Goal: Information Seeking & Learning: Learn about a topic

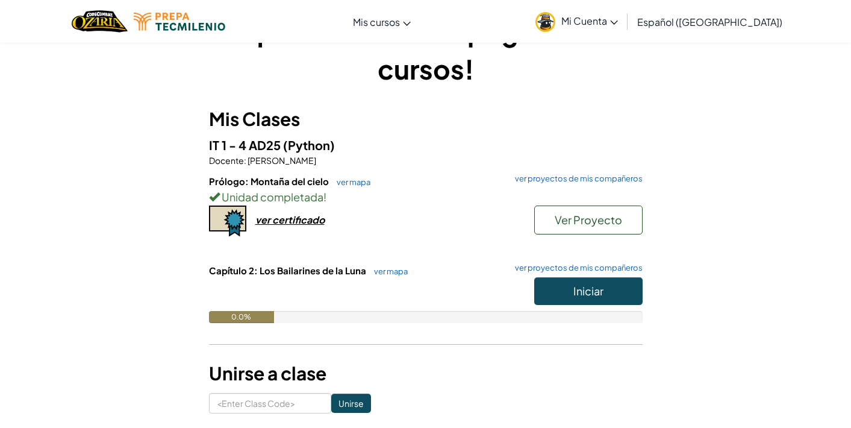
scroll to position [49, 0]
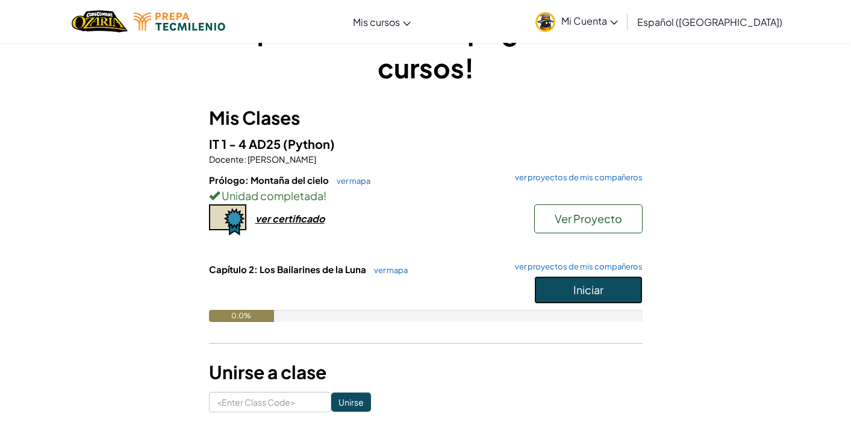
click at [626, 294] on button "Iniciar" at bounding box center [588, 290] width 108 height 28
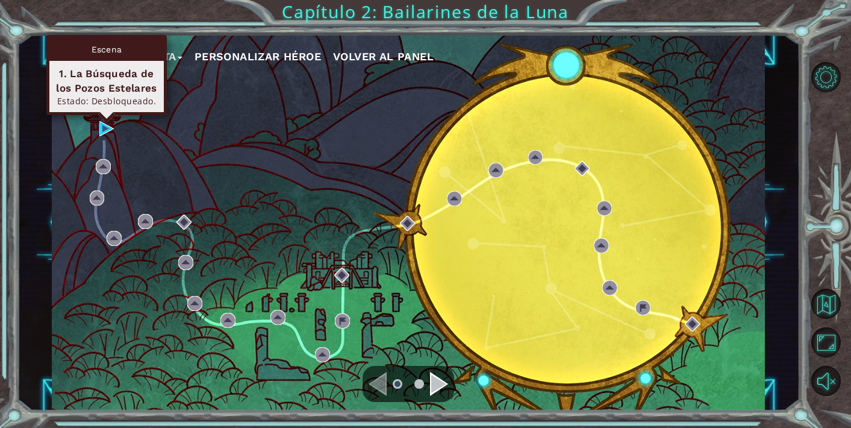
click at [107, 115] on div "Escena 1. La Búsqueda de los Pozos Estelares Estado: Desbloqueado." at bounding box center [106, 75] width 120 height 80
click at [106, 133] on img at bounding box center [106, 128] width 15 height 15
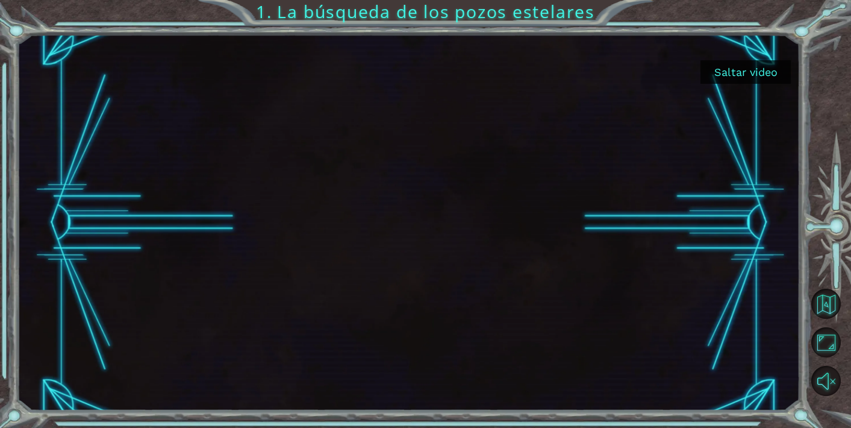
click at [739, 71] on button "Saltar video" at bounding box center [746, 71] width 90 height 23
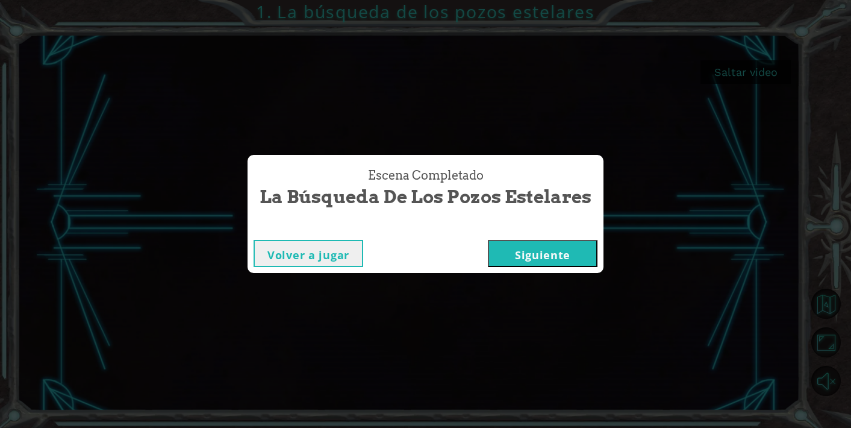
click at [522, 254] on button "Siguiente" at bounding box center [543, 253] width 110 height 27
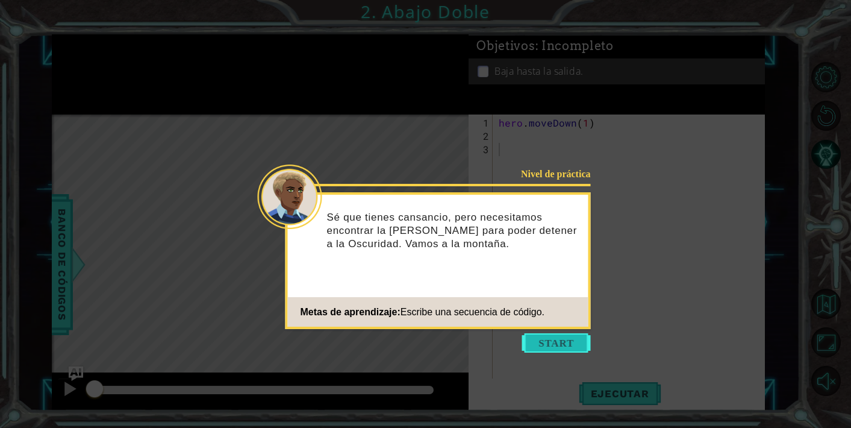
click at [542, 343] on button "Start" at bounding box center [556, 342] width 69 height 19
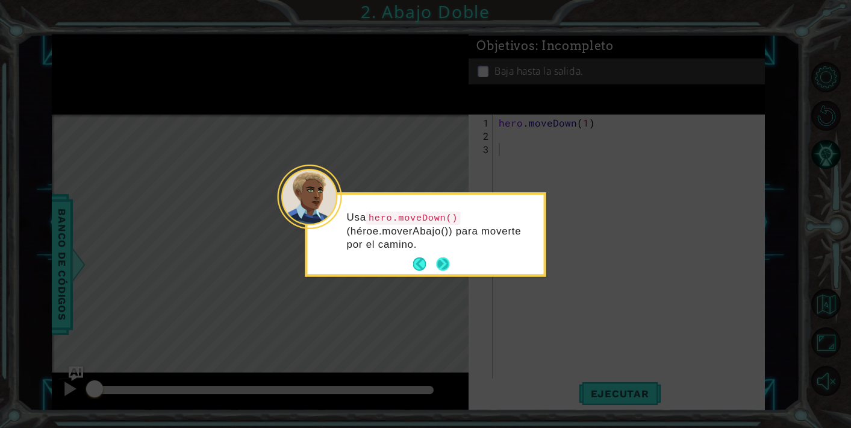
click at [443, 266] on button "Next" at bounding box center [442, 263] width 13 height 13
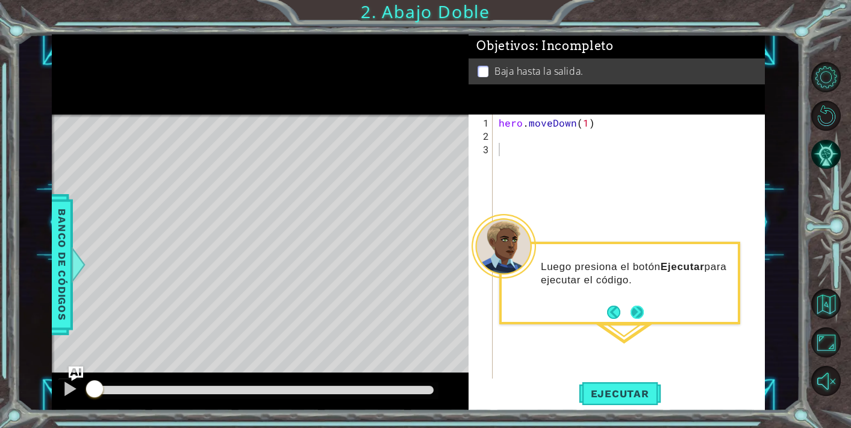
click at [639, 318] on button "Next" at bounding box center [637, 311] width 13 height 13
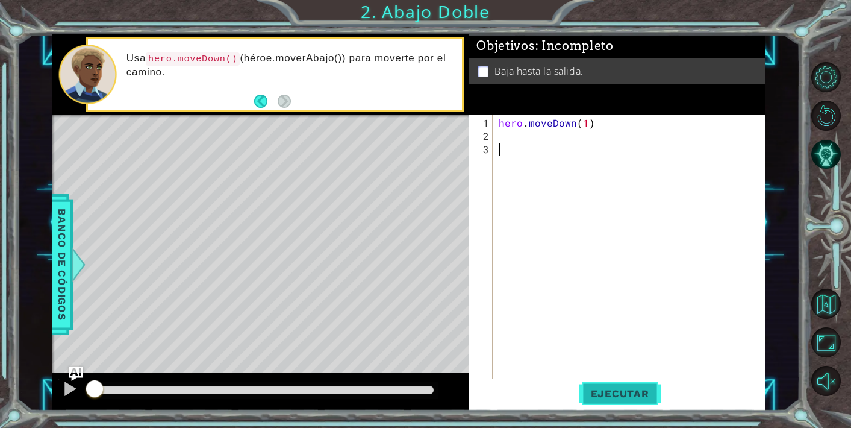
click at [618, 396] on span "Ejecutar" at bounding box center [620, 393] width 83 height 12
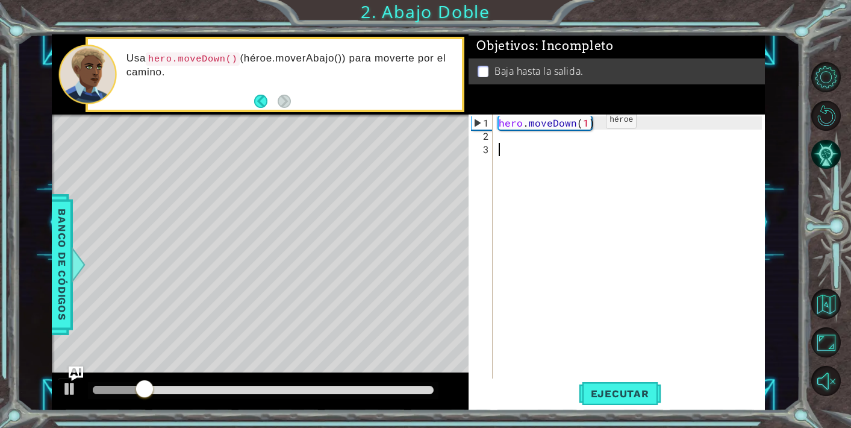
click at [586, 124] on div "hero . moveDown ( 1 )" at bounding box center [632, 268] width 272 height 305
type textarea "hero.moveDown(2)"
click at [689, 183] on div "hero . moveDown ( 2 )" at bounding box center [632, 268] width 272 height 305
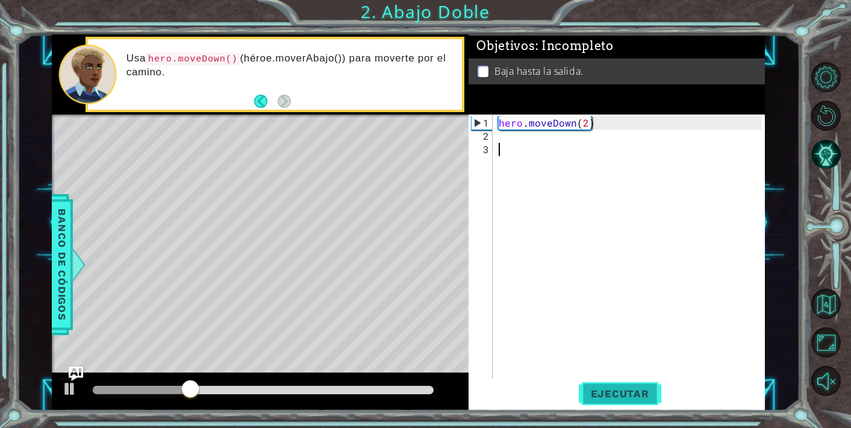
click at [607, 388] on span "Ejecutar" at bounding box center [620, 393] width 83 height 12
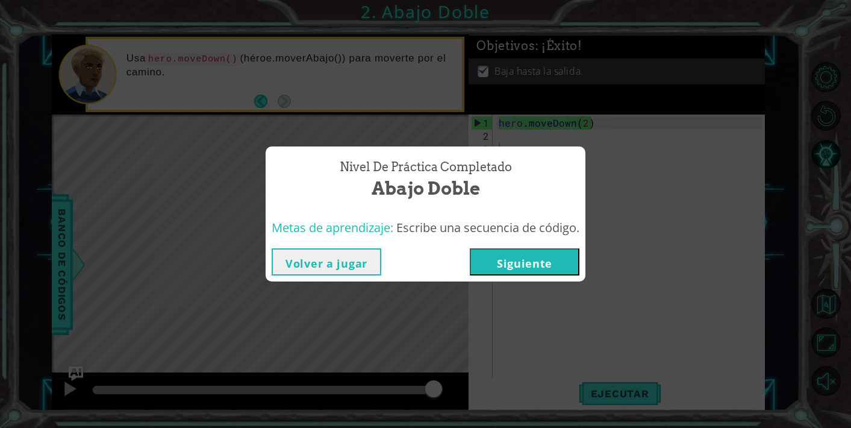
click at [518, 261] on button "Siguiente" at bounding box center [525, 261] width 110 height 27
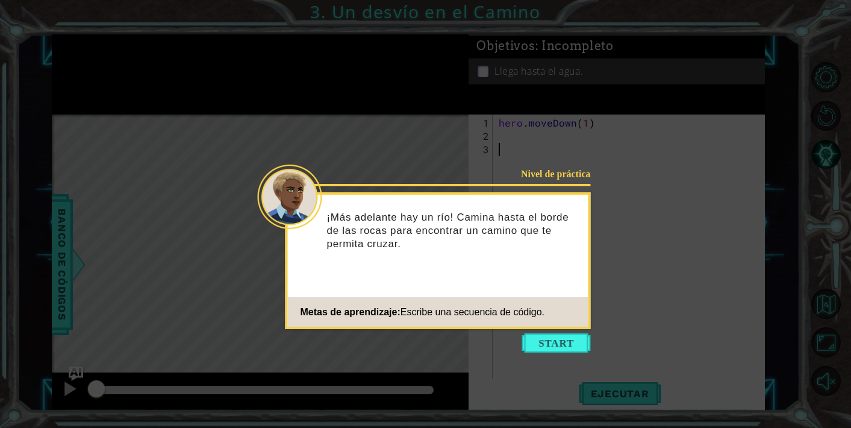
click at [572, 355] on icon at bounding box center [425, 214] width 851 height 428
click at [567, 348] on button "Start" at bounding box center [556, 342] width 69 height 19
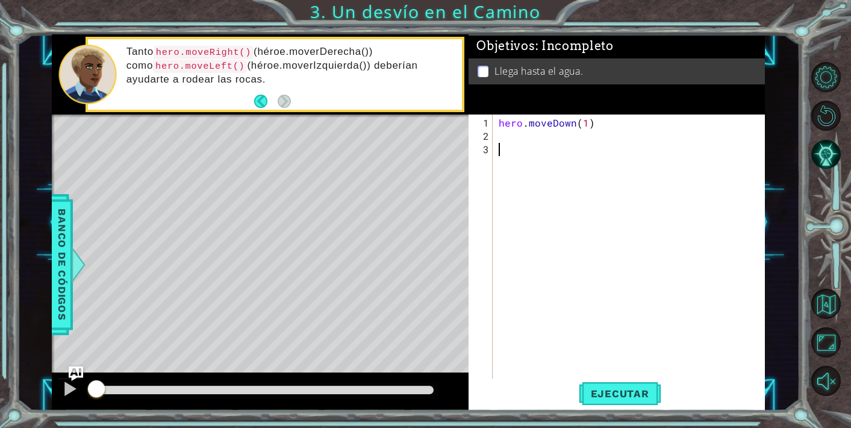
click at [515, 158] on div "hero . moveDown ( 1 )" at bounding box center [632, 268] width 272 height 305
click at [507, 143] on div "hero . moveDown ( 1 )" at bounding box center [632, 268] width 272 height 305
click at [507, 139] on div "hero . moveDown ( 1 )" at bounding box center [632, 268] width 272 height 305
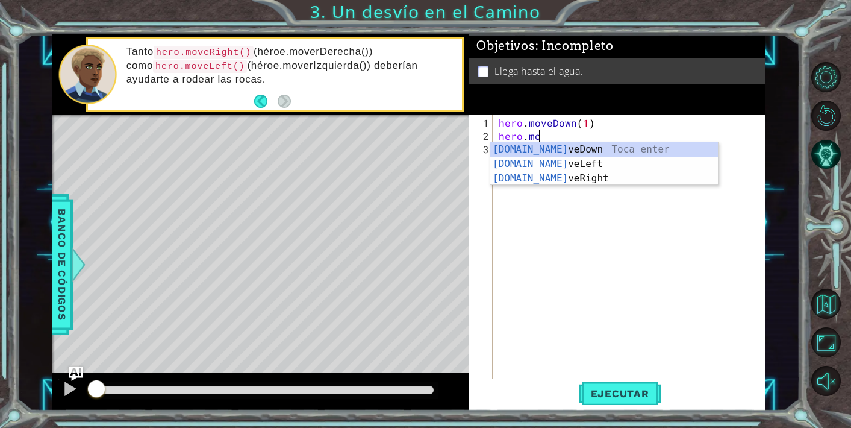
scroll to position [0, 2]
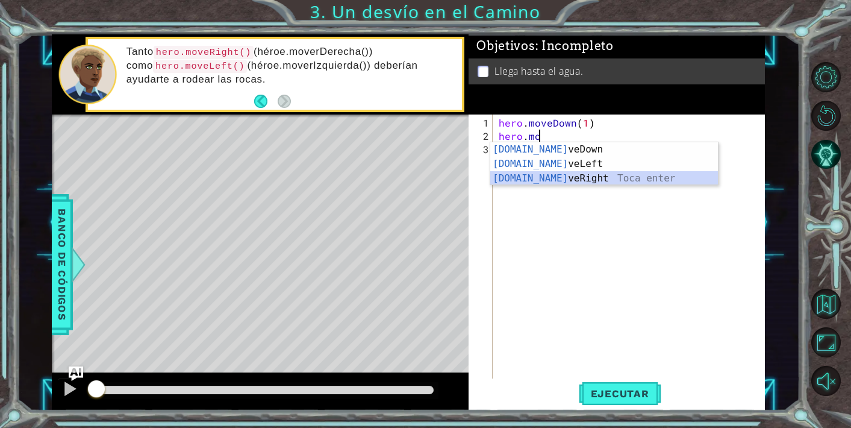
click at [539, 183] on div "[DOMAIN_NAME] veDown Toca enter [DOMAIN_NAME] veLeft Toca enter [DOMAIN_NAME] v…" at bounding box center [604, 178] width 228 height 72
type textarea "hero.moveRight(1)"
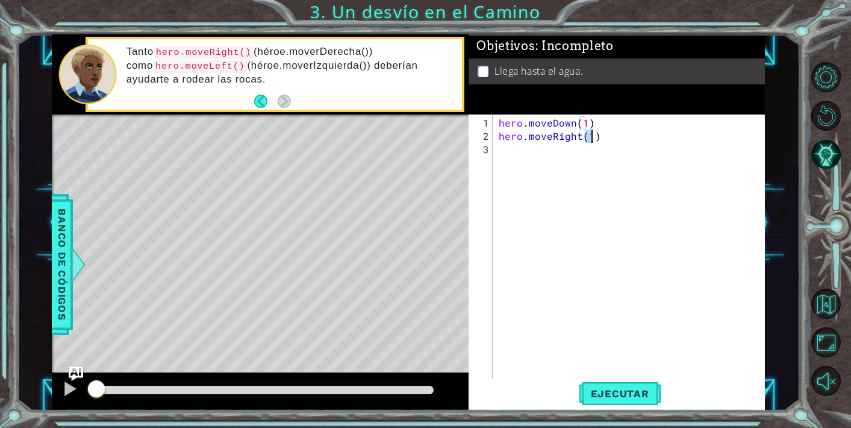
click at [634, 300] on div "hero . moveDown ( 1 ) hero . moveRight ( 1 )" at bounding box center [632, 268] width 272 height 305
click at [626, 383] on button "Ejecutar" at bounding box center [620, 393] width 83 height 30
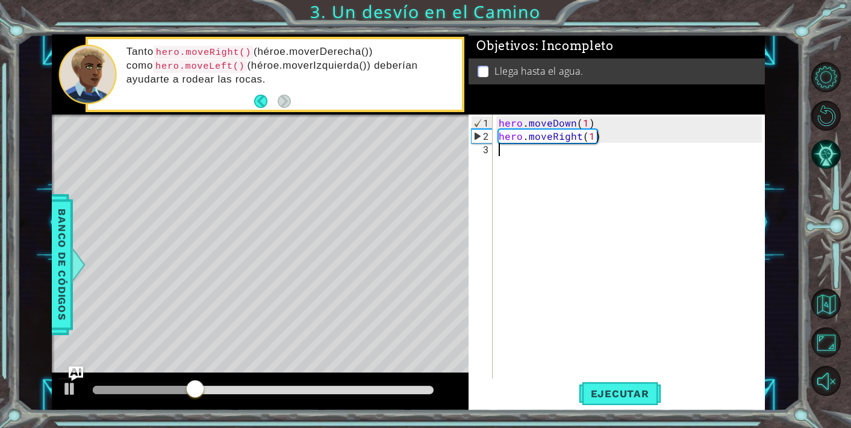
click at [543, 167] on div "hero . moveDown ( 1 ) hero . moveRight ( 1 )" at bounding box center [632, 268] width 272 height 305
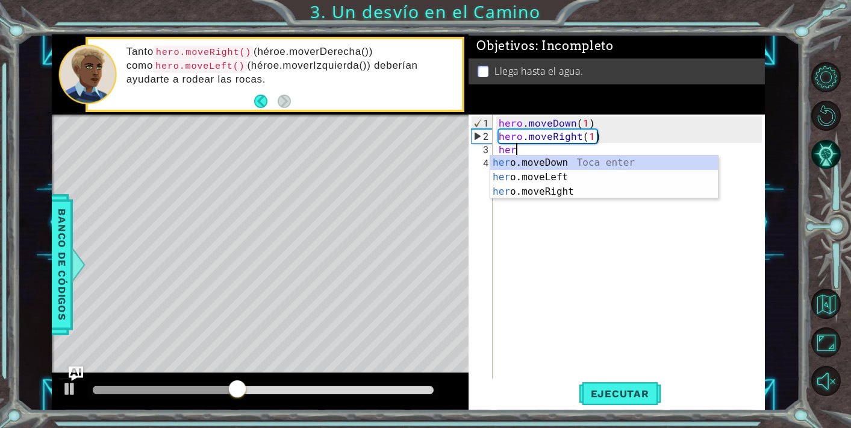
type textarea "hero"
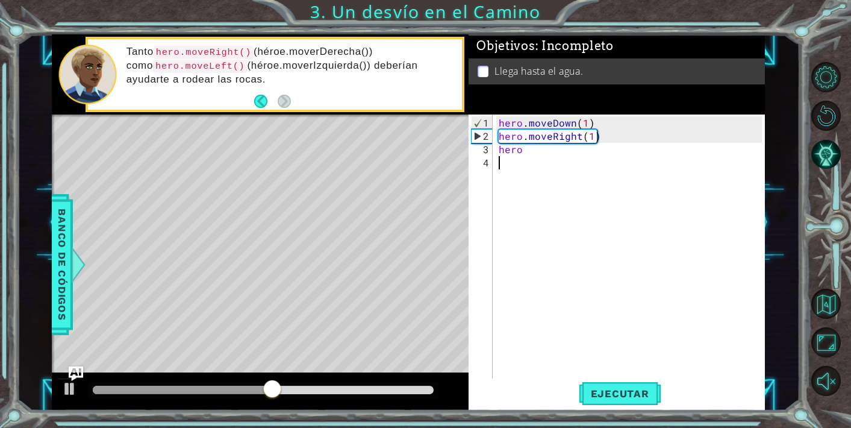
click at [557, 154] on div "hero . moveDown ( 1 ) hero . moveRight ( 1 ) hero" at bounding box center [632, 262] width 272 height 292
click at [539, 155] on div "hero . moveDown ( 1 ) hero . moveRight ( 1 ) hero" at bounding box center [632, 262] width 272 height 292
click at [537, 152] on div "hero . moveDown ( 1 ) hero . moveRight ( 1 ) hero" at bounding box center [632, 262] width 272 height 292
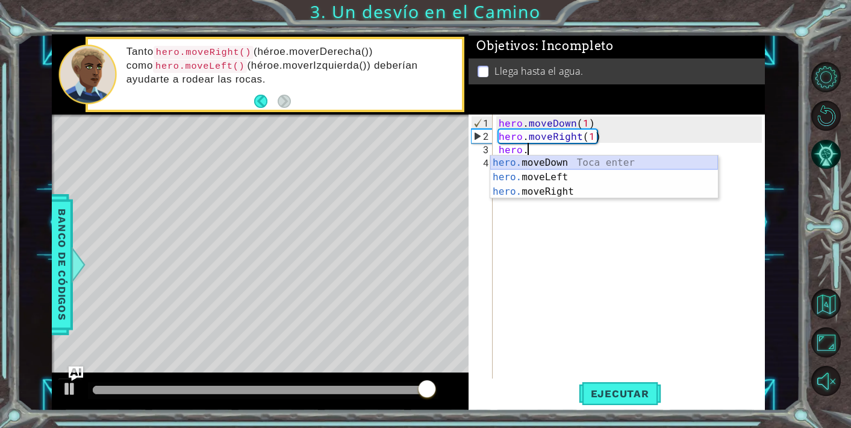
click at [546, 155] on div "hero. moveDown Toca enter hero. moveLeft Toca enter hero. moveRight Toca enter" at bounding box center [604, 191] width 228 height 72
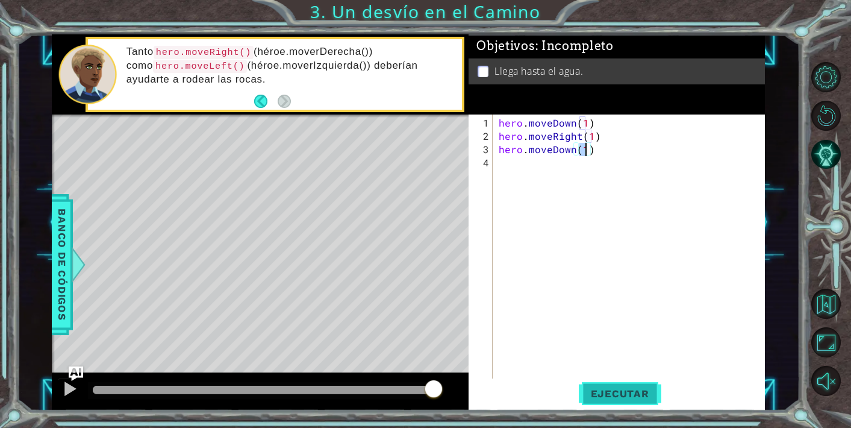
type textarea "hero.moveDown(1)"
click at [619, 402] on button "Ejecutar" at bounding box center [620, 393] width 83 height 30
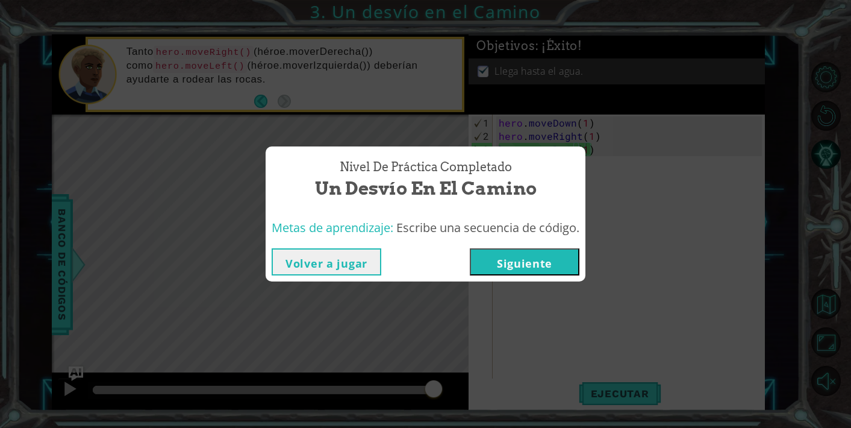
click at [514, 258] on button "Siguiente" at bounding box center [525, 261] width 110 height 27
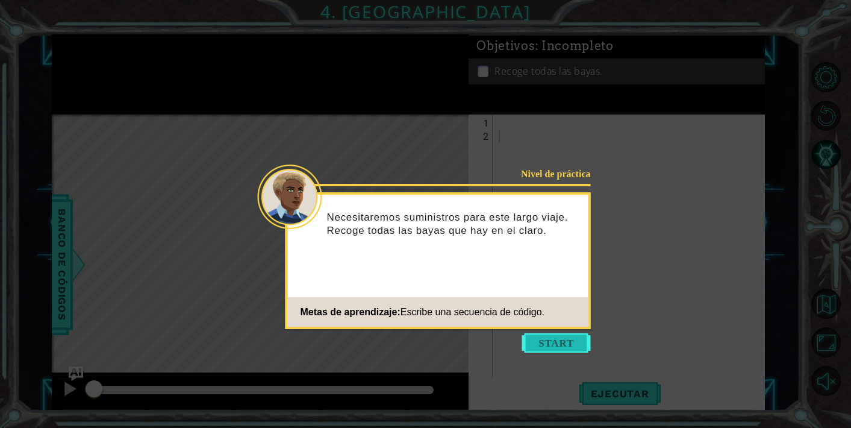
click at [541, 346] on button "Start" at bounding box center [556, 342] width 69 height 19
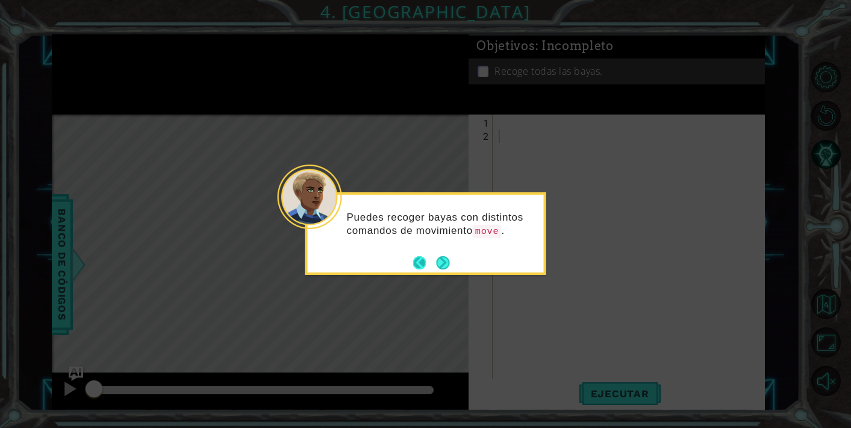
click at [431, 263] on button "Back" at bounding box center [424, 262] width 23 height 13
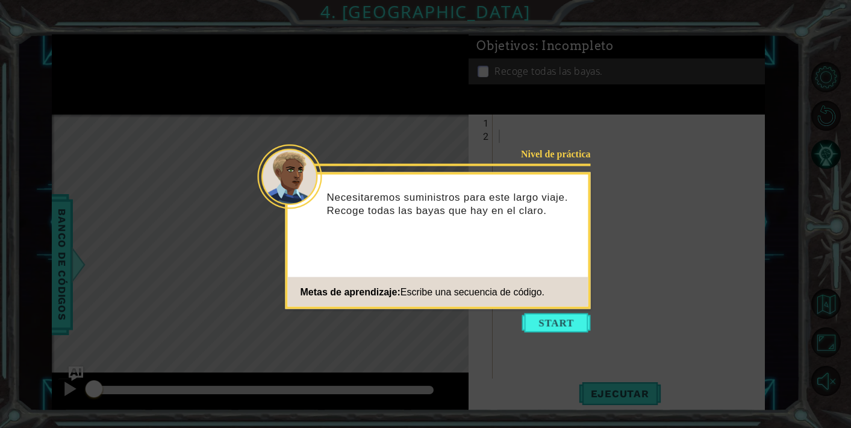
click at [567, 311] on icon at bounding box center [425, 214] width 851 height 428
click at [567, 324] on button "Start" at bounding box center [556, 322] width 69 height 19
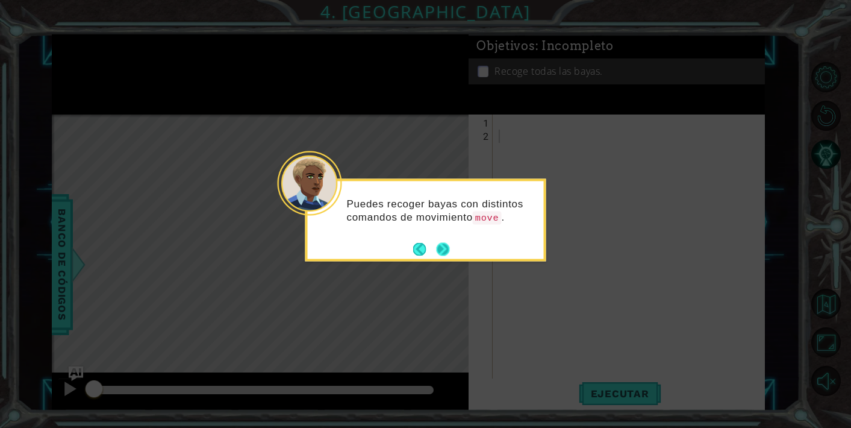
click at [446, 249] on button "Next" at bounding box center [443, 249] width 14 height 14
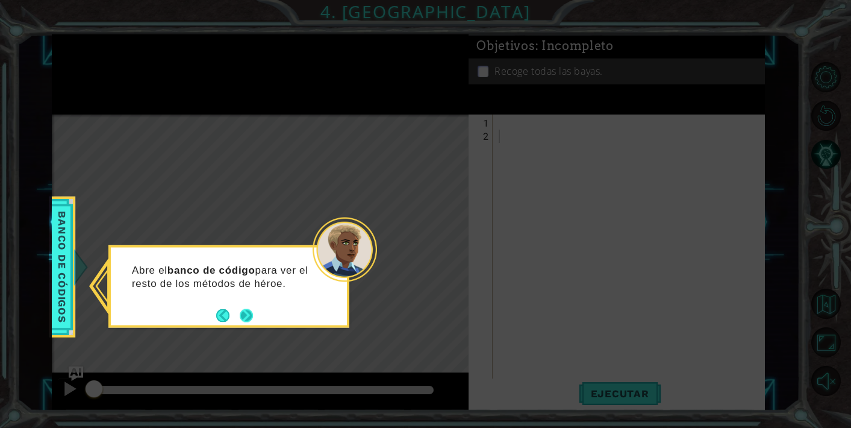
click at [243, 313] on button "Next" at bounding box center [246, 314] width 13 height 13
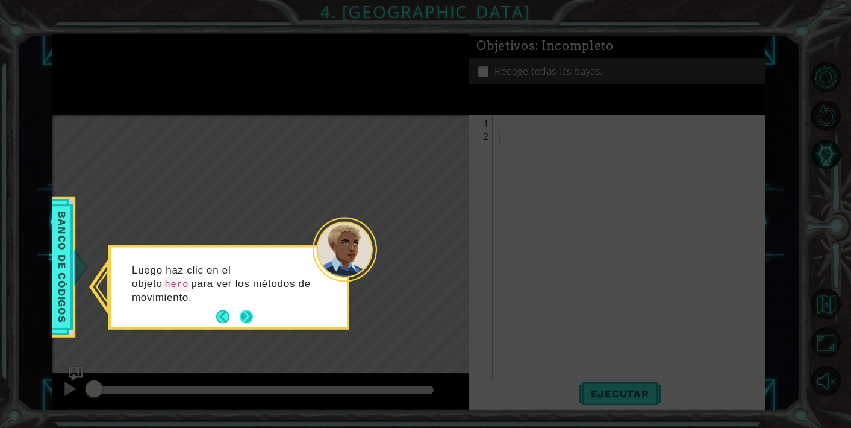
click at [244, 315] on button "Next" at bounding box center [246, 316] width 13 height 13
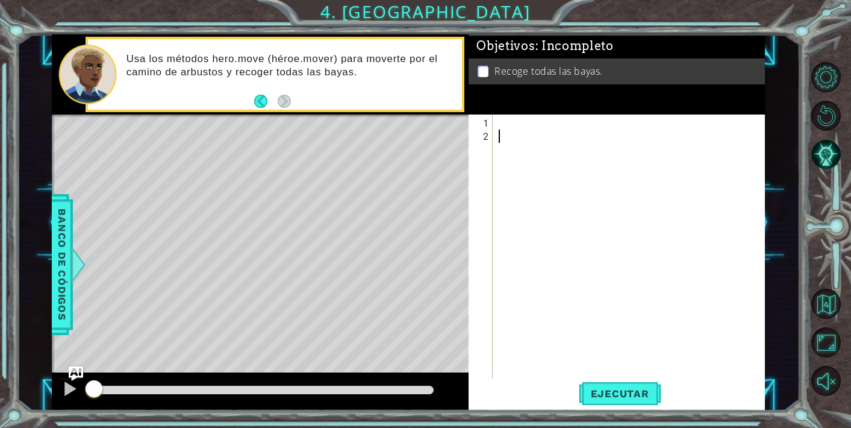
click at [515, 131] on div at bounding box center [632, 268] width 272 height 305
click at [515, 128] on div at bounding box center [632, 268] width 272 height 305
click at [514, 120] on div at bounding box center [632, 268] width 272 height 305
click at [82, 266] on div at bounding box center [78, 264] width 15 height 36
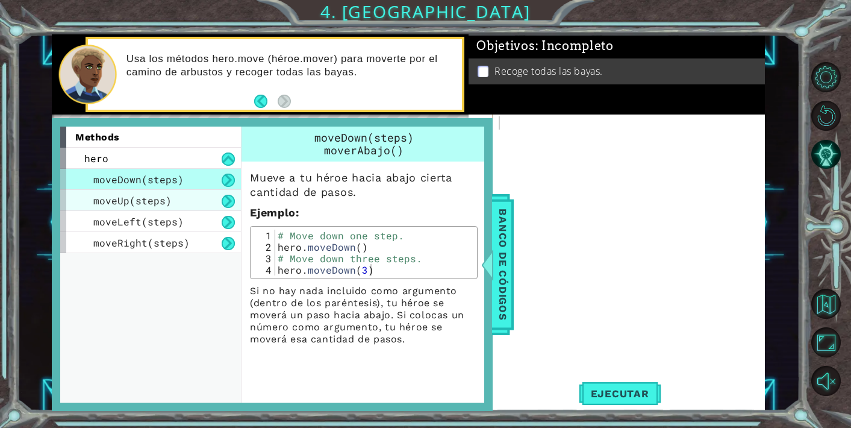
click at [152, 200] on span "moveUp(steps)" at bounding box center [132, 200] width 78 height 13
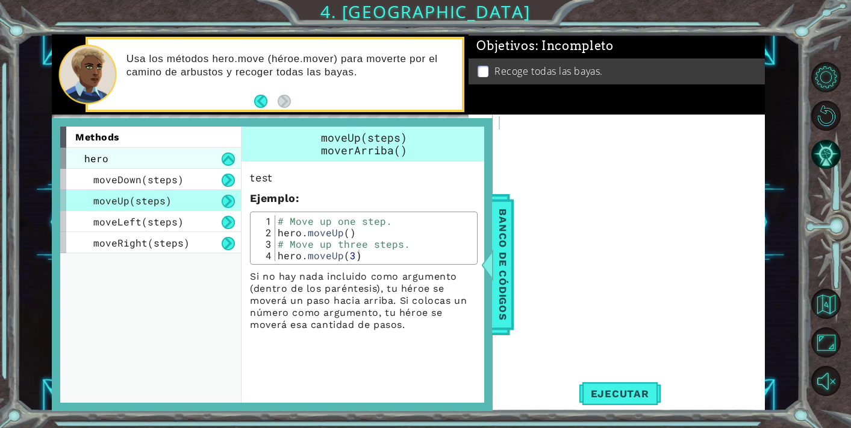
click at [127, 157] on div "hero" at bounding box center [150, 158] width 181 height 21
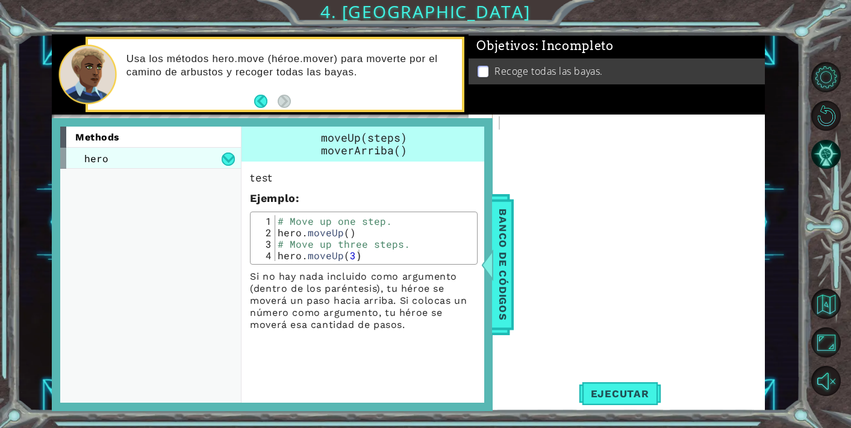
click at [127, 157] on div "hero" at bounding box center [150, 158] width 181 height 21
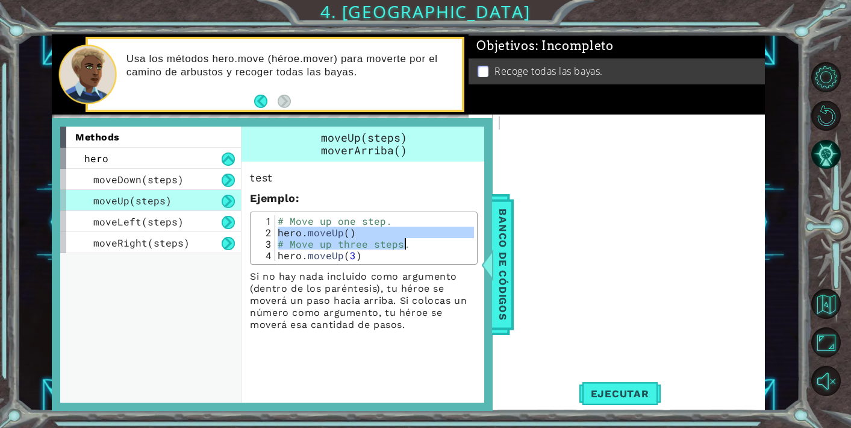
drag, startPoint x: 280, startPoint y: 233, endPoint x: 405, endPoint y: 245, distance: 126.5
click at [406, 245] on div "# Move up one step. hero . moveUp ( ) # Move up three steps. hero . moveUp ( 3 )" at bounding box center [374, 249] width 199 height 69
type textarea "hero.moveUp() # Move up three steps."
click at [531, 161] on div at bounding box center [632, 268] width 272 height 305
click at [516, 256] on div at bounding box center [632, 268] width 272 height 305
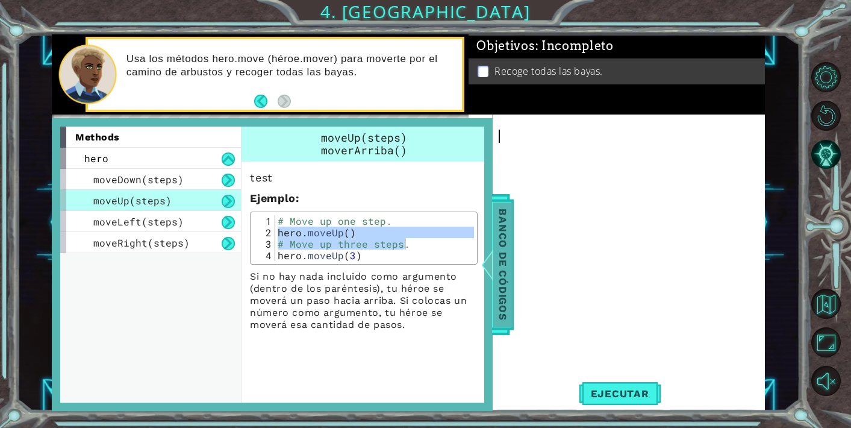
click at [511, 219] on span "Banco de códigos" at bounding box center [502, 264] width 19 height 125
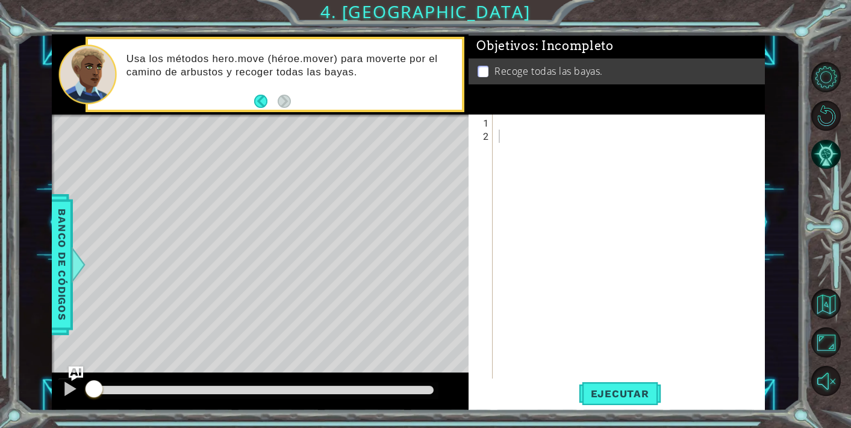
click at [511, 123] on div at bounding box center [632, 268] width 272 height 305
paste textarea "# Move up three steps."
click at [637, 396] on span "Ejecutar" at bounding box center [620, 393] width 83 height 12
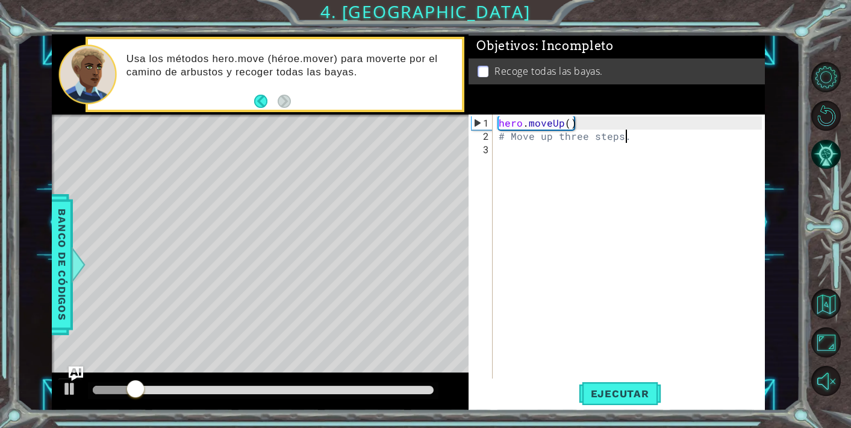
click at [565, 127] on div "hero . moveUp ( ) # Move up three steps." at bounding box center [632, 262] width 272 height 292
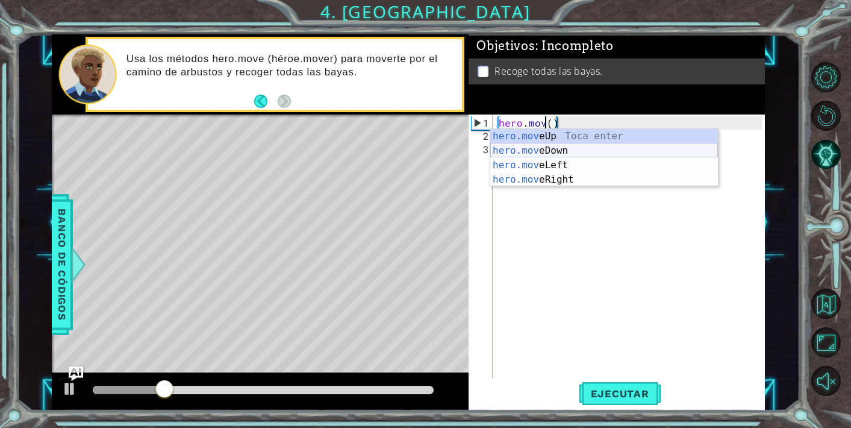
click at [554, 149] on div "hero.mov eUp Toca enter hero.mov eDown Toca enter hero.mov eLeft Toca enter her…" at bounding box center [604, 172] width 228 height 87
type textarea "hero.moveDown(1)"
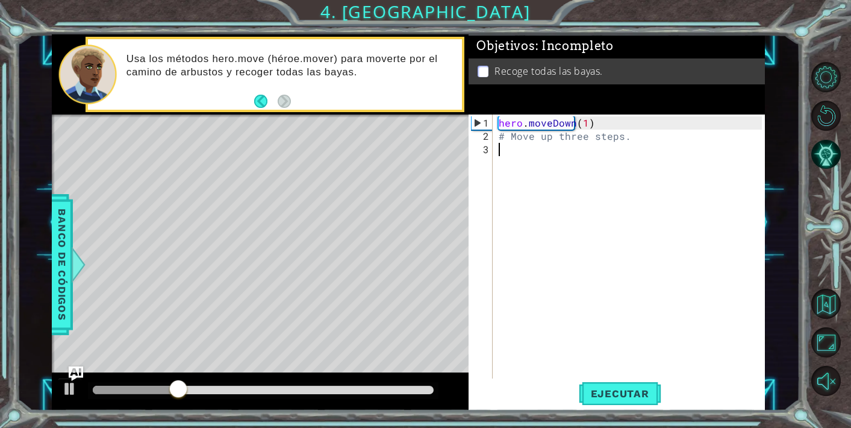
click at [593, 262] on div "hero . moveDown ( 1 ) # Move up three steps." at bounding box center [632, 262] width 272 height 292
click at [621, 398] on span "Ejecutar" at bounding box center [620, 393] width 83 height 12
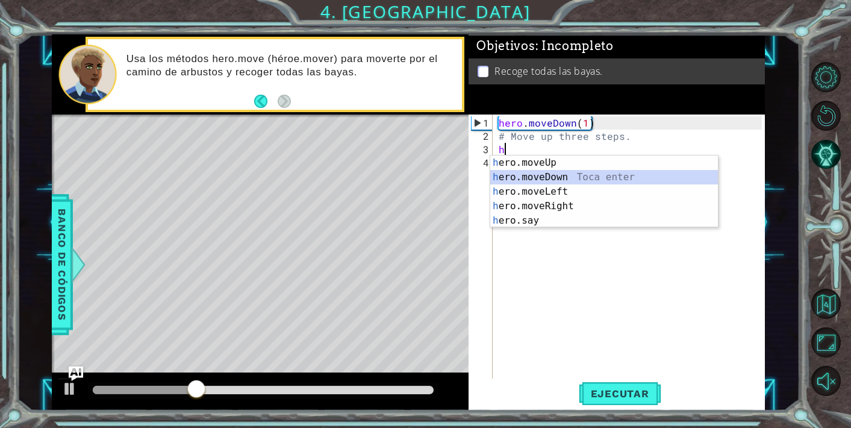
click at [557, 174] on div "h ero.moveUp Toca enter h ero.moveDown Toca enter h ero.moveLeft Toca enter h e…" at bounding box center [604, 205] width 228 height 101
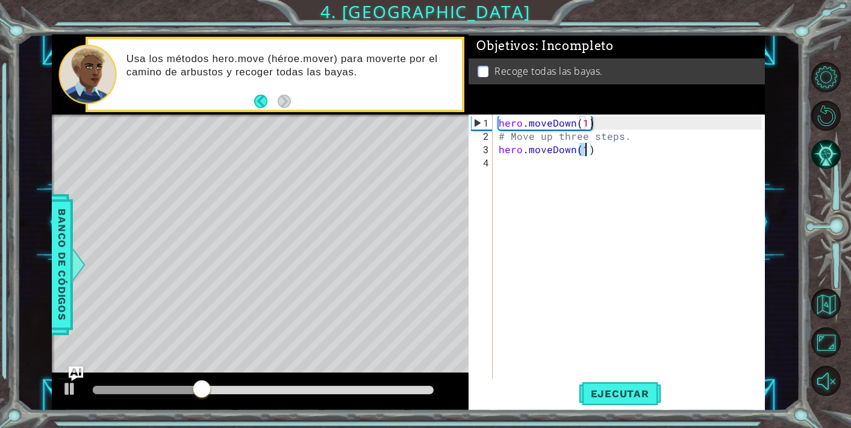
click at [542, 179] on div "hero . moveDown ( 1 ) # Move up three steps. hero . moveDown ( 1 )" at bounding box center [632, 262] width 272 height 292
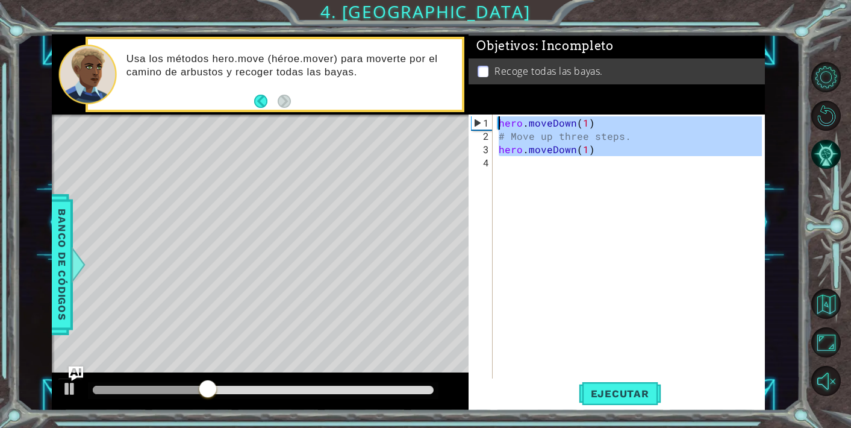
type textarea "hero.moveDown(1) # Move up three steps."
click at [542, 176] on div "hero . moveDown ( 1 ) # Move up three steps. hero . moveDown ( 1 )" at bounding box center [632, 262] width 272 height 292
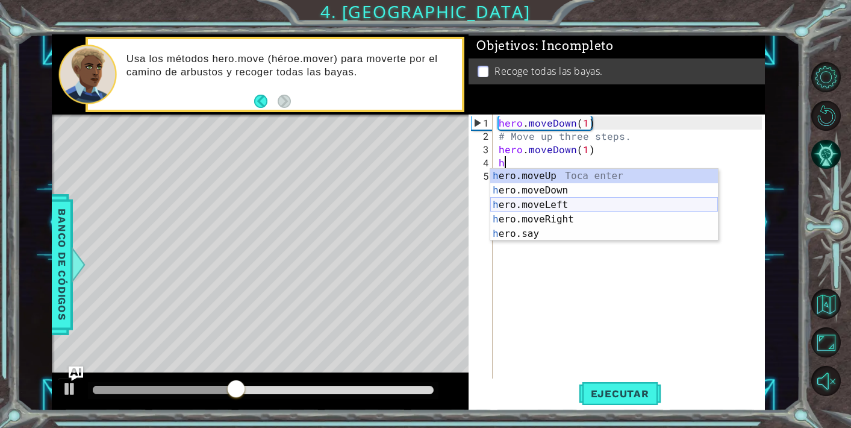
click at [539, 202] on div "h ero.moveUp Toca enter h ero.moveDown Toca enter h ero.moveLeft Toca enter h e…" at bounding box center [604, 219] width 228 height 101
type textarea "hero.moveLeft(1)"
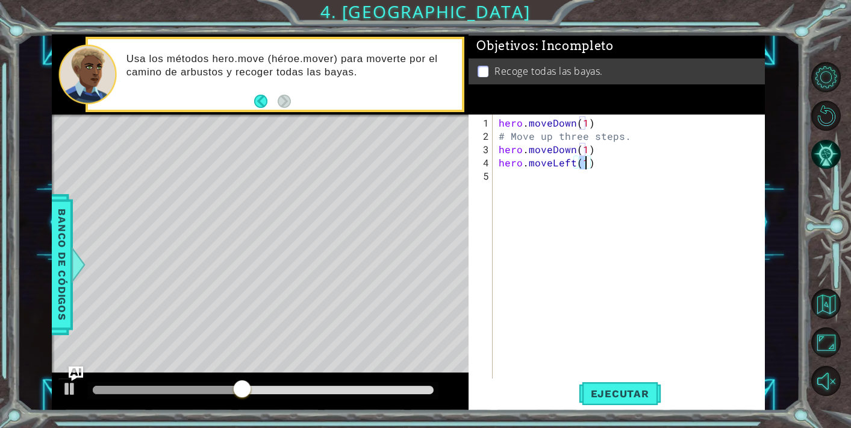
click at [579, 342] on div "hero . moveDown ( 1 ) # Move up three steps. hero . moveDown ( 1 ) hero . moveL…" at bounding box center [632, 262] width 272 height 292
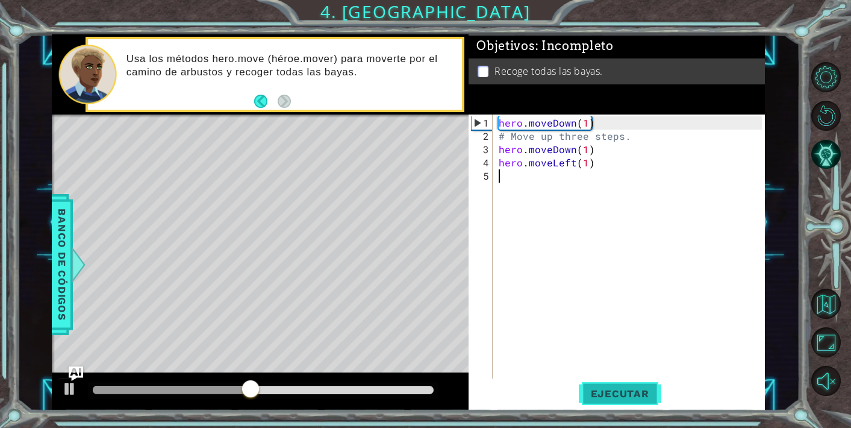
click at [590, 392] on span "Ejecutar" at bounding box center [620, 393] width 83 height 12
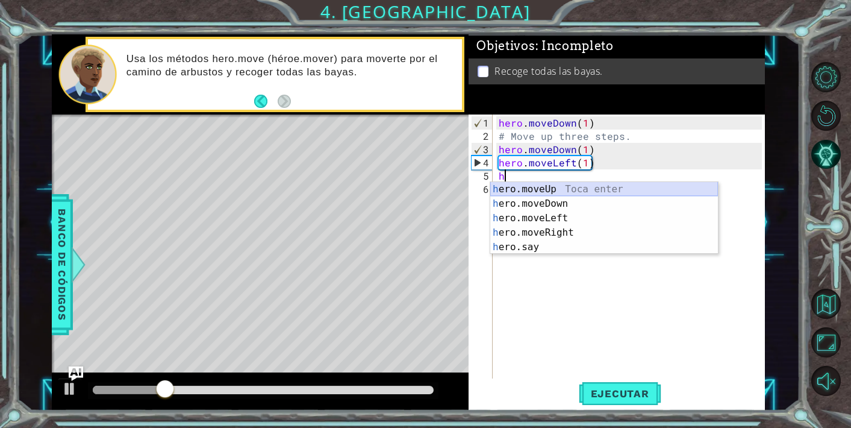
click at [525, 190] on div "h ero.moveUp Toca enter h ero.moveDown Toca enter h ero.moveLeft Toca enter h e…" at bounding box center [604, 232] width 228 height 101
type textarea "hero.moveUp(1)"
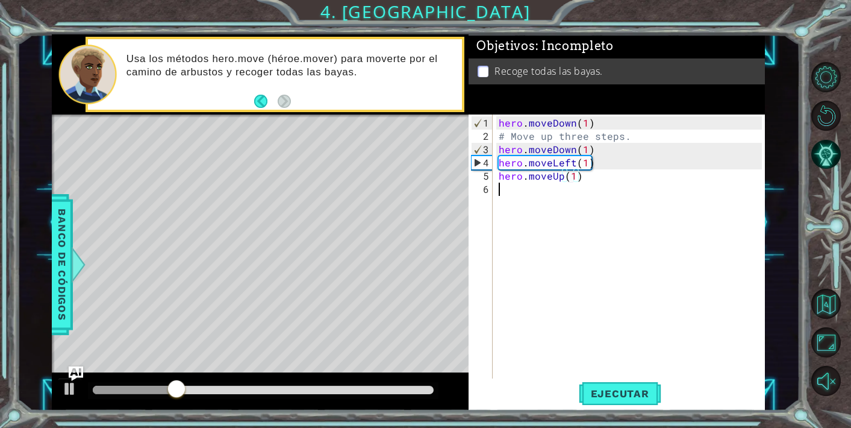
click at [586, 182] on div "hero . moveDown ( 1 ) # Move up three steps. hero . moveDown ( 1 ) hero . moveL…" at bounding box center [632, 262] width 272 height 292
click at [619, 373] on div "hero . moveDown ( 1 ) # Move up three steps. hero . moveDown ( 1 ) hero . moveL…" at bounding box center [632, 262] width 272 height 292
click at [619, 389] on span "Ejecutar" at bounding box center [620, 393] width 83 height 12
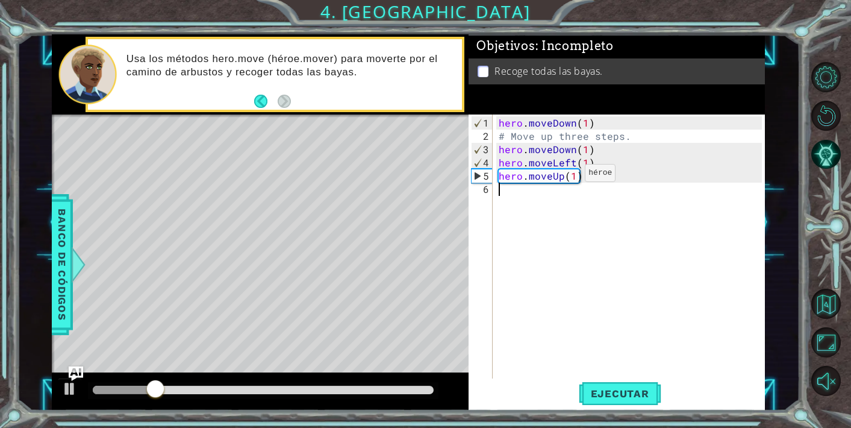
click at [565, 177] on div "hero . moveDown ( 1 ) # Move up three steps. hero . moveDown ( 1 ) hero . moveL…" at bounding box center [632, 262] width 272 height 292
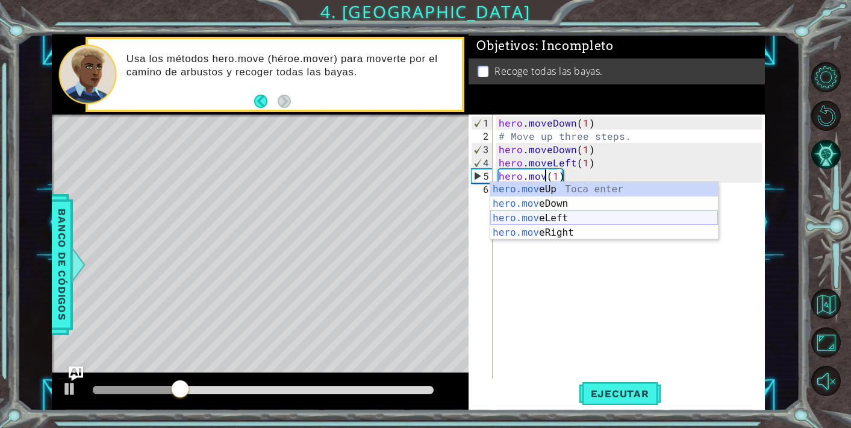
click at [554, 218] on div "hero.mov eUp Toca enter hero.mov eDown Toca enter hero.mov eLeft Toca enter her…" at bounding box center [604, 225] width 228 height 87
type textarea "hero.moveLeft(1)(1)"
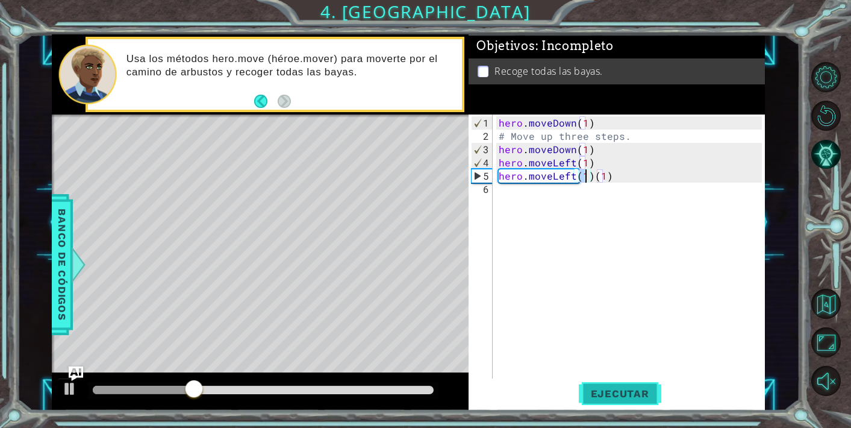
click at [595, 399] on span "Ejecutar" at bounding box center [620, 393] width 83 height 12
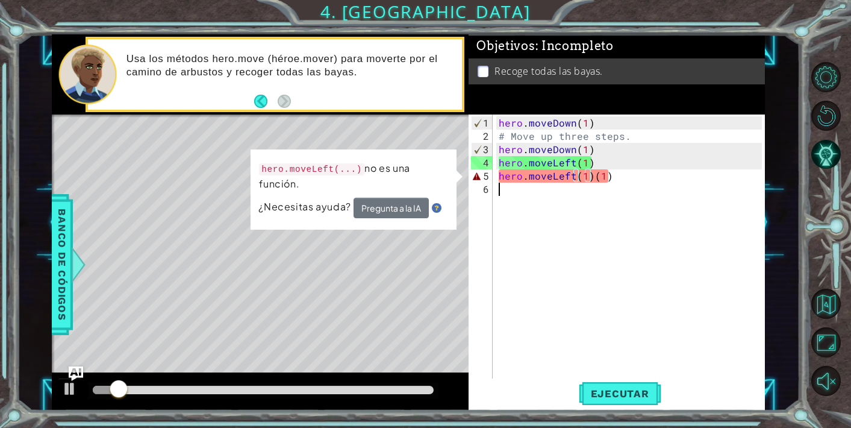
click at [571, 197] on div "hero . moveDown ( 1 ) # Move up three steps. hero . moveDown ( 1 ) hero . moveL…" at bounding box center [632, 262] width 272 height 292
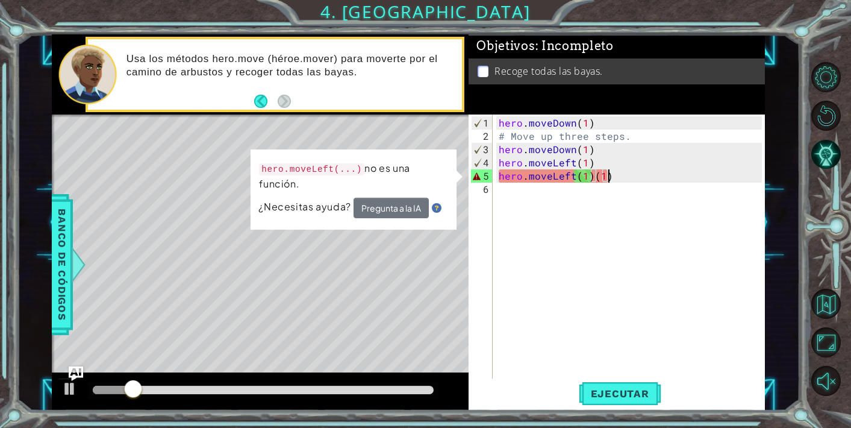
click at [610, 177] on div "hero . moveDown ( 1 ) # Move up three steps. hero . moveDown ( 1 ) hero . moveL…" at bounding box center [632, 262] width 272 height 292
click at [612, 177] on div "hero . moveDown ( 1 ) # Move up three steps. hero . moveDown ( 1 ) hero . moveL…" at bounding box center [632, 262] width 272 height 292
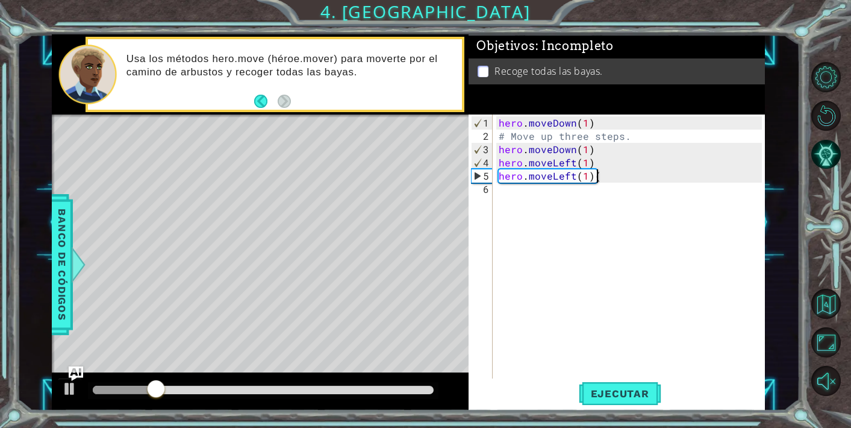
type textarea "hero.moveLeft(1)"
click at [607, 292] on div "hero . moveDown ( 1 ) # Move up three steps. hero . moveDown ( 1 ) hero . moveL…" at bounding box center [632, 262] width 272 height 292
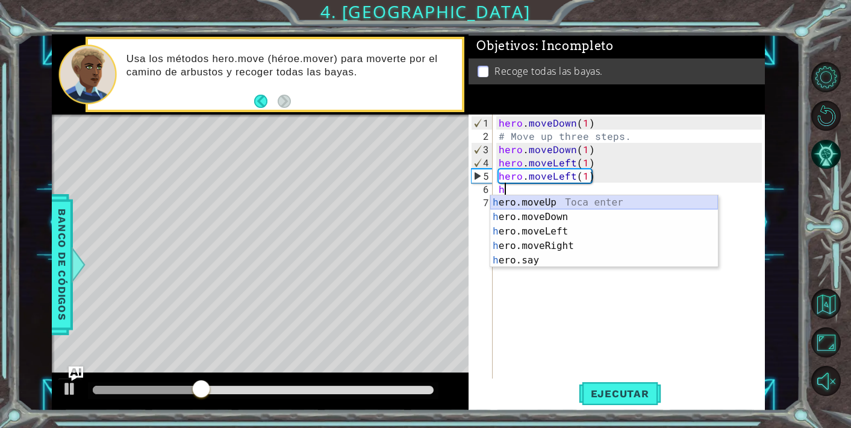
click at [556, 208] on div "h ero.moveUp Toca enter h ero.moveDown Toca enter h ero.moveLeft Toca enter h e…" at bounding box center [604, 245] width 228 height 101
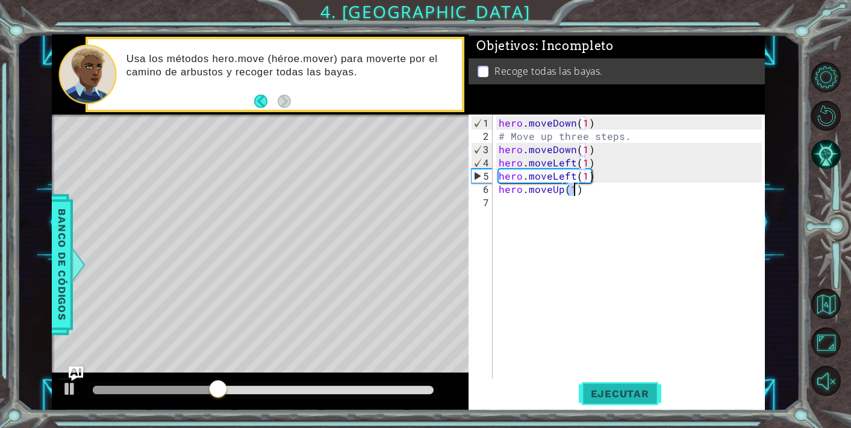
click at [625, 401] on button "Ejecutar" at bounding box center [620, 393] width 83 height 30
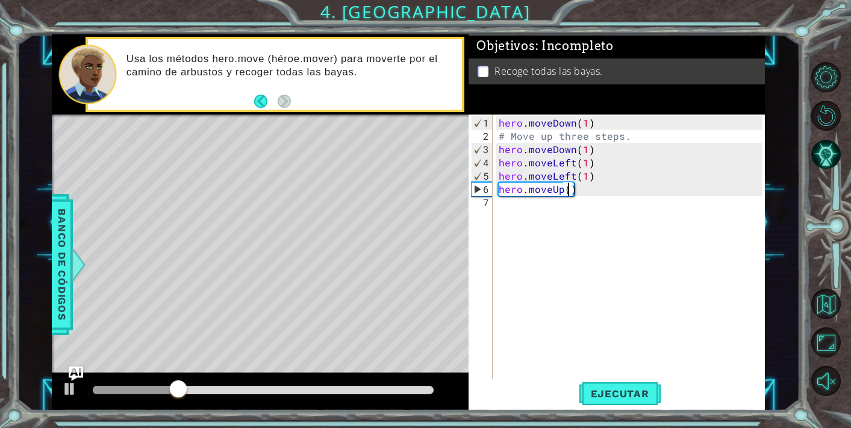
type textarea "hero.moveUp(2)"
click at [622, 224] on div "hero . moveDown ( 1 ) # Move up three steps. hero . moveDown ( 1 ) hero . moveL…" at bounding box center [632, 262] width 272 height 292
click at [614, 412] on div "1 ההההההההההההההההההההההההההההההההההההההההההההההההההההההההההההההההההההההההההההה…" at bounding box center [425, 214] width 851 height 428
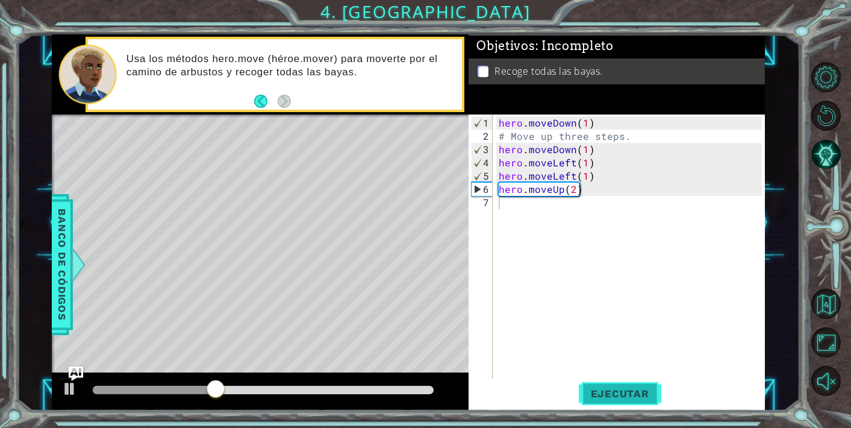
click at [614, 395] on span "Ejecutar" at bounding box center [620, 393] width 83 height 12
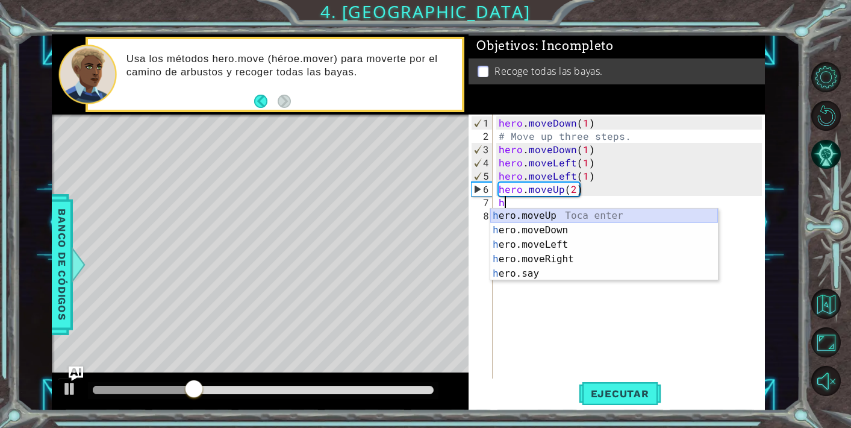
click at [546, 221] on div "h ero.moveUp Toca enter h ero.moveDown Toca enter h ero.moveLeft Toca enter h e…" at bounding box center [604, 258] width 228 height 101
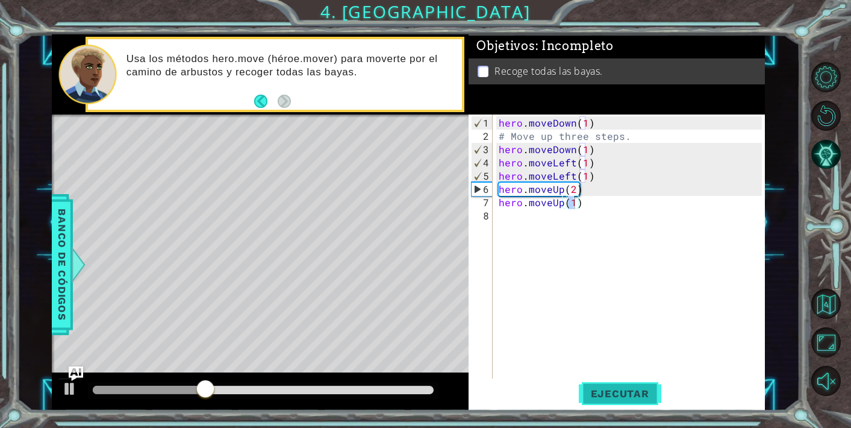
click at [603, 401] on button "Ejecutar" at bounding box center [620, 393] width 83 height 30
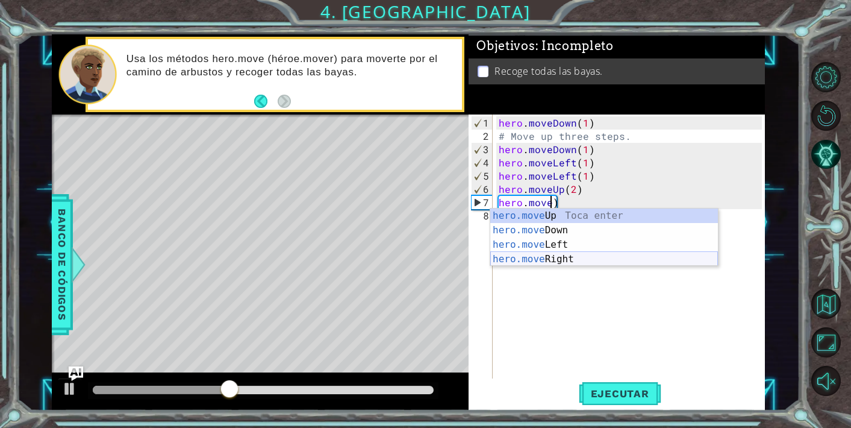
click at [570, 257] on div "hero.move Up Toca enter hero.move Down Toca enter hero.move Left Toca enter her…" at bounding box center [604, 251] width 228 height 87
type textarea "hero.moveRight(1)"
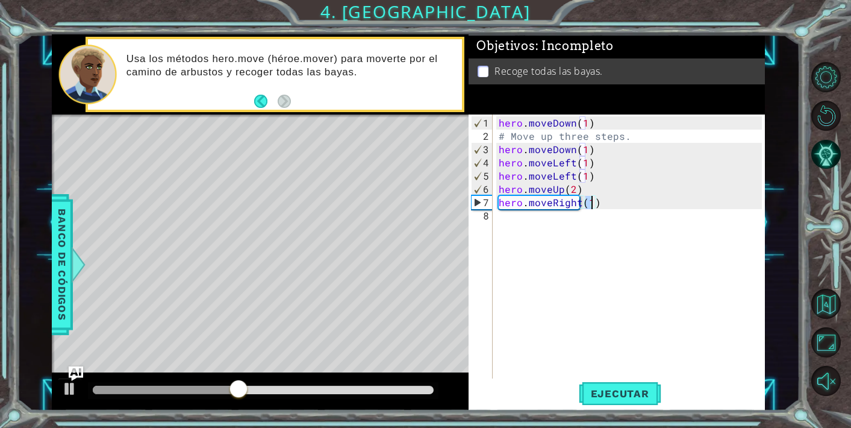
click at [585, 248] on div "hero . moveDown ( 1 ) # Move up three steps. hero . moveDown ( 1 ) hero . moveL…" at bounding box center [632, 262] width 272 height 292
click at [607, 401] on button "Ejecutar" at bounding box center [620, 393] width 83 height 30
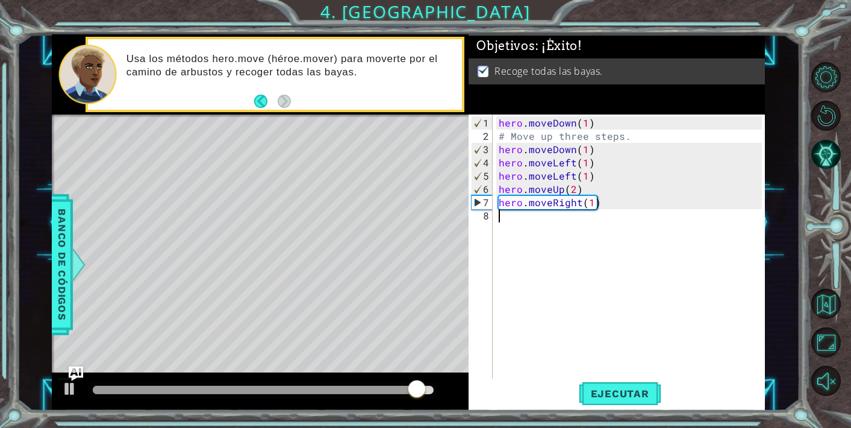
click at [595, 207] on div "hero . moveDown ( 1 ) # Move up three steps. hero . moveDown ( 1 ) hero . moveL…" at bounding box center [632, 262] width 272 height 292
type textarea "hero.moveRight(1)"
click at [593, 204] on body "1 ההההההההההההההההההההההההההההההההההההההההההההההההההההההההההההההההההההההההההההה…" at bounding box center [425, 214] width 851 height 428
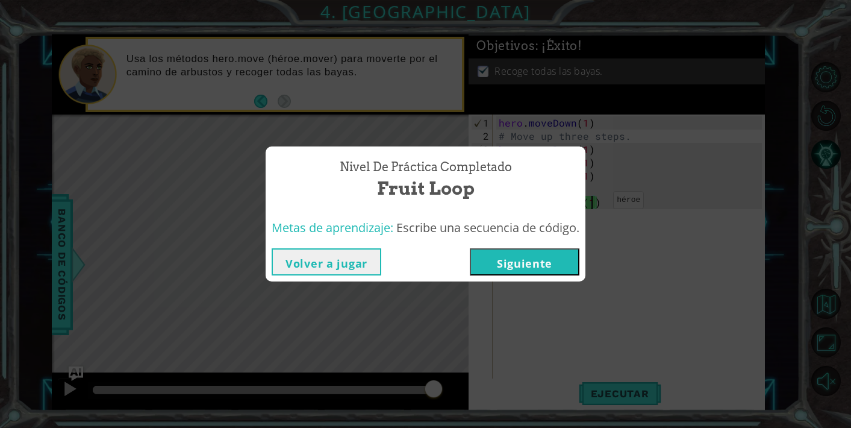
click at [556, 266] on button "Siguiente" at bounding box center [525, 261] width 110 height 27
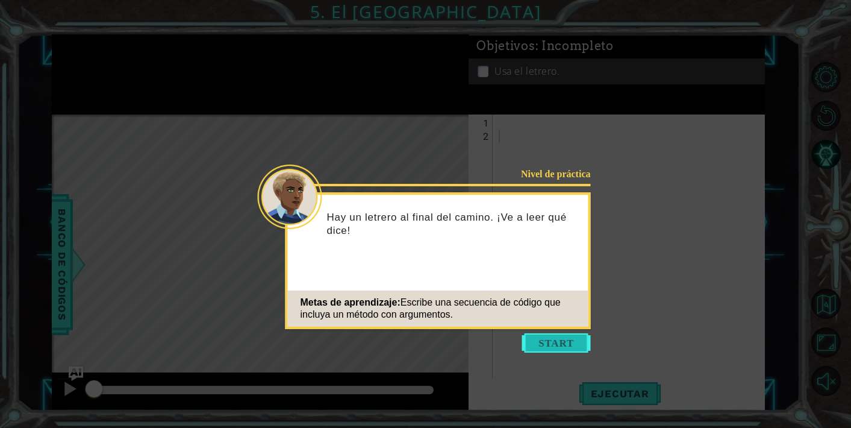
click at [560, 334] on button "Start" at bounding box center [556, 342] width 69 height 19
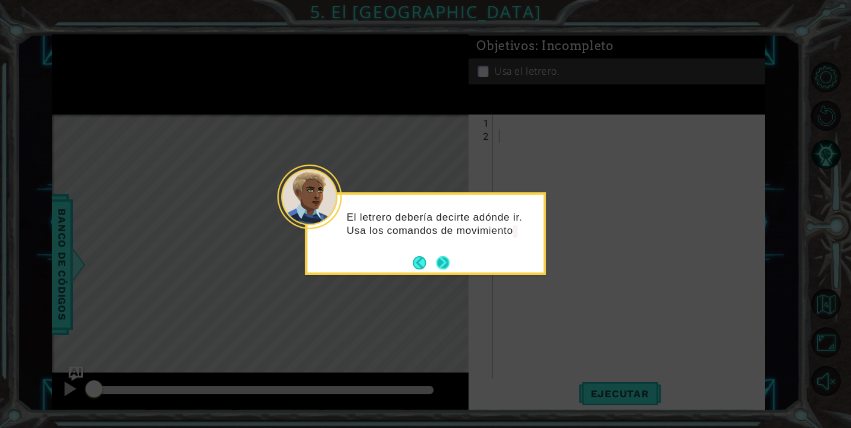
click at [437, 260] on button "Next" at bounding box center [443, 262] width 13 height 13
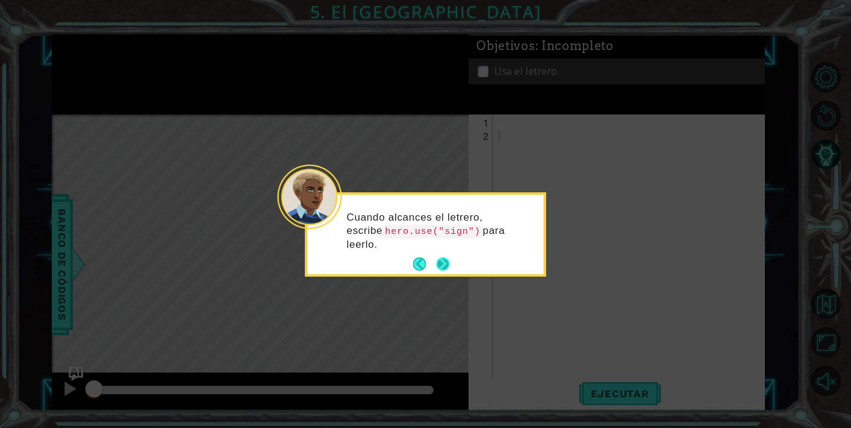
click at [444, 258] on button "Next" at bounding box center [442, 263] width 13 height 13
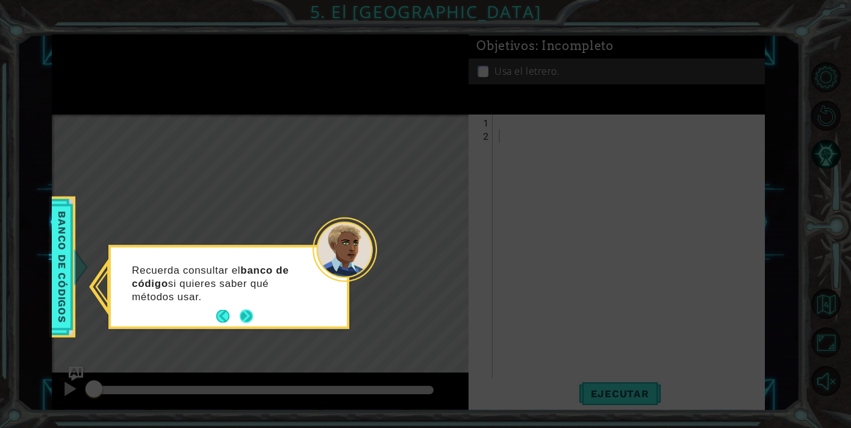
click at [248, 315] on button "Next" at bounding box center [246, 316] width 13 height 13
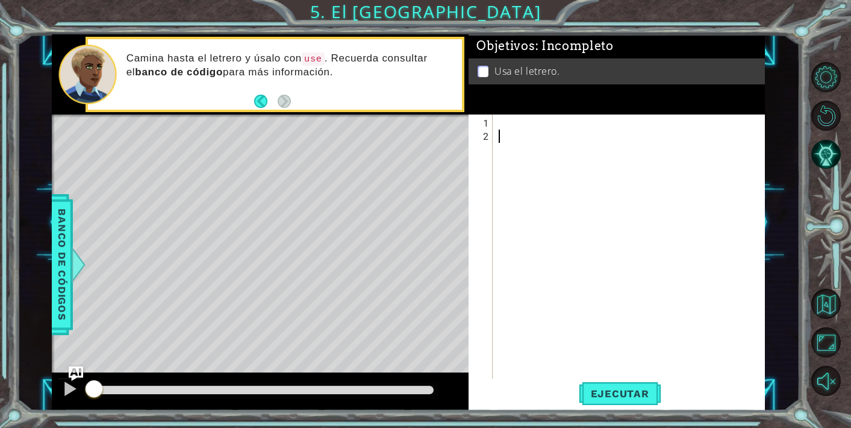
click at [512, 128] on div at bounding box center [632, 268] width 272 height 305
click at [512, 122] on div at bounding box center [632, 268] width 272 height 305
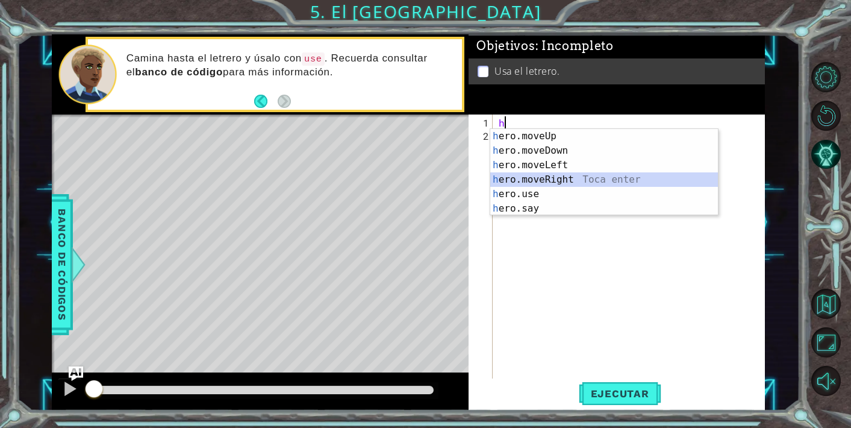
click at [551, 183] on div "h ero.moveUp Toca enter h ero.moveDown Toca enter h ero.moveLeft Toca enter h e…" at bounding box center [604, 187] width 228 height 116
type textarea "hero.moveRight(1)"
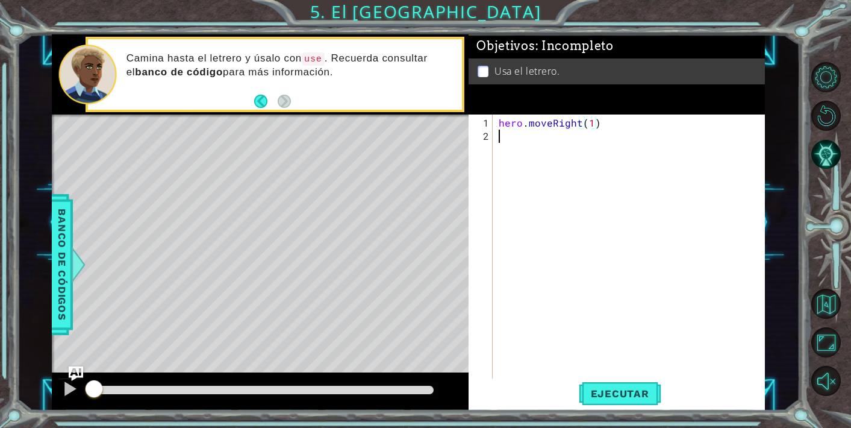
click at [602, 326] on div "hero . moveRight ( 1 )" at bounding box center [632, 268] width 272 height 305
click at [613, 393] on span "Ejecutar" at bounding box center [620, 393] width 83 height 12
click at [559, 151] on div "hero . moveRight ( 1 )" at bounding box center [632, 268] width 272 height 305
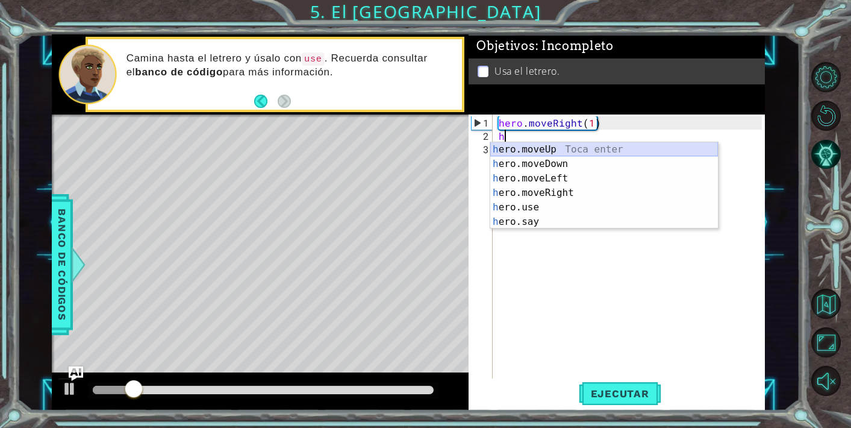
click at [546, 142] on div "h ero.moveUp Toca enter h ero.moveDown Toca enter h ero.moveLeft Toca enter h e…" at bounding box center [604, 200] width 228 height 116
type textarea "hero.moveUp(1)"
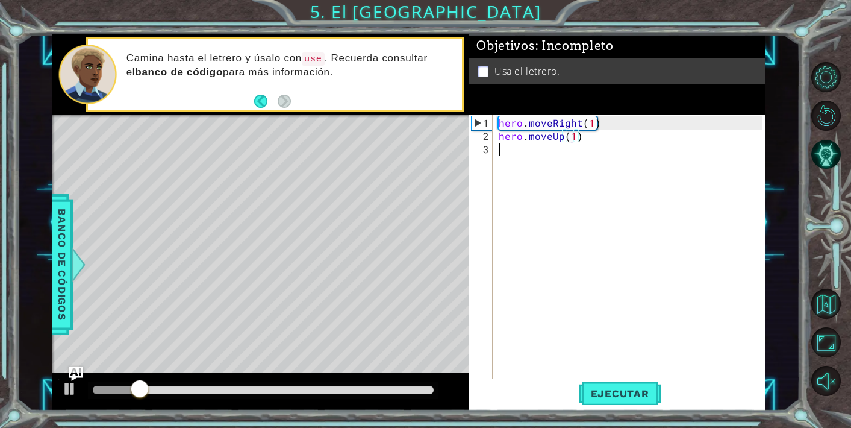
click at [546, 149] on div "hero . moveRight ( 1 ) hero . moveUp ( 1 )" at bounding box center [632, 262] width 272 height 292
click at [612, 390] on span "Ejecutar" at bounding box center [620, 393] width 83 height 12
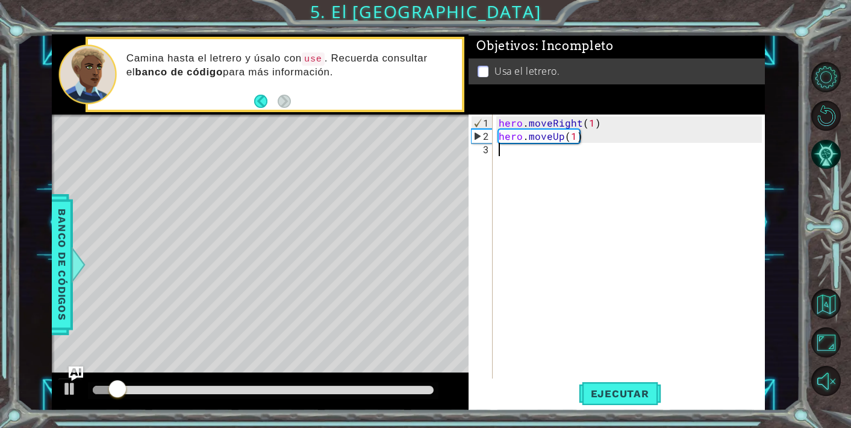
click at [541, 168] on div "hero . moveRight ( 1 ) hero . moveUp ( 1 )" at bounding box center [632, 262] width 272 height 292
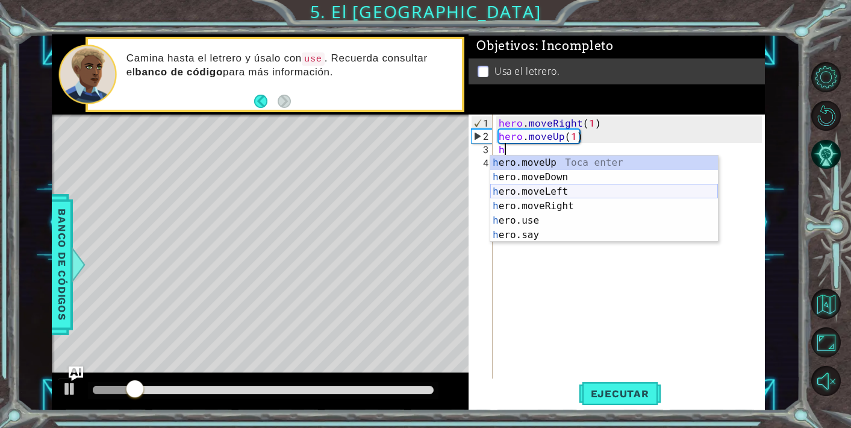
click at [535, 187] on div "h ero.moveUp Toca enter h ero.moveDown Toca enter h ero.moveLeft Toca enter h e…" at bounding box center [604, 213] width 228 height 116
type textarea "hero.moveLeft(1)"
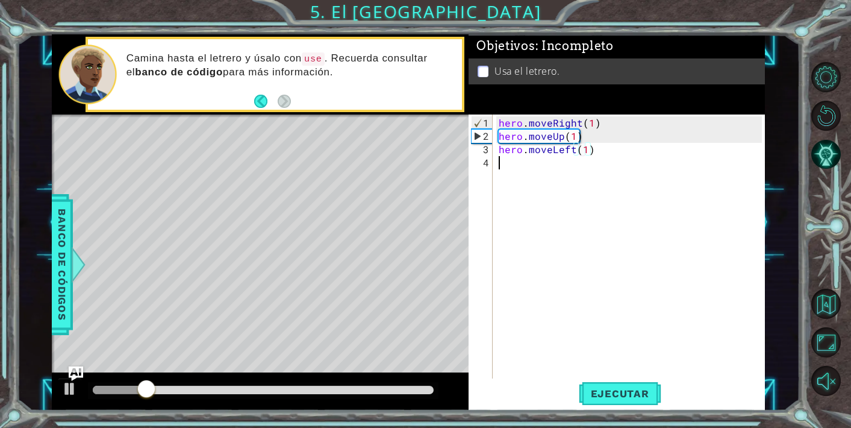
click at [536, 177] on div "hero . moveRight ( 1 ) hero . moveUp ( 1 ) hero . moveLeft ( 1 )" at bounding box center [632, 262] width 272 height 292
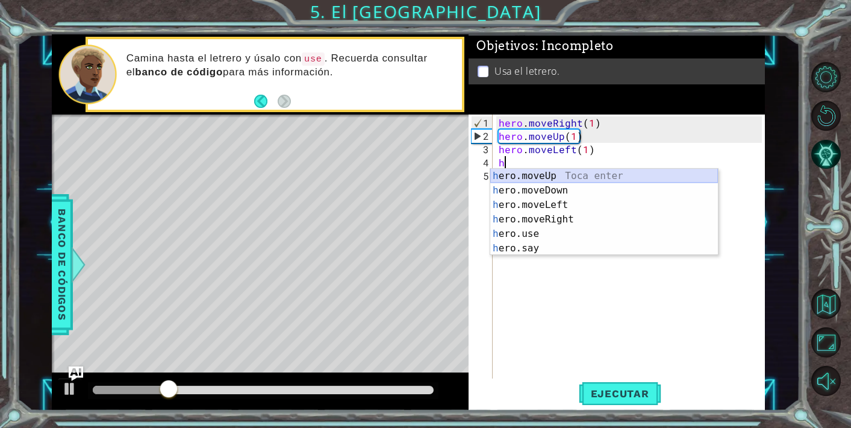
click at [549, 174] on div "h ero.moveUp Toca enter h ero.moveDown Toca enter h ero.moveLeft Toca enter h e…" at bounding box center [604, 227] width 228 height 116
type textarea "hero.moveUp(1)"
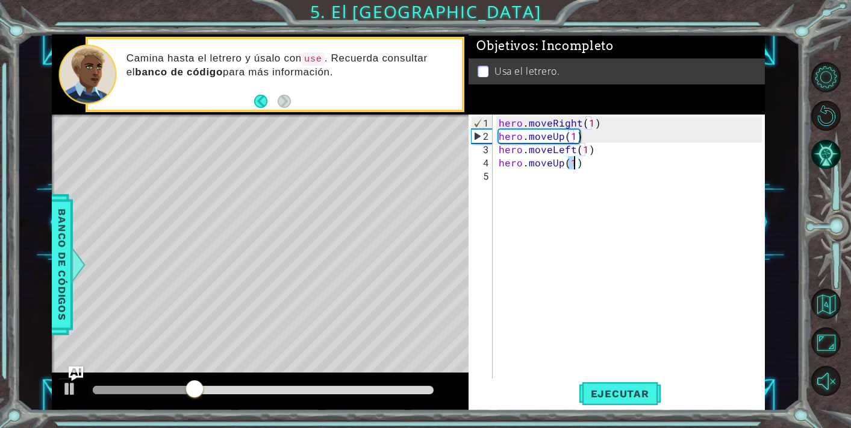
click at [545, 184] on div "hero . moveRight ( 1 ) hero . moveUp ( 1 ) hero . moveLeft ( 1 ) hero . moveUp …" at bounding box center [632, 262] width 272 height 292
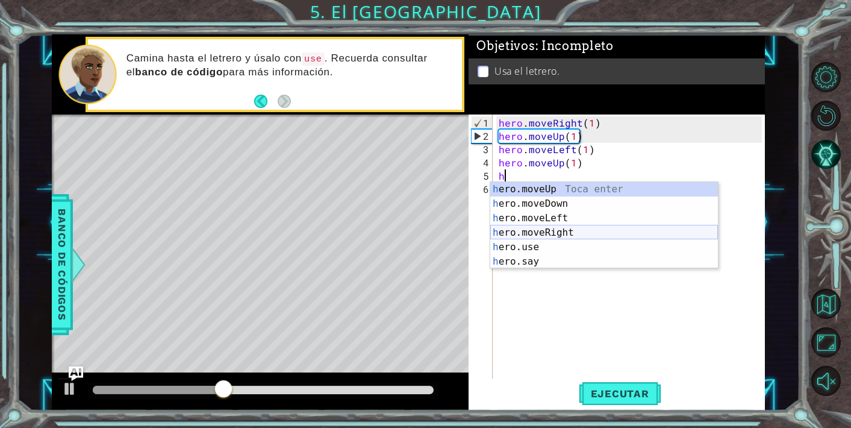
click at [552, 228] on div "h ero.moveUp Toca enter h ero.moveDown Toca enter h ero.moveLeft Toca enter h e…" at bounding box center [604, 240] width 228 height 116
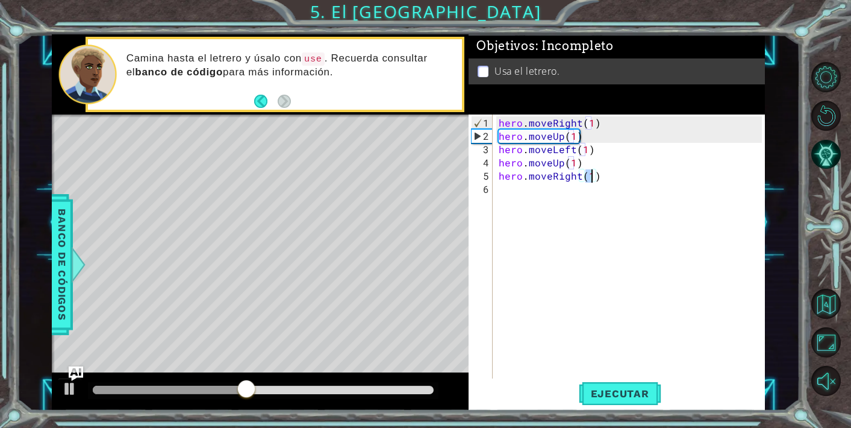
type textarea "hero.moveRight(3)"
click at [633, 374] on div "hero . moveRight ( 1 ) hero . moveUp ( 1 ) hero . moveLeft ( 1 ) hero . moveUp …" at bounding box center [632, 262] width 272 height 292
click at [633, 390] on span "Ejecutar" at bounding box center [620, 393] width 83 height 12
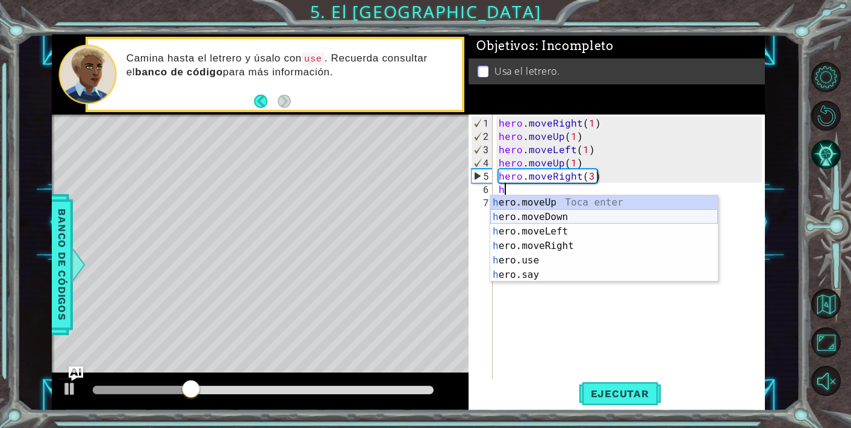
click at [528, 215] on div "h ero.moveUp Toca enter h ero.moveDown Toca enter h ero.moveLeft Toca enter h e…" at bounding box center [604, 253] width 228 height 116
type textarea "hero.moveDown(1)"
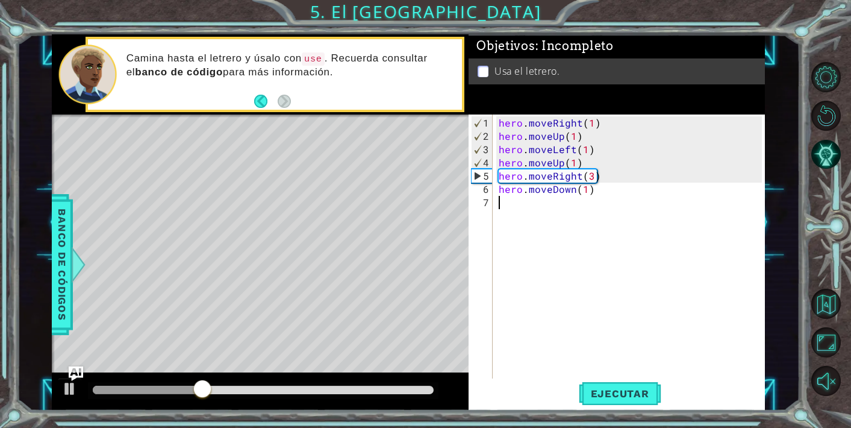
click at [540, 213] on div "hero . moveRight ( 1 ) hero . moveUp ( 1 ) hero . moveLeft ( 1 ) hero . moveUp …" at bounding box center [632, 262] width 272 height 292
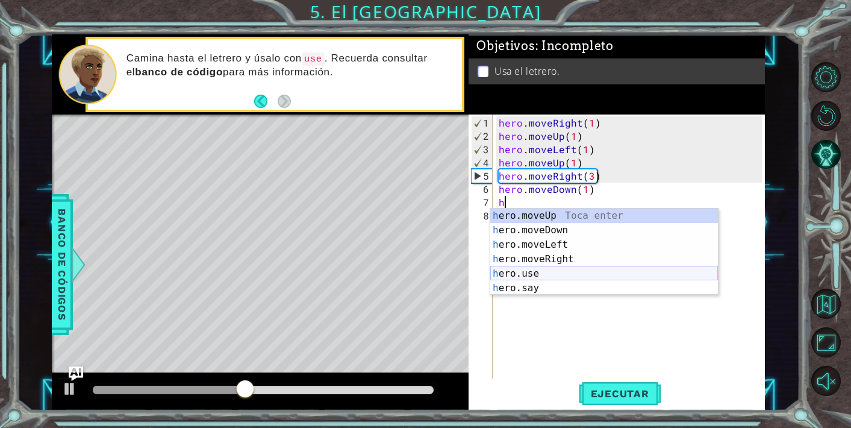
click at [542, 271] on div "h ero.moveUp Toca enter h ero.moveDown Toca enter h ero.moveLeft Toca enter h e…" at bounding box center [604, 266] width 228 height 116
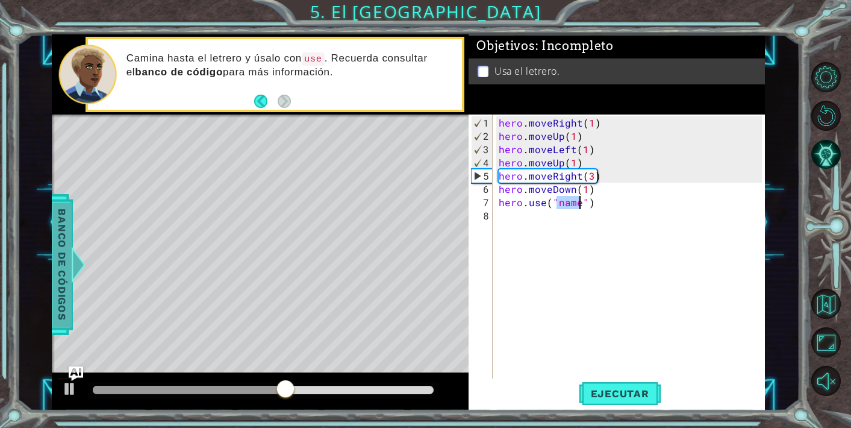
type textarea "hero.use("name")"
click at [68, 252] on span "Banco de códigos" at bounding box center [61, 264] width 19 height 125
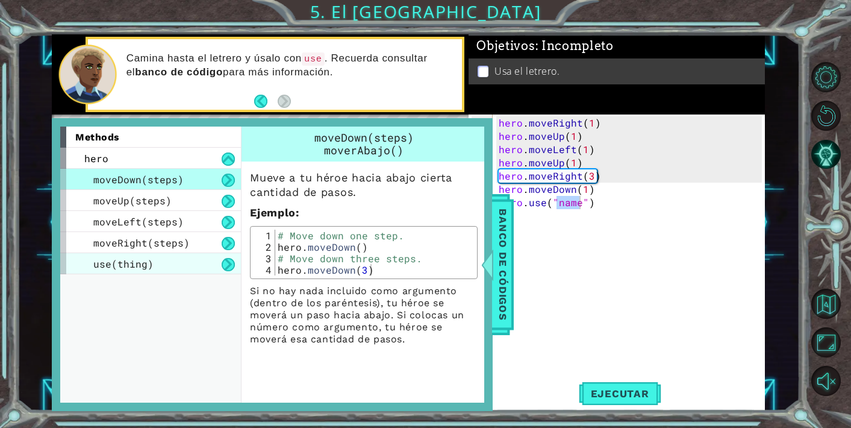
click at [154, 268] on div "use(thing)" at bounding box center [150, 263] width 181 height 21
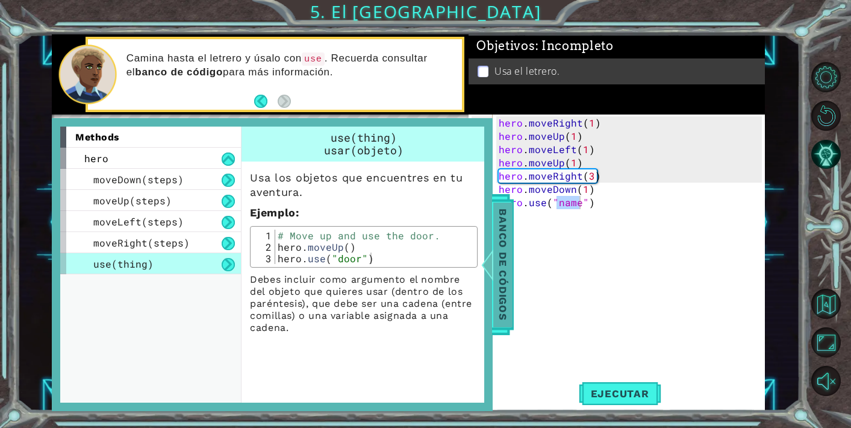
click at [496, 260] on span "Banco de códigos" at bounding box center [502, 264] width 19 height 125
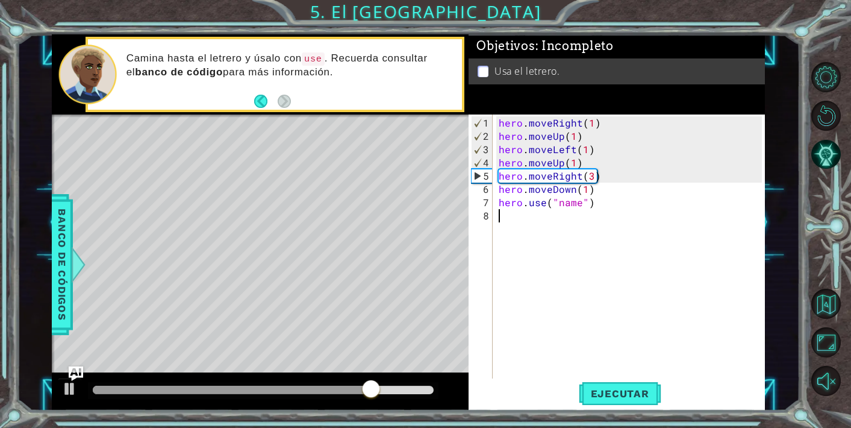
click at [497, 261] on div "hero . moveRight ( 1 ) hero . moveUp ( 1 ) hero . moveLeft ( 1 ) hero . moveUp …" at bounding box center [632, 262] width 272 height 292
click at [578, 206] on div "hero . moveRight ( 1 ) hero . moveUp ( 1 ) hero . moveLeft ( 1 ) hero . moveUp …" at bounding box center [632, 262] width 272 height 292
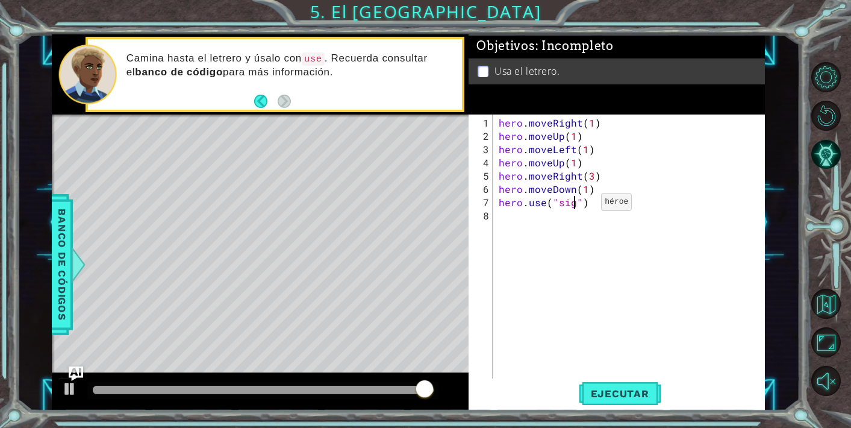
scroll to position [0, 5]
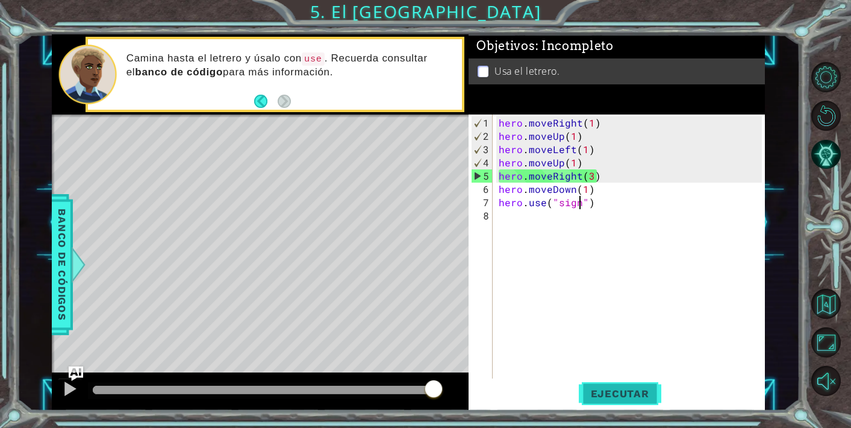
type textarea "hero.use("sign")"
click at [603, 389] on span "Ejecutar" at bounding box center [620, 393] width 83 height 12
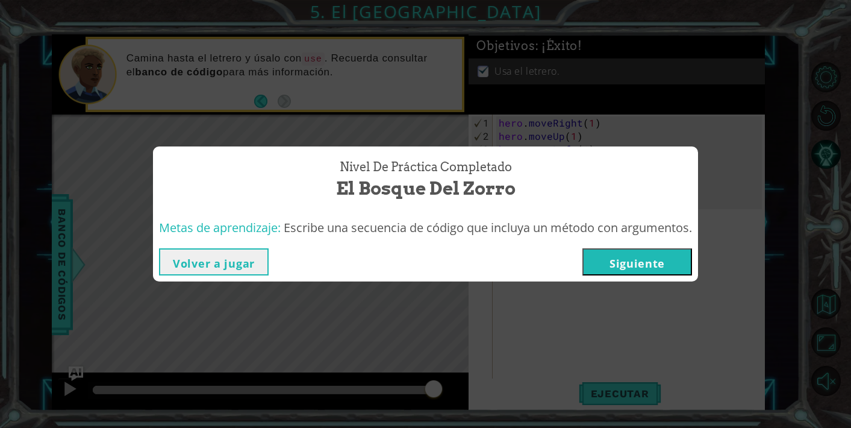
click at [640, 264] on button "Siguiente" at bounding box center [638, 261] width 110 height 27
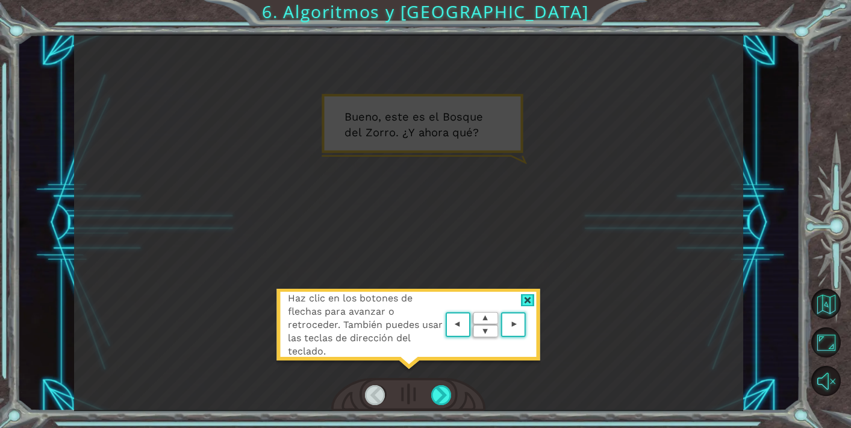
click at [529, 325] on area at bounding box center [529, 325] width 0 height 0
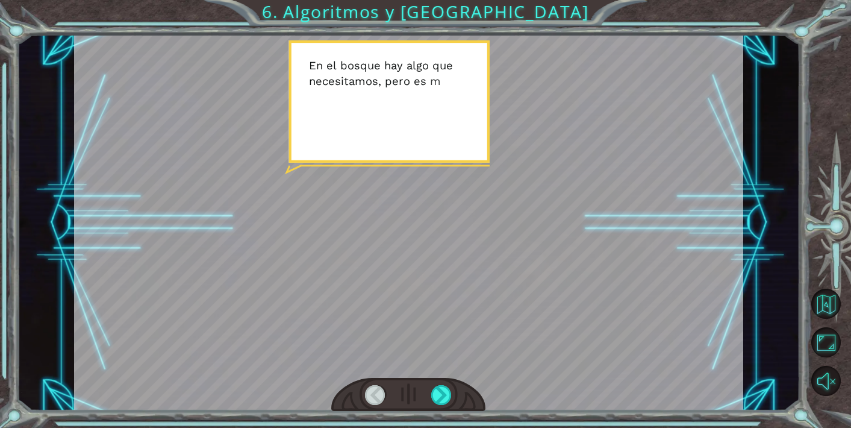
click at [421, 161] on div at bounding box center [408, 222] width 669 height 377
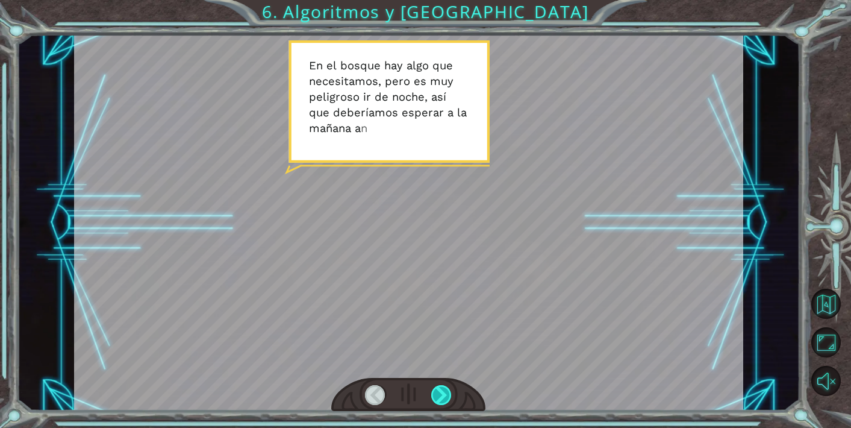
click at [443, 396] on div at bounding box center [441, 395] width 21 height 20
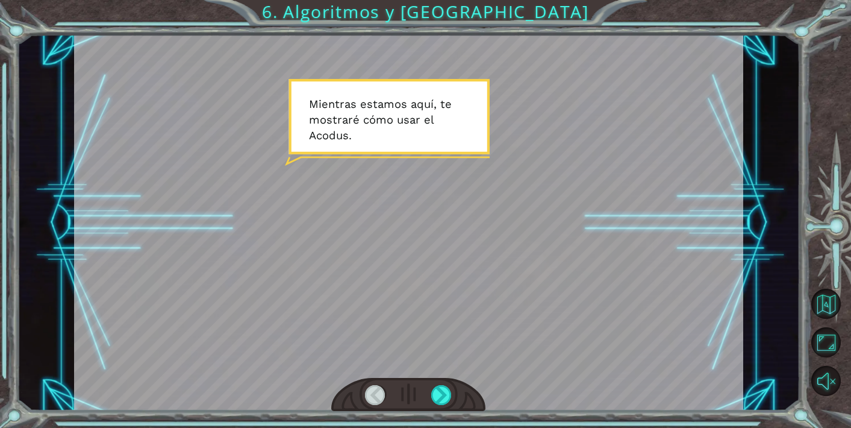
click at [454, 398] on div at bounding box center [408, 395] width 154 height 34
click at [444, 396] on div at bounding box center [441, 395] width 21 height 20
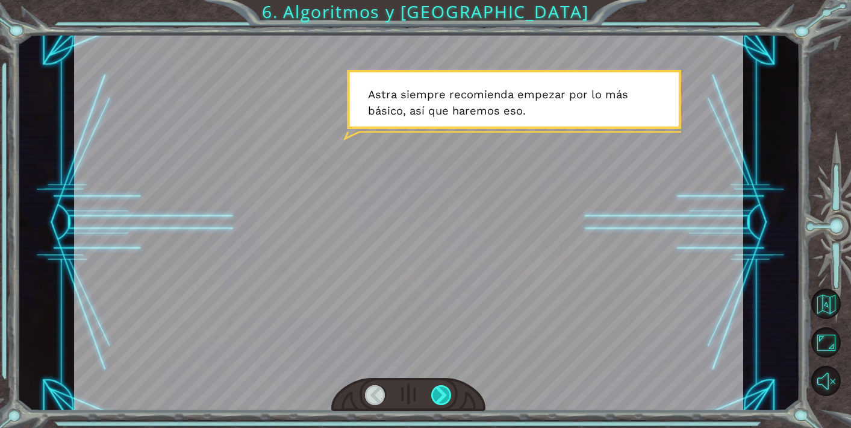
click at [436, 396] on div at bounding box center [441, 395] width 21 height 20
click at [440, 395] on div at bounding box center [441, 395] width 21 height 20
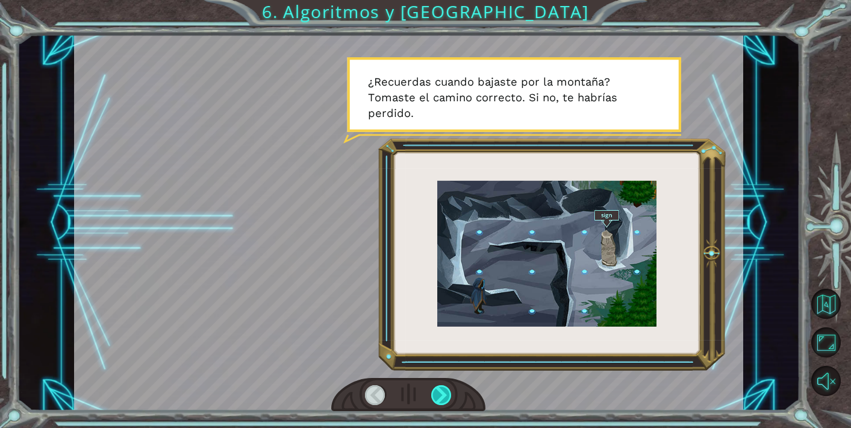
click at [442, 396] on div at bounding box center [441, 395] width 21 height 20
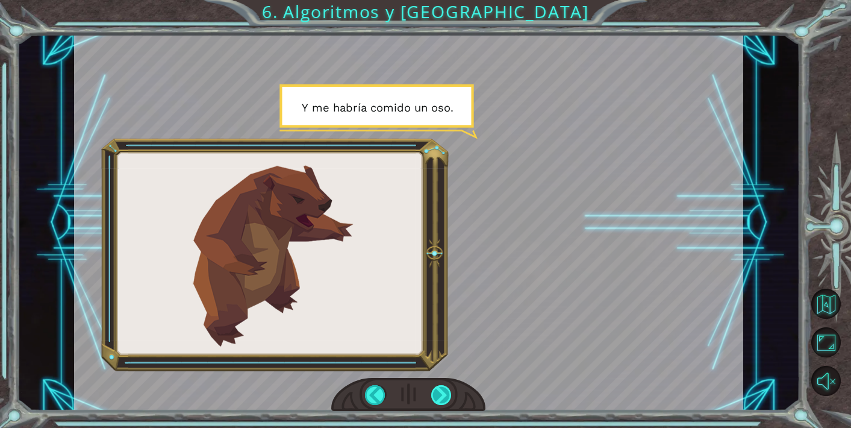
click at [442, 395] on div at bounding box center [441, 395] width 21 height 20
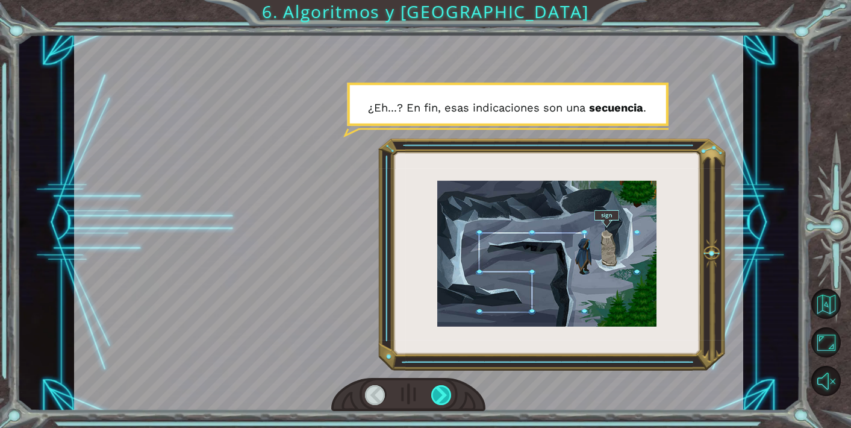
click at [442, 395] on div at bounding box center [441, 395] width 21 height 20
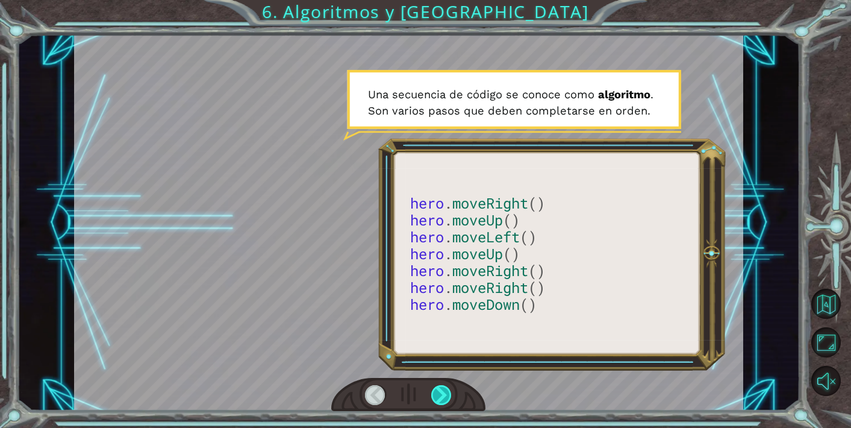
click at [442, 395] on div at bounding box center [441, 395] width 21 height 20
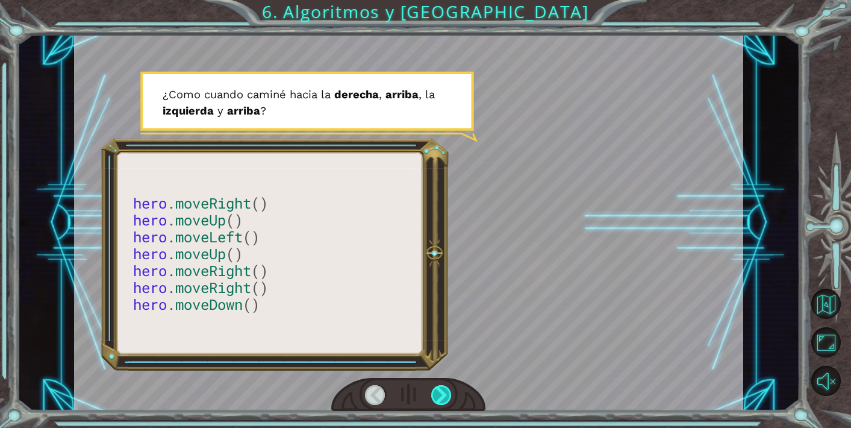
click at [442, 391] on div at bounding box center [441, 395] width 21 height 20
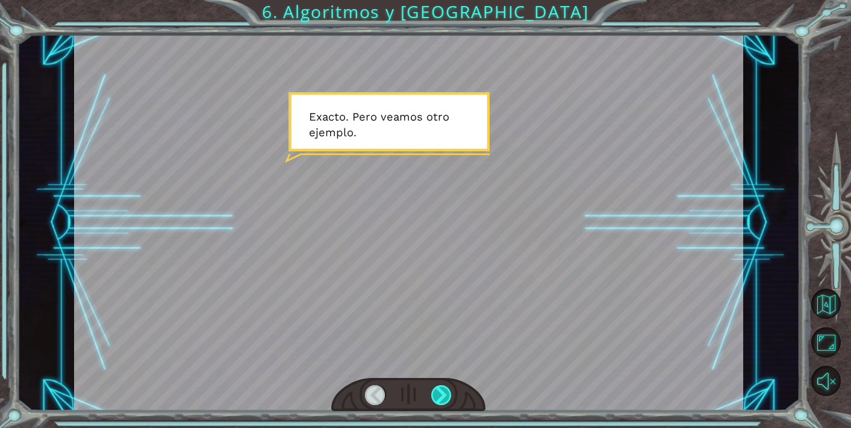
click at [443, 392] on div at bounding box center [441, 395] width 21 height 20
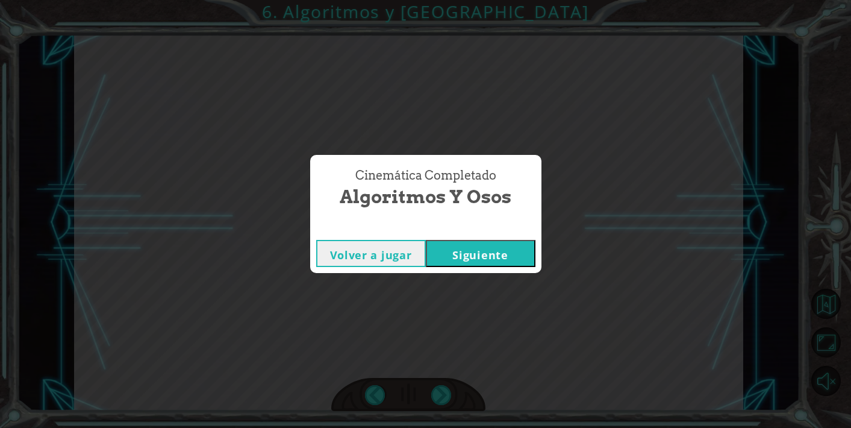
click at [477, 245] on button "Siguiente" at bounding box center [481, 253] width 110 height 27
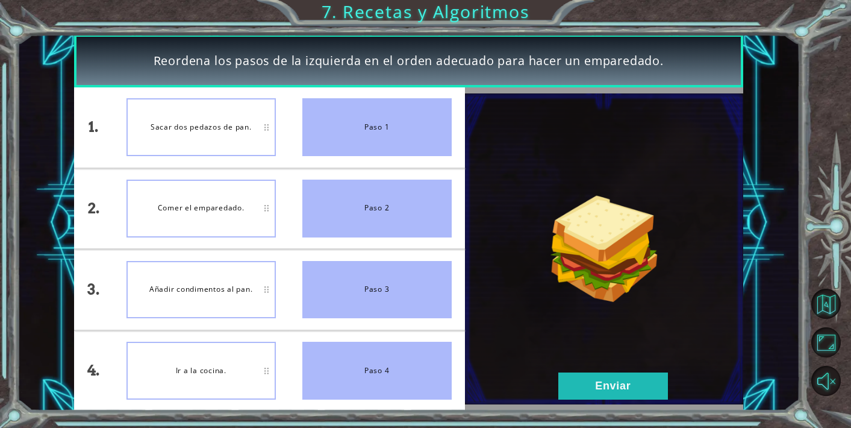
drag, startPoint x: 397, startPoint y: 371, endPoint x: 396, endPoint y: 228, distance: 142.2
click at [396, 228] on ul "Paso 1 Paso 2 Paso 3 Paso 4" at bounding box center [377, 249] width 176 height 324
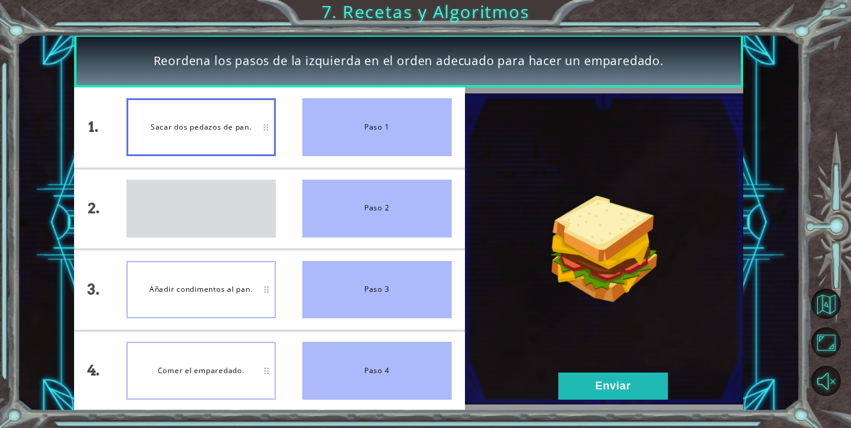
drag, startPoint x: 223, startPoint y: 216, endPoint x: 222, endPoint y: 203, distance: 12.7
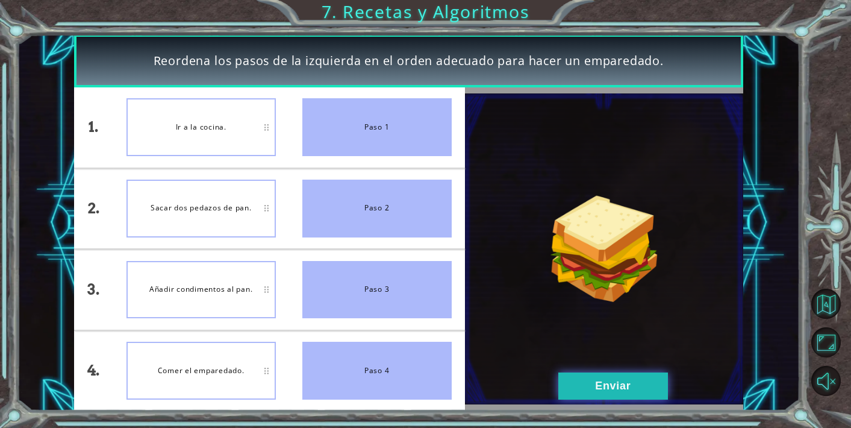
click at [602, 383] on button "Enviar" at bounding box center [614, 385] width 110 height 27
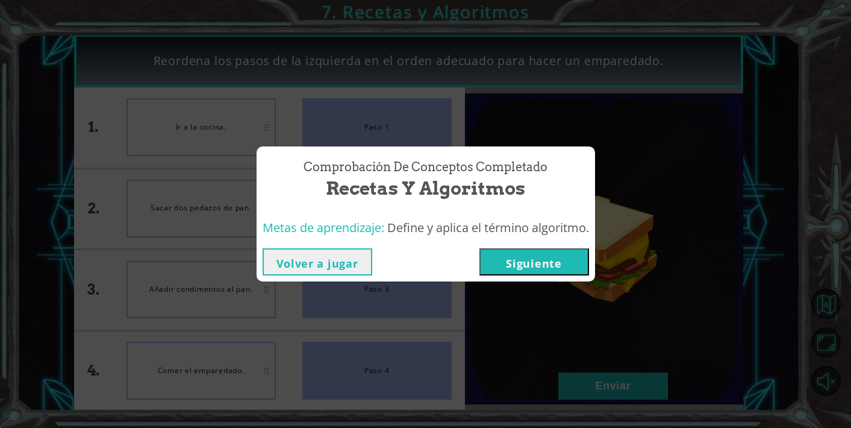
click at [544, 272] on button "Siguiente" at bounding box center [535, 261] width 110 height 27
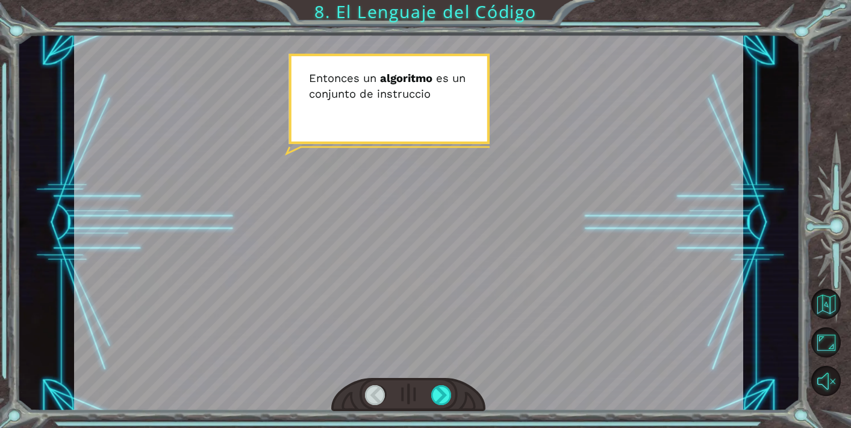
click at [443, 261] on div at bounding box center [408, 222] width 669 height 377
click at [440, 392] on div at bounding box center [441, 395] width 21 height 20
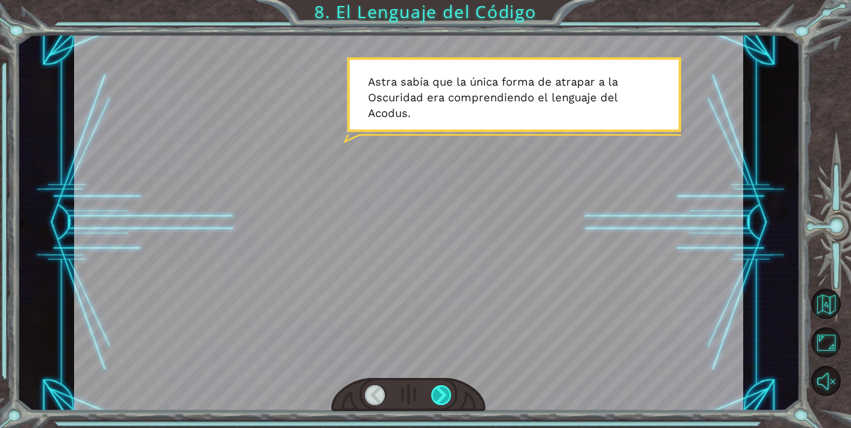
click at [433, 391] on div at bounding box center [441, 395] width 21 height 20
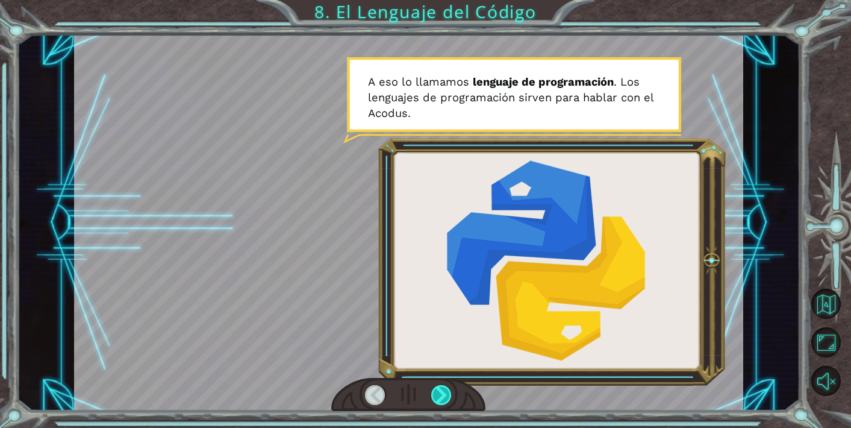
click at [449, 397] on div at bounding box center [441, 395] width 21 height 20
click at [395, 238] on div at bounding box center [408, 222] width 669 height 377
click at [439, 391] on div at bounding box center [441, 395] width 21 height 20
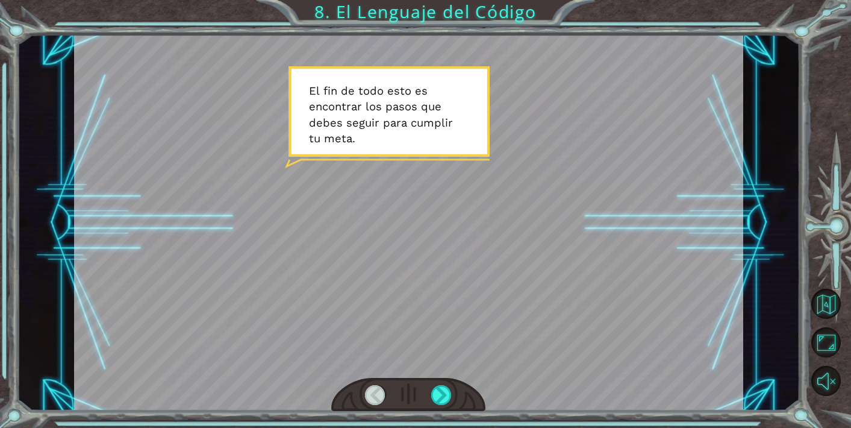
click at [438, 412] on div "E n t o n c e s u n a l g o r i t m o e s u n c o n j u n t o d e i n s t r u c…" at bounding box center [425, 214] width 851 height 428
click at [438, 398] on div at bounding box center [441, 395] width 21 height 20
click at [445, 399] on div at bounding box center [441, 395] width 21 height 20
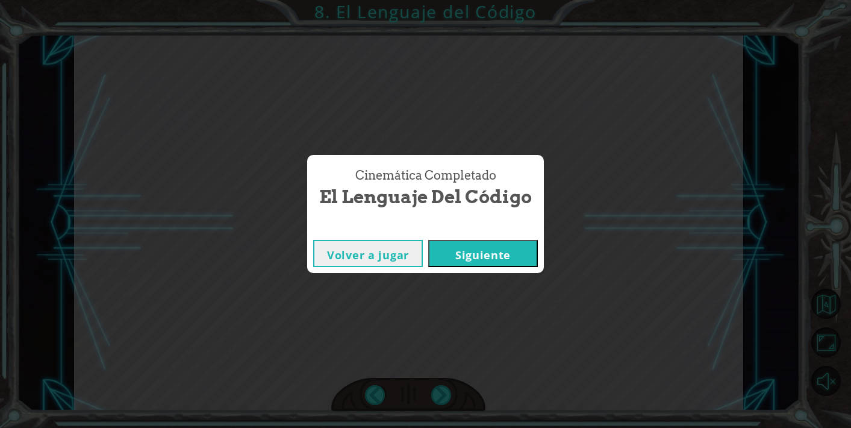
click at [478, 260] on button "Siguiente" at bounding box center [483, 253] width 110 height 27
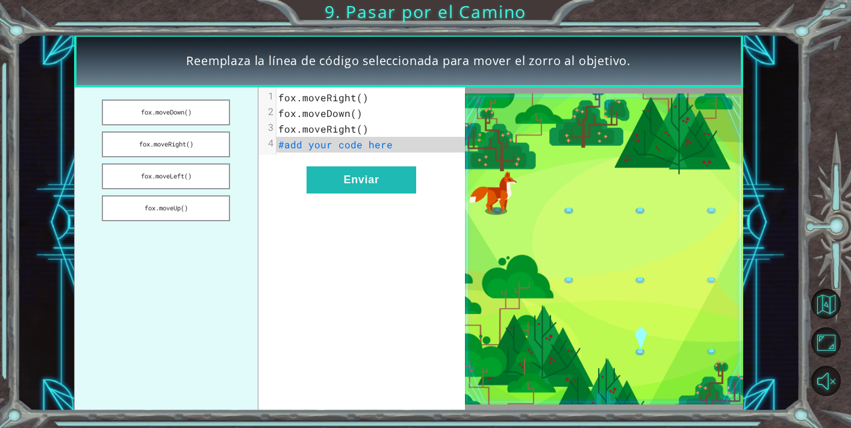
drag, startPoint x: 173, startPoint y: 114, endPoint x: 365, endPoint y: 149, distance: 194.8
click at [370, 149] on div "[PERSON_NAME].moveDown() [PERSON_NAME].moveRight() [PERSON_NAME].moveLeft() [PE…" at bounding box center [269, 249] width 391 height 324
click at [164, 108] on button "fox.moveDown()" at bounding box center [166, 112] width 128 height 26
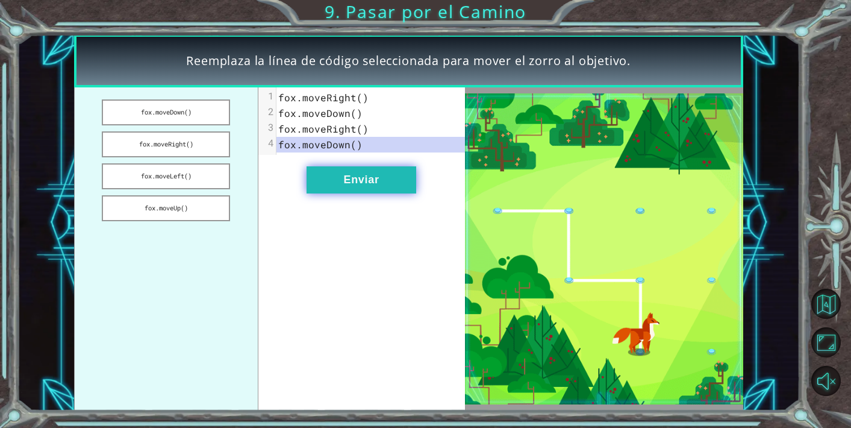
click at [368, 187] on button "Enviar" at bounding box center [362, 179] width 110 height 27
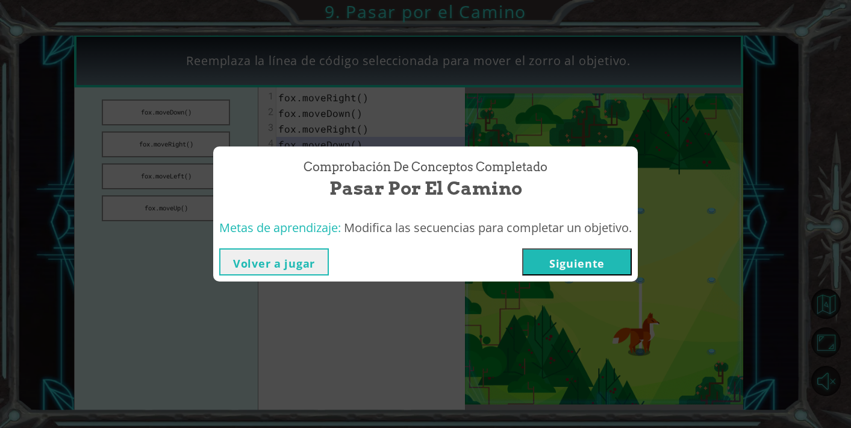
click at [580, 263] on button "Siguiente" at bounding box center [577, 261] width 110 height 27
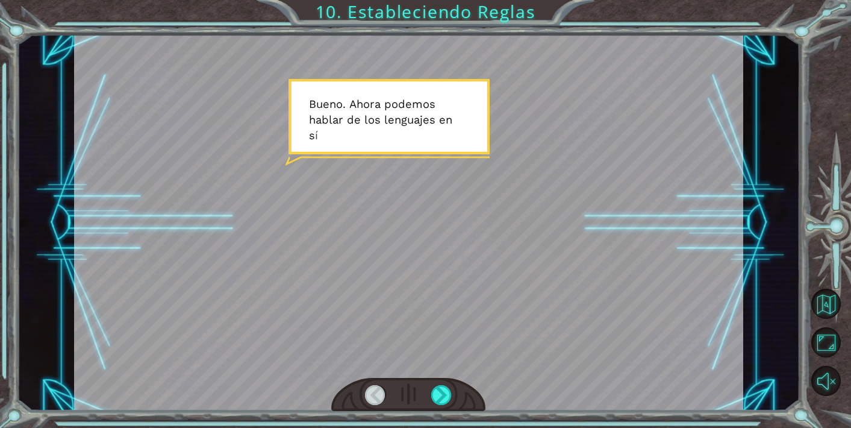
click at [450, 339] on div at bounding box center [408, 222] width 669 height 377
click at [446, 381] on div at bounding box center [408, 395] width 154 height 34
click at [446, 393] on div at bounding box center [441, 395] width 21 height 20
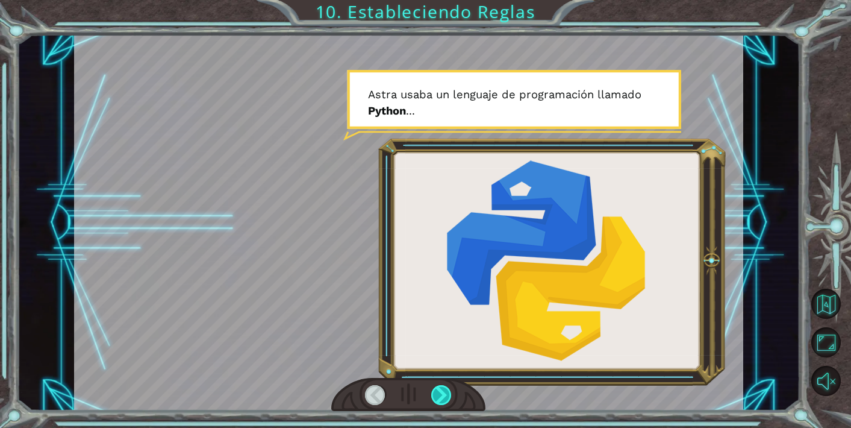
click at [446, 396] on div at bounding box center [441, 395] width 21 height 20
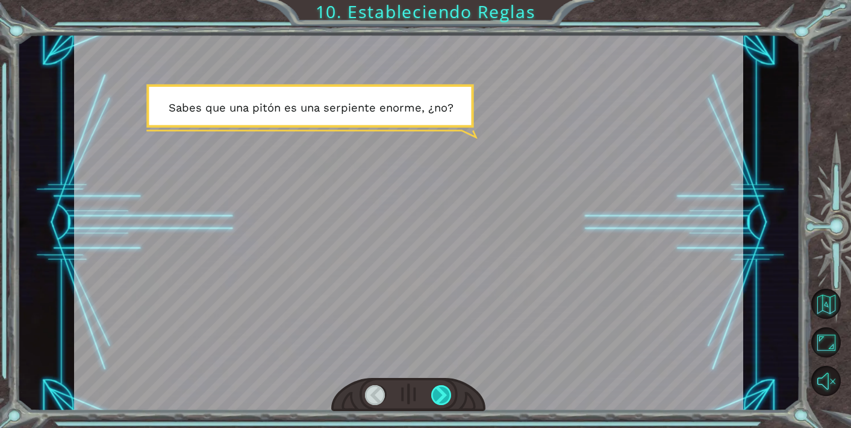
click at [447, 394] on div at bounding box center [441, 395] width 21 height 20
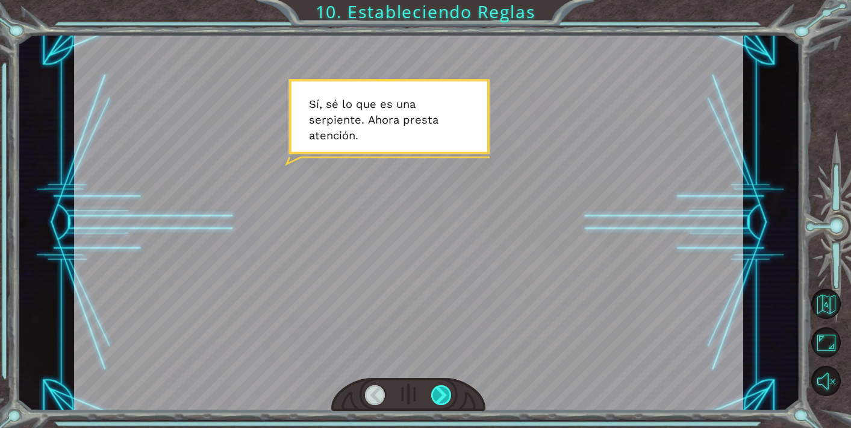
click at [440, 399] on div at bounding box center [441, 395] width 21 height 20
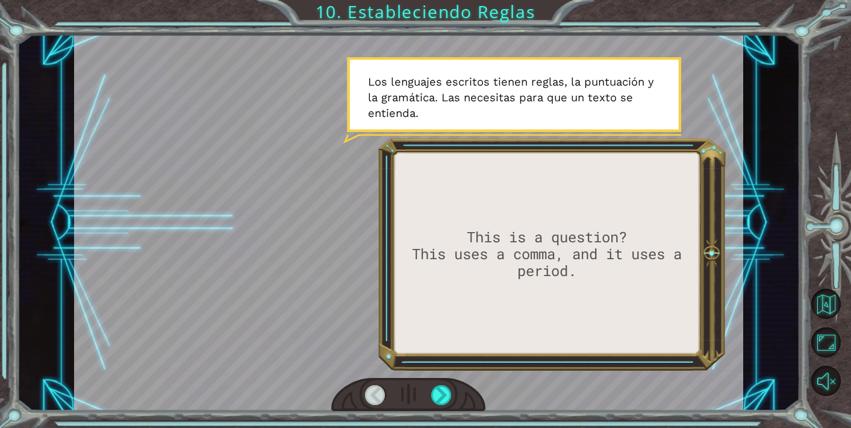
click at [453, 387] on div at bounding box center [408, 395] width 154 height 34
click at [443, 389] on div at bounding box center [441, 395] width 21 height 20
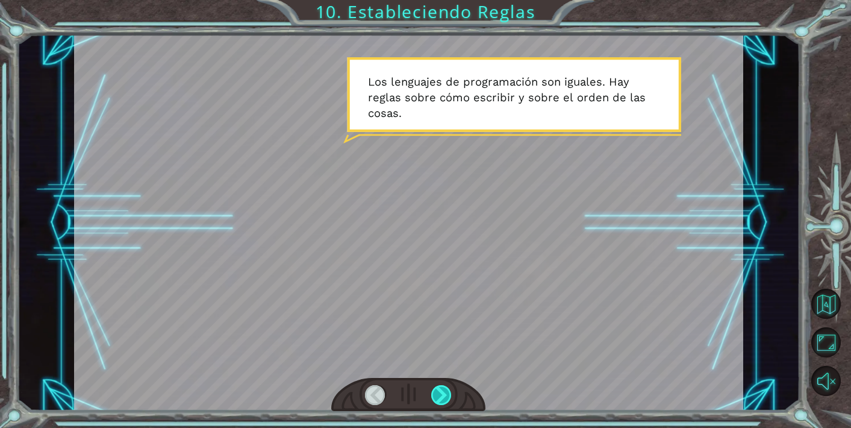
click at [446, 392] on div at bounding box center [441, 395] width 21 height 20
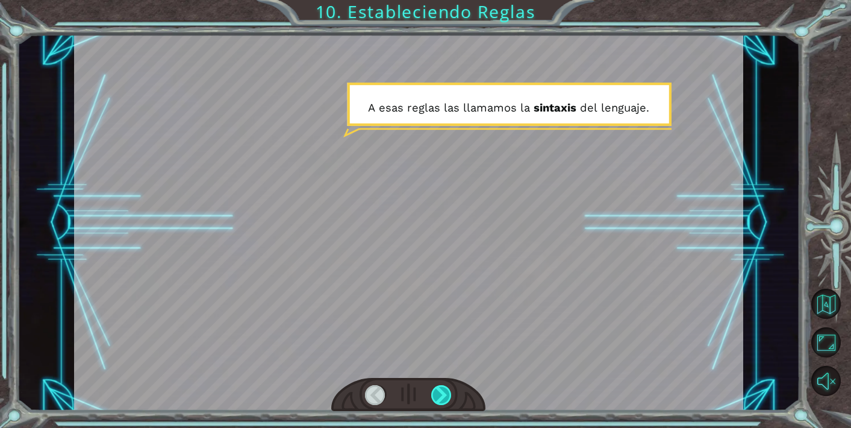
click at [446, 392] on div at bounding box center [441, 395] width 21 height 20
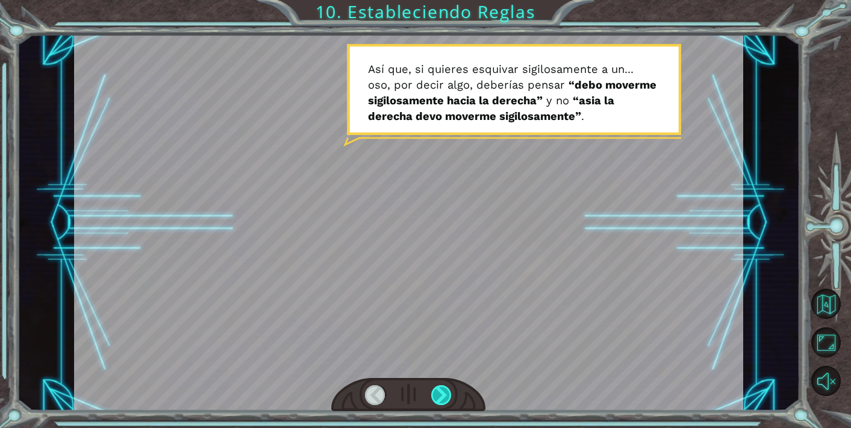
click at [446, 392] on div at bounding box center [441, 395] width 21 height 20
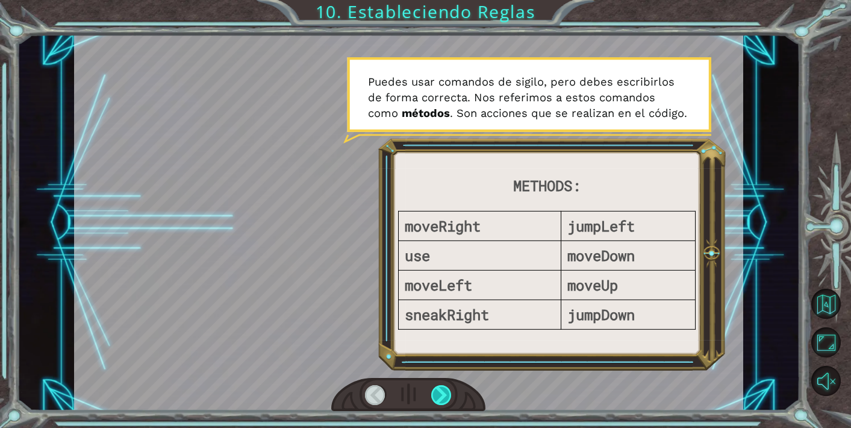
click at [445, 392] on div at bounding box center [441, 395] width 21 height 20
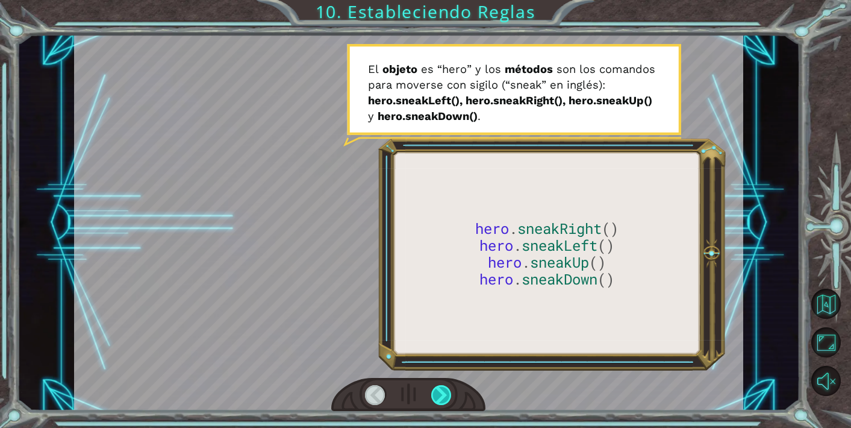
click at [443, 398] on div at bounding box center [441, 395] width 21 height 20
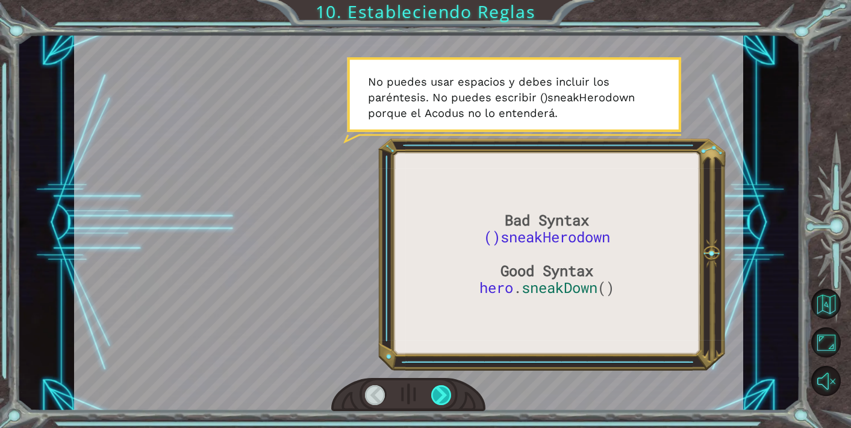
click at [443, 401] on div at bounding box center [441, 395] width 21 height 20
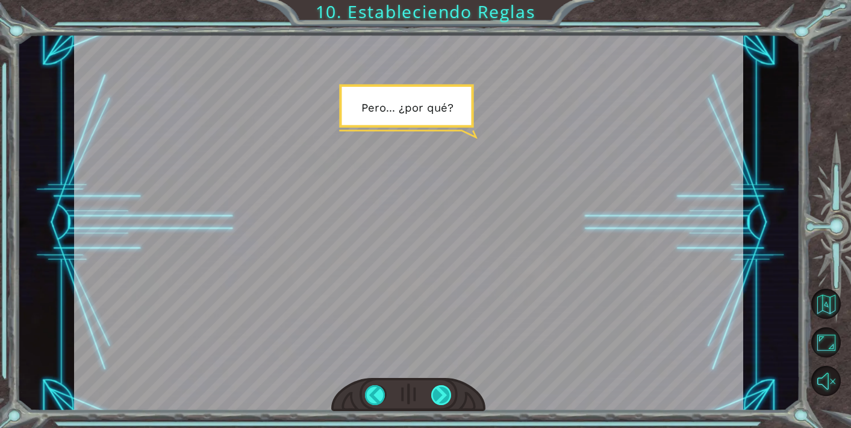
click at [443, 403] on div at bounding box center [441, 395] width 21 height 20
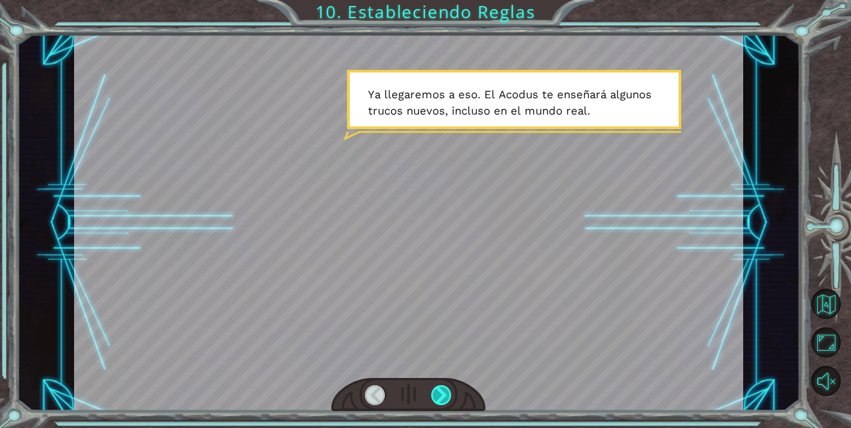
click at [444, 403] on div at bounding box center [441, 395] width 21 height 20
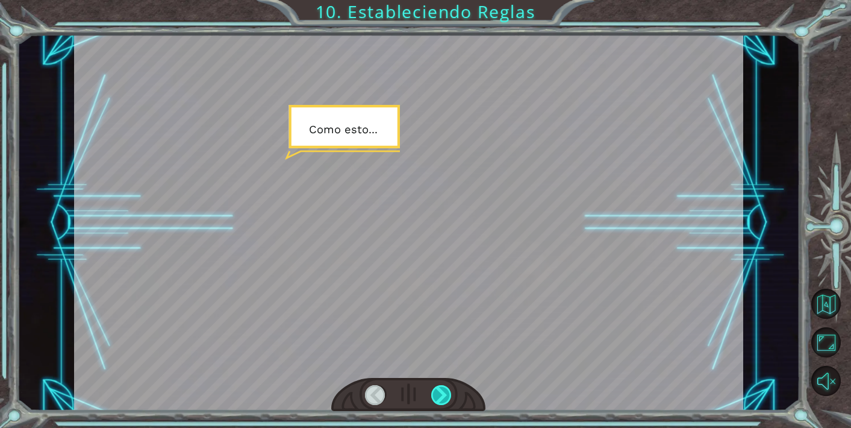
click at [444, 403] on div at bounding box center [441, 395] width 21 height 20
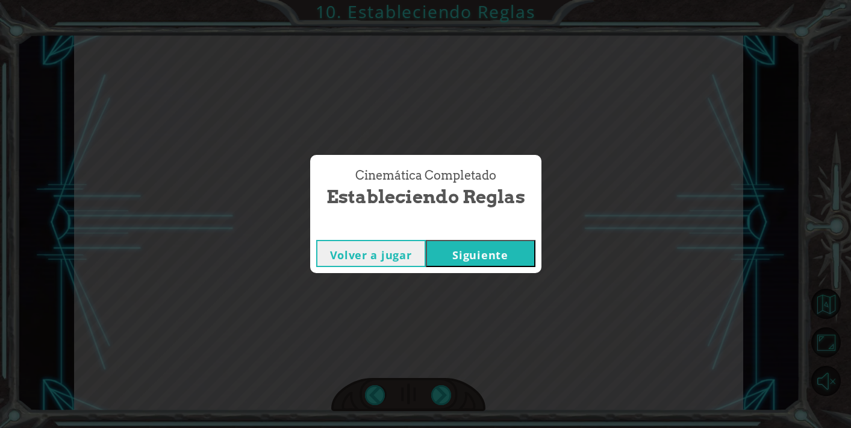
click at [475, 250] on button "Siguiente" at bounding box center [481, 253] width 110 height 27
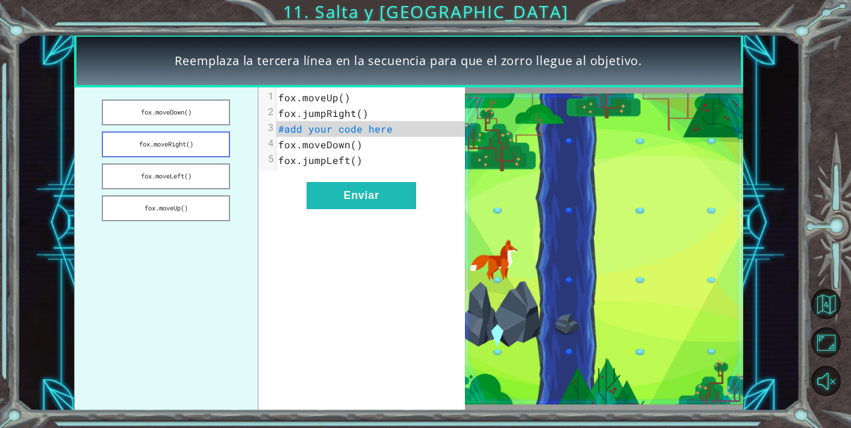
click at [188, 145] on button "fox.moveRight()" at bounding box center [166, 144] width 128 height 26
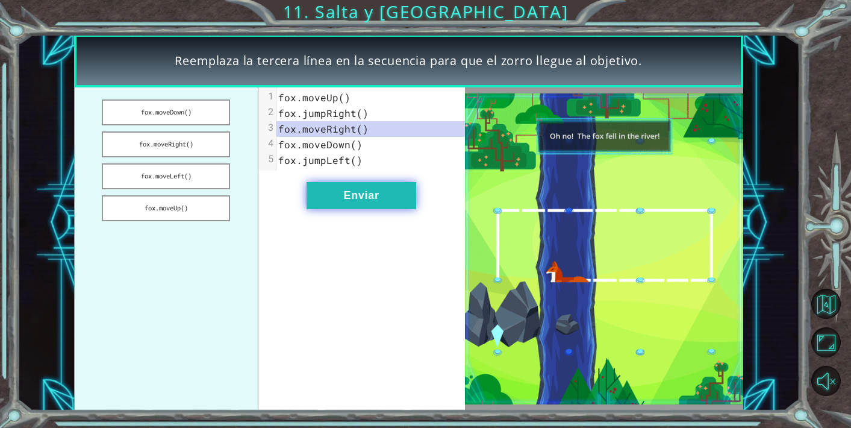
click at [346, 192] on button "Enviar" at bounding box center [362, 195] width 110 height 27
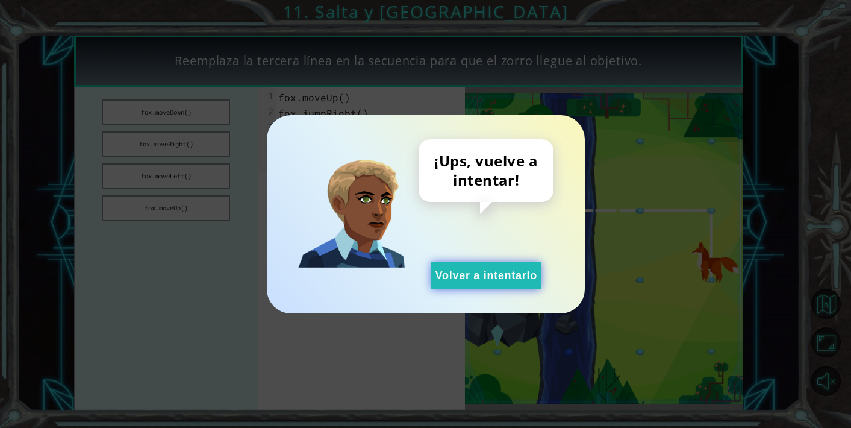
click at [480, 273] on button "Volver a intentarlo" at bounding box center [486, 275] width 110 height 27
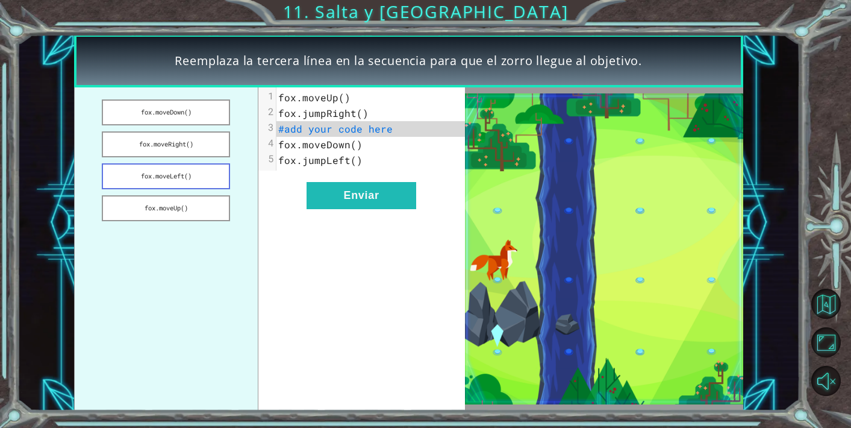
click at [189, 181] on button "fox.moveLeft()" at bounding box center [166, 176] width 128 height 26
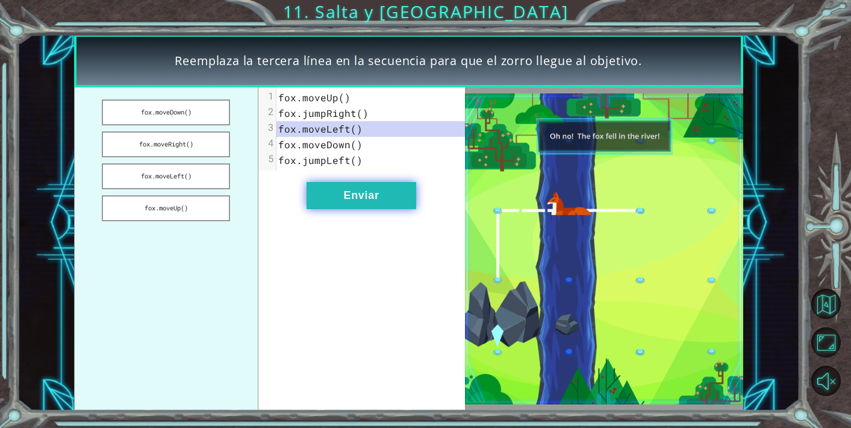
click at [352, 192] on button "Enviar" at bounding box center [362, 195] width 110 height 27
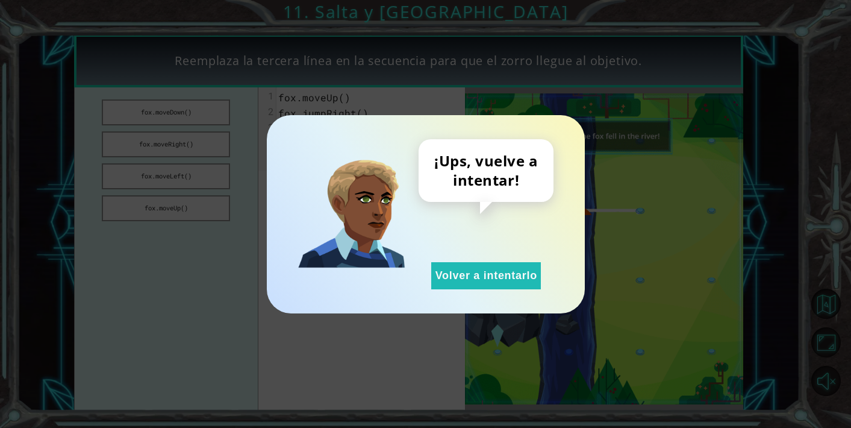
click at [483, 296] on div "¡Ups, vuelve a intentar! Volver a intentarlo" at bounding box center [426, 214] width 318 height 198
click at [483, 272] on button "Volver a intentarlo" at bounding box center [486, 275] width 110 height 27
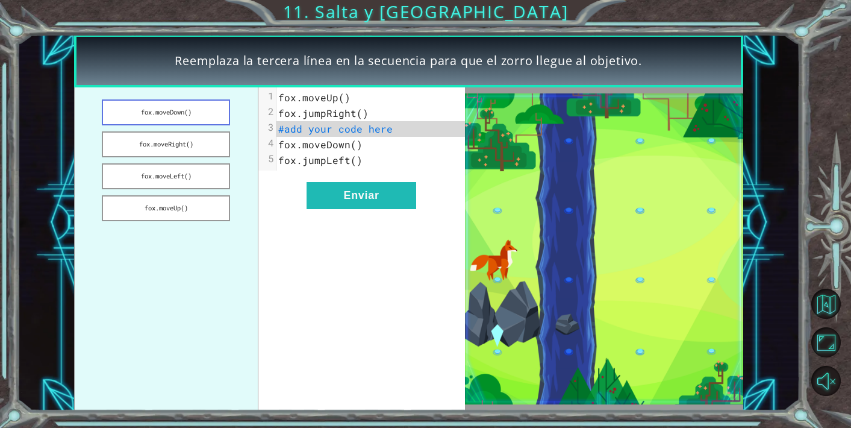
click at [192, 108] on button "fox.moveDown()" at bounding box center [166, 112] width 128 height 26
click at [402, 217] on div "xxxxxxxxxx 5 1 [PERSON_NAME].moveUp() 2 [PERSON_NAME].jumpRight() 3 [PERSON_NAM…" at bounding box center [361, 249] width 207 height 324
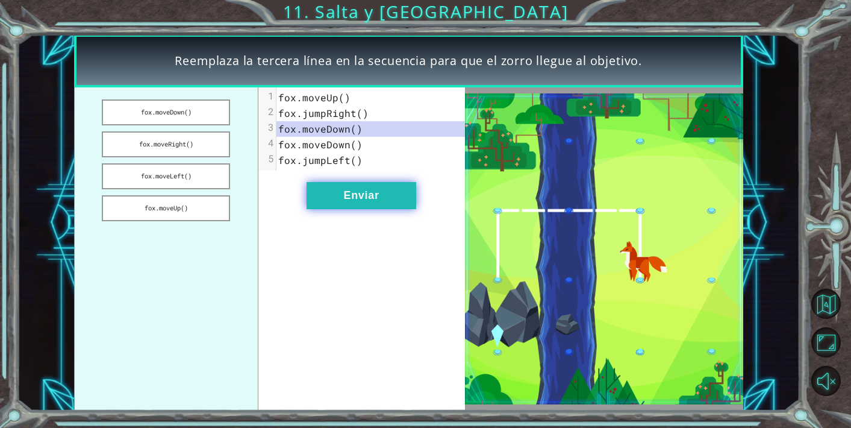
click at [380, 192] on button "Enviar" at bounding box center [362, 195] width 110 height 27
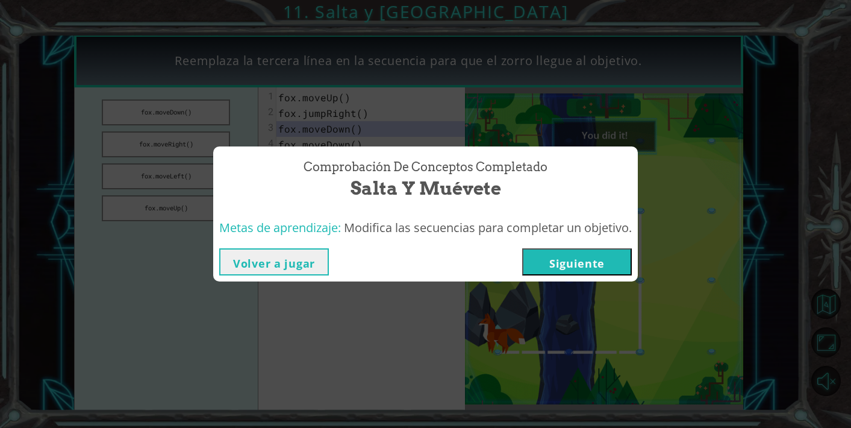
click at [580, 255] on button "Siguiente" at bounding box center [577, 261] width 110 height 27
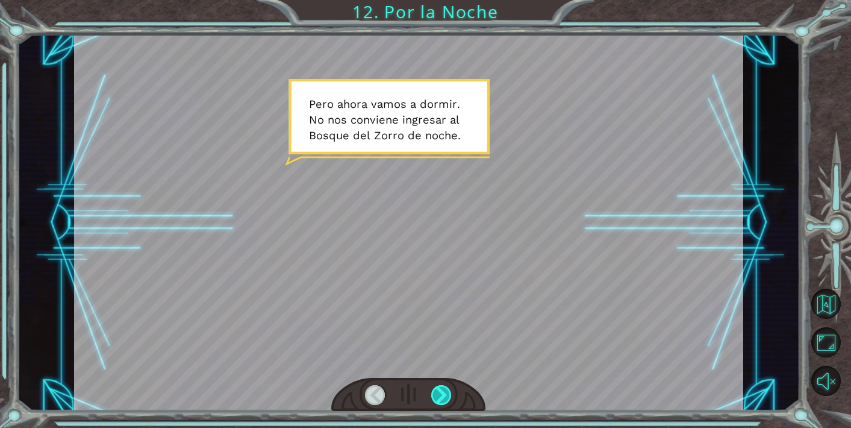
click at [437, 388] on div at bounding box center [441, 395] width 21 height 20
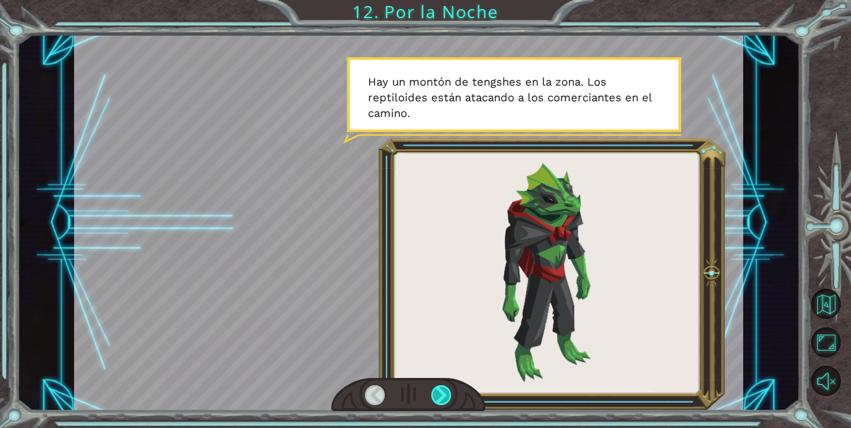
click at [437, 399] on div at bounding box center [441, 395] width 21 height 20
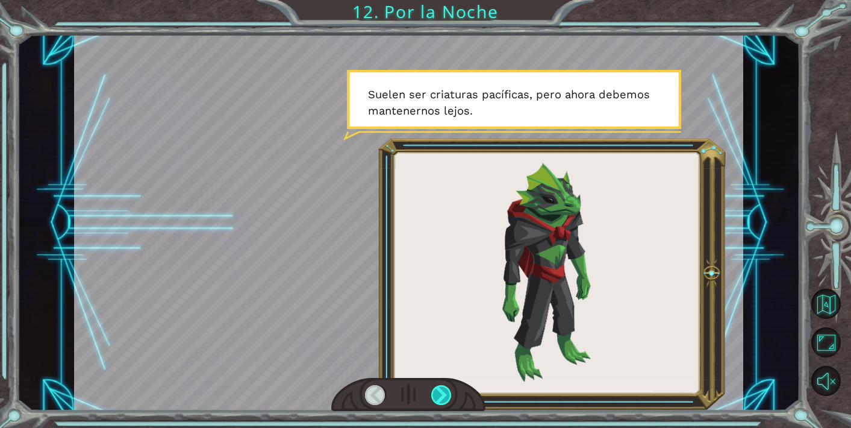
click at [434, 398] on div at bounding box center [441, 395] width 21 height 20
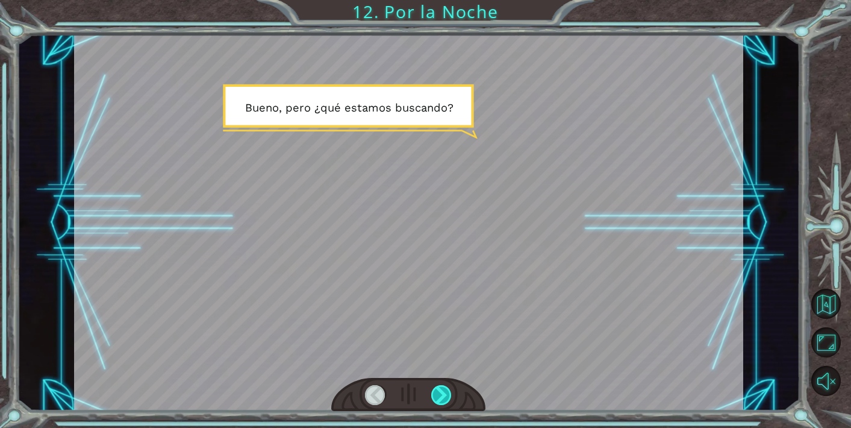
click at [440, 394] on div at bounding box center [441, 395] width 21 height 20
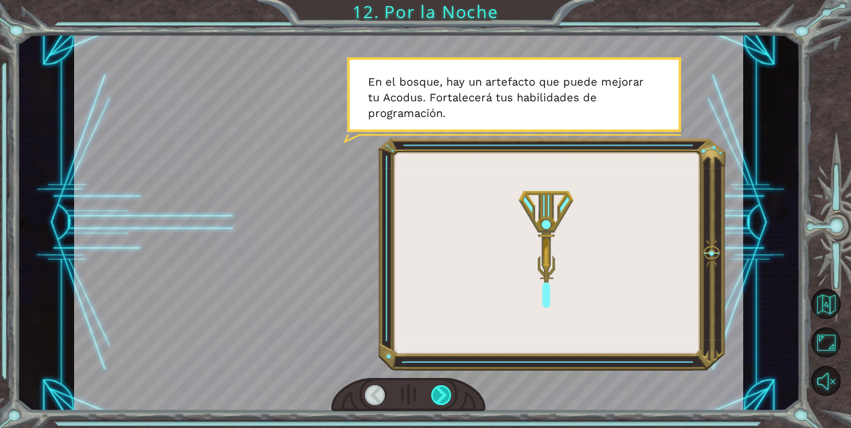
click at [440, 393] on div at bounding box center [441, 395] width 21 height 20
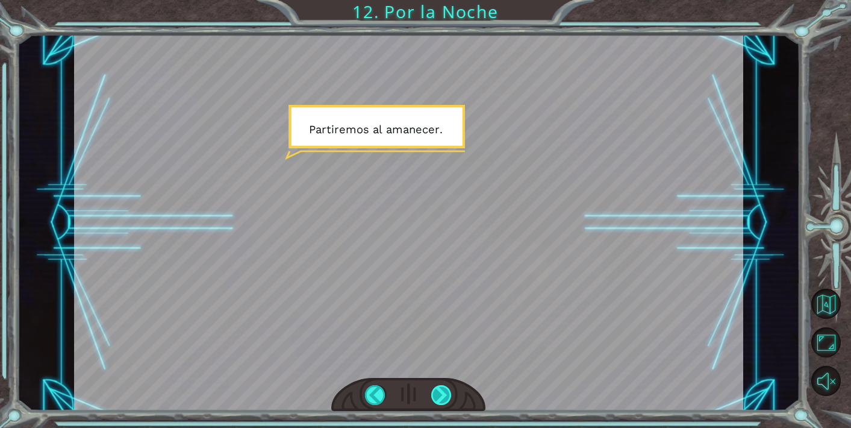
click at [440, 393] on div at bounding box center [441, 395] width 21 height 20
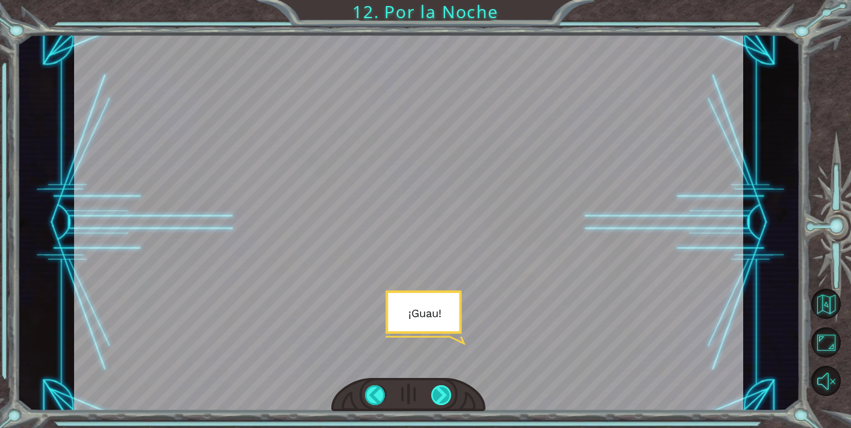
click at [443, 384] on div at bounding box center [408, 395] width 154 height 34
click at [443, 389] on div at bounding box center [441, 395] width 21 height 20
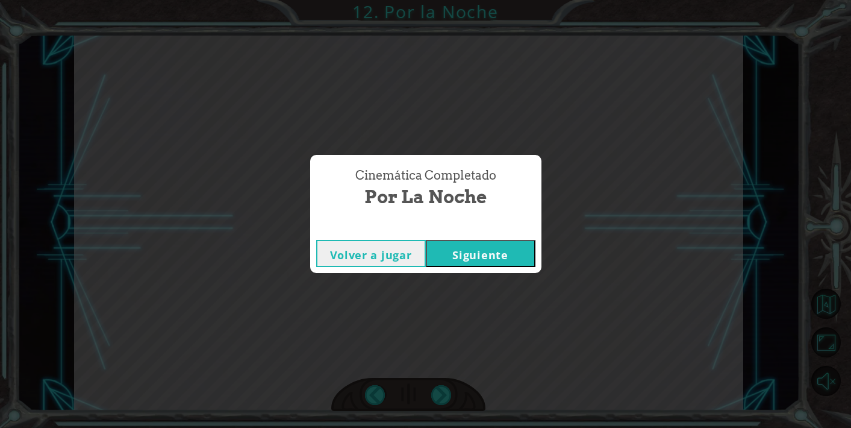
click at [469, 252] on button "Siguiente" at bounding box center [481, 253] width 110 height 27
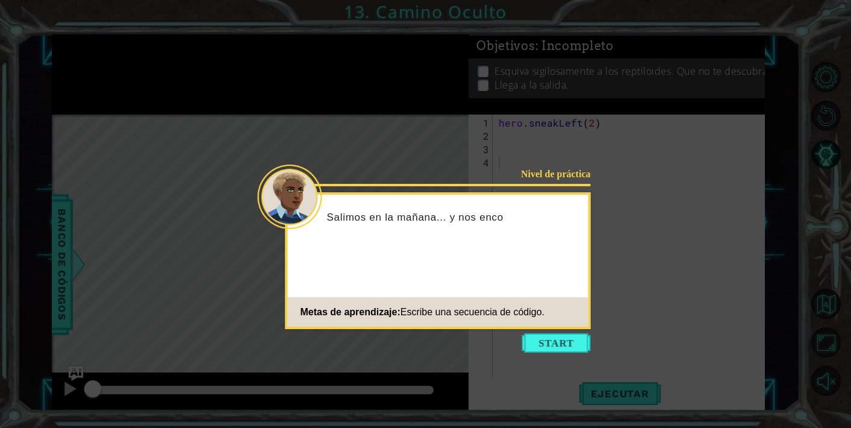
click at [448, 234] on div "Salimos en la mañana... y nos enco" at bounding box center [438, 223] width 301 height 48
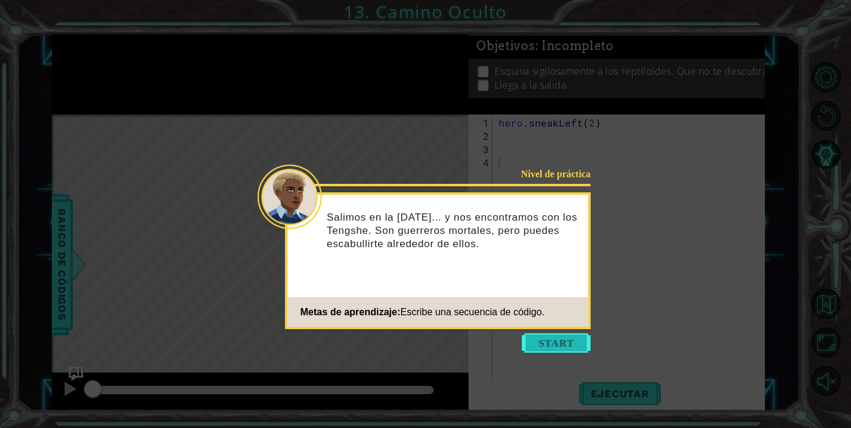
click at [557, 343] on button "Start" at bounding box center [556, 342] width 69 height 19
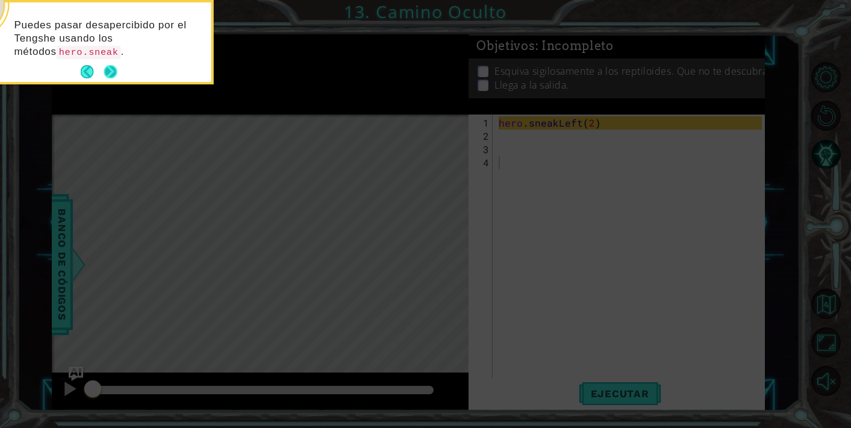
click at [114, 65] on button "Next" at bounding box center [110, 71] width 13 height 13
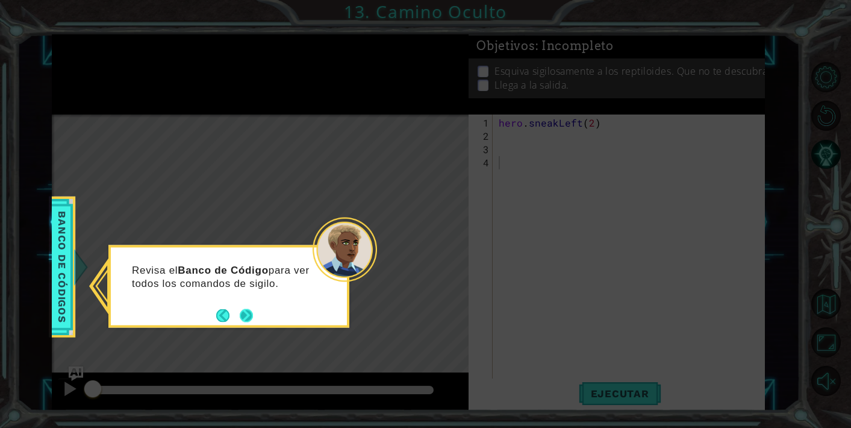
click at [249, 315] on button "Next" at bounding box center [246, 315] width 17 height 17
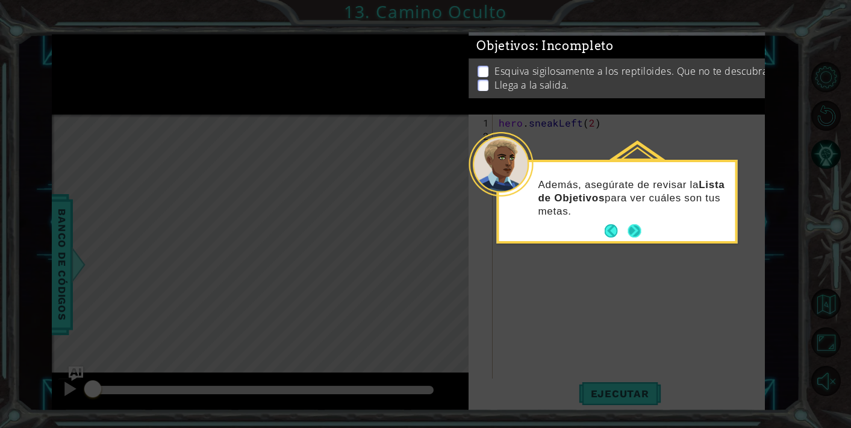
click at [636, 230] on button "Next" at bounding box center [634, 230] width 13 height 13
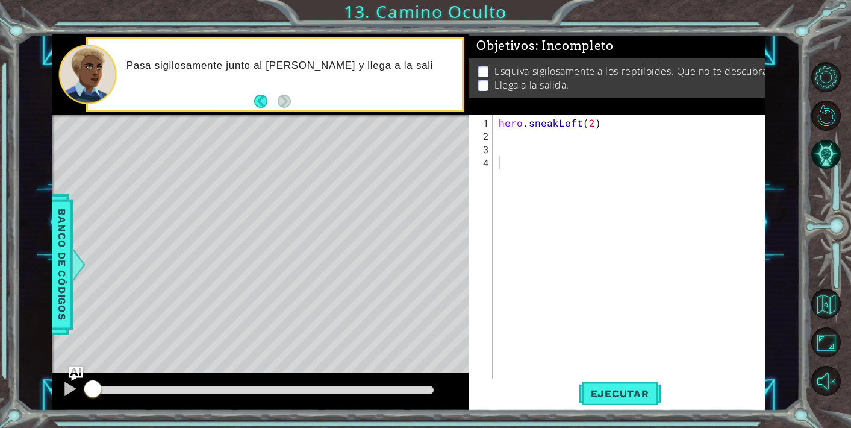
click at [344, 192] on div "Level Map" at bounding box center [330, 291] width 557 height 355
click at [616, 398] on span "Ejecutar" at bounding box center [620, 393] width 83 height 12
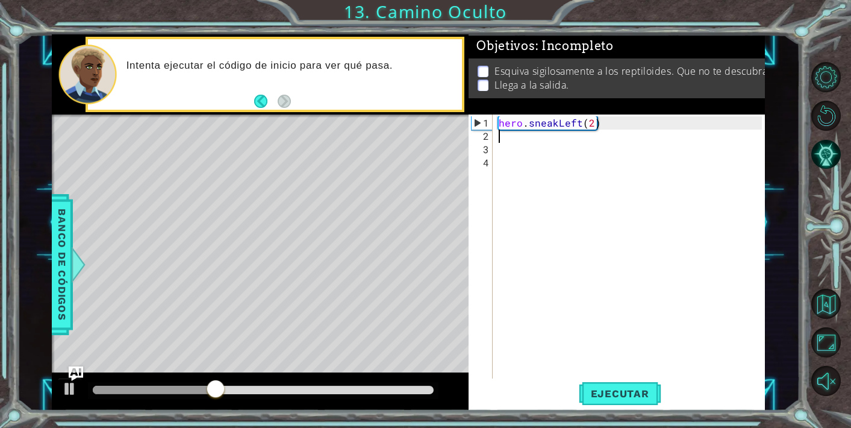
click at [536, 139] on div "hero . sneakLeft ( 2 )" at bounding box center [632, 268] width 272 height 305
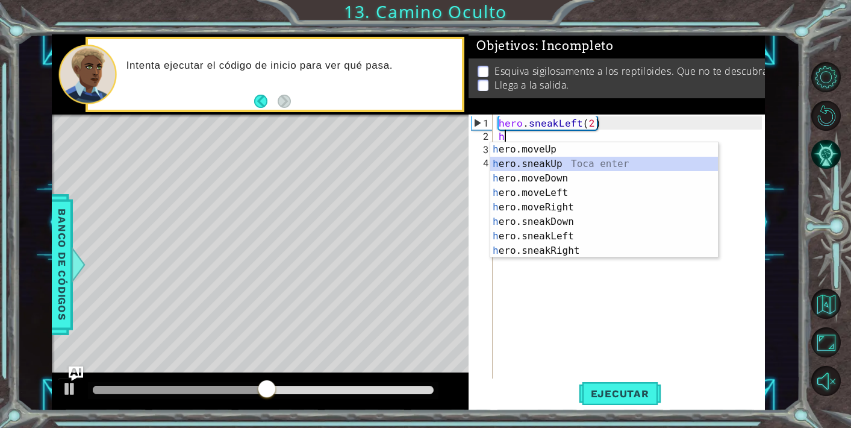
click at [563, 161] on div "h ero.moveUp Toca enter h ero.sneakUp Toca enter h ero.moveDown Toca enter h er…" at bounding box center [604, 214] width 228 height 145
type textarea "hero.sneakUp(1)"
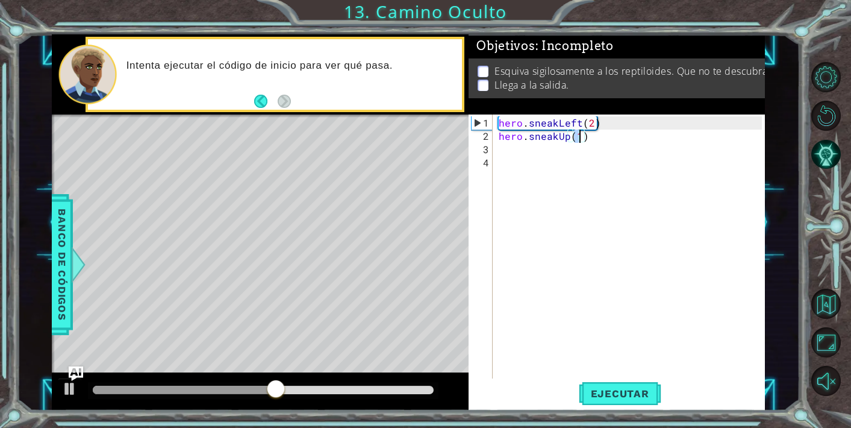
click at [568, 266] on div "hero . sneakLeft ( 2 ) hero . sneakUp ( 1 )" at bounding box center [632, 268] width 272 height 305
click at [584, 139] on div "hero . sneakLeft ( 2 ) hero . sneakUp ( 1 )" at bounding box center [632, 268] width 272 height 305
click at [580, 139] on div "hero . sneakLeft ( 2 ) hero . sneakUp ( 1 )" at bounding box center [632, 268] width 272 height 305
type textarea "hero.sneakUp(3)"
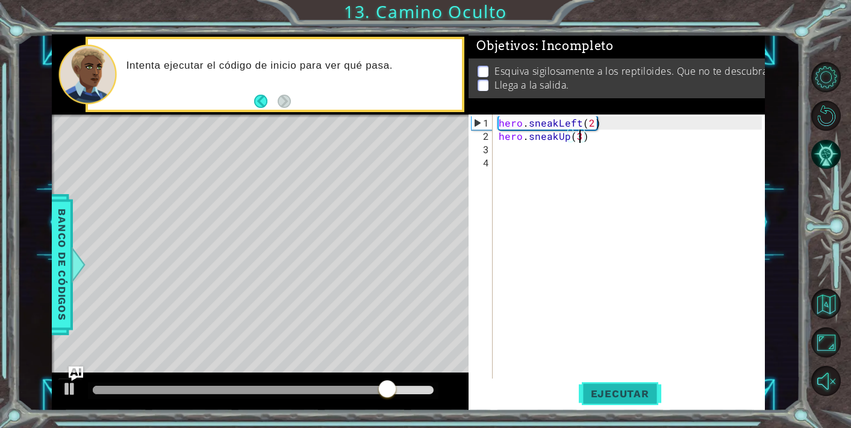
click at [633, 396] on span "Ejecutar" at bounding box center [620, 393] width 83 height 12
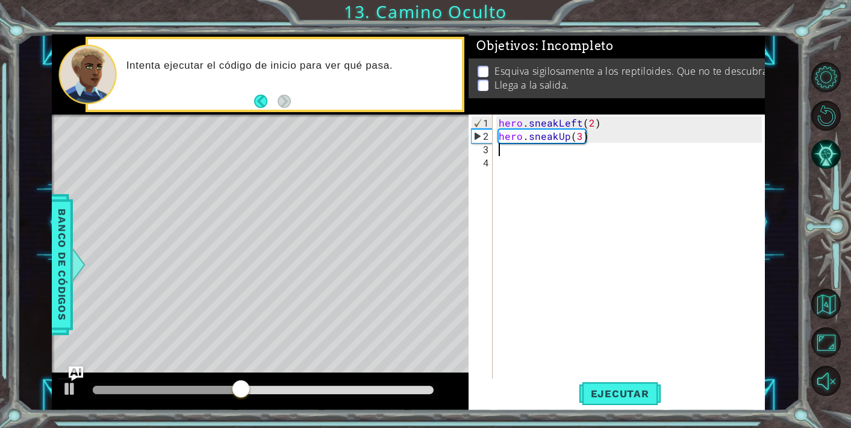
click at [516, 154] on div "hero . sneakLeft ( 2 ) hero . sneakUp ( 3 )" at bounding box center [632, 268] width 272 height 305
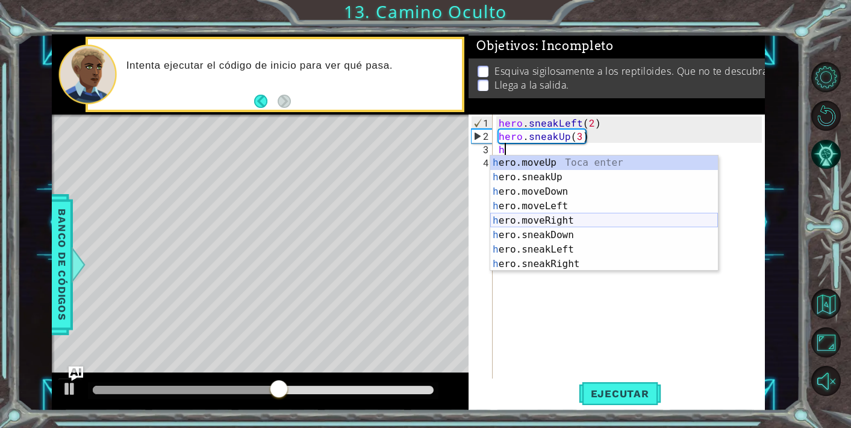
click at [571, 218] on div "h ero.moveUp Toca enter h ero.sneakUp Toca enter h ero.moveDown Toca enter h er…" at bounding box center [604, 227] width 228 height 145
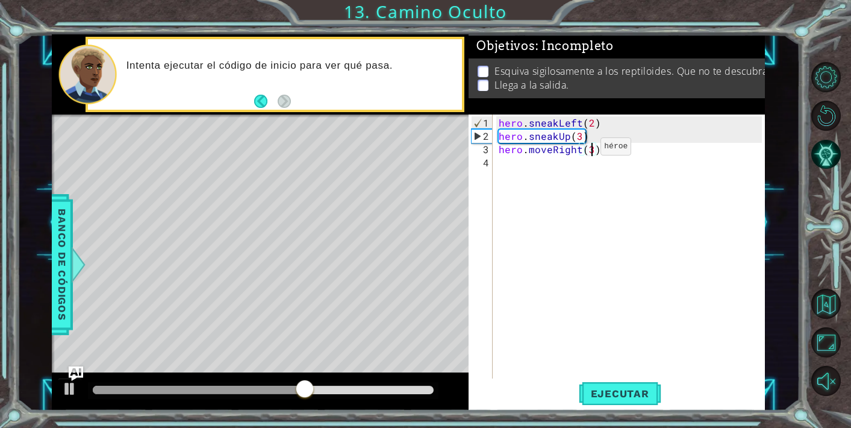
scroll to position [0, 5]
type textarea "hero.moveRight(3)"
click at [615, 402] on button "Ejecutar" at bounding box center [620, 393] width 83 height 30
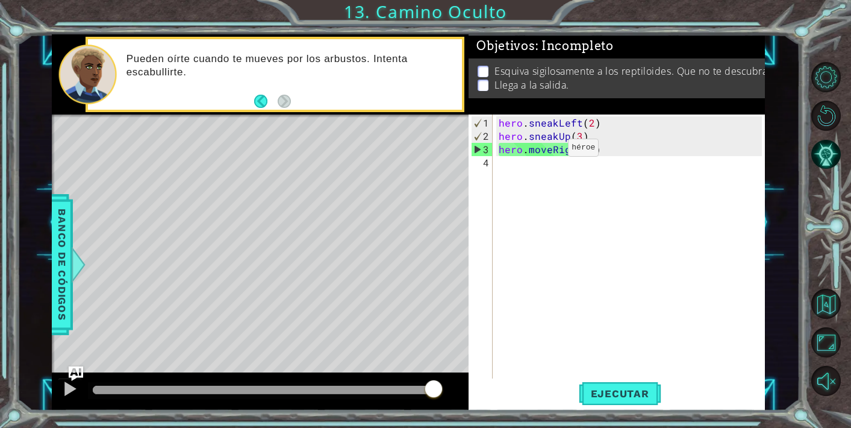
click at [548, 152] on div "hero . sneakLeft ( 2 ) hero . sneakUp ( 3 ) hero . moveRight ( 3 )" at bounding box center [632, 268] width 272 height 305
click at [575, 177] on div "hero . sneakLeft ( 2 ) hero . sneakUp ( 3 ) hero . moveRight ( 3 )" at bounding box center [632, 268] width 272 height 305
click at [607, 151] on div "hero . sneakLeft ( 2 ) hero . sneakUp ( 3 ) hero . moveRight ( 3 )" at bounding box center [632, 268] width 272 height 305
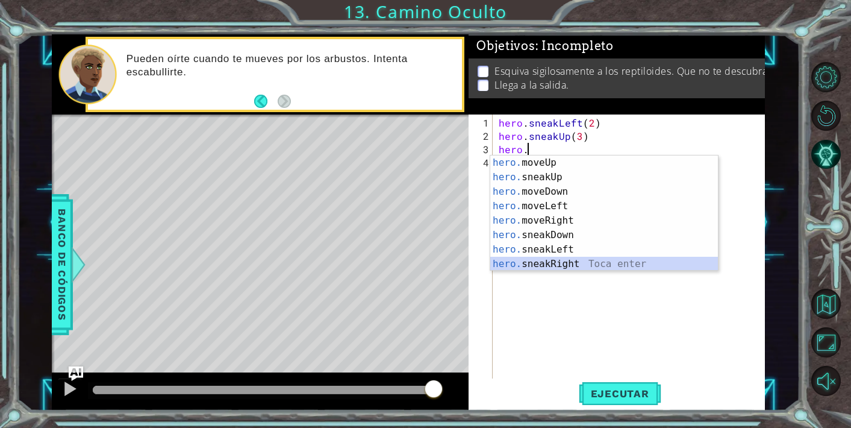
click at [584, 263] on div "hero. moveUp Toca enter hero. sneakUp Toca enter hero. moveDown Toca enter hero…" at bounding box center [604, 227] width 228 height 145
type textarea "hero.sneakRight(1)"
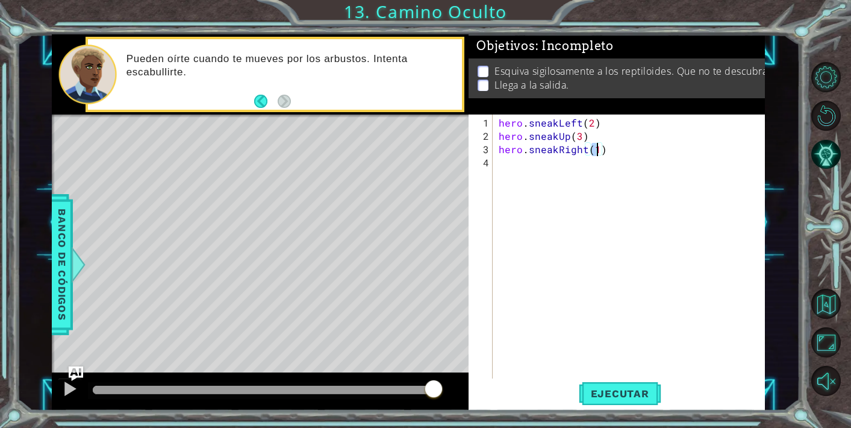
click at [592, 290] on div "hero . sneakLeft ( 2 ) hero . sneakUp ( 3 ) hero . sneakRight ( 1 )" at bounding box center [632, 268] width 272 height 305
click at [593, 149] on div "hero . sneakLeft ( 2 ) hero . sneakUp ( 3 ) hero . sneakRight ( 1 )" at bounding box center [632, 268] width 272 height 305
click at [604, 151] on div "hero . sneakLeft ( 2 ) hero . sneakUp ( 3 ) hero . sneakRight ( 1 )" at bounding box center [632, 268] width 272 height 305
click at [596, 150] on div "hero . sneakLeft ( 2 ) hero . sneakUp ( 3 ) hero . sneakRight ( 1 )" at bounding box center [632, 268] width 272 height 305
type textarea "hero.sneakRight(3)"
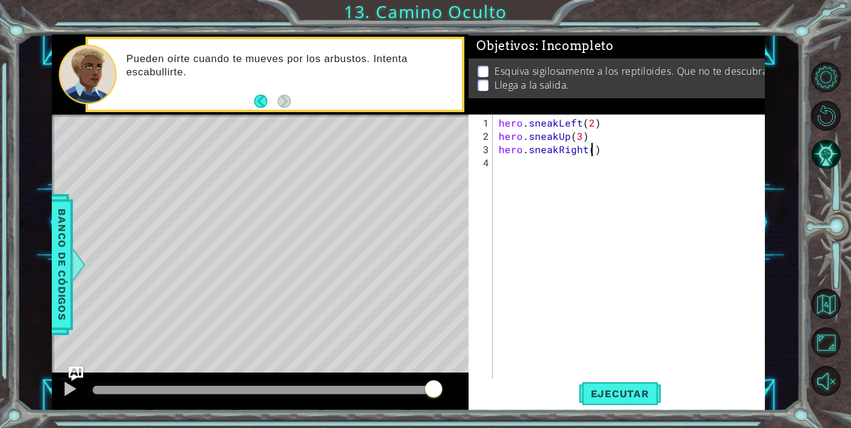
scroll to position [0, 5]
click at [583, 264] on div "hero . sneakLeft ( 2 ) hero . sneakUp ( 3 ) hero . sneakRight ( 3 )" at bounding box center [632, 268] width 272 height 305
click at [604, 384] on button "Ejecutar" at bounding box center [620, 393] width 83 height 30
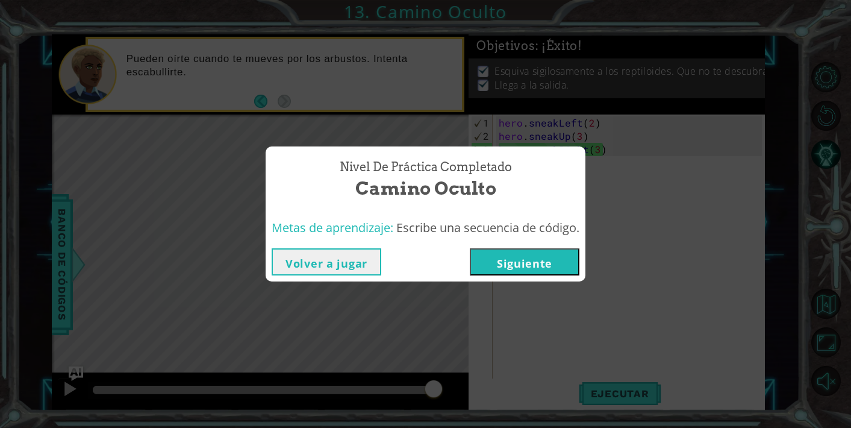
click at [500, 258] on button "Siguiente" at bounding box center [525, 261] width 110 height 27
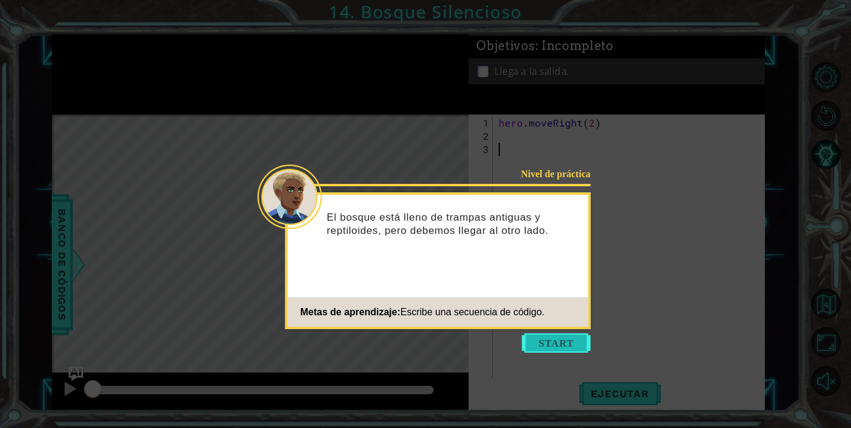
click at [528, 348] on button "Start" at bounding box center [556, 342] width 69 height 19
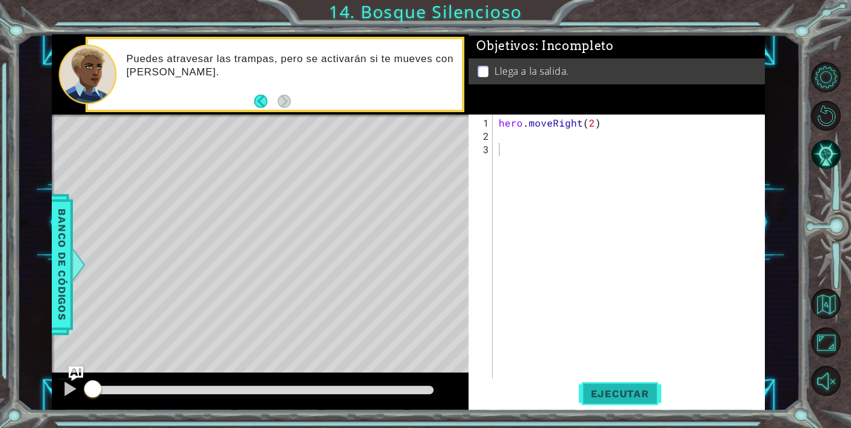
click at [597, 390] on span "Ejecutar" at bounding box center [620, 393] width 83 height 12
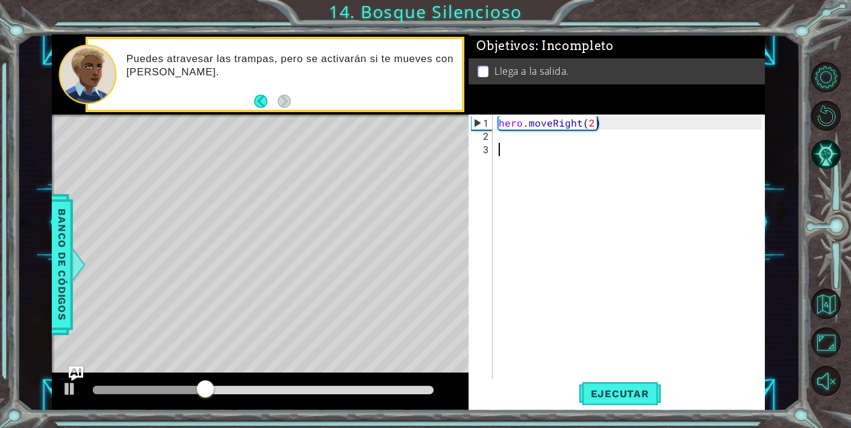
click at [507, 139] on div "hero . moveRight ( 2 )" at bounding box center [632, 268] width 272 height 305
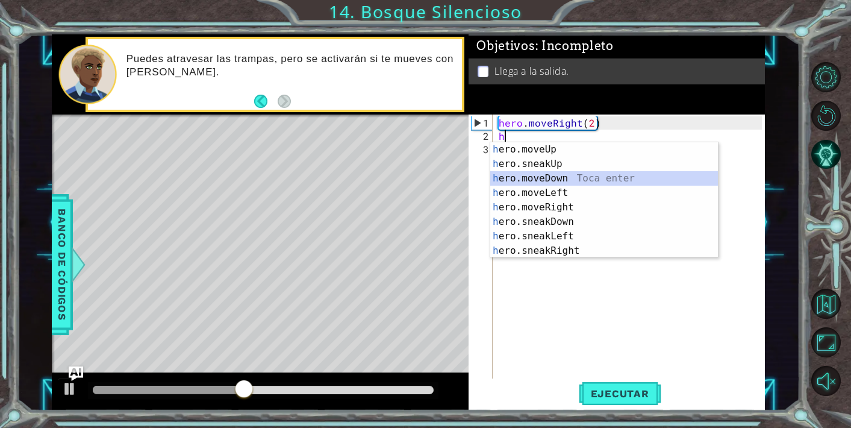
click at [566, 175] on div "h ero.moveUp Toca enter h ero.sneakUp Toca enter h ero.moveDown Toca enter h er…" at bounding box center [604, 214] width 228 height 145
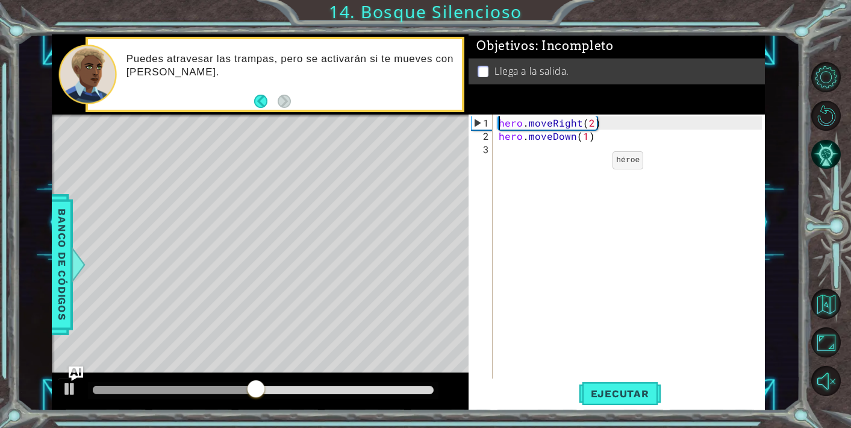
click at [592, 165] on div "hero . moveRight ( 2 ) hero . moveDown ( 1 )" at bounding box center [632, 268] width 272 height 305
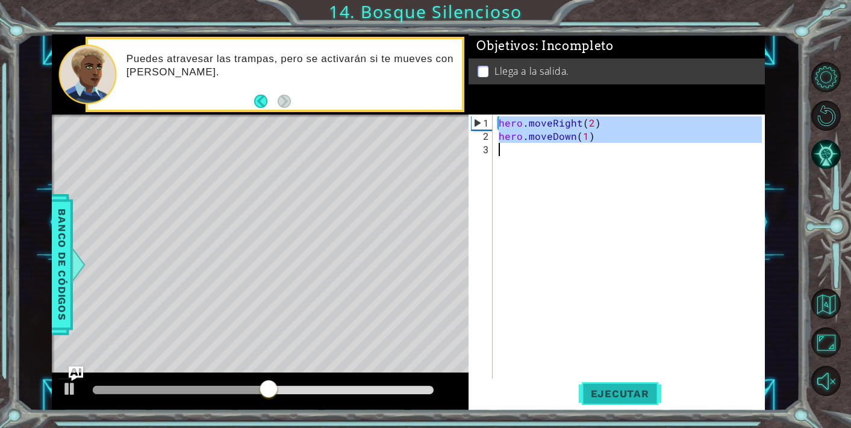
type textarea "hero.moveDown(1)"
click at [624, 396] on span "Ejecutar" at bounding box center [620, 393] width 83 height 12
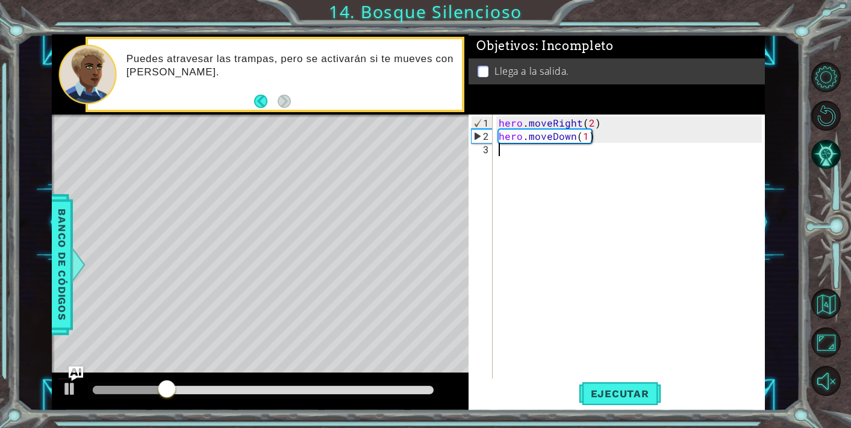
click at [521, 157] on div "hero . moveRight ( 2 ) hero . moveDown ( 1 )" at bounding box center [632, 268] width 272 height 305
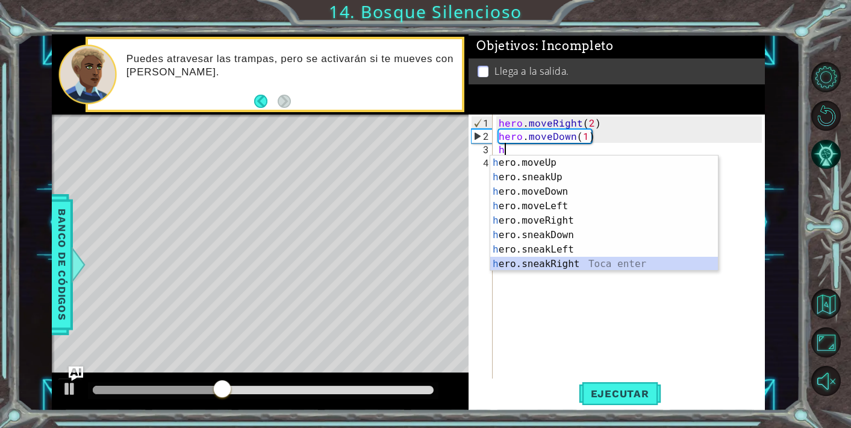
click at [572, 260] on div "h ero.moveUp Toca enter h ero.sneakUp Toca enter h ero.moveDown Toca enter h er…" at bounding box center [604, 227] width 228 height 145
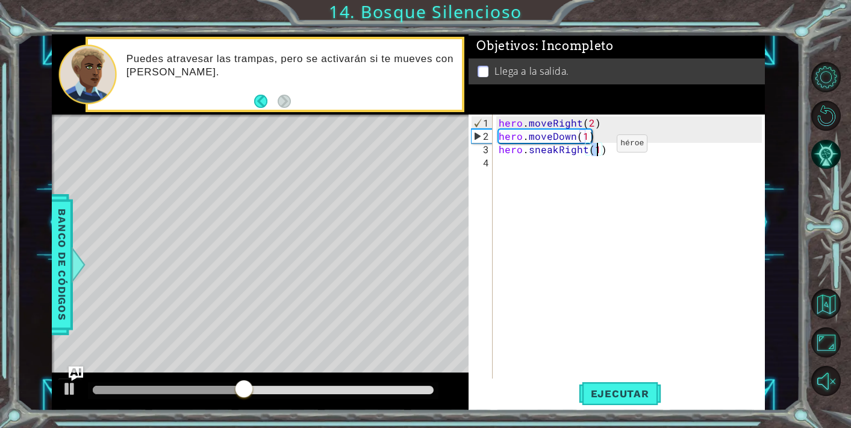
type textarea "hero.sneakRight(3)"
click at [595, 218] on div "hero . moveRight ( 2 ) hero . moveDown ( 1 ) hero . sneakRight ( 3 )" at bounding box center [632, 262] width 272 height 292
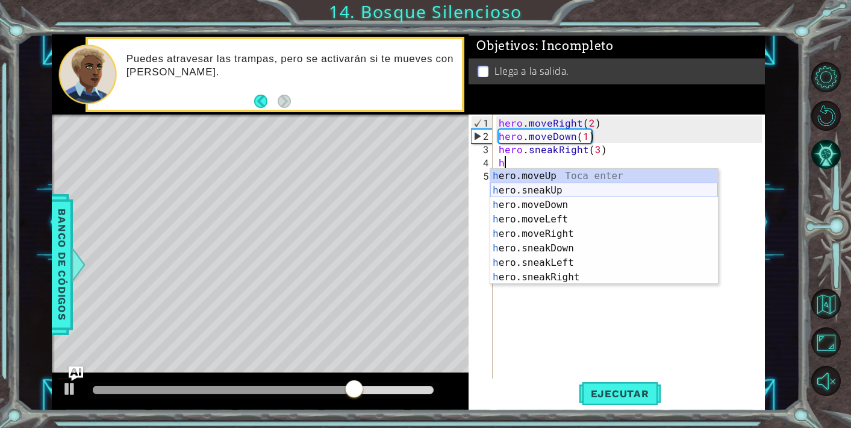
click at [560, 189] on div "h ero.moveUp Toca enter h ero.sneakUp Toca enter h ero.moveDown Toca enter h er…" at bounding box center [604, 241] width 228 height 145
type textarea "hero.sneakUp(1)"
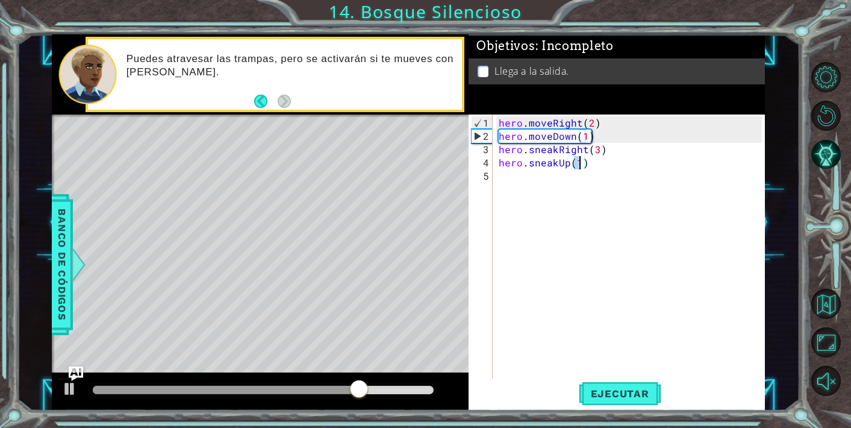
click at [560, 318] on div "hero . moveRight ( 2 ) hero . moveDown ( 1 ) hero . sneakRight ( 3 ) hero . sne…" at bounding box center [632, 262] width 272 height 292
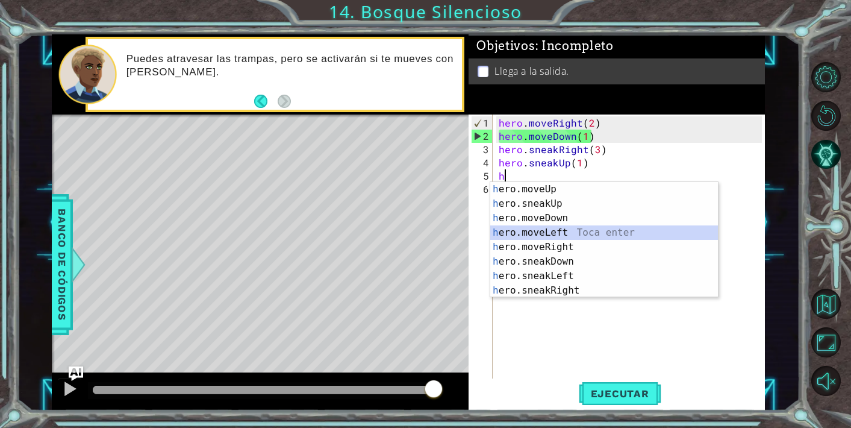
click at [569, 230] on div "h ero.moveUp Toca enter h ero.sneakUp Toca enter h ero.moveDown Toca enter h er…" at bounding box center [604, 254] width 228 height 145
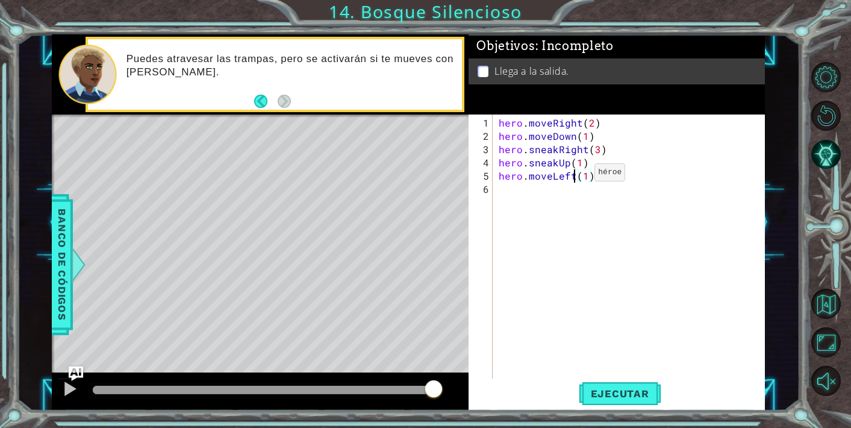
click at [574, 177] on div "hero . moveRight ( 2 ) hero . moveDown ( 1 ) hero . sneakRight ( 3 ) hero . sne…" at bounding box center [632, 262] width 272 height 292
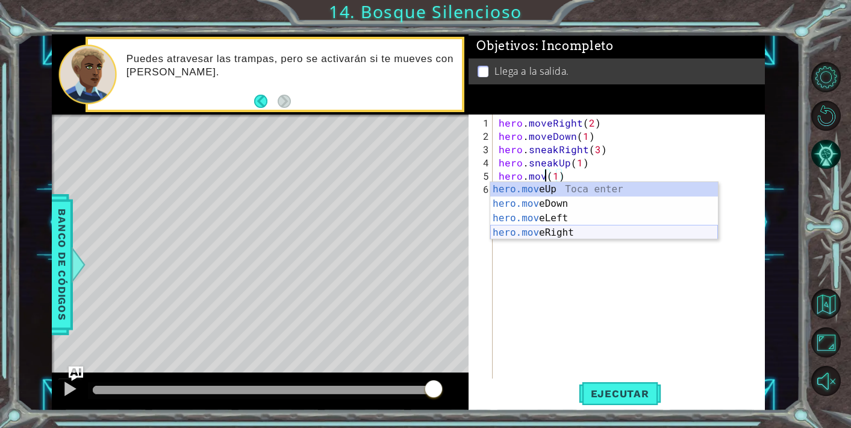
click at [551, 233] on div "hero.mov eUp Toca enter hero.mov eDown Toca enter hero.mov eLeft Toca enter her…" at bounding box center [604, 225] width 228 height 87
type textarea "hero.moveRight(1)(1)"
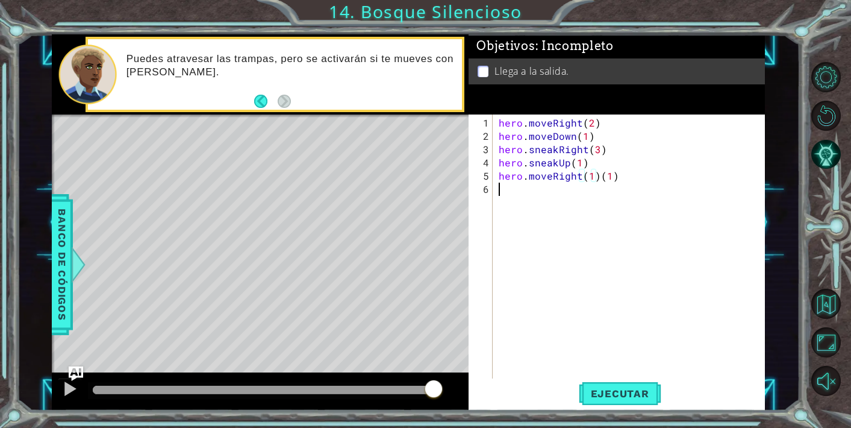
click at [569, 319] on div "hero . moveRight ( 2 ) hero . moveDown ( 1 ) hero . sneakRight ( 3 ) hero . sne…" at bounding box center [632, 262] width 272 height 292
click at [619, 177] on div "hero . moveRight ( 2 ) hero . moveDown ( 1 ) hero . sneakRight ( 3 ) hero . sne…" at bounding box center [632, 262] width 272 height 292
type textarea "hero.moveRight(1)"
click at [624, 390] on span "Ejecutar" at bounding box center [620, 393] width 83 height 12
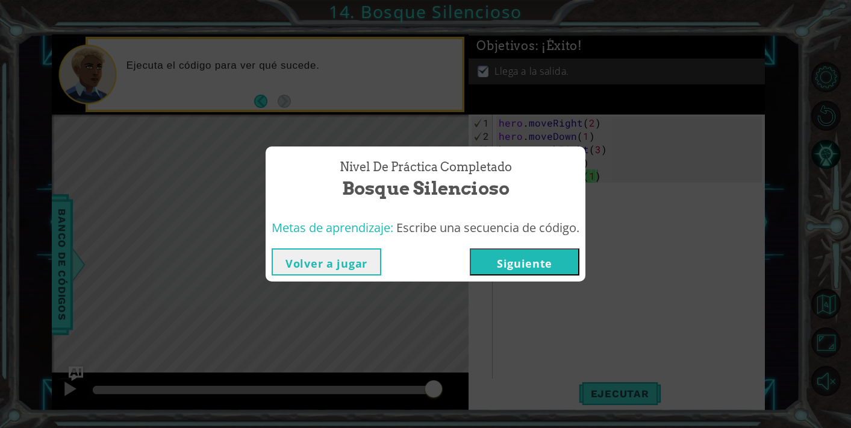
click at [543, 257] on button "Siguiente" at bounding box center [525, 261] width 110 height 27
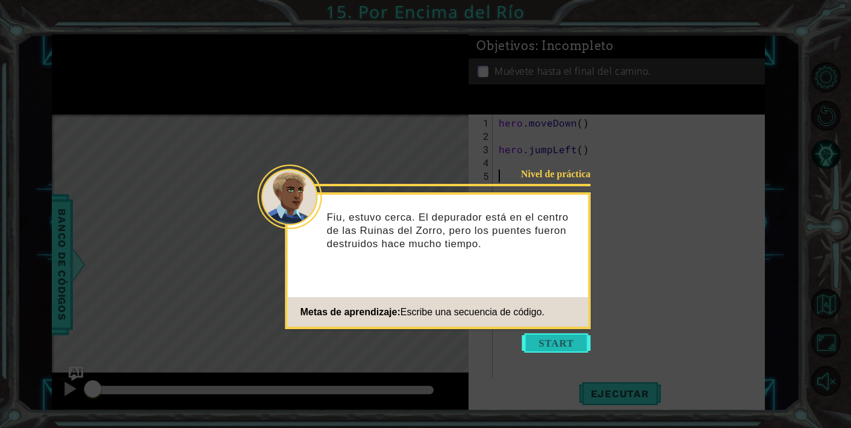
click at [551, 344] on button "Start" at bounding box center [556, 342] width 69 height 19
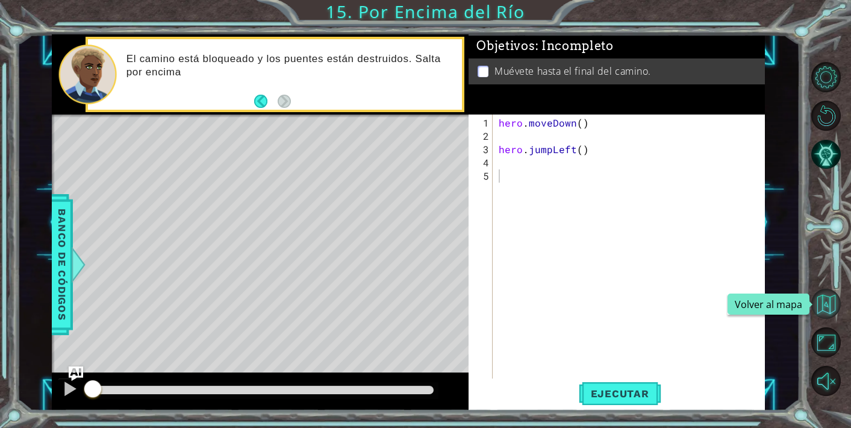
click at [826, 308] on button "Volver al mapa" at bounding box center [827, 304] width 30 height 30
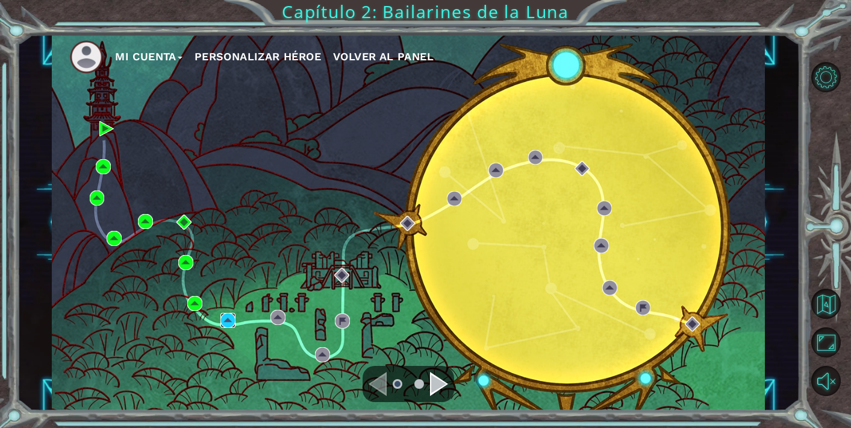
click at [224, 324] on img at bounding box center [228, 320] width 15 height 15
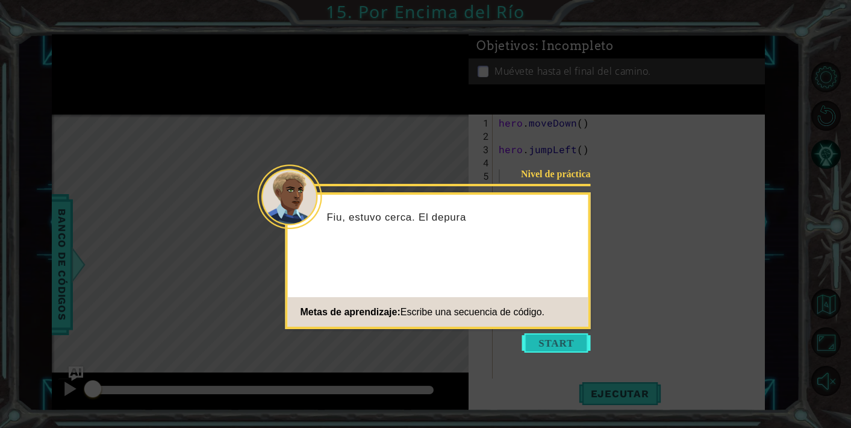
click at [568, 343] on button "Start" at bounding box center [556, 342] width 69 height 19
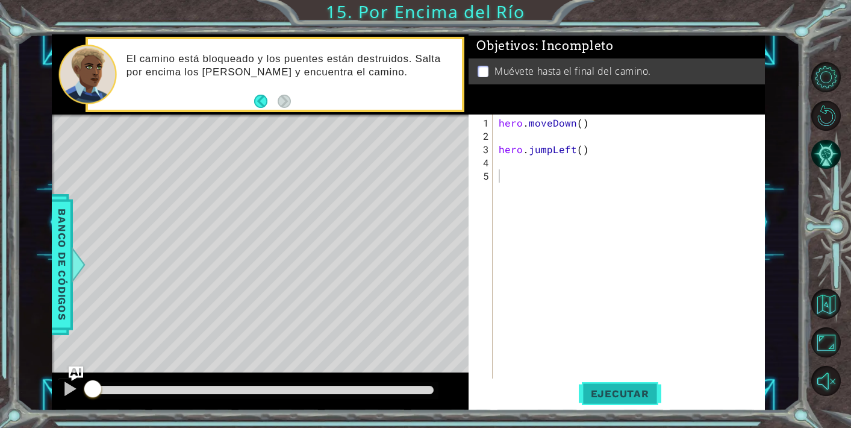
click at [624, 383] on button "Ejecutar" at bounding box center [620, 393] width 83 height 30
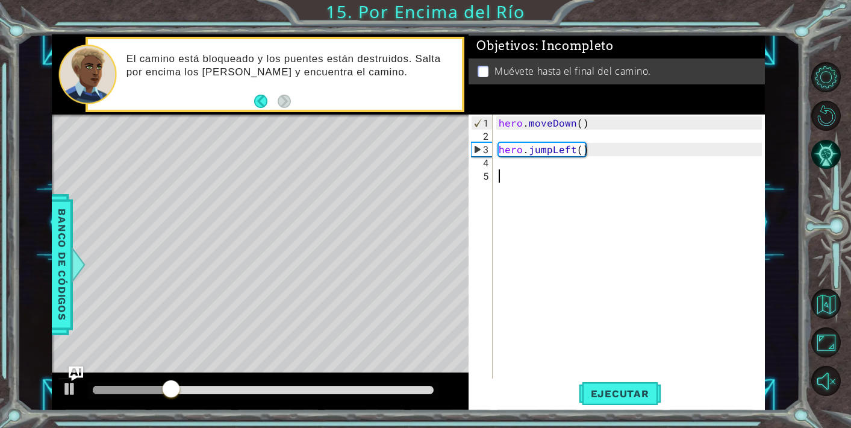
type textarea "h"
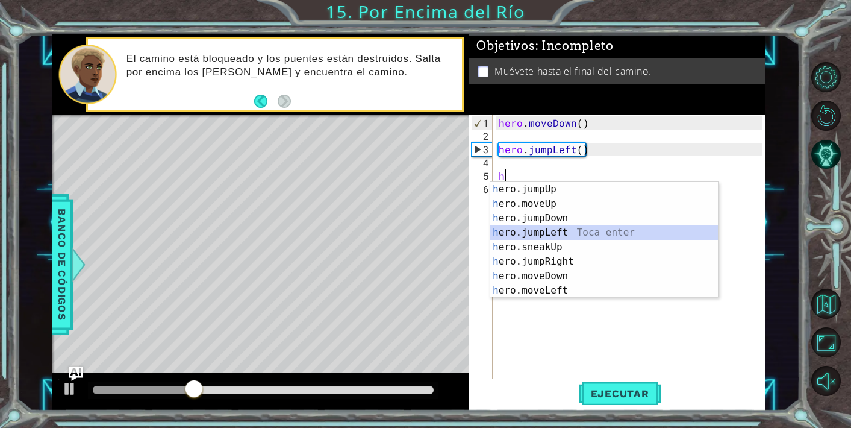
click at [560, 233] on div "h ero.jumpUp Toca enter h ero.moveUp Toca enter h ero.jumpDown Toca enter h ero…" at bounding box center [604, 254] width 228 height 145
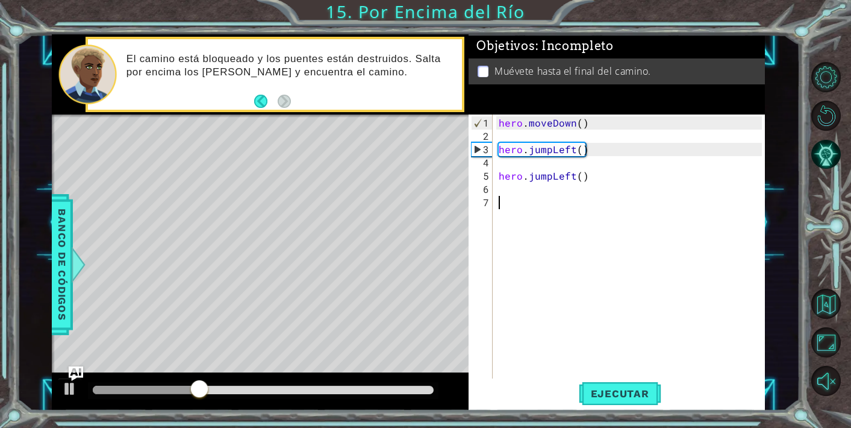
click at [560, 234] on div "hero . moveDown ( ) hero . jumpLeft ( ) hero . jumpLeft ( )" at bounding box center [632, 262] width 272 height 292
click at [553, 180] on div "hero . moveDown ( ) hero . jumpLeft ( ) hero . jumpLeft ( )" at bounding box center [632, 262] width 272 height 292
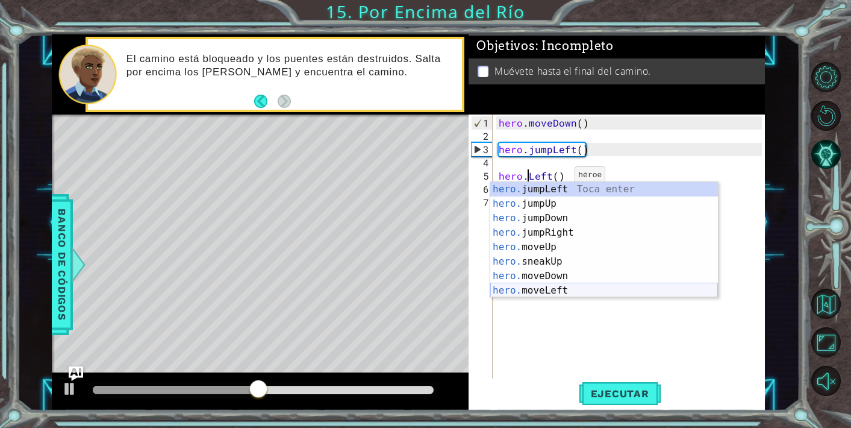
click at [570, 289] on div "hero. jumpLeft Toca enter hero. jumpUp Toca enter hero. jumpDown Toca enter her…" at bounding box center [604, 254] width 228 height 145
type textarea "hero.moveLeft(1)"
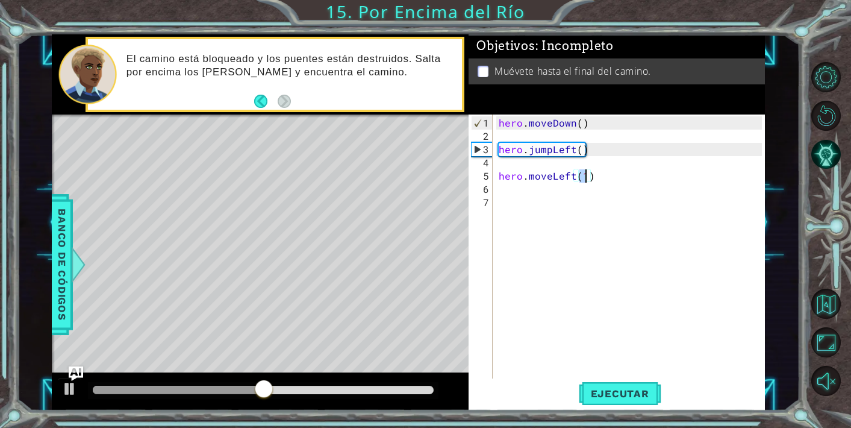
click at [572, 371] on div "hero . moveDown ( ) hero . jumpLeft ( ) hero . moveLeft ( 1 )" at bounding box center [632, 262] width 272 height 292
click at [592, 380] on button "Ejecutar" at bounding box center [620, 393] width 83 height 30
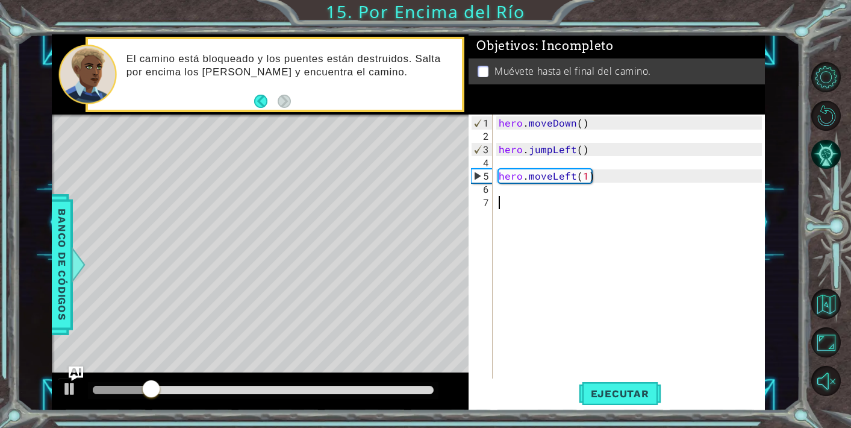
click at [558, 202] on div "hero . moveDown ( ) hero . jumpLeft ( ) hero . moveLeft ( 1 )" at bounding box center [632, 262] width 272 height 292
type textarea "h"
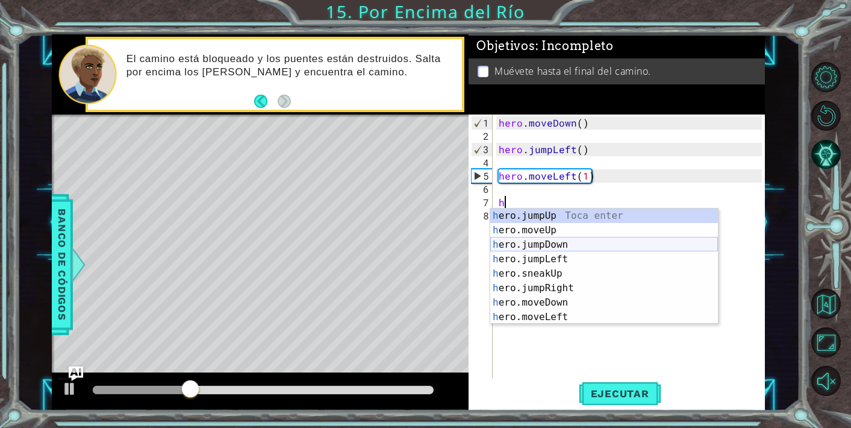
click at [564, 243] on div "h ero.jumpUp Toca enter h ero.moveUp Toca enter h ero.jumpDown Toca enter h ero…" at bounding box center [604, 280] width 228 height 145
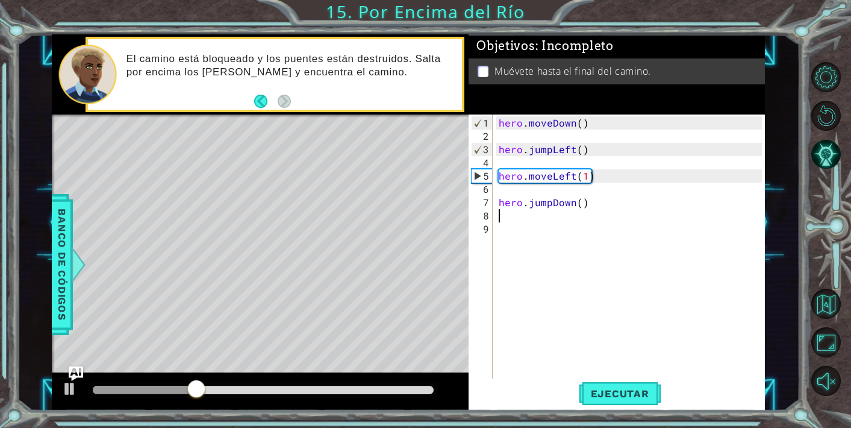
click at [568, 292] on div "hero . moveDown ( ) hero . jumpLeft ( ) hero . moveLeft ( 1 ) hero . jumpDown (…" at bounding box center [632, 262] width 272 height 292
click at [596, 384] on button "Ejecutar" at bounding box center [620, 393] width 83 height 30
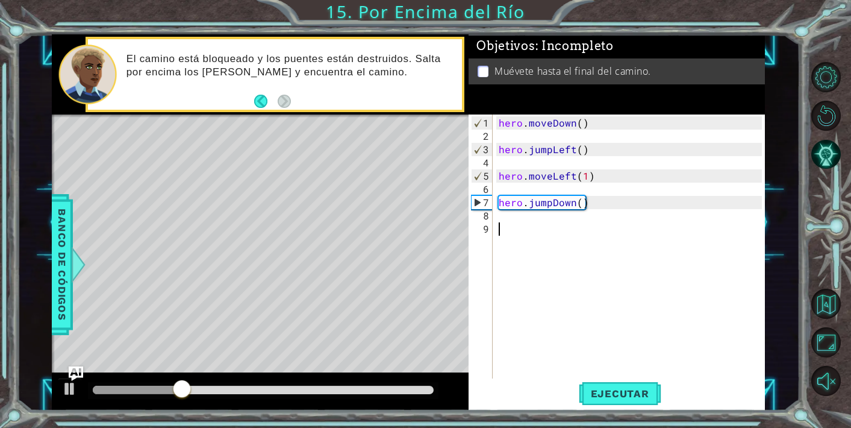
type textarea "h"
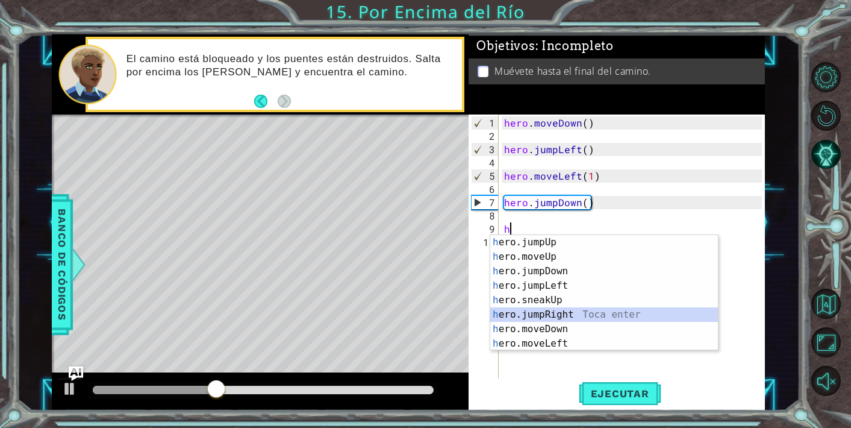
click at [568, 310] on div "h ero.jumpUp Toca enter h ero.moveUp Toca enter h ero.jumpDown Toca enter h ero…" at bounding box center [604, 307] width 228 height 145
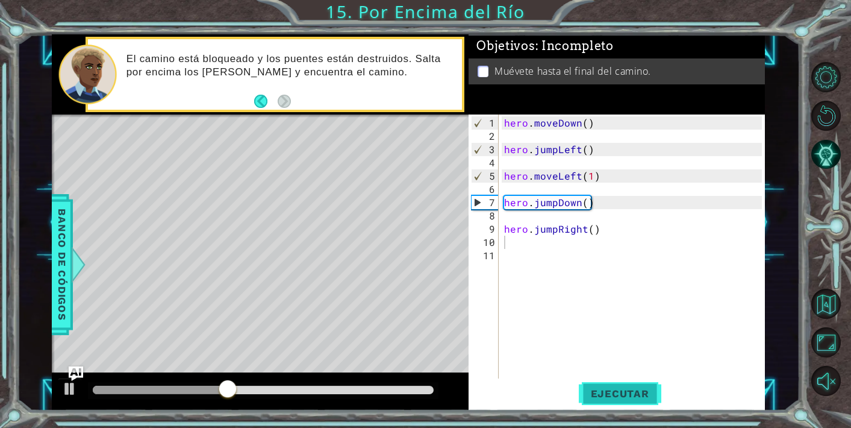
click at [601, 394] on span "Ejecutar" at bounding box center [620, 393] width 83 height 12
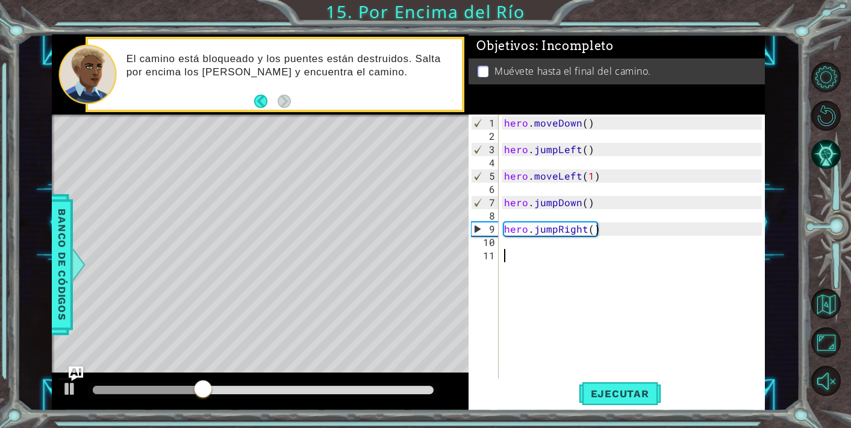
click at [534, 255] on div "hero . moveDown ( ) hero . jumpLeft ( ) hero . moveLeft ( 1 ) hero . jumpDown (…" at bounding box center [635, 262] width 266 height 292
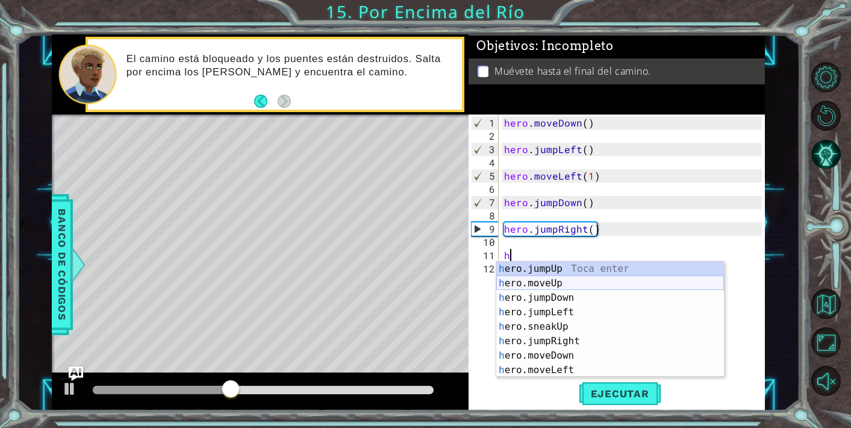
click at [540, 284] on div "h ero.jumpUp Toca enter h ero.moveUp Toca enter h ero.jumpDown Toca enter h ero…" at bounding box center [610, 333] width 228 height 145
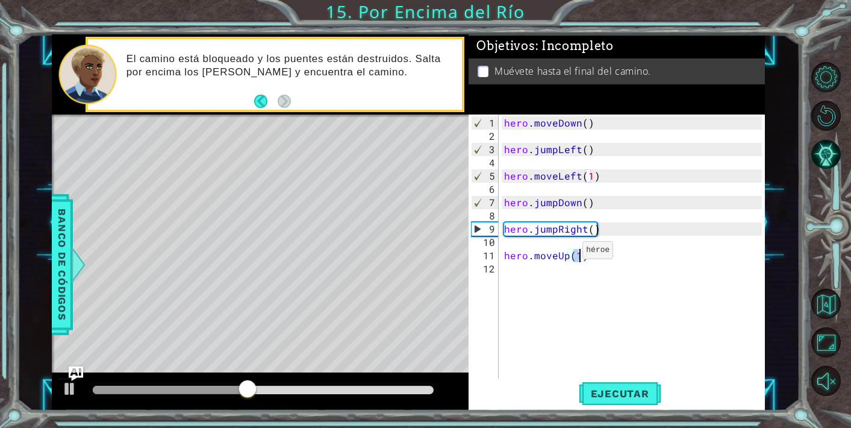
click at [568, 256] on div "hero . moveDown ( ) hero . jumpLeft ( ) hero . moveLeft ( 1 ) hero . jumpDown (…" at bounding box center [635, 262] width 266 height 292
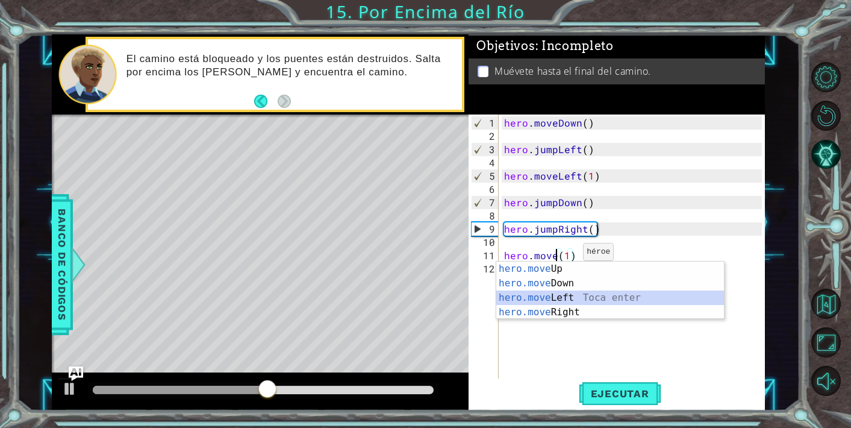
click at [561, 293] on div "hero.move Up Toca enter hero.move Down Toca enter hero.move Left Toca enter her…" at bounding box center [610, 304] width 228 height 87
type textarea "hero.moveLeft(1)(1)"
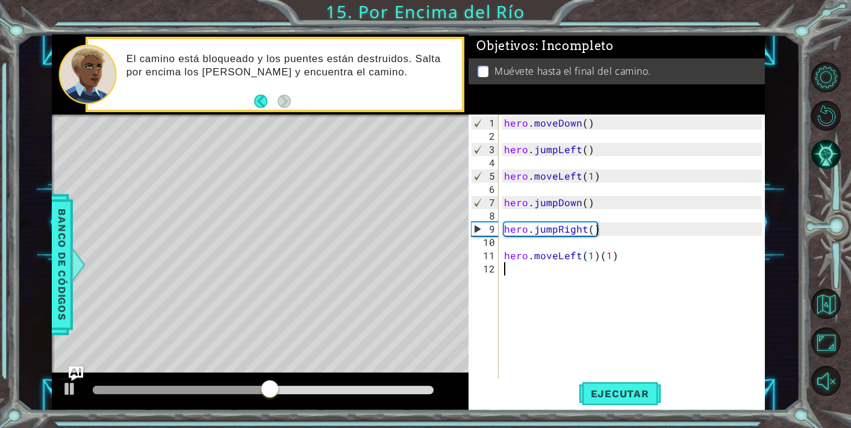
click at [561, 318] on div "hero . moveDown ( ) hero . jumpLeft ( ) hero . moveLeft ( 1 ) hero . jumpDown (…" at bounding box center [635, 262] width 266 height 292
click at [578, 264] on div "hero . moveDown ( ) hero . jumpLeft ( ) hero . moveLeft ( 1 ) hero . jumpDown (…" at bounding box center [635, 262] width 266 height 292
click at [580, 258] on div "hero . moveDown ( ) hero . jumpLeft ( ) hero . moveLeft ( 1 ) hero . jumpDown (…" at bounding box center [635, 262] width 266 height 292
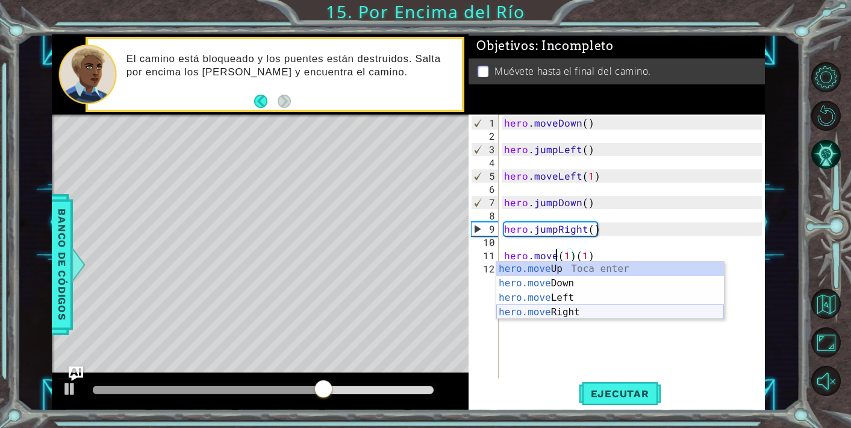
click at [571, 313] on div "hero.move Up Toca enter hero.move Down Toca enter hero.move Left Toca enter her…" at bounding box center [610, 304] width 228 height 87
type textarea "hero.moveRight(1)(1)(1)"
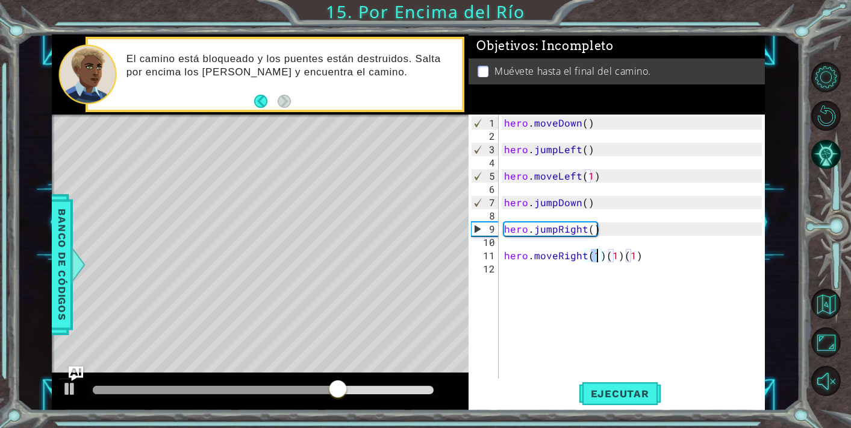
click at [646, 263] on div "hero . moveDown ( ) hero . jumpLeft ( ) hero . moveLeft ( 1 ) hero . jumpDown (…" at bounding box center [635, 262] width 266 height 292
click at [643, 258] on div "hero . moveDown ( ) hero . jumpLeft ( ) hero . moveLeft ( 1 ) hero . jumpDown (…" at bounding box center [635, 262] width 266 height 292
type textarea "hero.moveRight(1)"
click at [617, 392] on span "Ejecutar" at bounding box center [620, 393] width 83 height 12
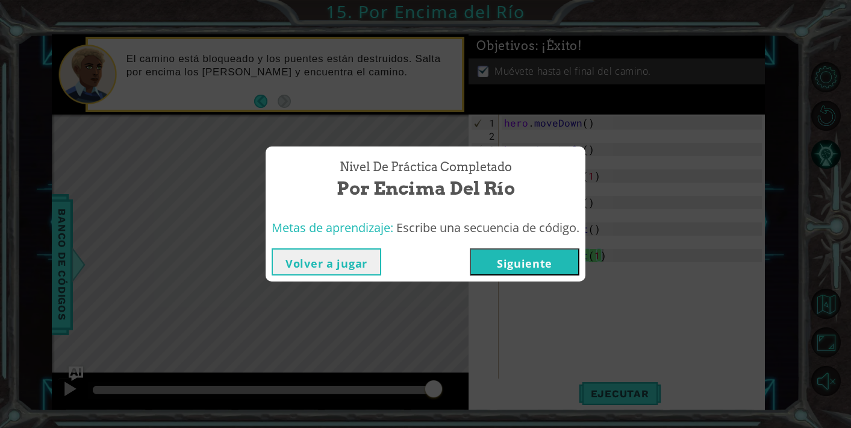
click at [530, 260] on button "Siguiente" at bounding box center [525, 261] width 110 height 27
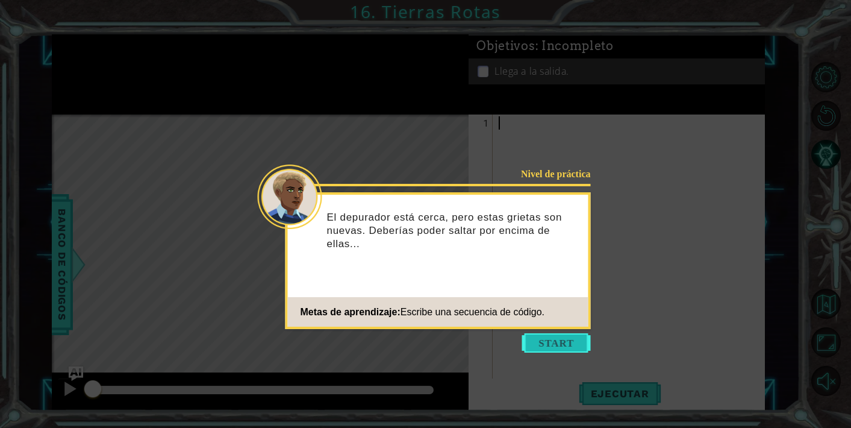
click at [542, 345] on button "Start" at bounding box center [556, 342] width 69 height 19
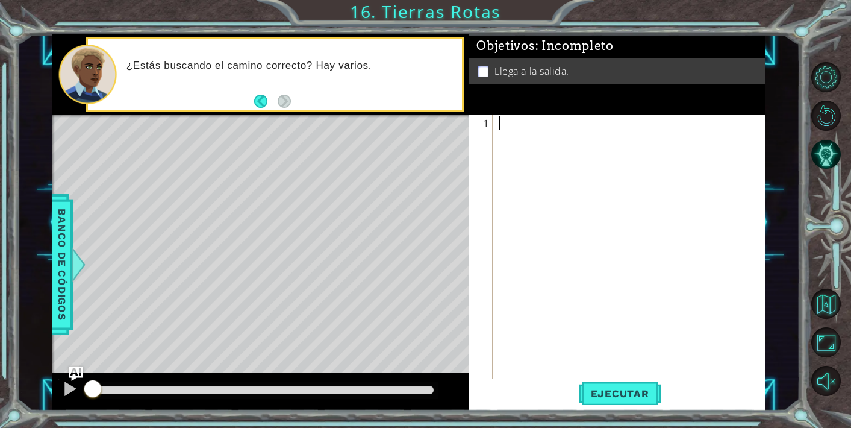
type textarea "h"
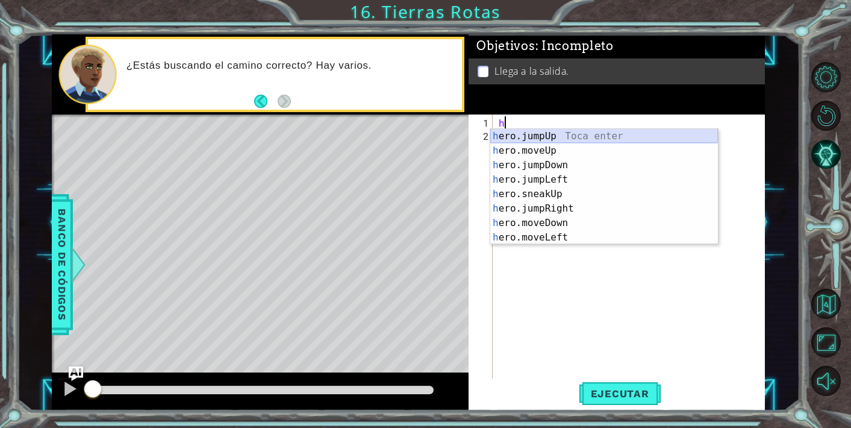
click at [545, 136] on div "h ero.jumpUp Toca enter h ero.moveUp Toca enter h ero.jumpDown Toca enter h ero…" at bounding box center [604, 201] width 228 height 145
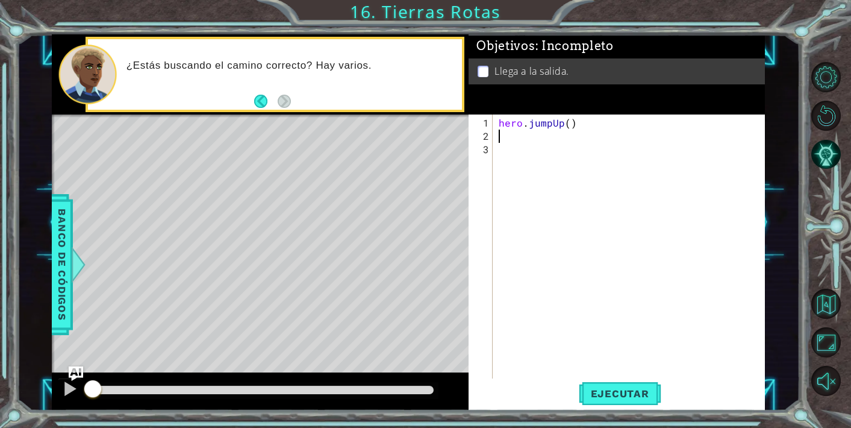
click at [568, 334] on div "hero . jumpUp ( )" at bounding box center [632, 262] width 272 height 292
click at [604, 388] on span "Ejecutar" at bounding box center [620, 393] width 83 height 12
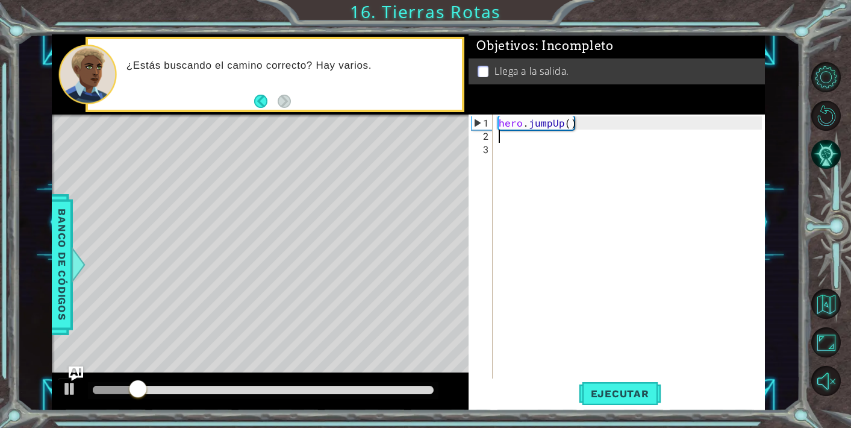
click at [520, 136] on div "hero . jumpUp ( )" at bounding box center [632, 262] width 272 height 292
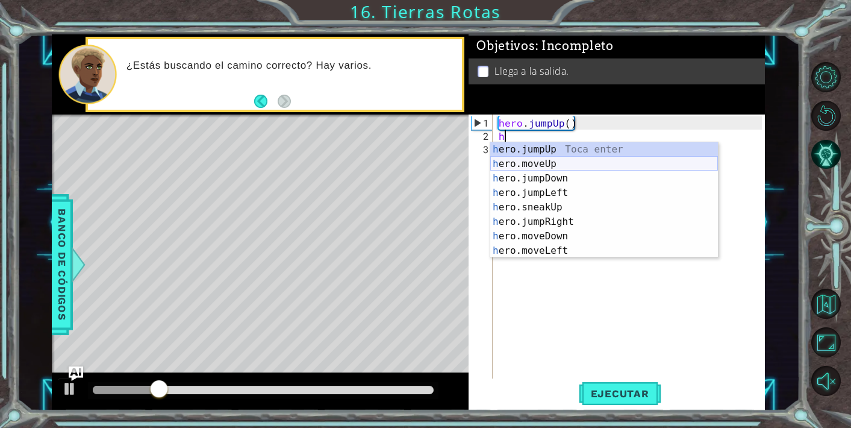
click at [546, 166] on div "h ero.jumpUp Toca enter h ero.moveUp Toca enter h ero.jumpDown Toca enter h ero…" at bounding box center [604, 214] width 228 height 145
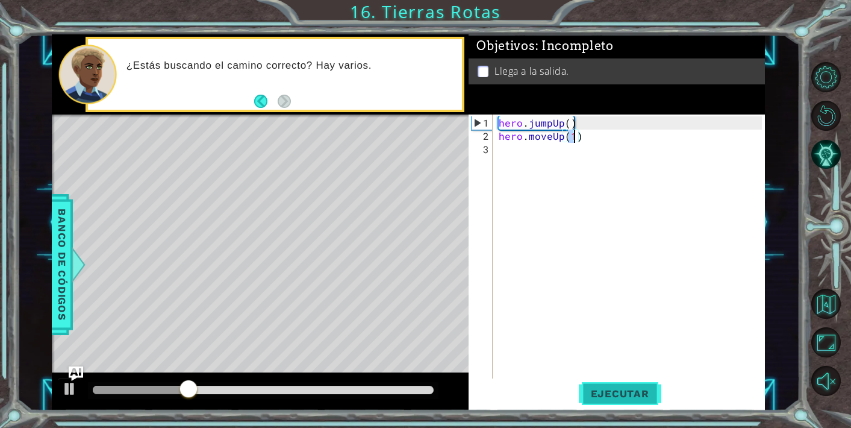
type textarea "hero.moveUp(1)"
click at [598, 388] on span "Ejecutar" at bounding box center [620, 393] width 83 height 12
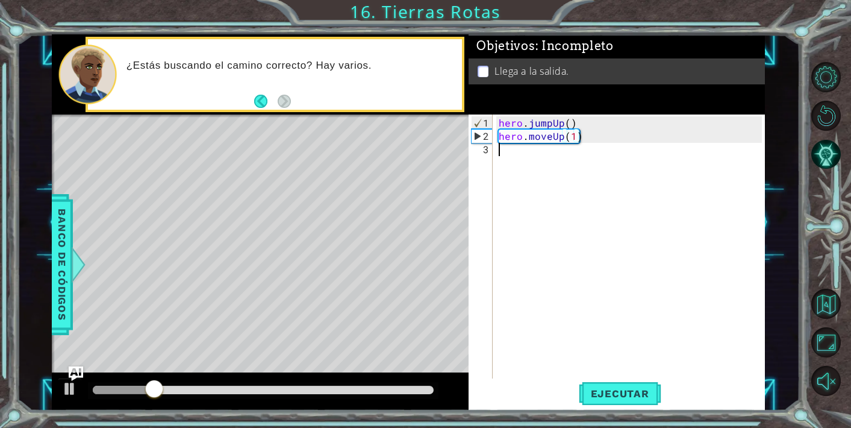
click at [534, 164] on div "hero . jumpUp ( ) hero . moveUp ( 1 )" at bounding box center [632, 262] width 272 height 292
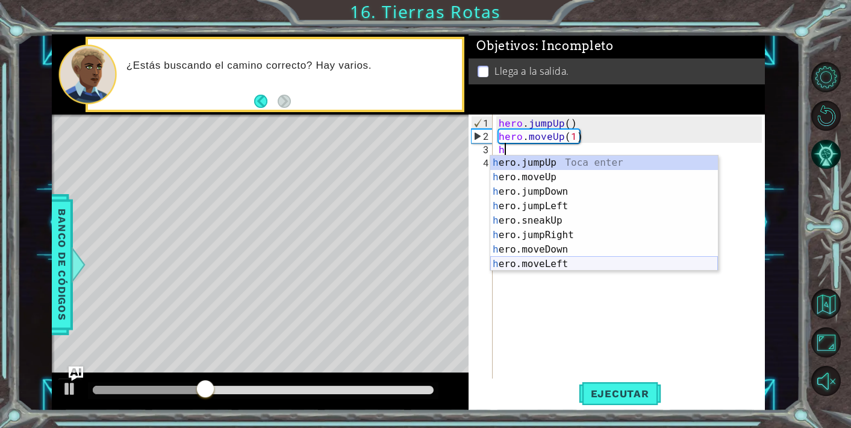
click at [566, 261] on div "h ero.jumpUp Toca enter h ero.moveUp Toca enter h ero.jumpDown Toca enter h ero…" at bounding box center [604, 227] width 228 height 145
type textarea "hero.moveLeft(1)"
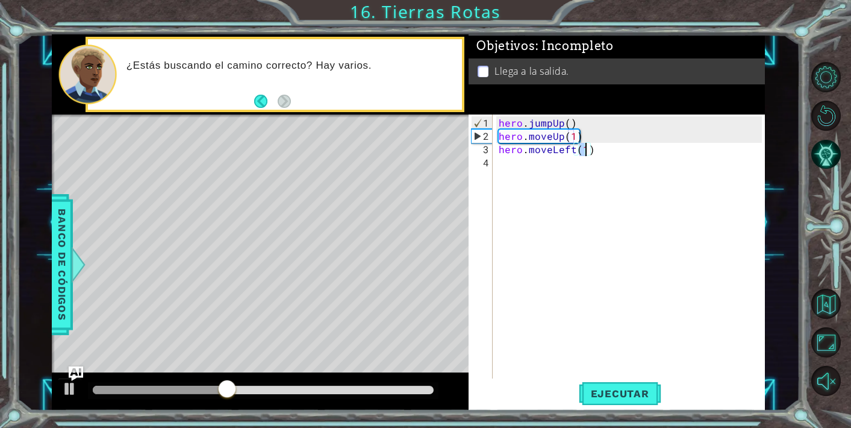
click at [533, 162] on div "hero . jumpUp ( ) hero . moveUp ( 1 ) hero . moveLeft ( 1 )" at bounding box center [632, 262] width 272 height 292
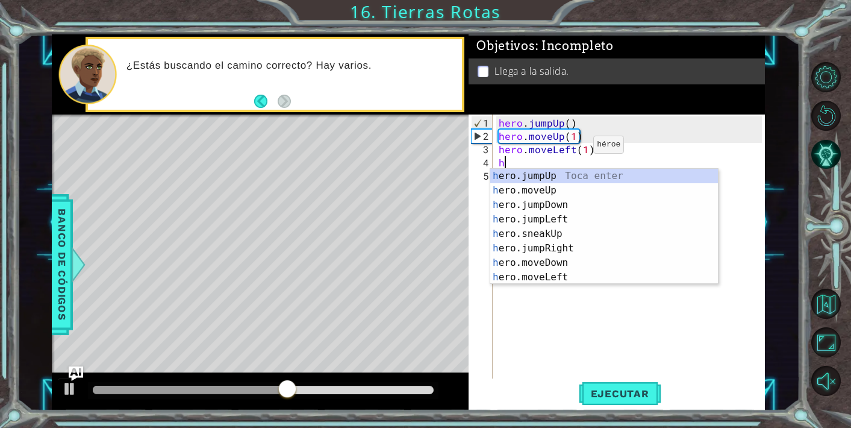
click at [572, 149] on div "hero . jumpUp ( ) hero . moveUp ( 1 ) hero . moveLeft ( 1 ) h" at bounding box center [632, 262] width 272 height 292
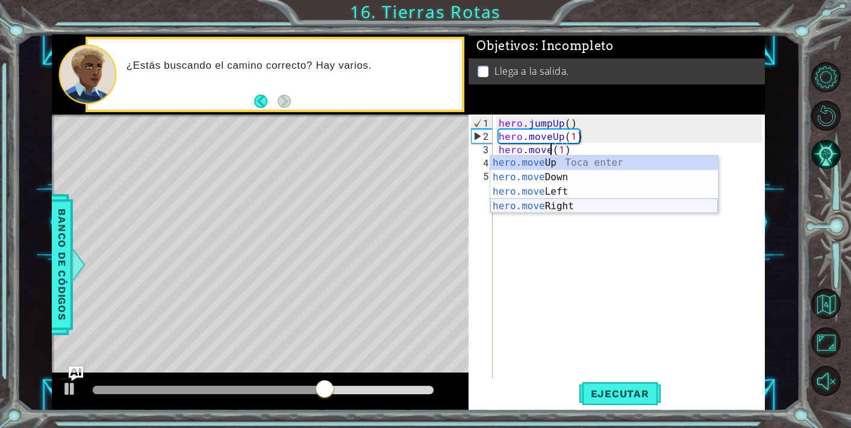
click at [559, 201] on div "hero.move Up Toca enter hero.move Down Toca enter hero.move Left Toca enter her…" at bounding box center [604, 198] width 228 height 87
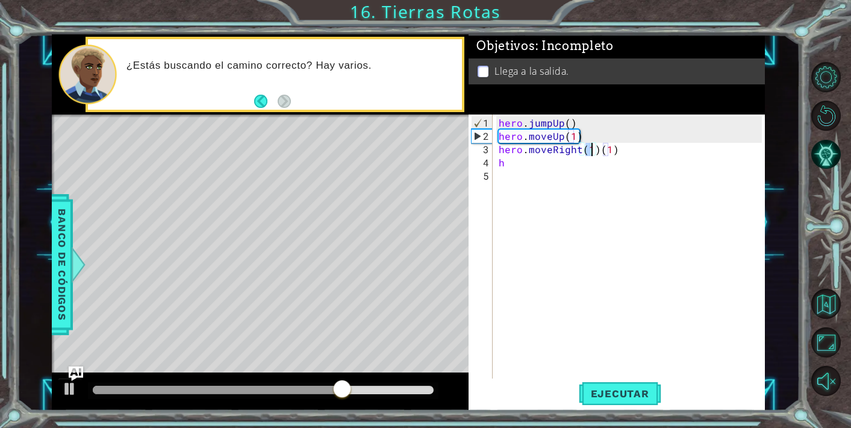
click at [624, 151] on div "hero . jumpUp ( ) hero . moveUp ( 1 ) hero . moveRight ( 1 ) ( 1 ) h" at bounding box center [632, 262] width 272 height 292
type textarea "hero.moveRight(1)"
click at [538, 172] on div "hero . jumpUp ( ) hero . moveUp ( 1 ) hero . moveRight ( 1 ) h" at bounding box center [632, 262] width 272 height 292
click at [538, 166] on div "hero . jumpUp ( ) hero . moveUp ( 1 ) hero . moveRight ( 1 ) h" at bounding box center [632, 262] width 272 height 292
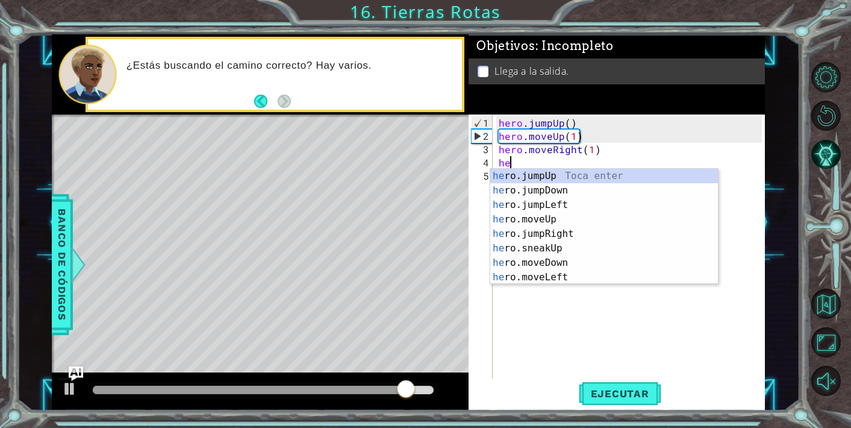
type textarea "her"
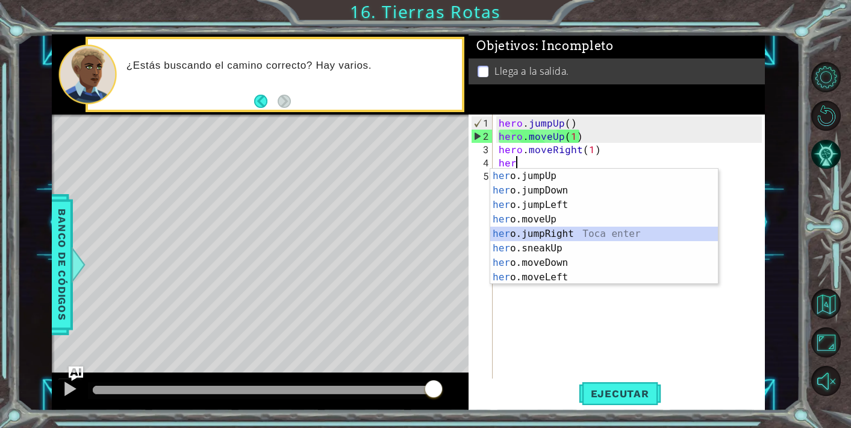
click at [569, 234] on div "her o.jumpUp Toca enter her o.jumpDown Toca enter her o.jumpLeft Toca enter her…" at bounding box center [604, 241] width 228 height 145
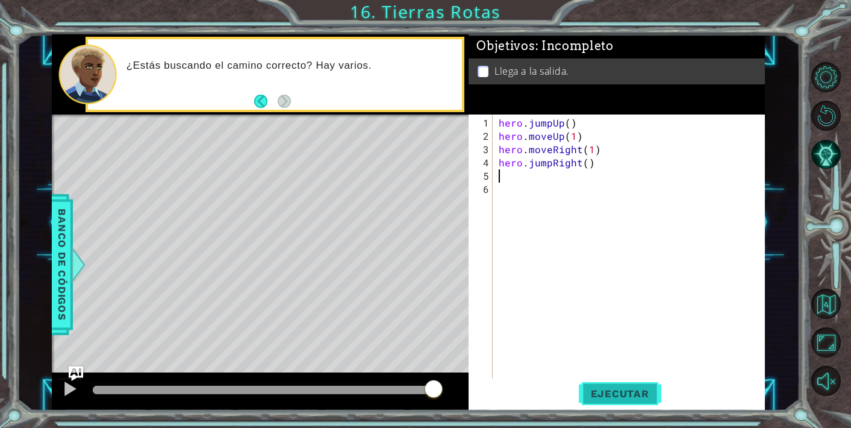
click at [607, 387] on button "Ejecutar" at bounding box center [620, 393] width 83 height 30
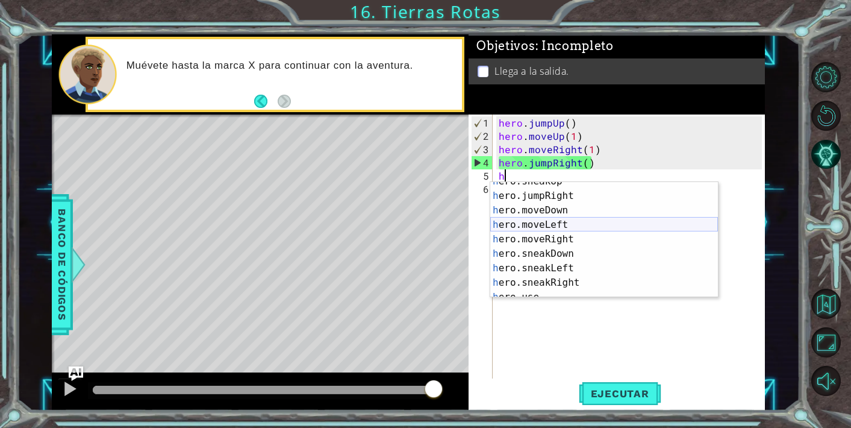
scroll to position [58, 0]
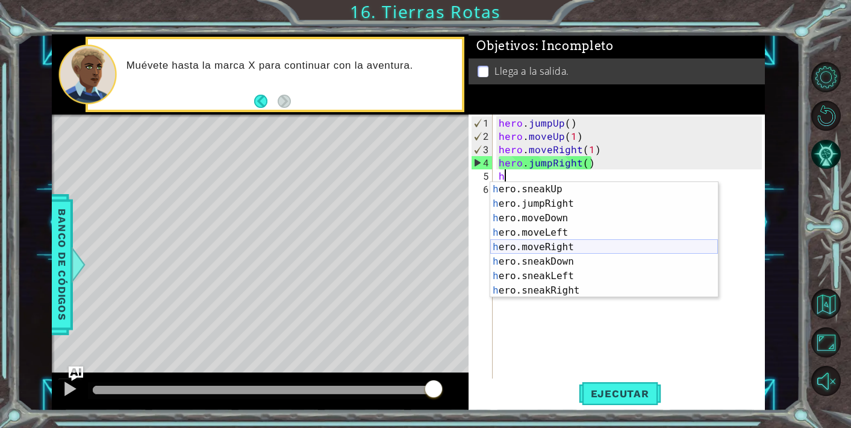
click at [561, 248] on div "h ero.sneakUp Toca enter h ero.jumpRight Toca enter h ero.moveDown Toca enter h…" at bounding box center [604, 254] width 228 height 145
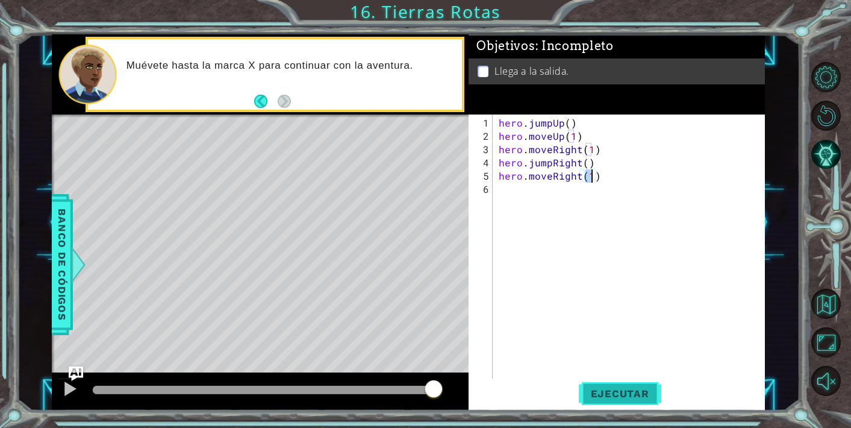
type textarea "hero.moveRight(1)"
click at [598, 397] on span "Ejecutar" at bounding box center [620, 393] width 83 height 12
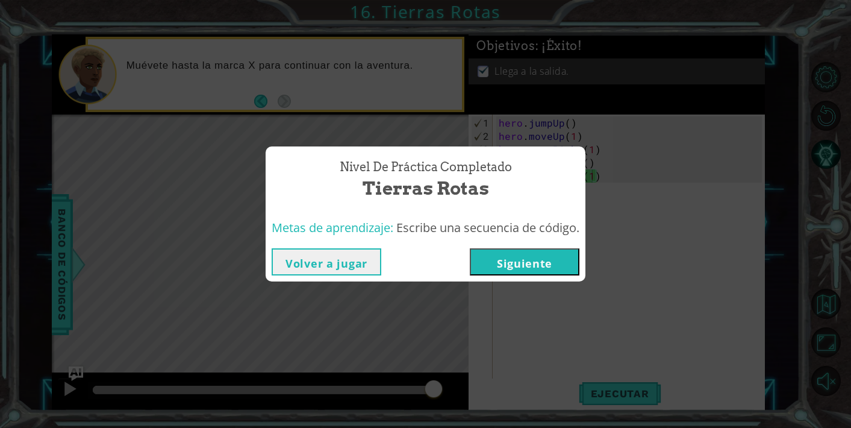
click at [499, 268] on button "Siguiente" at bounding box center [525, 261] width 110 height 27
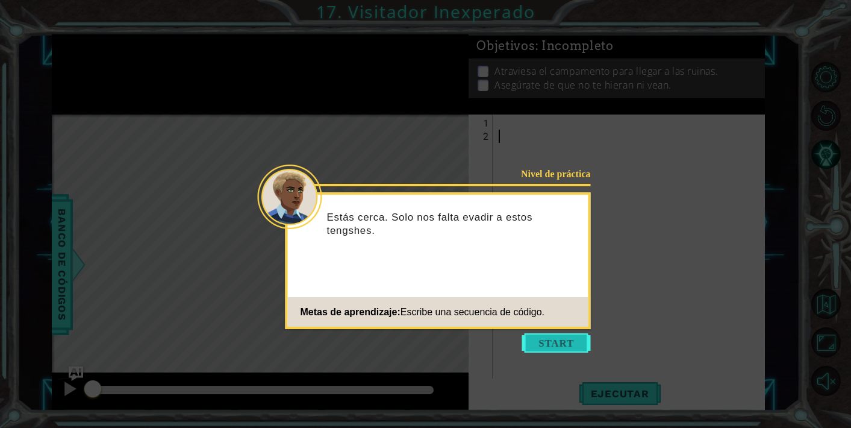
click at [546, 342] on button "Start" at bounding box center [556, 342] width 69 height 19
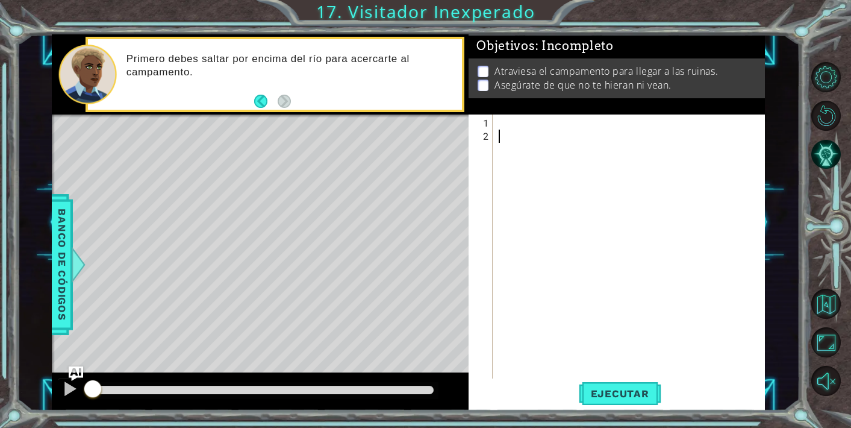
click at [510, 131] on div at bounding box center [632, 268] width 272 height 305
click at [510, 127] on div at bounding box center [632, 268] width 272 height 305
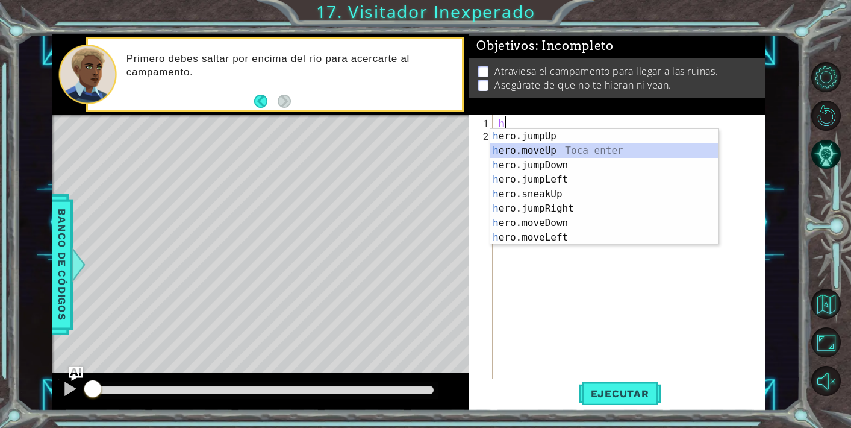
click at [551, 145] on div "h ero.jumpUp Toca enter h ero.moveUp Toca enter h ero.jumpDown Toca enter h ero…" at bounding box center [604, 201] width 228 height 145
type textarea "hero.moveUp(1)"
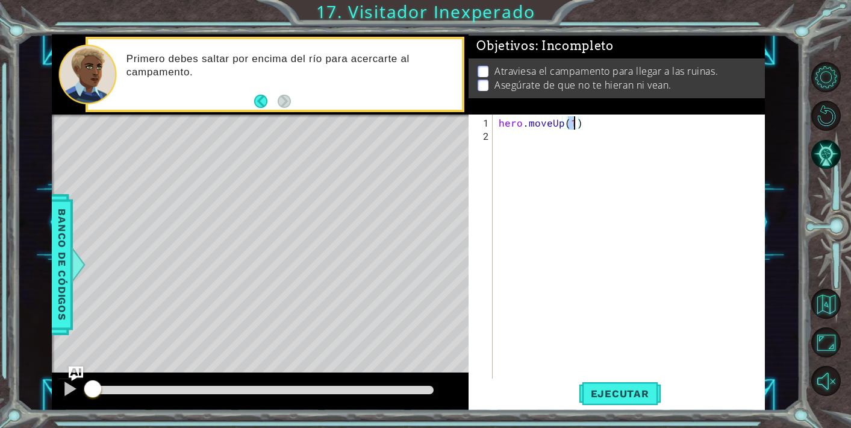
click at [515, 142] on div "hero . moveUp ( 1 )" at bounding box center [632, 268] width 272 height 305
type textarea "h"
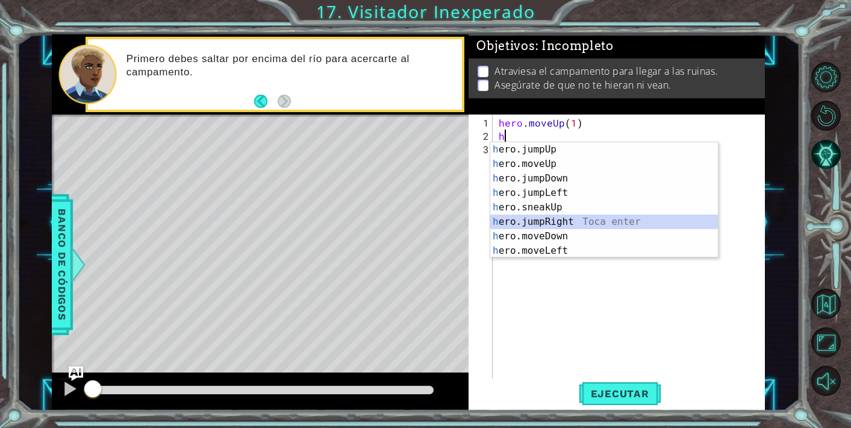
click at [554, 222] on div "h ero.jumpUp Toca enter h ero.moveUp Toca enter h ero.jumpDown Toca enter h ero…" at bounding box center [604, 214] width 228 height 145
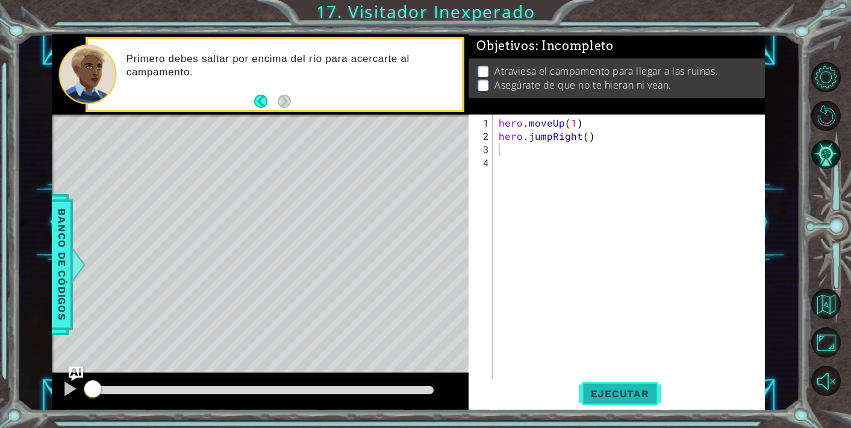
click at [604, 394] on span "Ejecutar" at bounding box center [620, 393] width 83 height 12
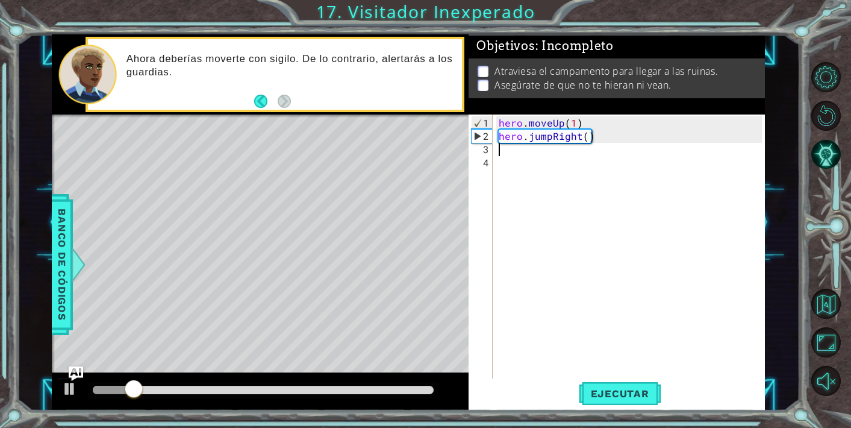
click at [543, 157] on div "hero . moveUp ( 1 ) hero . jumpRight ( )" at bounding box center [632, 262] width 272 height 292
click at [533, 145] on div "hero . moveUp ( 1 ) hero . jumpRight ( )" at bounding box center [632, 262] width 272 height 292
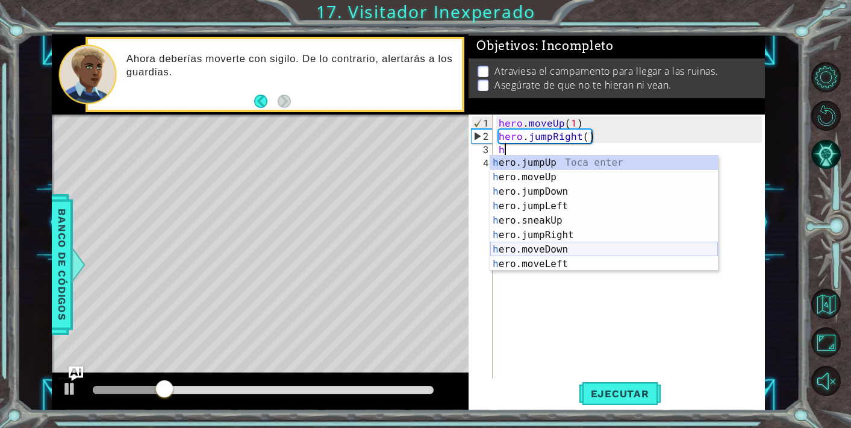
click at [559, 248] on div "h ero.jumpUp Toca enter h ero.moveUp Toca enter h ero.jumpDown Toca enter h ero…" at bounding box center [604, 227] width 228 height 145
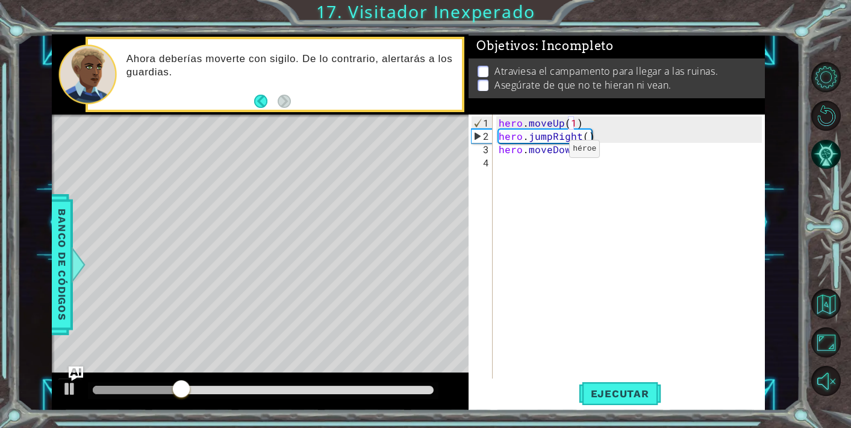
click at [549, 154] on div "hero . moveUp ( 1 ) hero . jumpRight ( ) hero . moveDown ( 1 )" at bounding box center [632, 262] width 272 height 292
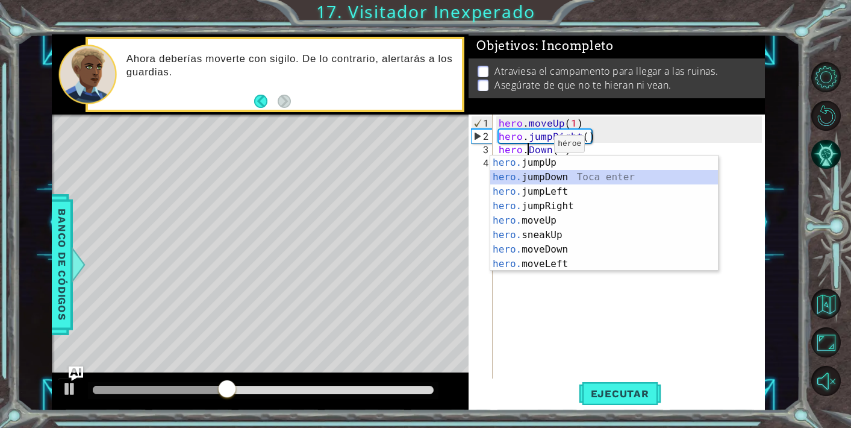
click at [544, 175] on div "hero. jumpUp Toca enter hero. jumpDown Toca enter hero. jumpLeft Toca enter her…" at bounding box center [604, 227] width 228 height 145
type textarea "hero.jumpDown()(1)"
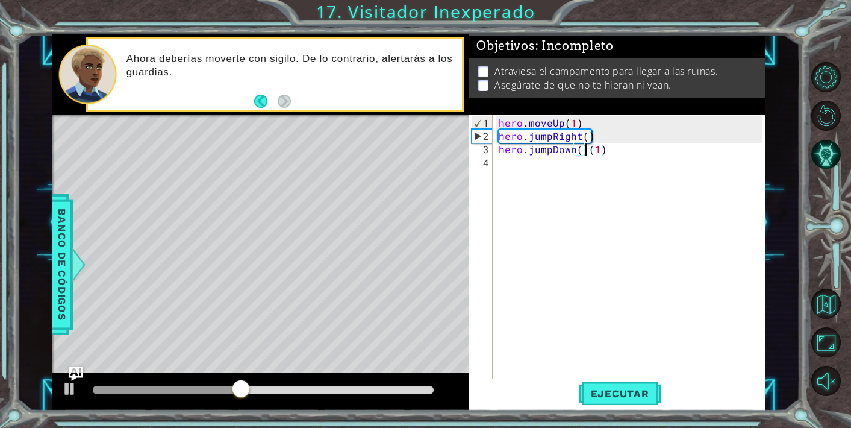
click at [604, 154] on div "hero . moveUp ( 1 ) hero . jumpRight ( ) hero . jumpDown ( ) ( 1 )" at bounding box center [632, 262] width 272 height 292
click at [585, 155] on div "hero . moveUp ( 1 ) hero . jumpRight ( ) hero . jumpDown ( ) ( 1 )" at bounding box center [632, 262] width 272 height 292
click at [591, 135] on div "hero . moveUp ( 1 ) hero . jumpRight ( ) hero . jumpDown ( ) ( 1 )" at bounding box center [632, 262] width 272 height 292
click at [586, 151] on div "hero . moveUp ( 1 ) hero . jumpRight ( ) hero . jumpDown ( ) ( 1 )" at bounding box center [632, 262] width 272 height 292
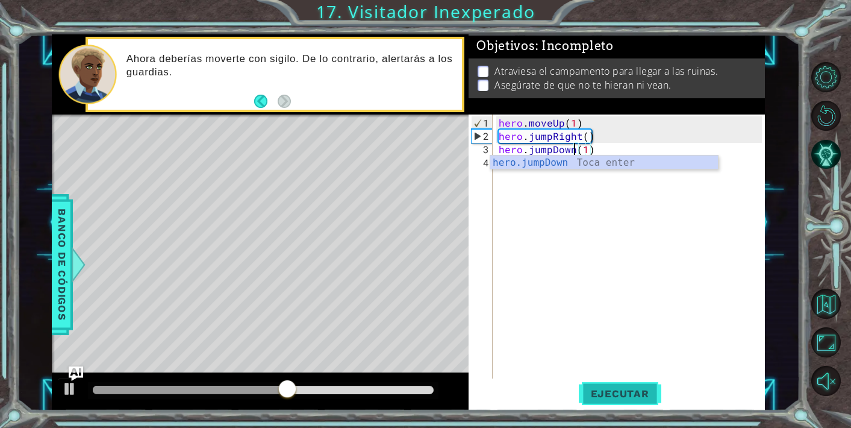
type textarea "hero.jumpDown(1)"
click at [618, 396] on span "Ejecutar" at bounding box center [620, 393] width 83 height 12
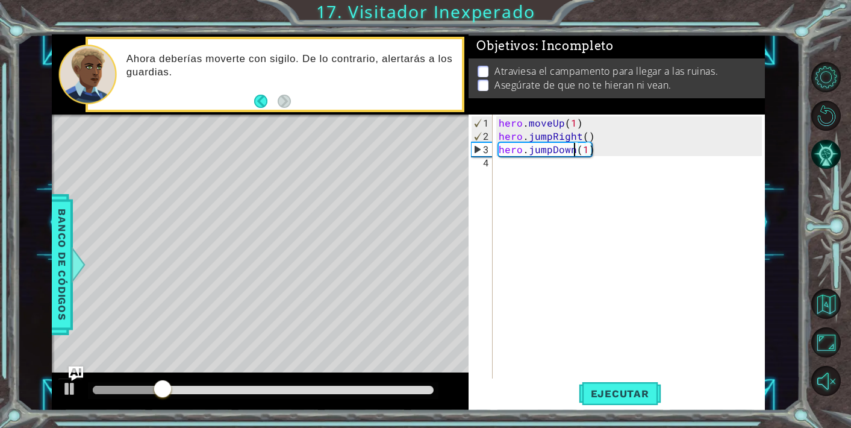
click at [512, 166] on div "hero . moveUp ( 1 ) hero . jumpRight ( ) hero . jumpDown ( 1 )" at bounding box center [632, 262] width 272 height 292
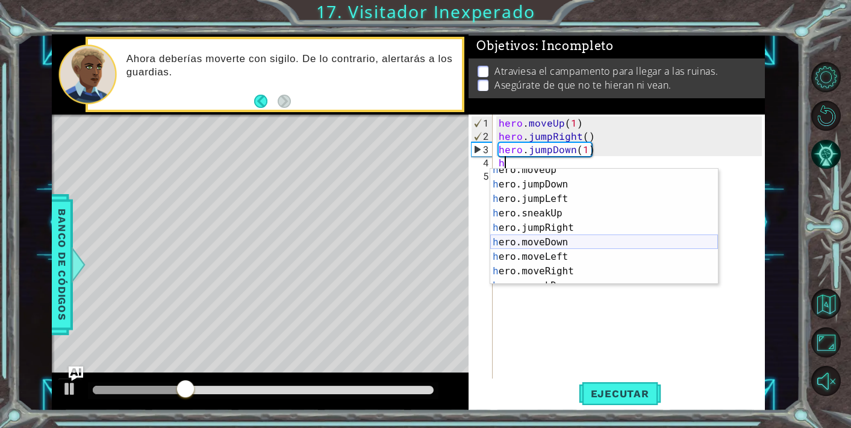
scroll to position [23, 0]
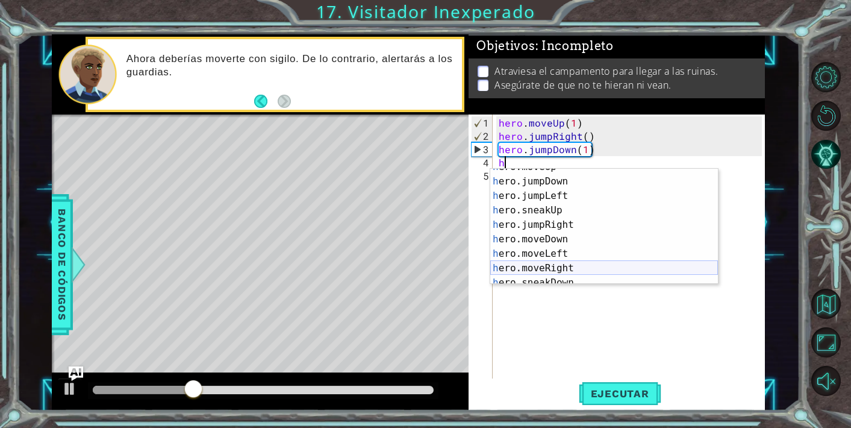
click at [560, 268] on div "h ero.moveUp Toca enter h ero.jumpDown Toca enter h ero.jumpLeft Toca enter h e…" at bounding box center [604, 232] width 228 height 145
type textarea "hero.moveRight(1)"
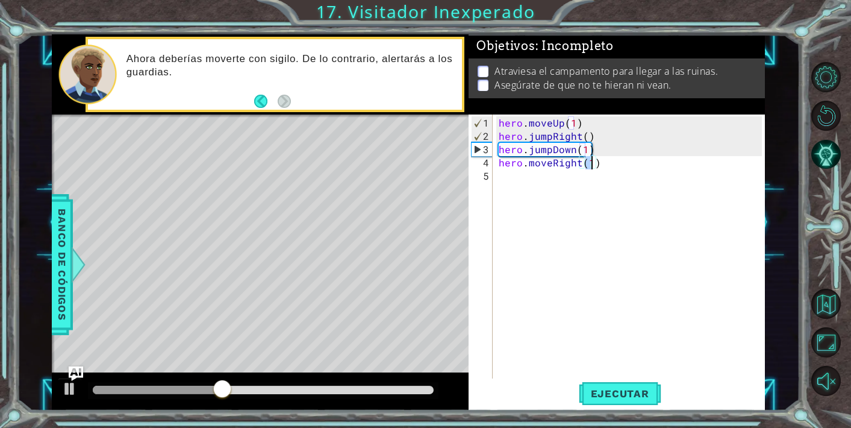
click at [552, 168] on div "hero . moveUp ( 1 ) hero . jumpRight ( ) hero . jumpDown ( 1 ) hero . moveRight…" at bounding box center [632, 262] width 272 height 292
click at [552, 167] on div "hero . moveUp ( 1 ) hero . jumpRight ( ) hero . jumpDown ( 1 ) hero . moveRight…" at bounding box center [632, 262] width 272 height 292
click at [550, 163] on div "hero . moveUp ( 1 ) hero . jumpRight ( ) hero . jumpDown ( 1 ) hero . moveRight…" at bounding box center [632, 262] width 272 height 292
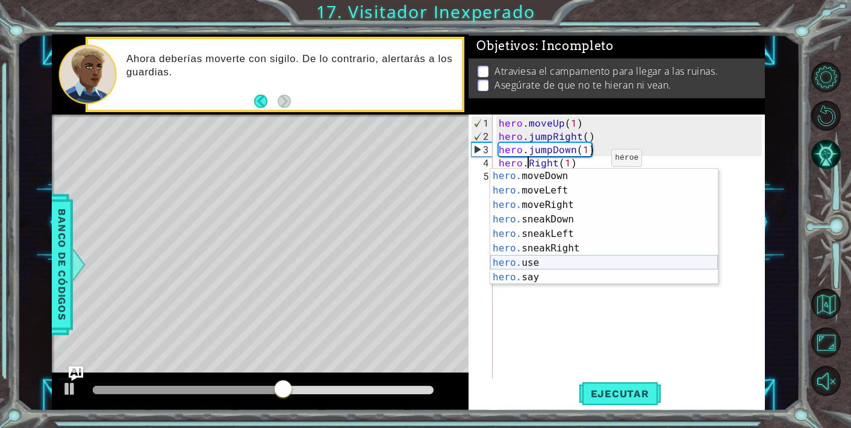
scroll to position [87, 0]
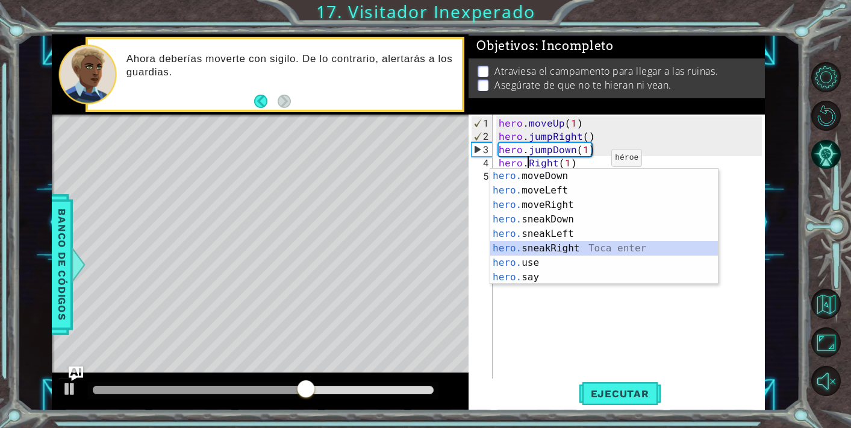
click at [574, 247] on div "hero. moveDown Toca enter hero. moveLeft Toca enter hero. moveRight Toca enter …" at bounding box center [604, 241] width 228 height 145
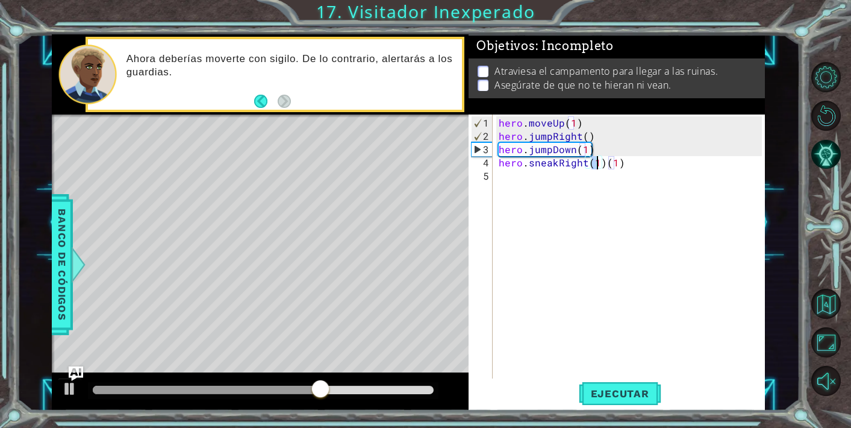
click at [620, 161] on div "hero . moveUp ( 1 ) hero . jumpRight ( ) hero . jumpDown ( 1 ) hero . sneakRigh…" at bounding box center [632, 262] width 272 height 292
type textarea "hero.sneakRight(1)"
click at [601, 398] on span "Ejecutar" at bounding box center [620, 393] width 83 height 12
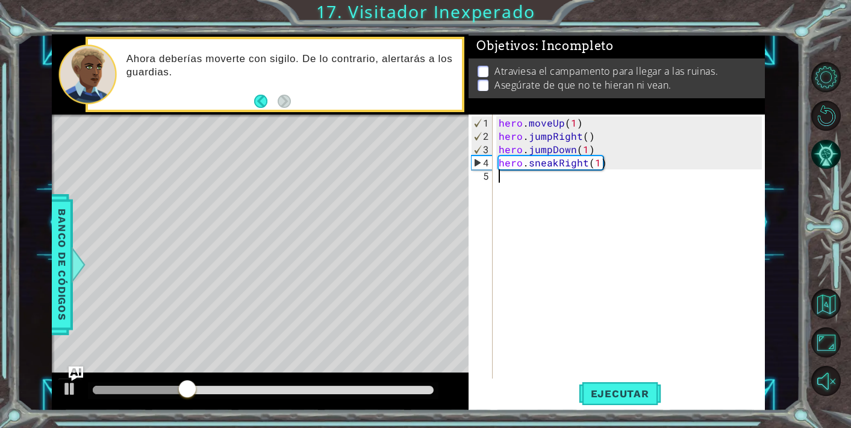
click at [533, 184] on div "hero . moveUp ( 1 ) hero . jumpRight ( ) hero . jumpDown ( 1 ) hero . sneakRigh…" at bounding box center [632, 262] width 272 height 292
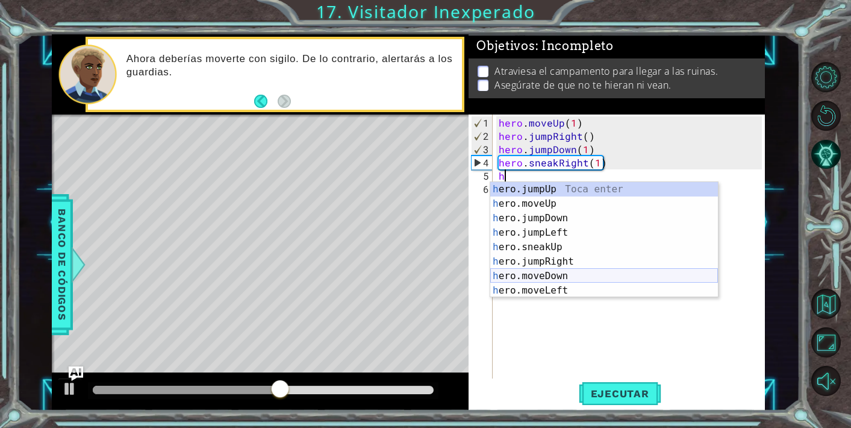
scroll to position [0, 0]
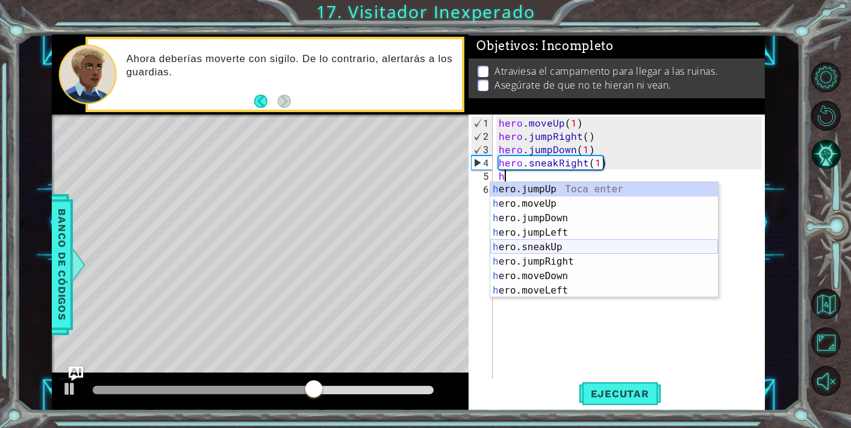
click at [553, 246] on div "h ero.jumpUp Toca enter h ero.moveUp Toca enter h ero.jumpDown Toca enter h ero…" at bounding box center [604, 254] width 228 height 145
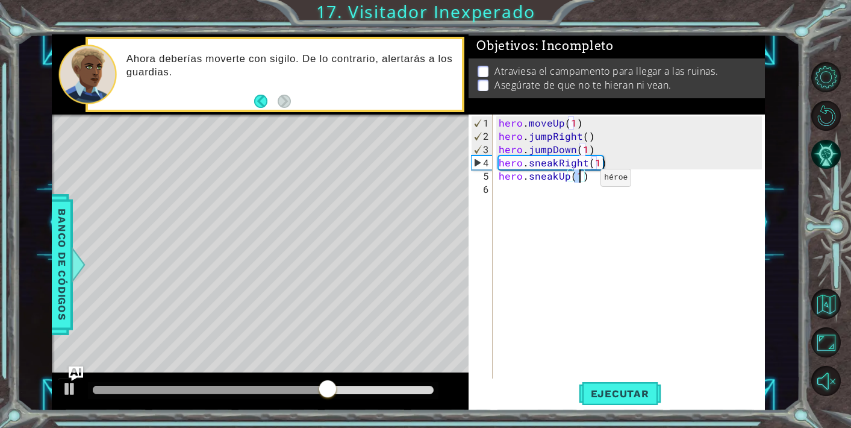
type textarea "hero.sneakUp(3)"
click at [521, 184] on div "hero . moveUp ( 1 ) hero . jumpRight ( ) hero . jumpDown ( 1 ) hero . sneakRigh…" at bounding box center [632, 262] width 272 height 292
click at [599, 396] on span "Ejecutar" at bounding box center [620, 393] width 83 height 12
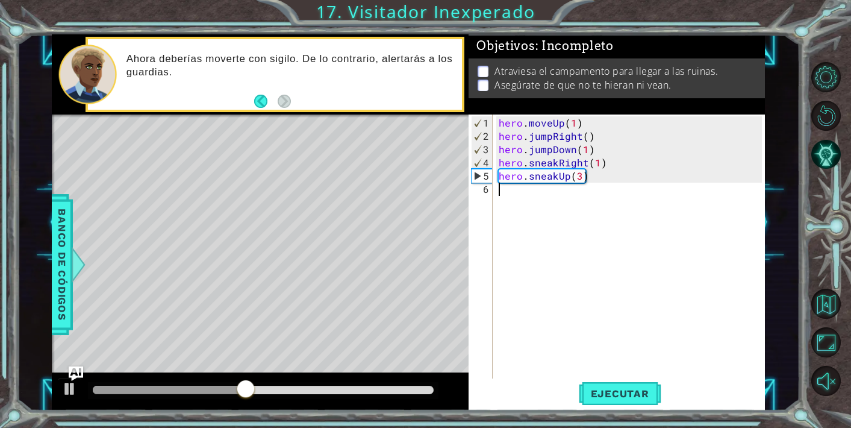
click at [521, 204] on div "hero . moveUp ( 1 ) hero . jumpRight ( ) hero . jumpDown ( 1 ) hero . sneakRigh…" at bounding box center [632, 262] width 272 height 292
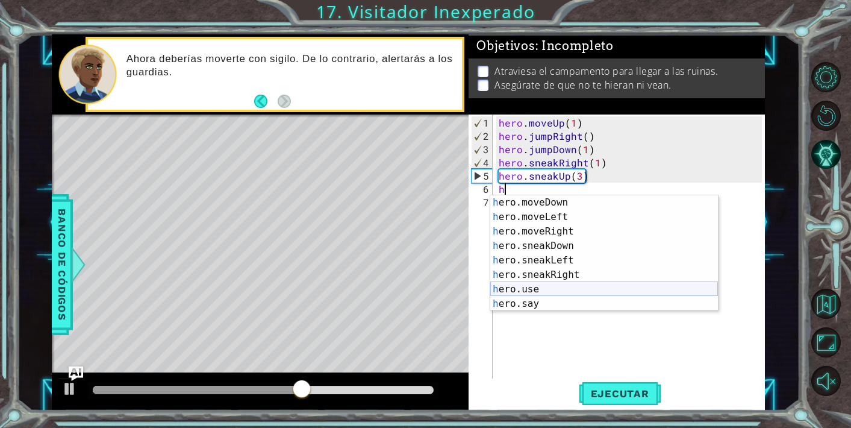
scroll to position [87, 0]
click at [559, 271] on div "h ero.moveDown Toca enter h ero.moveLeft Toca enter h ero.moveRight Toca enter …" at bounding box center [604, 267] width 228 height 145
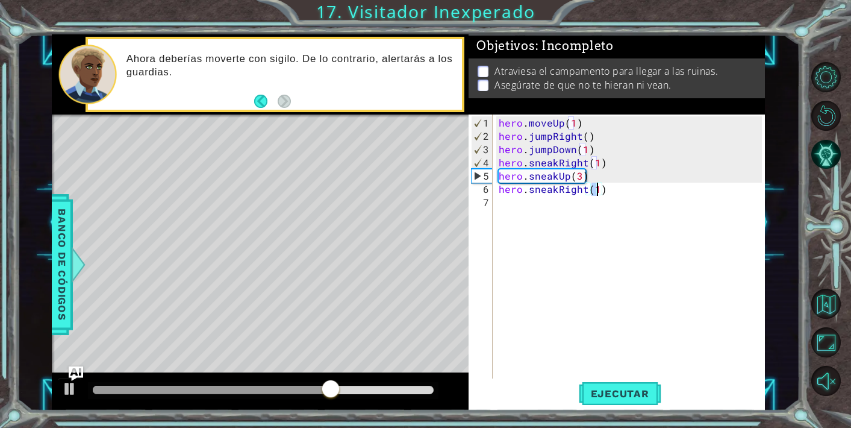
type textarea "hero.sneakRight(3)"
click at [541, 204] on div "hero . moveUp ( 1 ) hero . jumpRight ( ) hero . jumpDown ( 1 ) hero . sneakRigh…" at bounding box center [632, 262] width 272 height 292
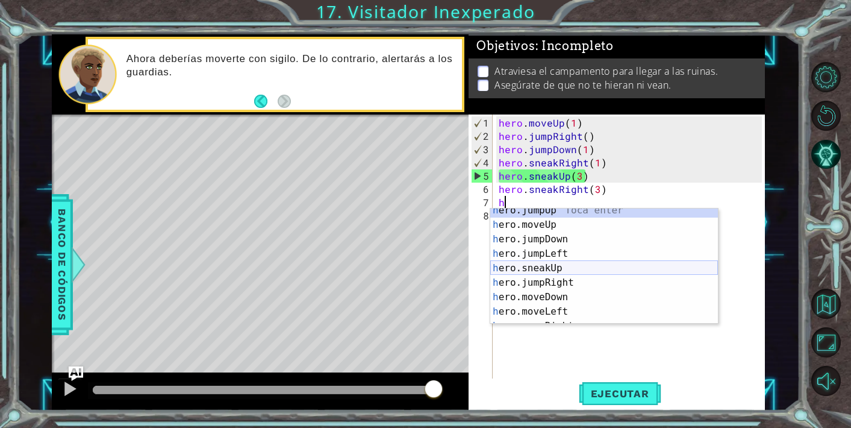
scroll to position [1, 0]
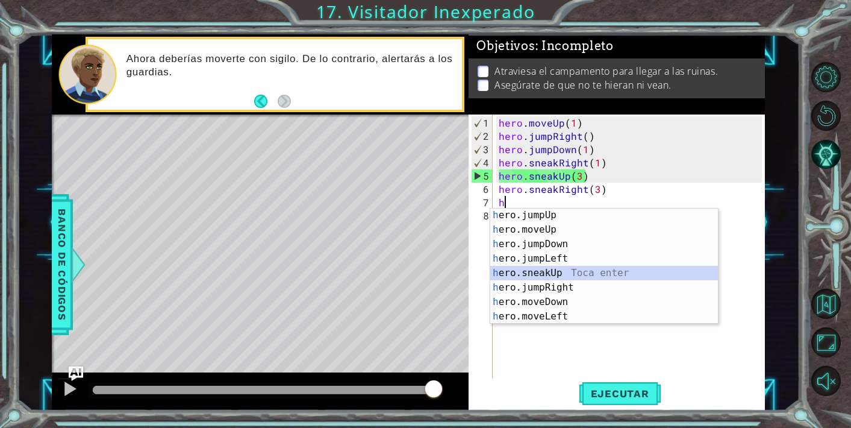
click at [549, 272] on div "h ero.jumpUp Toca enter h ero.moveUp Toca enter h ero.jumpDown Toca enter h ero…" at bounding box center [604, 280] width 228 height 145
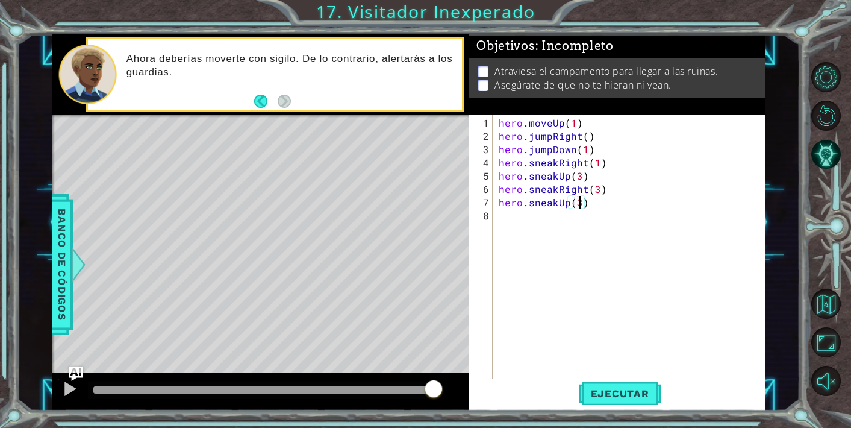
scroll to position [0, 5]
click at [601, 387] on span "Ejecutar" at bounding box center [620, 393] width 83 height 12
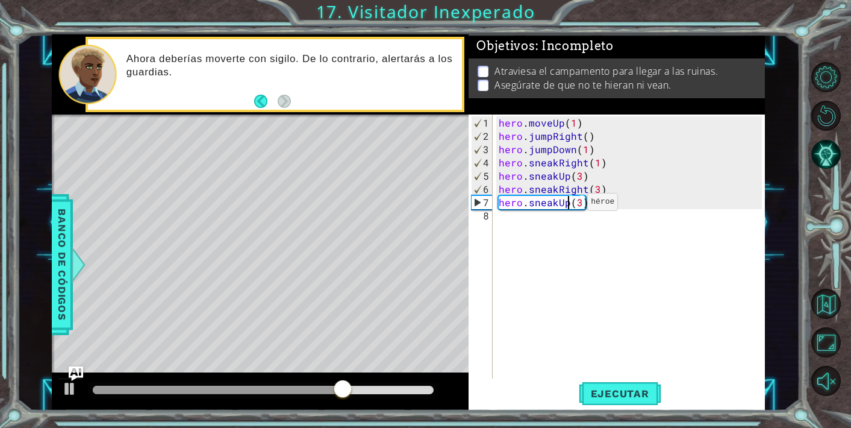
click at [567, 206] on div "hero . moveUp ( 1 ) hero . jumpRight ( ) hero . jumpDown ( 1 ) hero . sneakRigh…" at bounding box center [632, 262] width 272 height 292
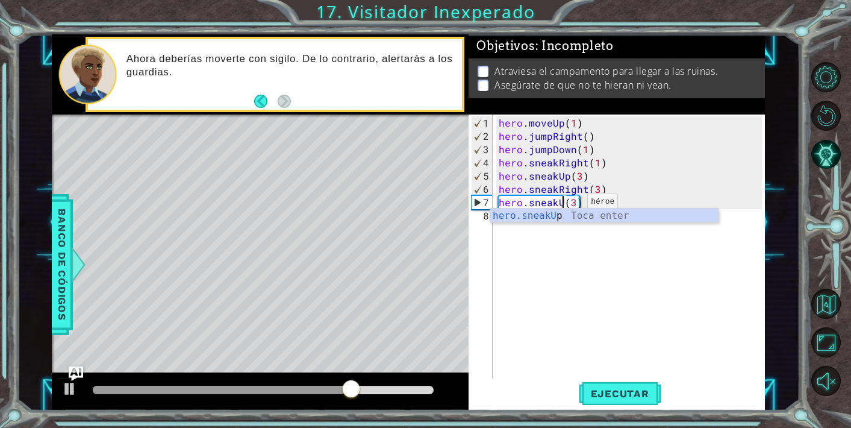
scroll to position [0, 4]
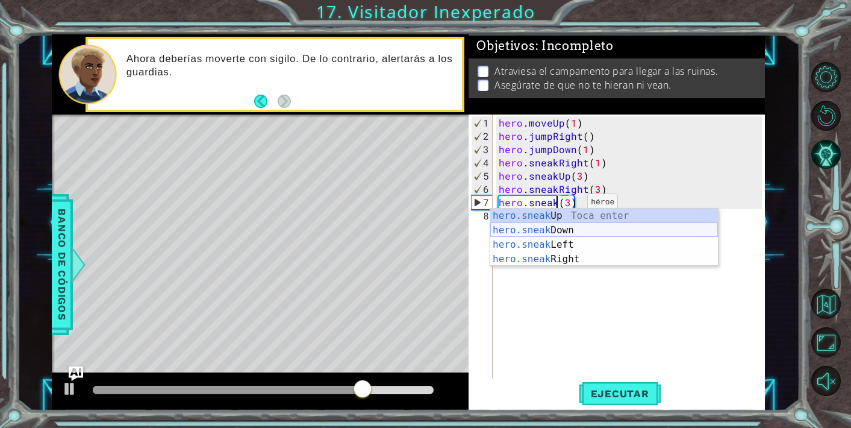
click at [563, 234] on div "hero.sneak Up Toca enter hero.sneak Down Toca enter hero.sneak Left Toca enter …" at bounding box center [604, 251] width 228 height 87
type textarea "hero.sneakDown(1)(3)"
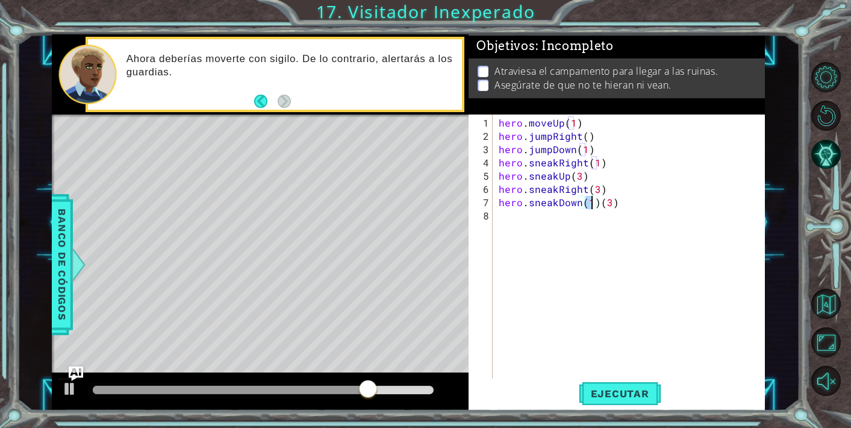
click at [563, 278] on div "hero . moveUp ( 1 ) hero . jumpRight ( ) hero . jumpDown ( 1 ) hero . sneakRigh…" at bounding box center [632, 262] width 272 height 292
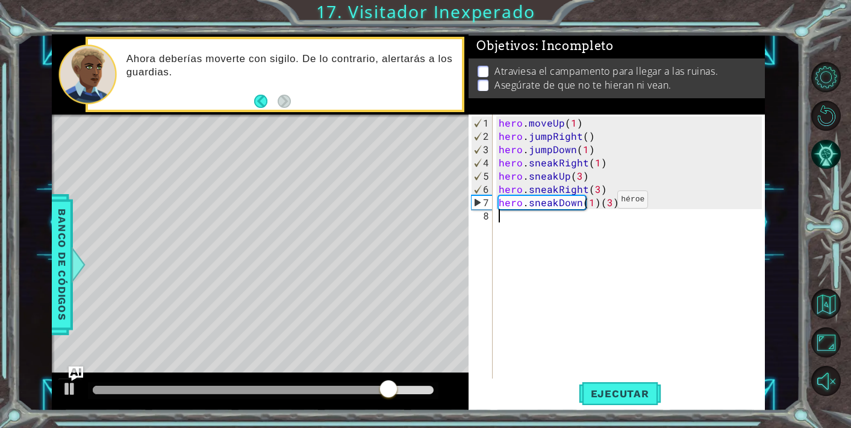
click at [597, 204] on div "hero . moveUp ( 1 ) hero . jumpRight ( ) hero . jumpDown ( 1 ) hero . sneakRigh…" at bounding box center [632, 262] width 272 height 292
type textarea "hero.sneakDown(3)"
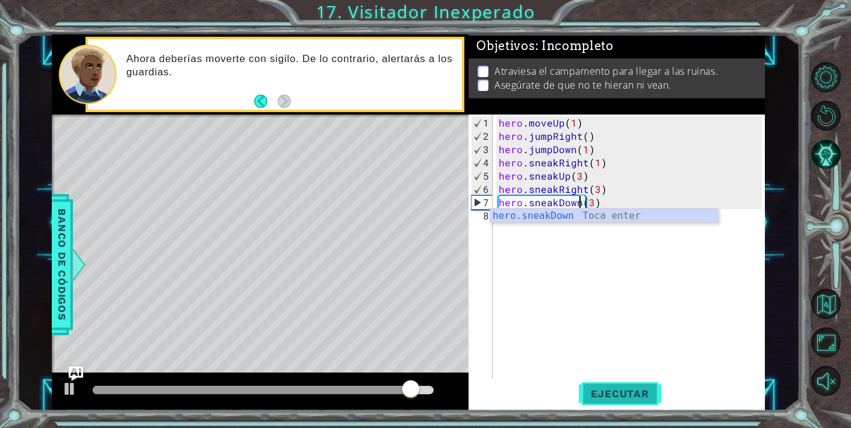
click at [607, 386] on button "Ejecutar" at bounding box center [620, 393] width 83 height 30
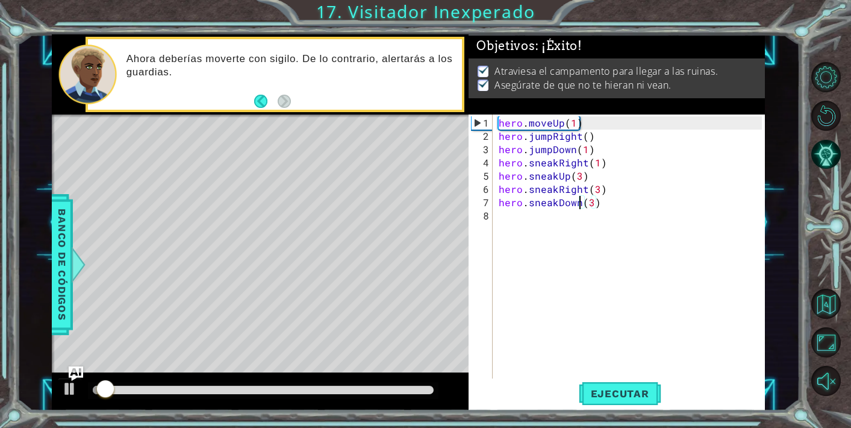
click at [343, 386] on div at bounding box center [263, 390] width 341 height 8
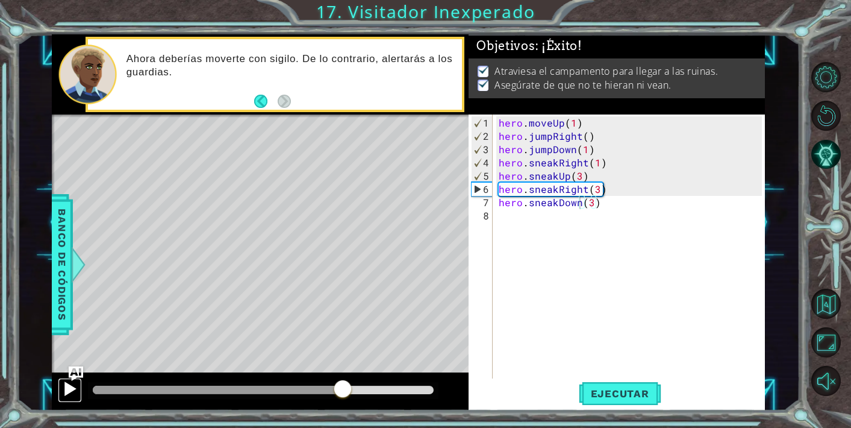
click at [67, 391] on div at bounding box center [70, 389] width 16 height 16
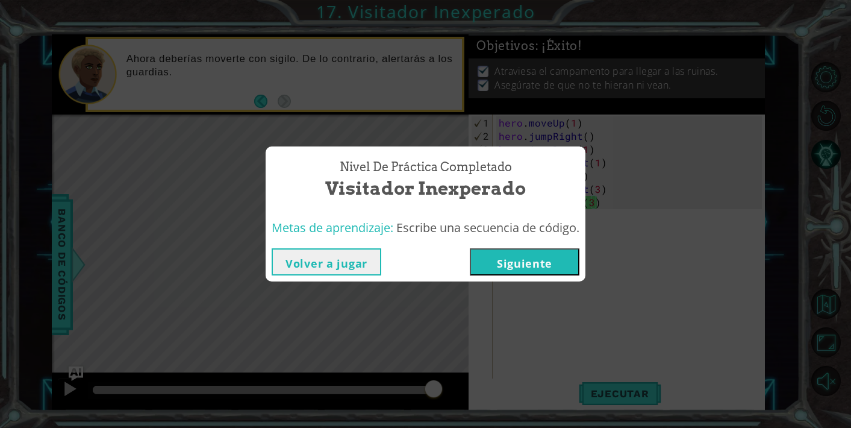
click at [518, 257] on button "Siguiente" at bounding box center [525, 261] width 110 height 27
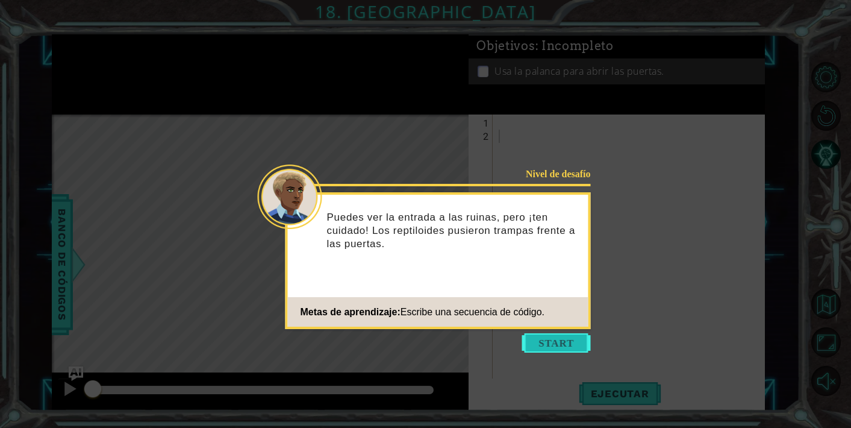
click at [547, 340] on button "Start" at bounding box center [556, 342] width 69 height 19
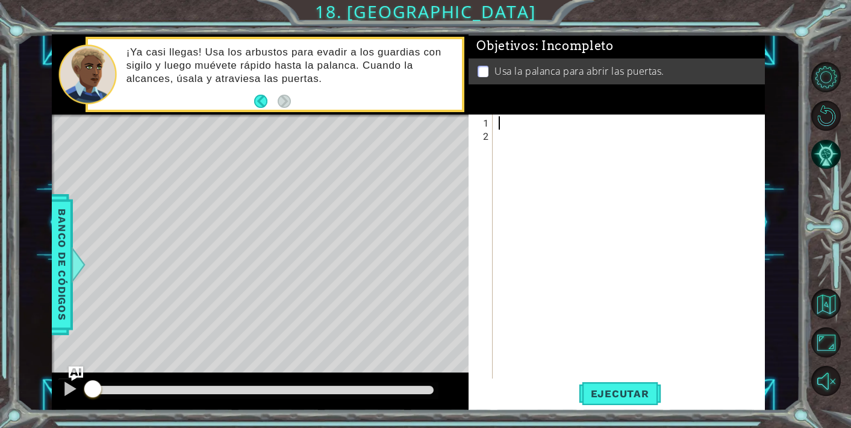
click at [523, 116] on div at bounding box center [632, 268] width 272 height 305
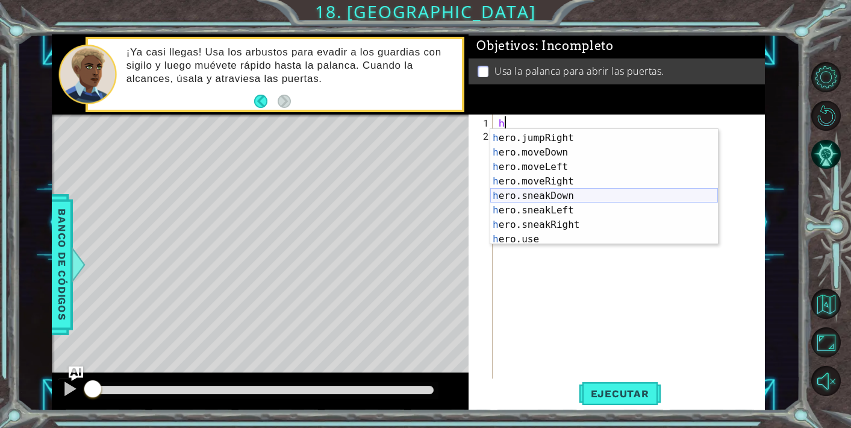
scroll to position [70, 0]
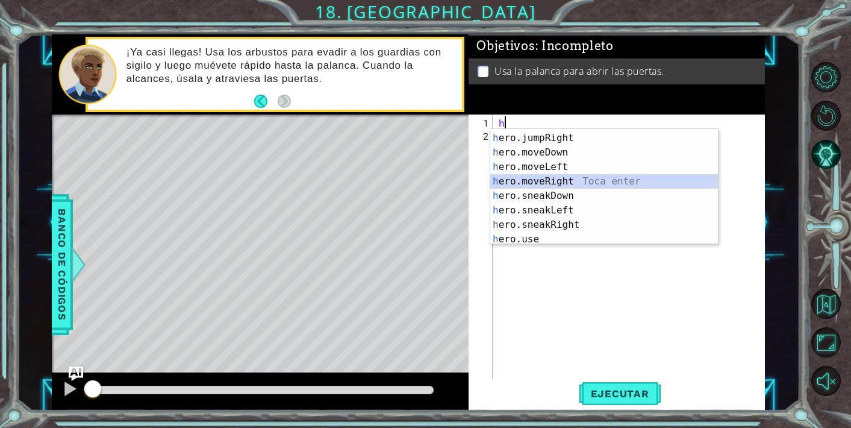
click at [556, 183] on div "h ero.sneakUp Toca enter h ero.jumpRight Toca enter h ero.moveDown Toca enter h…" at bounding box center [604, 188] width 228 height 145
type textarea "hero.moveRight(1)"
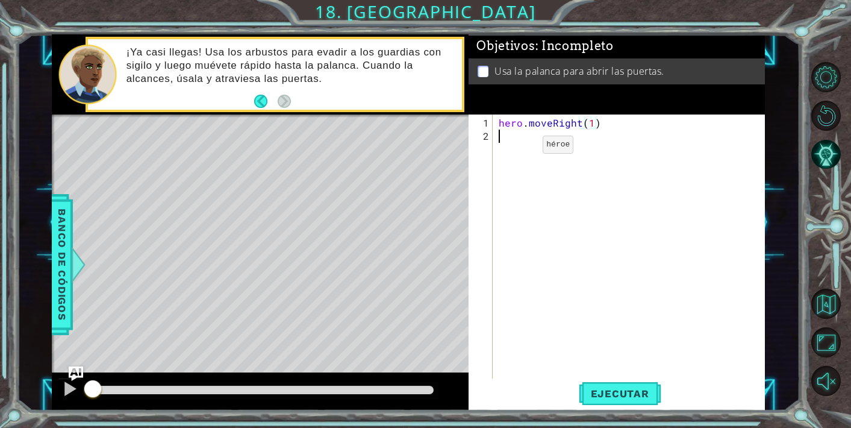
click at [522, 149] on div "hero . moveRight ( 1 )" at bounding box center [632, 268] width 272 height 305
type textarea "s"
type textarea "g"
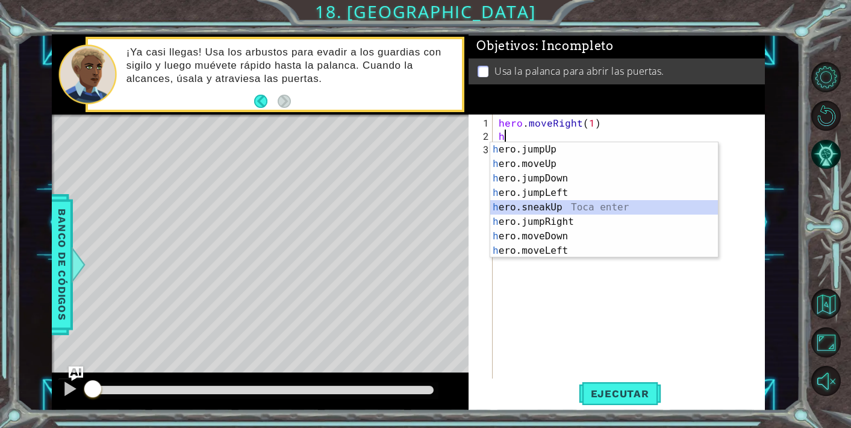
click at [558, 208] on div "h ero.jumpUp Toca enter h ero.moveUp Toca enter h ero.jumpDown Toca enter h ero…" at bounding box center [604, 214] width 228 height 145
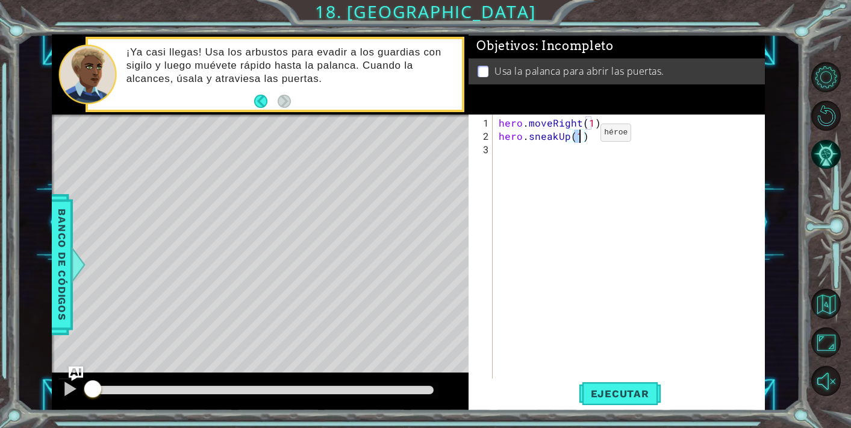
scroll to position [0, 5]
type textarea "hero.sneakUp(3)"
click at [619, 395] on span "Ejecutar" at bounding box center [620, 393] width 83 height 12
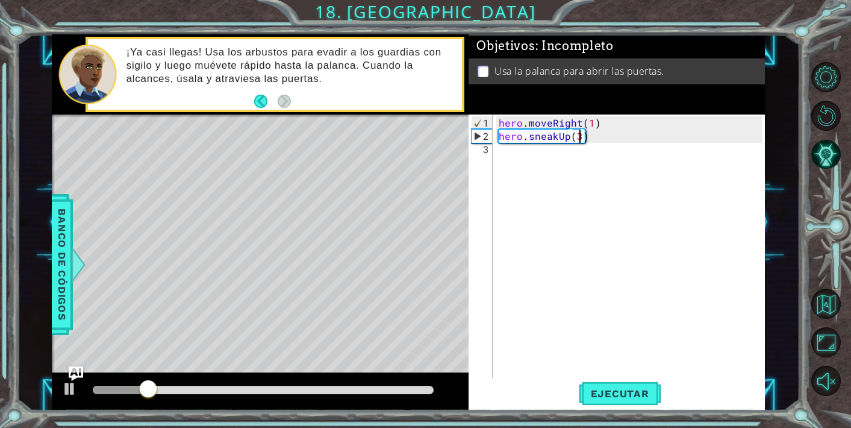
click at [514, 152] on div "hero . moveRight ( 1 ) hero . sneakUp ( 3 )" at bounding box center [632, 262] width 272 height 292
click at [581, 139] on div "hero . moveRight ( 1 ) hero . sneakUp ( 3 )" at bounding box center [632, 262] width 272 height 292
type textarea "hero.sneakUp(2)"
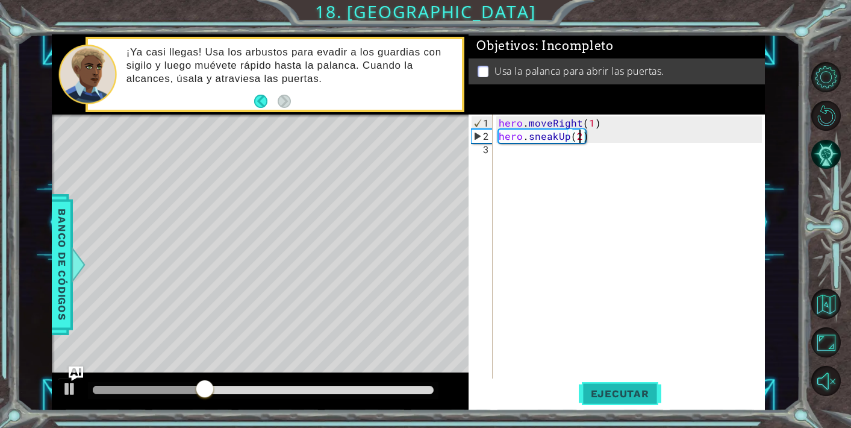
click at [615, 380] on button "Ejecutar" at bounding box center [620, 393] width 83 height 30
click at [522, 154] on div "hero . moveRight ( 1 ) hero . sneakUp ( 2 )" at bounding box center [632, 262] width 272 height 292
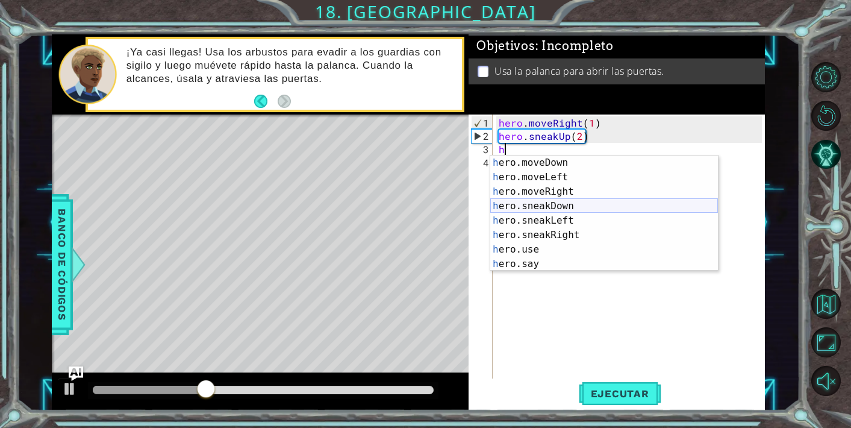
scroll to position [87, 0]
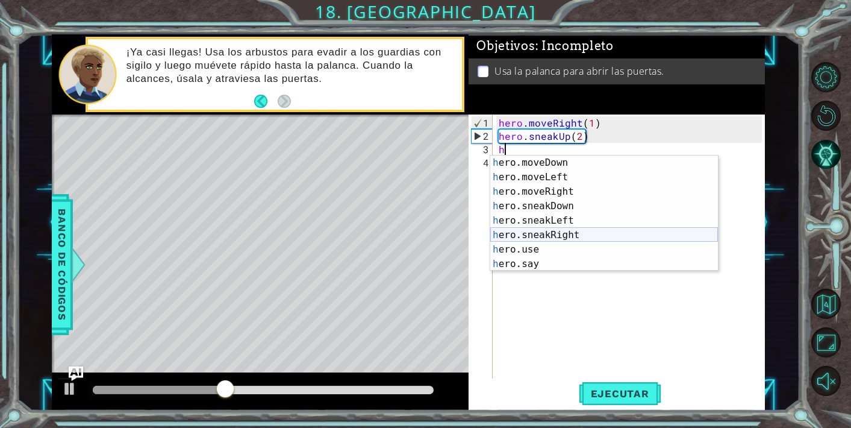
click at [572, 231] on div "h ero.moveDown Toca enter h ero.moveLeft Toca enter h ero.moveRight Toca enter …" at bounding box center [604, 227] width 228 height 145
type textarea "hero.sneakRight(1)"
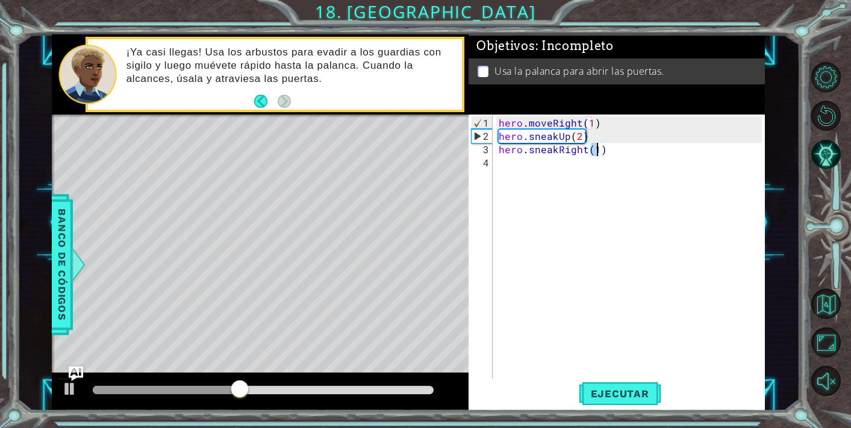
click at [528, 163] on div "hero . moveRight ( 1 ) hero . sneakUp ( 2 ) hero . sneakRight ( 1 )" at bounding box center [632, 262] width 272 height 292
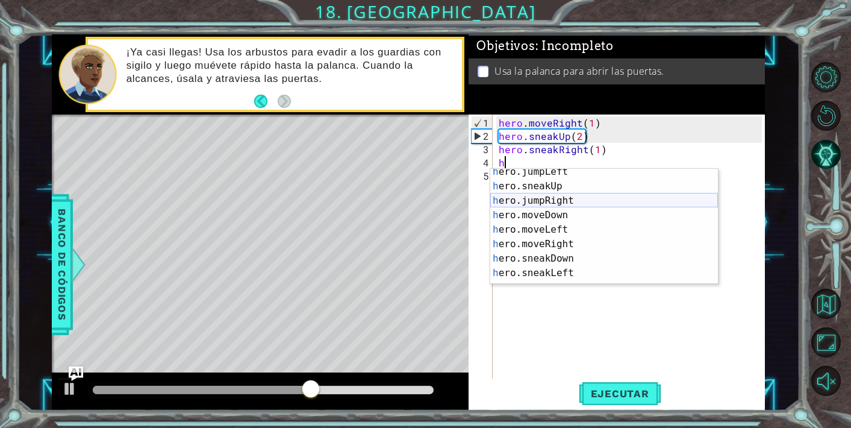
scroll to position [48, 0]
click at [553, 187] on div "h ero.jumpLeft Toca enter h ero.sneakUp Toca enter h ero.jumpRight Toca enter h…" at bounding box center [604, 236] width 228 height 145
type textarea "hero.sneakUp(1)"
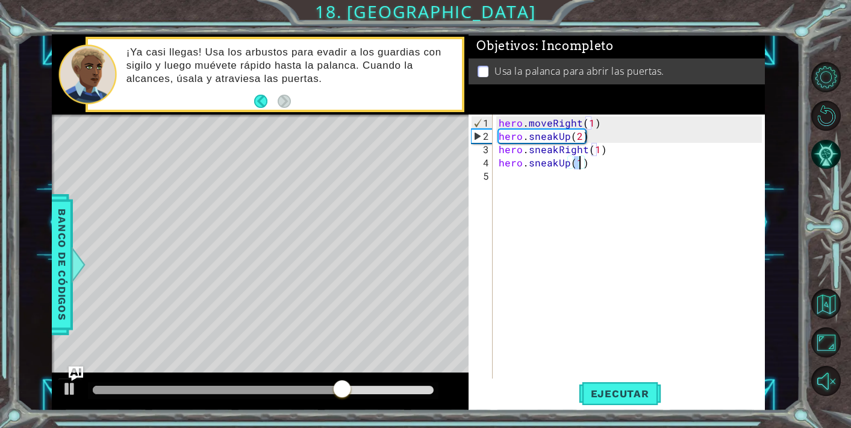
click at [537, 175] on div "hero . moveRight ( 1 ) hero . sneakUp ( 2 ) hero . sneakRight ( 1 ) hero . snea…" at bounding box center [632, 262] width 272 height 292
click at [622, 394] on span "Ejecutar" at bounding box center [620, 393] width 83 height 12
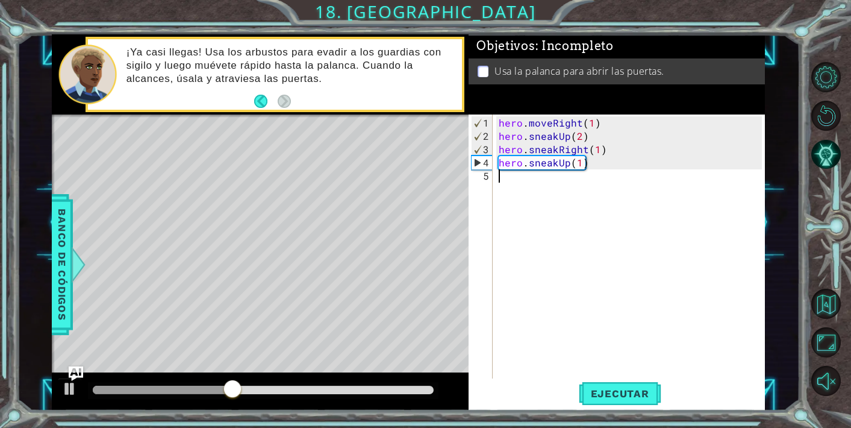
type textarea "h"
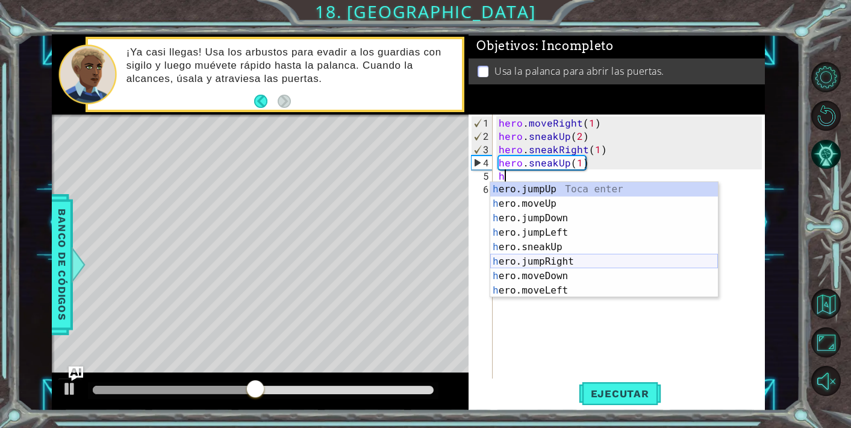
click at [553, 258] on div "h ero.jumpUp Toca enter h ero.moveUp Toca enter h ero.jumpDown Toca enter h ero…" at bounding box center [604, 254] width 228 height 145
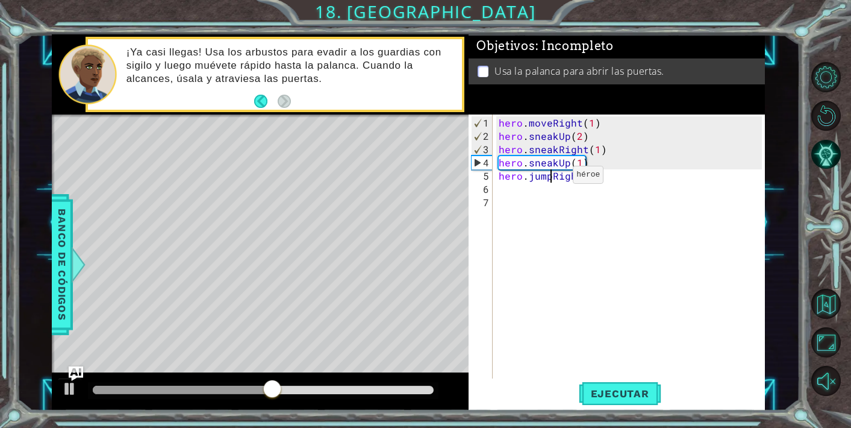
click at [552, 180] on div "hero . moveRight ( 1 ) hero . sneakUp ( 2 ) hero . sneakRight ( 1 ) hero . snea…" at bounding box center [632, 262] width 272 height 292
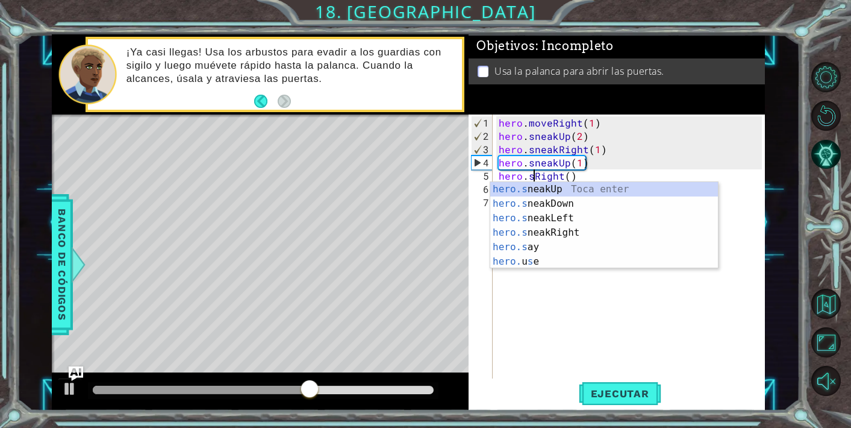
scroll to position [0, 2]
click at [562, 237] on div "hero.s neakUp Toca enter hero.s neakDown Toca enter hero.s neakLeft Toca enter …" at bounding box center [604, 240] width 228 height 116
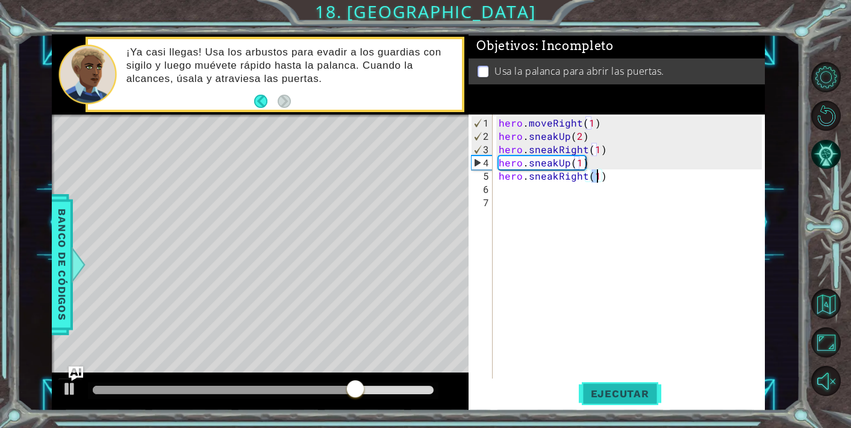
click at [605, 387] on span "Ejecutar" at bounding box center [620, 393] width 83 height 12
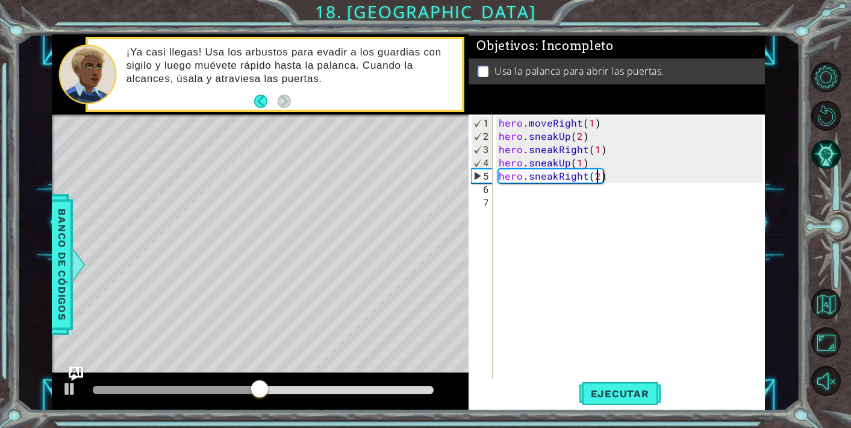
scroll to position [0, 5]
click at [629, 398] on span "Ejecutar" at bounding box center [620, 393] width 83 height 12
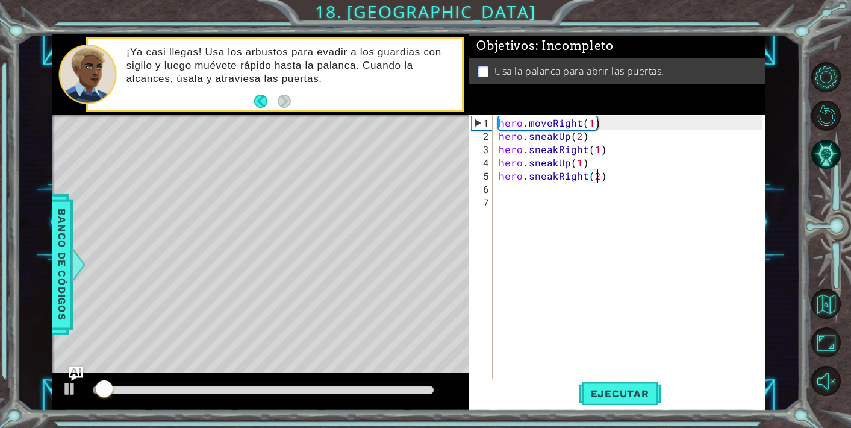
click at [146, 388] on div at bounding box center [263, 390] width 341 height 8
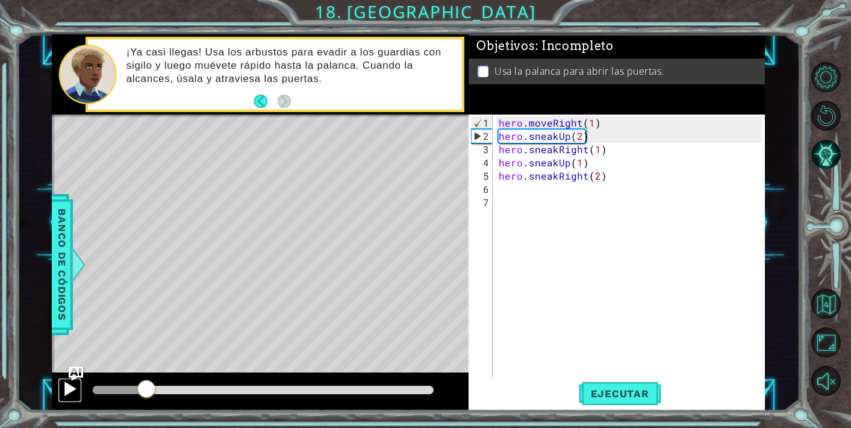
click at [73, 395] on div at bounding box center [70, 389] width 16 height 16
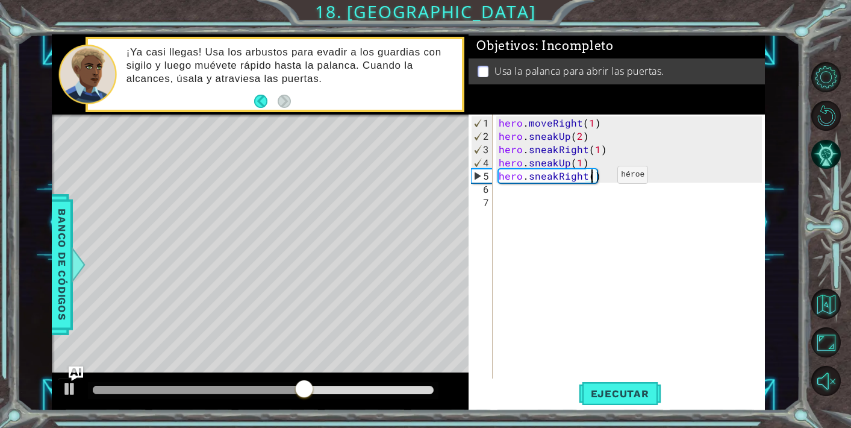
type textarea "hero.sneakRight(1)"
click at [551, 187] on div "hero . moveRight ( 1 ) hero . sneakUp ( 2 ) hero . sneakRight ( 1 ) hero . snea…" at bounding box center [632, 262] width 272 height 292
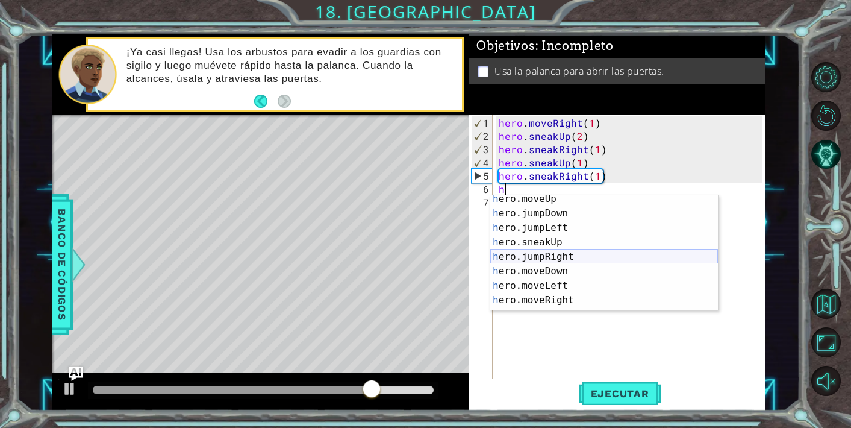
scroll to position [39, 0]
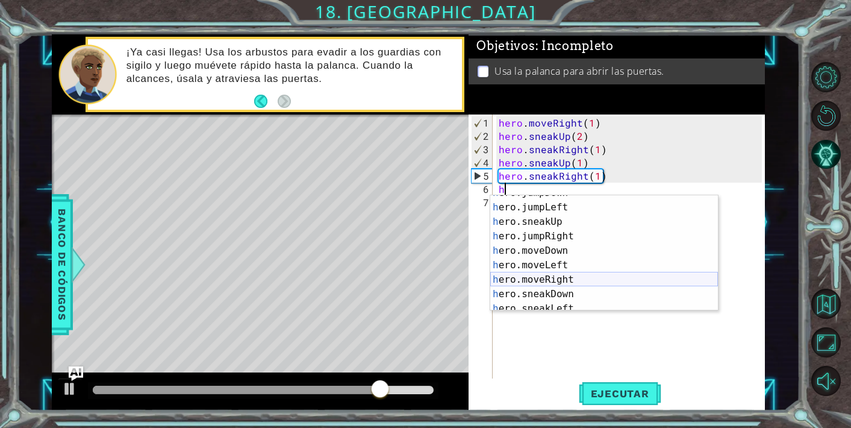
click at [553, 277] on div "h ero.jumpDown Toca enter h ero.jumpLeft Toca enter h ero.sneakUp Toca enter h …" at bounding box center [604, 258] width 228 height 145
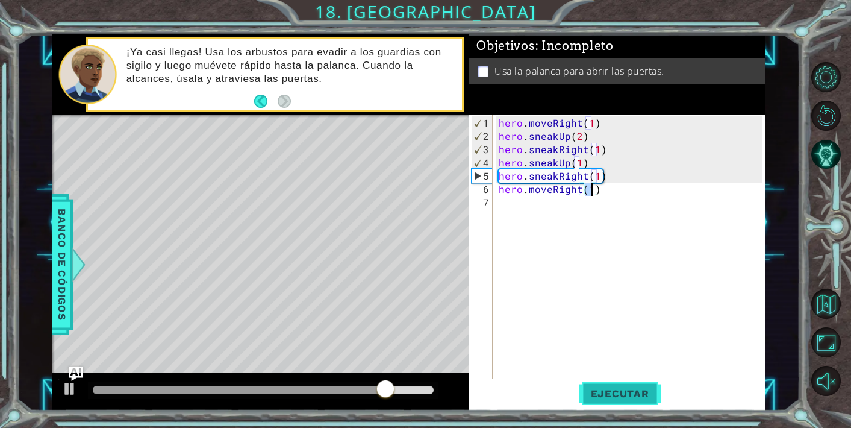
type textarea "hero.moveRight(1)"
click at [610, 382] on button "Ejecutar" at bounding box center [620, 393] width 83 height 30
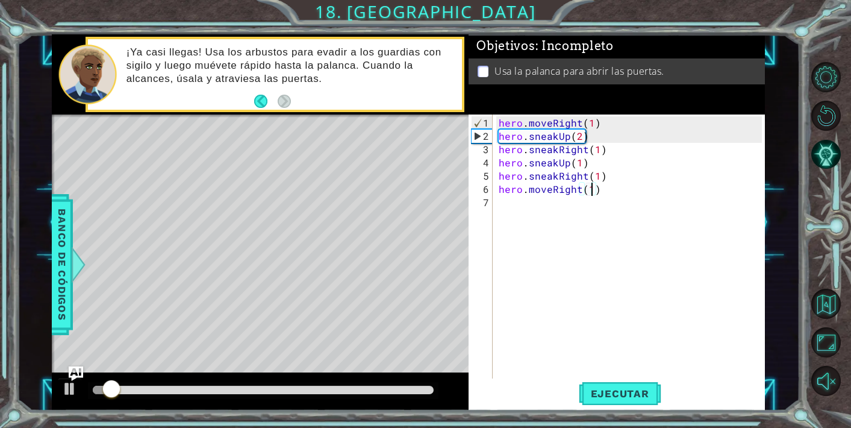
click at [127, 392] on div at bounding box center [263, 390] width 341 height 8
click at [73, 392] on div at bounding box center [70, 389] width 16 height 16
click at [148, 389] on div at bounding box center [263, 390] width 341 height 8
click at [71, 387] on div at bounding box center [70, 389] width 16 height 16
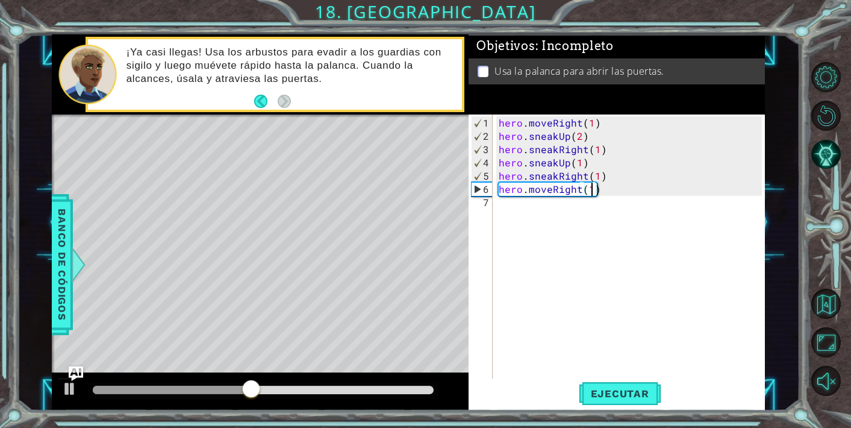
click at [531, 210] on div "hero . moveRight ( 1 ) hero . sneakUp ( 2 ) hero . sneakRight ( 1 ) hero . snea…" at bounding box center [632, 262] width 272 height 292
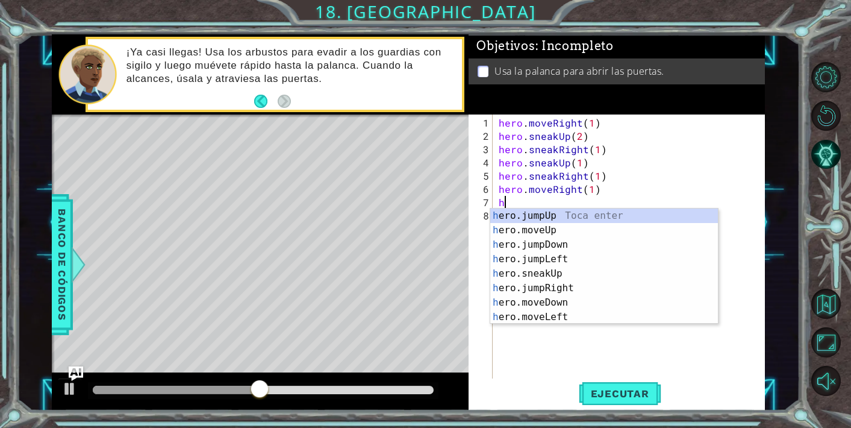
scroll to position [0, 0]
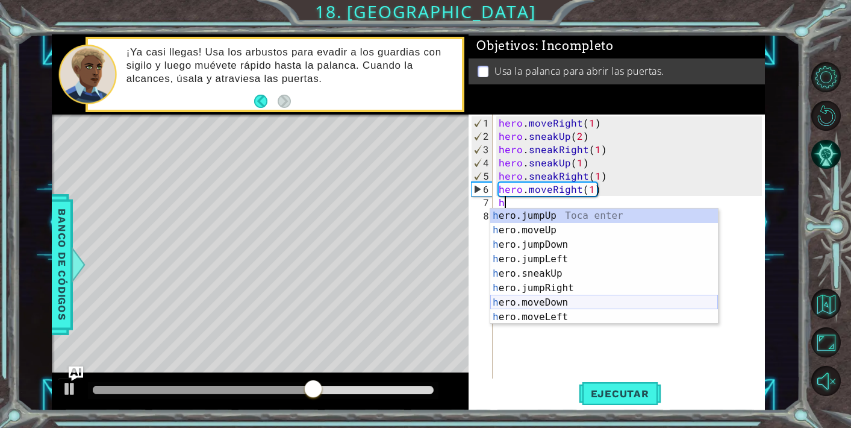
click at [563, 302] on div "h ero.jumpUp Toca enter h ero.moveUp Toca enter h ero.jumpDown Toca enter h ero…" at bounding box center [604, 280] width 228 height 145
type textarea "hero.moveDown(1)"
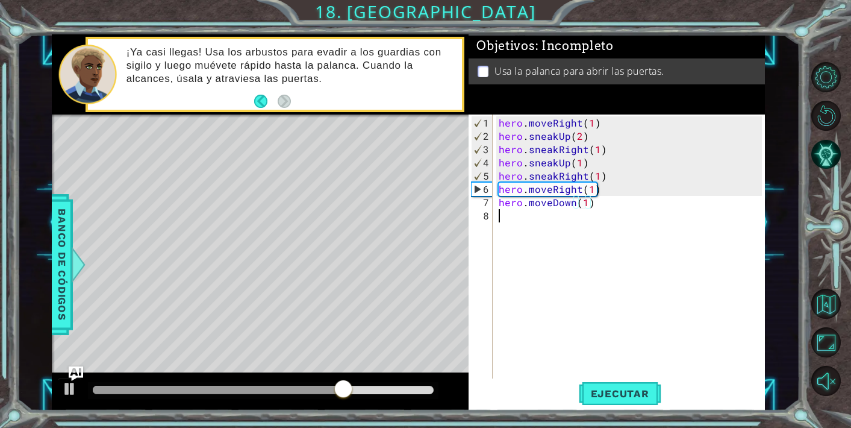
click at [533, 216] on div "hero . moveRight ( 1 ) hero . sneakUp ( 2 ) hero . sneakRight ( 1 ) hero . snea…" at bounding box center [632, 262] width 272 height 292
type textarea "h"
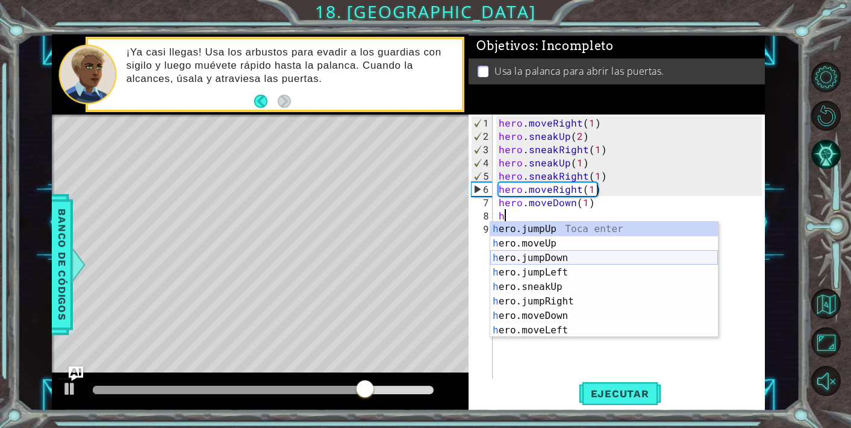
click at [548, 260] on div "h ero.jumpUp Toca enter h ero.moveUp Toca enter h ero.jumpDown Toca enter h ero…" at bounding box center [604, 294] width 228 height 145
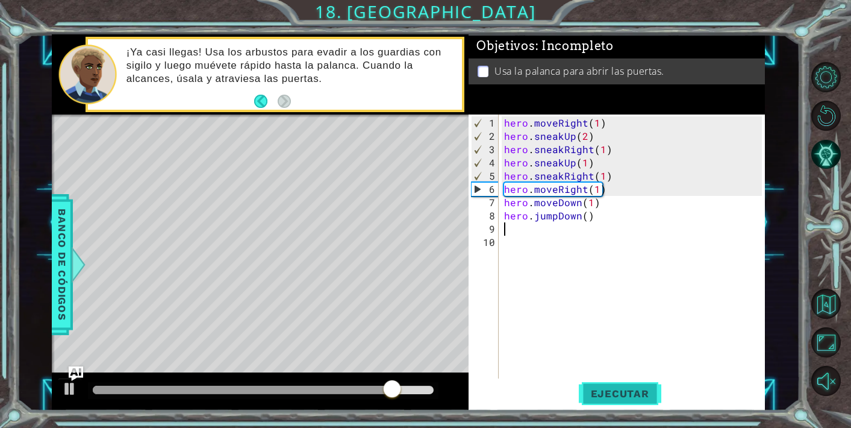
click at [593, 398] on span "Ejecutar" at bounding box center [620, 393] width 83 height 12
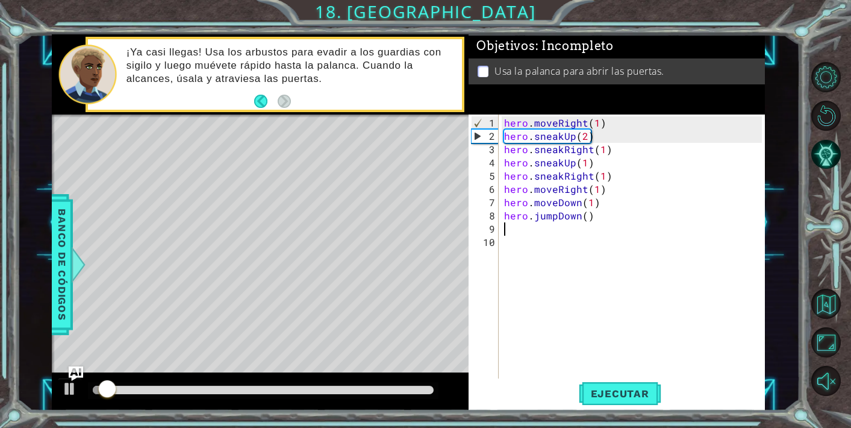
click at [168, 386] on div at bounding box center [263, 390] width 341 height 8
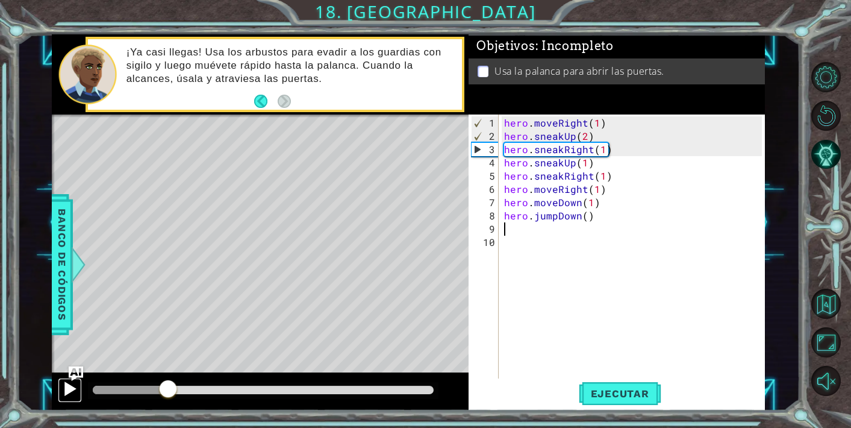
click at [72, 391] on div at bounding box center [70, 389] width 16 height 16
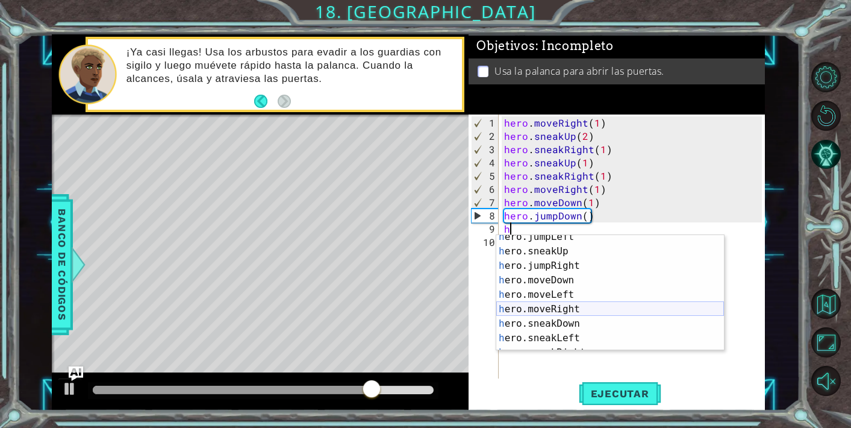
scroll to position [49, 0]
click at [559, 307] on div "h ero.jumpLeft Toca enter h ero.sneakUp Toca enter h ero.jumpRight Toca enter h…" at bounding box center [610, 302] width 228 height 145
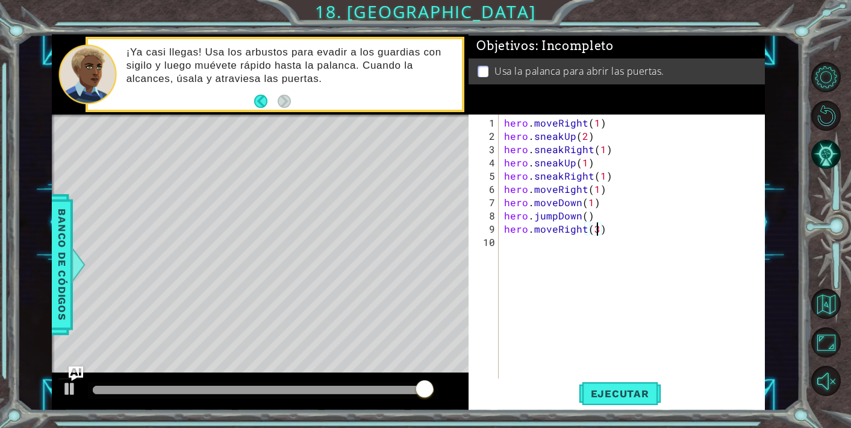
scroll to position [0, 5]
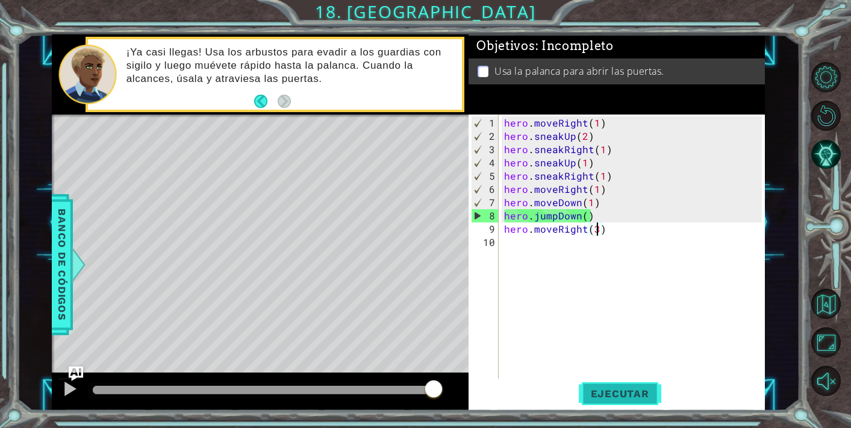
type textarea "hero.moveRight(3)"
click at [612, 393] on span "Ejecutar" at bounding box center [620, 393] width 83 height 12
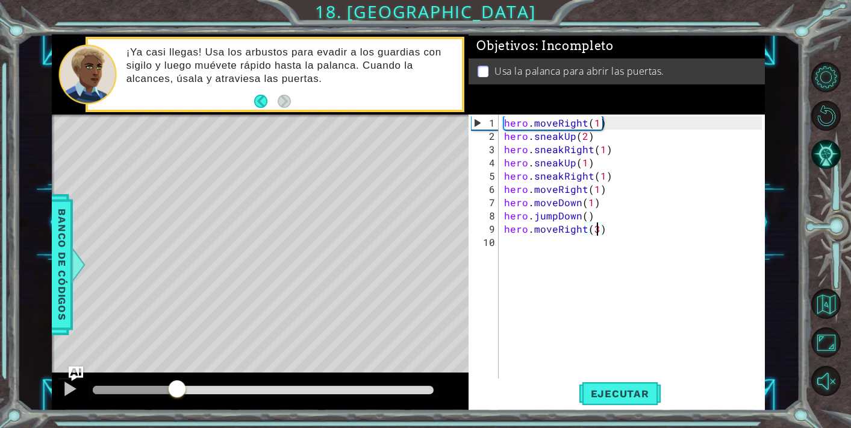
click at [177, 392] on div at bounding box center [263, 390] width 341 height 8
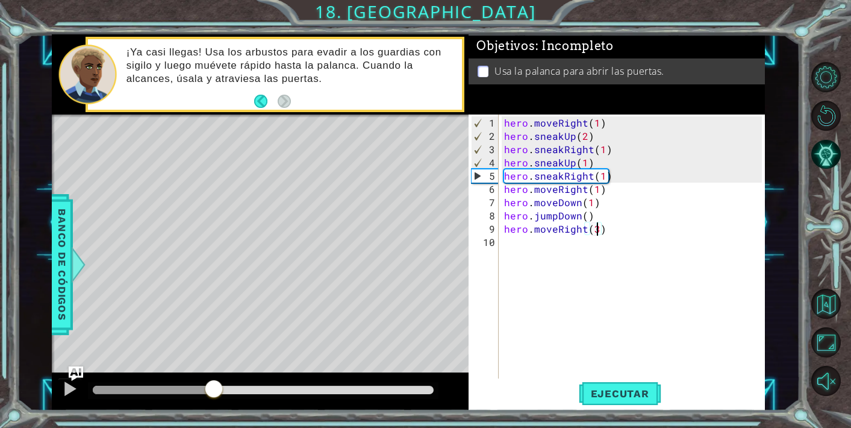
click at [214, 392] on div at bounding box center [263, 390] width 341 height 8
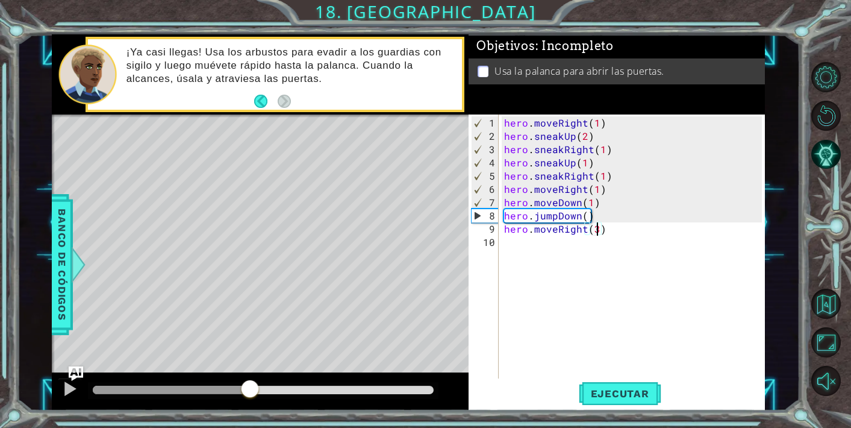
click at [249, 390] on div at bounding box center [263, 390] width 341 height 8
click at [63, 392] on div at bounding box center [70, 389] width 16 height 16
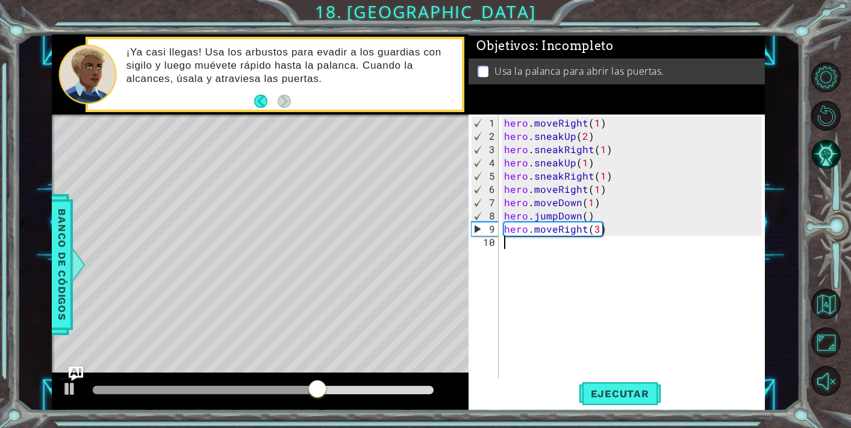
click at [527, 251] on div "hero . moveRight ( 1 ) hero . sneakUp ( 2 ) hero . sneakRight ( 1 ) hero . snea…" at bounding box center [635, 262] width 266 height 292
type textarea "h"
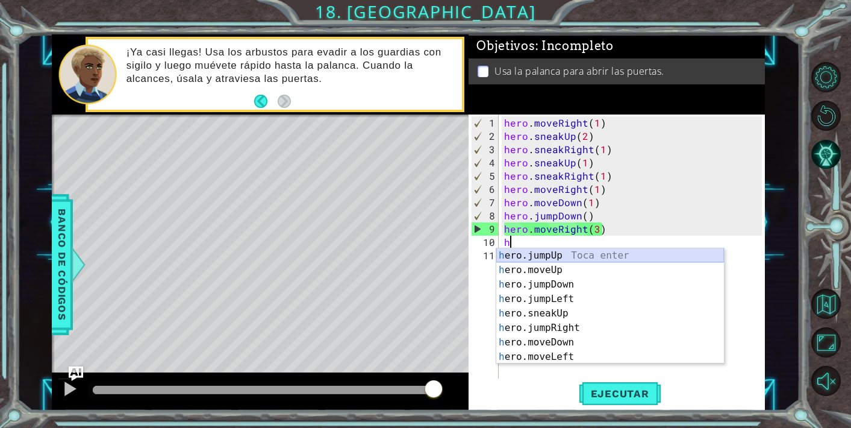
click at [556, 256] on div "h ero.jumpUp Toca enter h ero.moveUp Toca enter h ero.jumpDown Toca enter h ero…" at bounding box center [610, 320] width 228 height 145
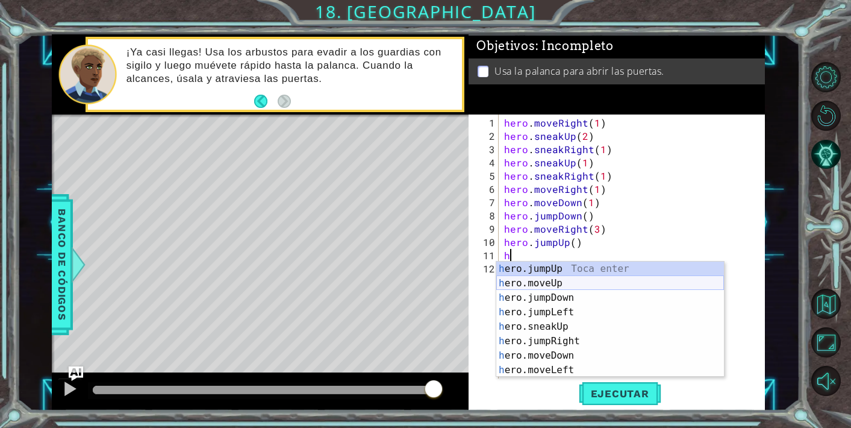
click at [551, 278] on div "h ero.jumpUp Toca enter h ero.moveUp Toca enter h ero.jumpDown Toca enter h ero…" at bounding box center [610, 333] width 228 height 145
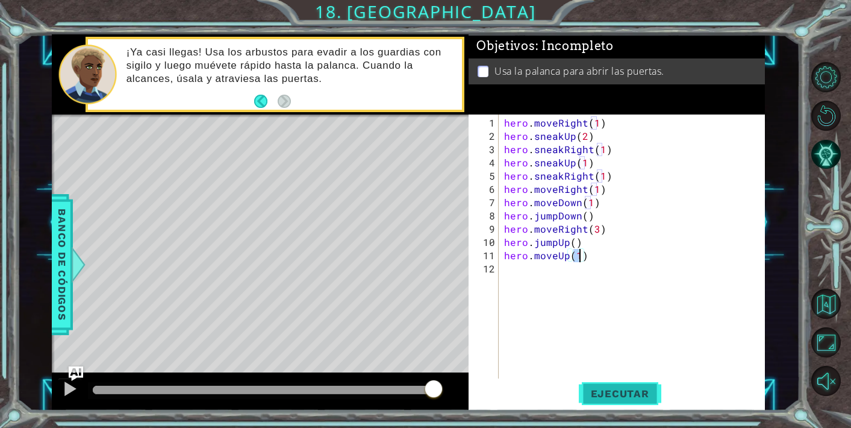
type textarea "hero.moveUp(1)"
click at [636, 382] on button "Ejecutar" at bounding box center [620, 393] width 83 height 30
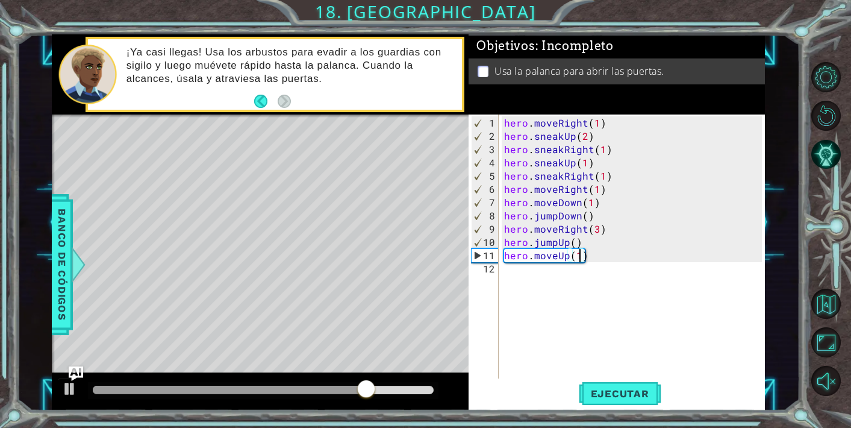
click at [554, 279] on div "hero . moveRight ( 1 ) hero . sneakUp ( 2 ) hero . sneakRight ( 1 ) hero . snea…" at bounding box center [635, 262] width 266 height 292
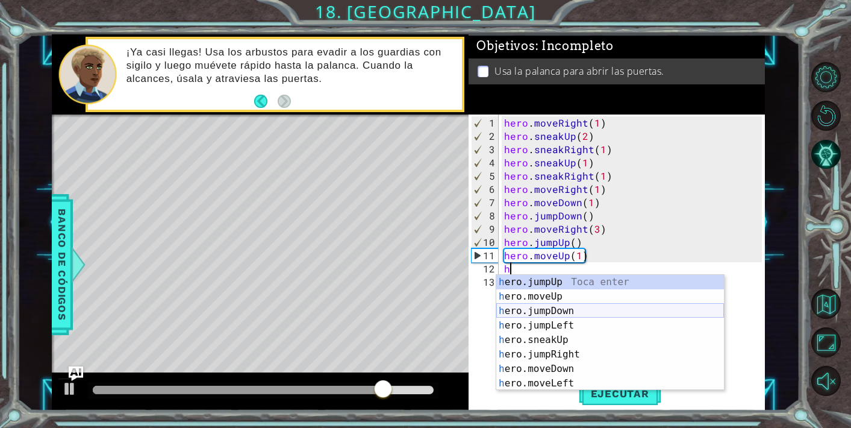
scroll to position [87, 0]
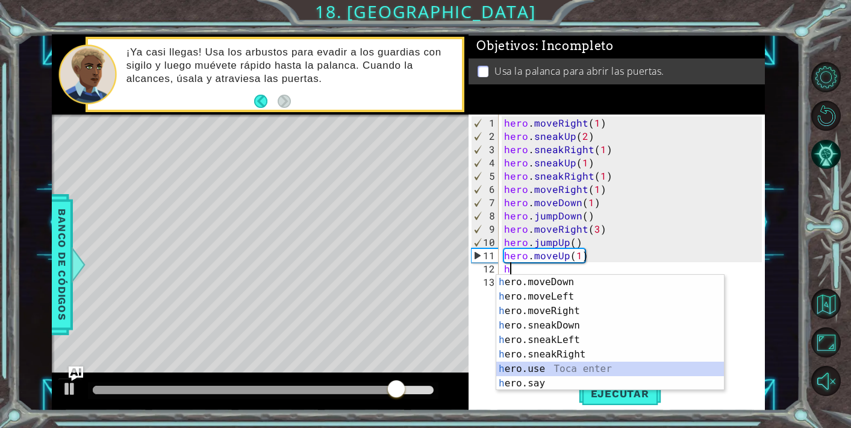
click at [540, 366] on div "h ero.moveDown Toca enter h ero.moveLeft Toca enter h ero.moveRight Toca enter …" at bounding box center [610, 347] width 228 height 145
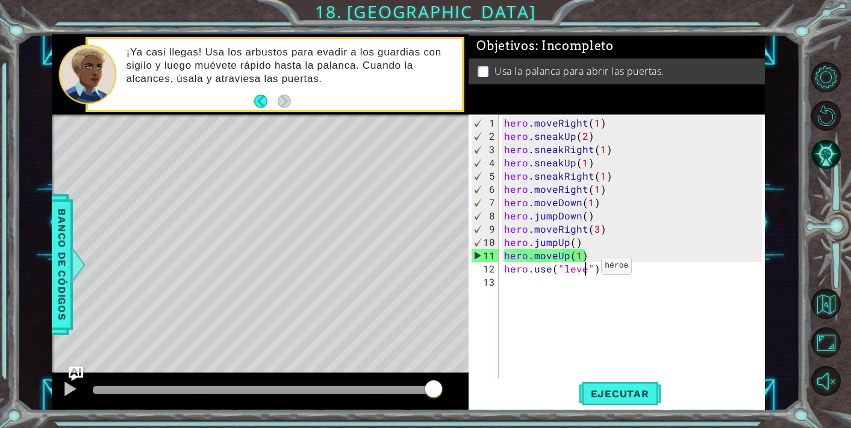
scroll to position [0, 5]
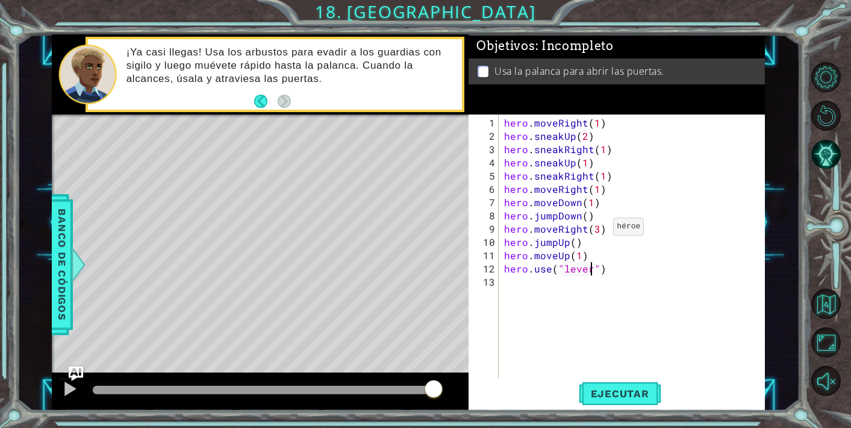
click at [598, 231] on div "hero . moveRight ( 1 ) hero . sneakUp ( 2 ) hero . sneakRight ( 1 ) hero . snea…" at bounding box center [635, 262] width 266 height 292
type textarea "hero.moveRight(2)"
click at [612, 396] on span "Ejecutar" at bounding box center [620, 393] width 83 height 12
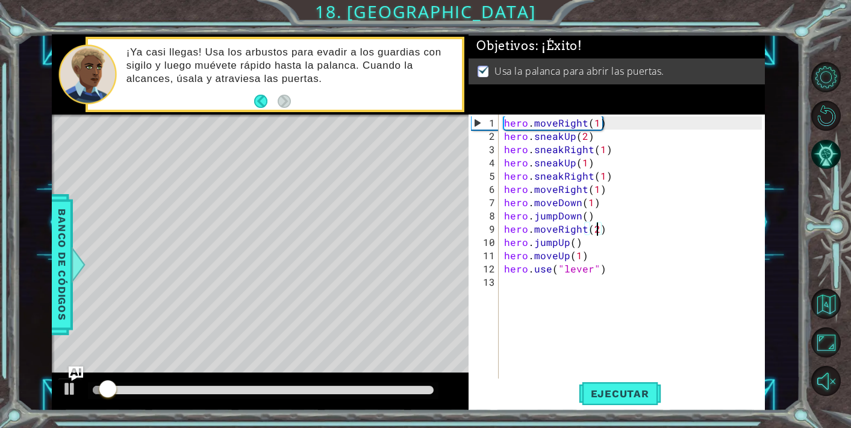
click at [360, 384] on div at bounding box center [263, 390] width 351 height 17
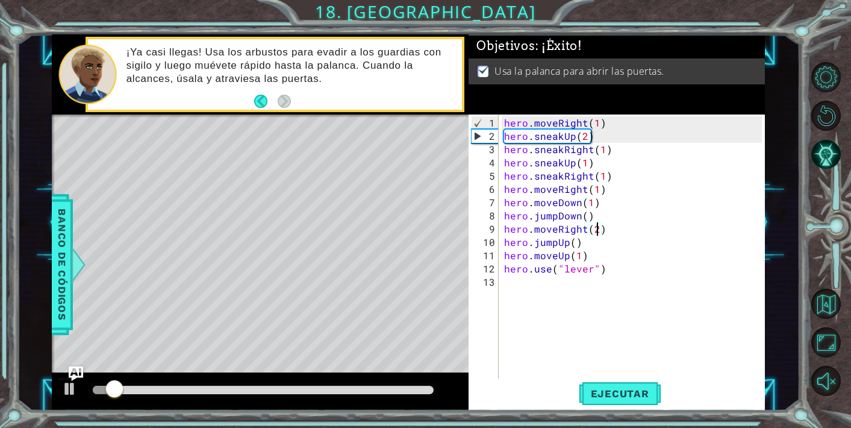
click at [381, 388] on div at bounding box center [263, 390] width 341 height 8
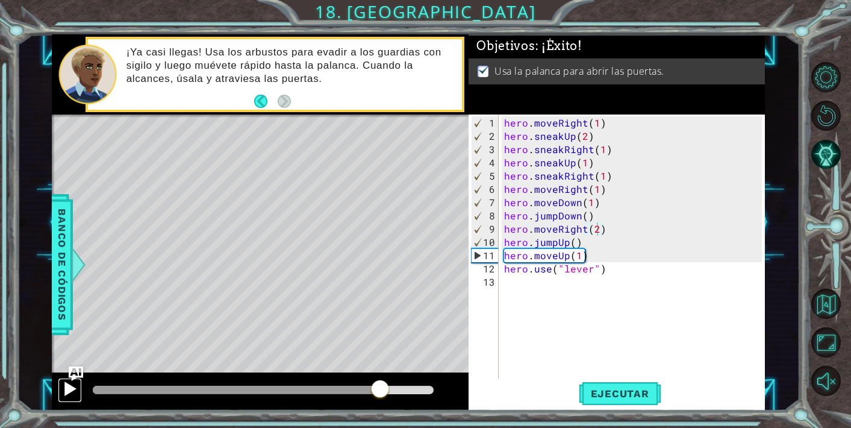
click at [67, 388] on div at bounding box center [70, 389] width 16 height 16
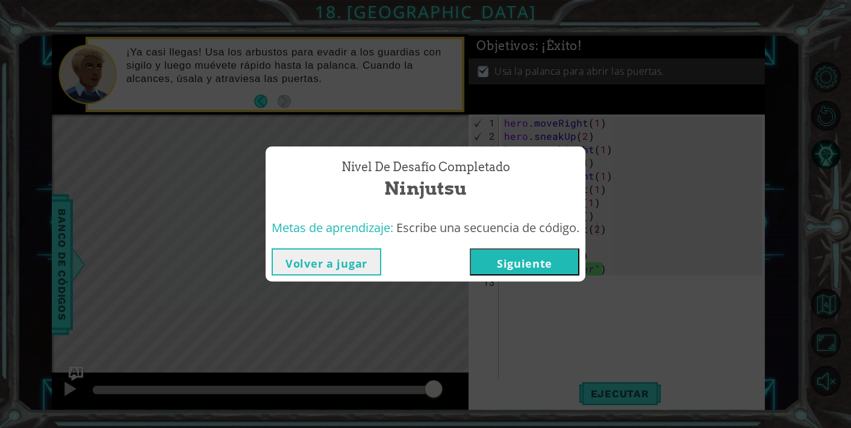
click at [645, 186] on div "Nivel de desafío Completado Ninjutsu Metas de aprendizaje: Escribe una secuenci…" at bounding box center [425, 214] width 851 height 428
click at [540, 260] on button "Siguiente" at bounding box center [525, 261] width 110 height 27
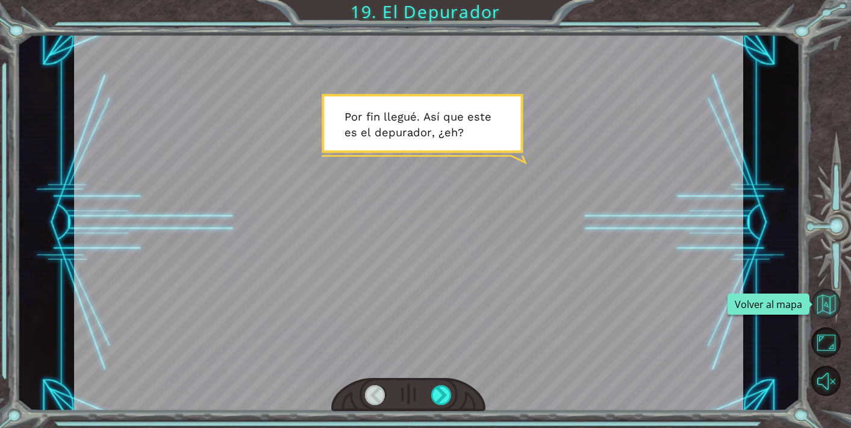
click at [822, 304] on button "Volver al mapa" at bounding box center [827, 304] width 30 height 30
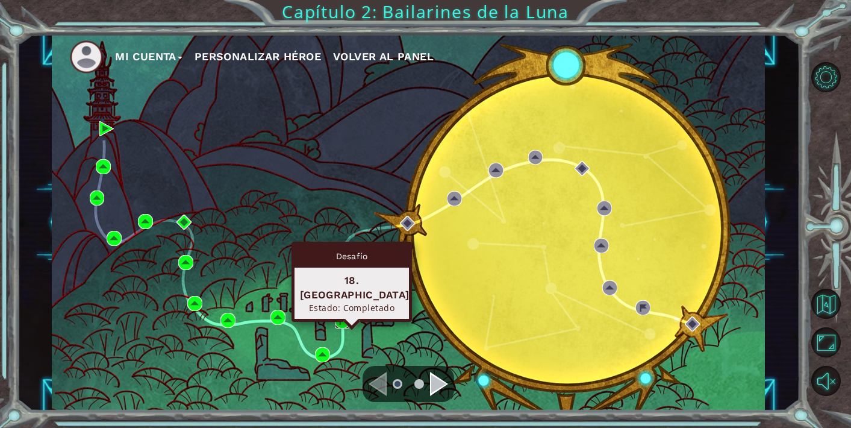
click at [339, 322] on img at bounding box center [342, 320] width 15 height 15
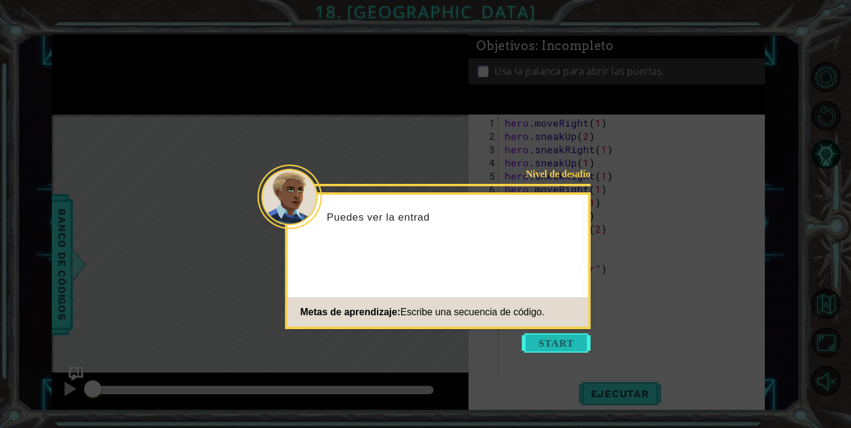
click at [563, 347] on button "Start" at bounding box center [556, 342] width 69 height 19
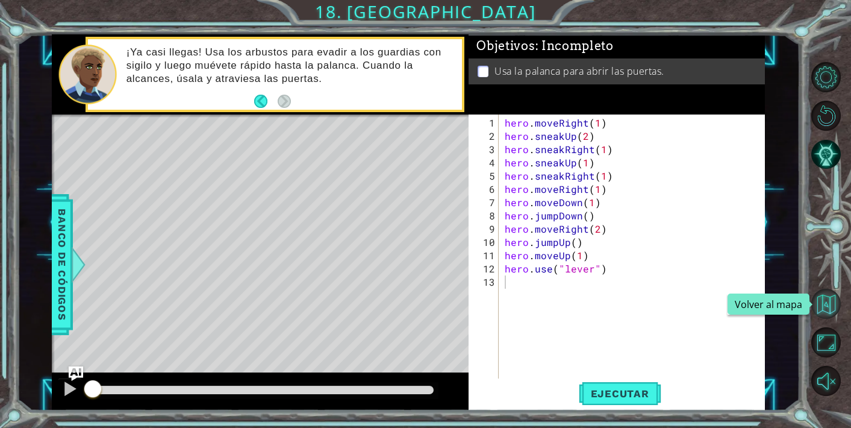
click at [826, 302] on button "Volver al mapa" at bounding box center [827, 304] width 30 height 30
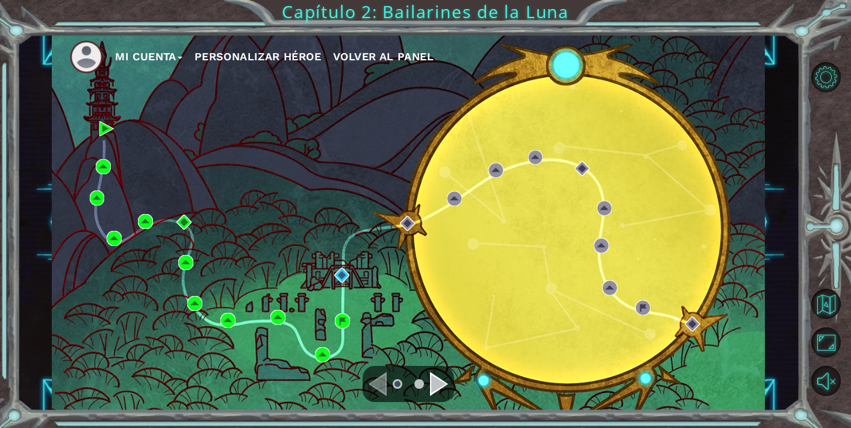
click at [440, 381] on div "Navigate to the next page" at bounding box center [439, 384] width 18 height 24
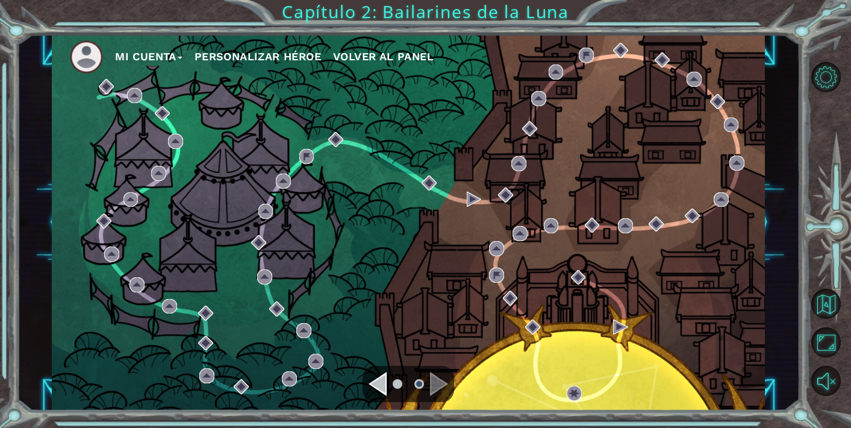
click at [386, 381] on div "Navigate to the previous page" at bounding box center [378, 384] width 18 height 24
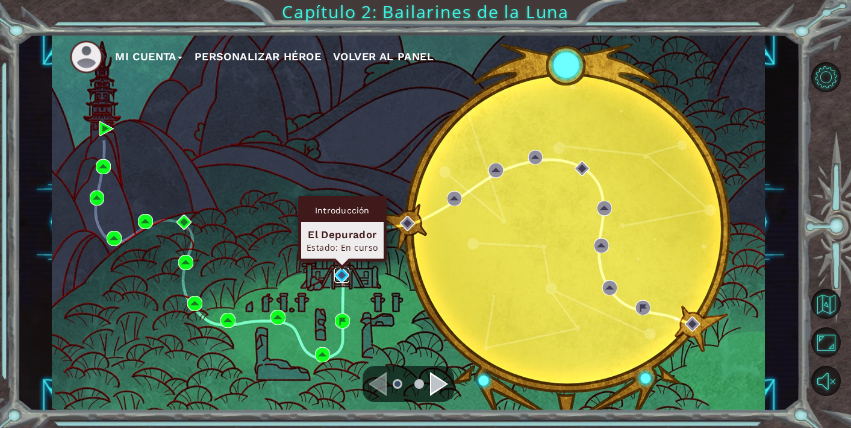
click at [342, 278] on img at bounding box center [341, 275] width 15 height 15
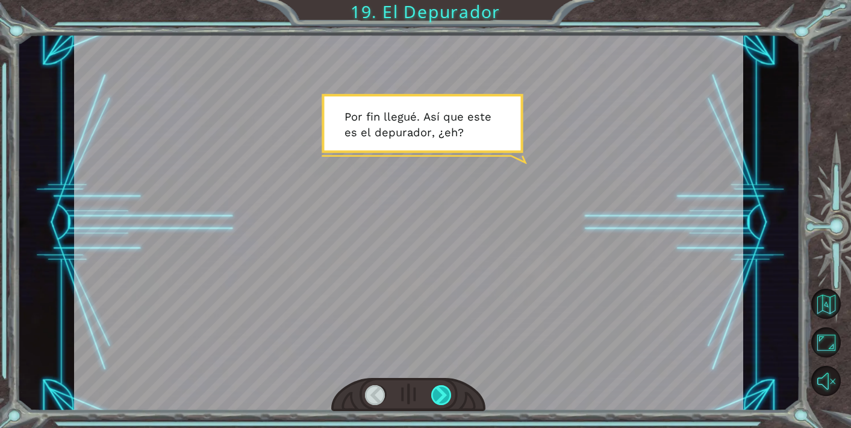
click at [442, 387] on div at bounding box center [441, 395] width 21 height 20
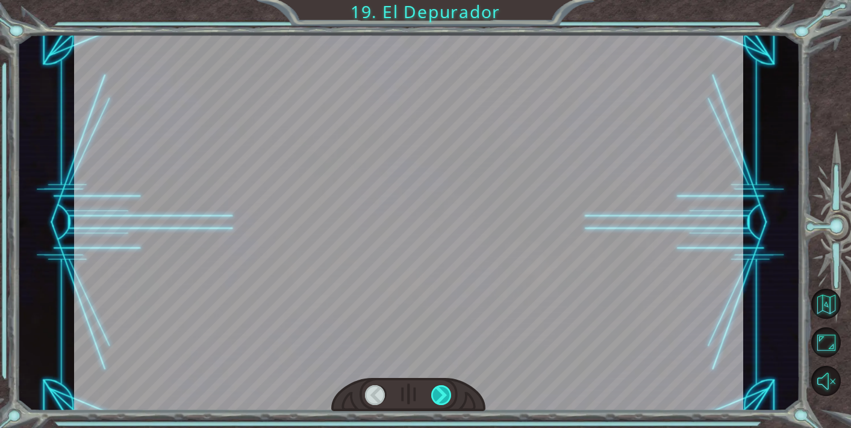
click at [447, 386] on div at bounding box center [441, 395] width 21 height 20
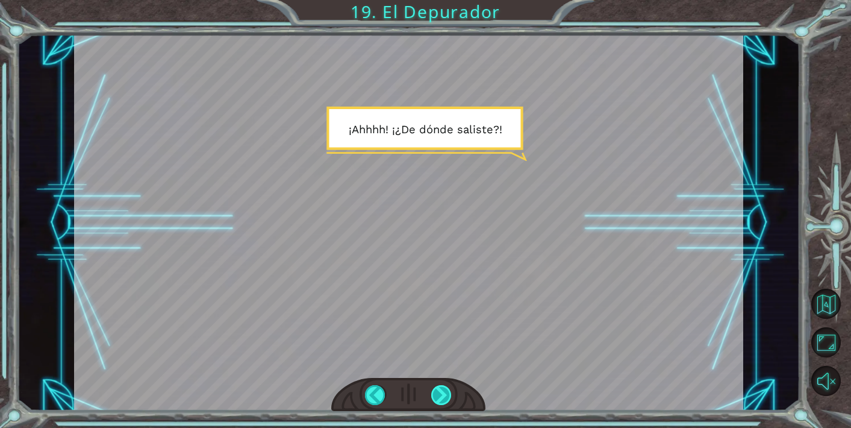
click at [447, 386] on div at bounding box center [441, 395] width 21 height 20
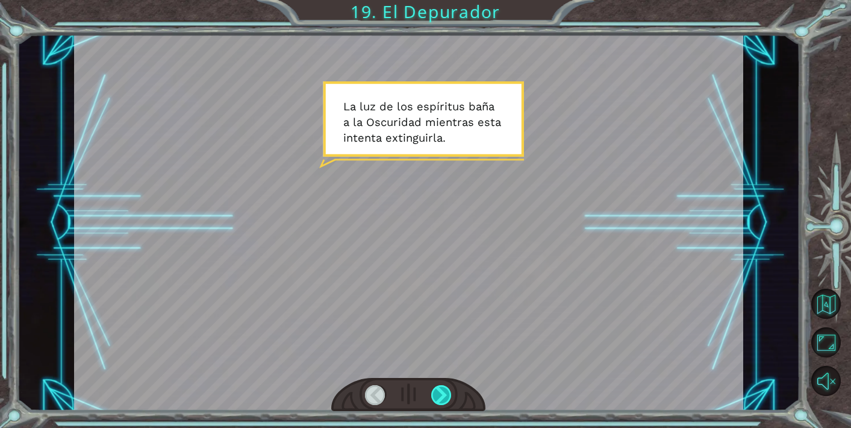
click at [447, 386] on div at bounding box center [441, 395] width 21 height 20
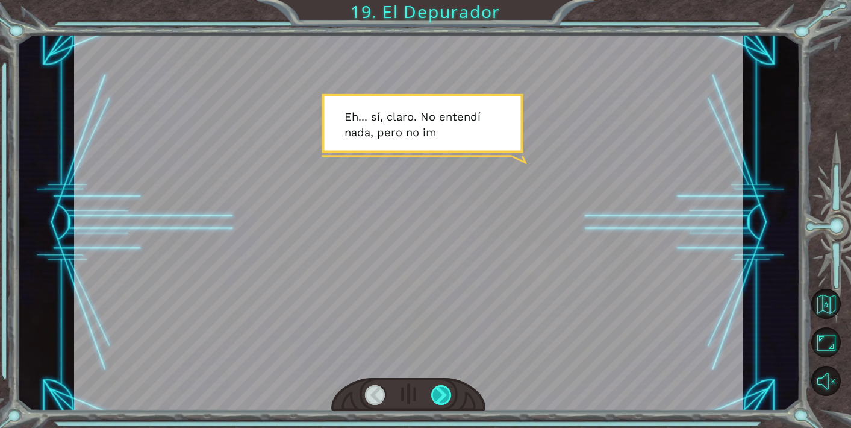
click at [447, 386] on div at bounding box center [441, 395] width 21 height 20
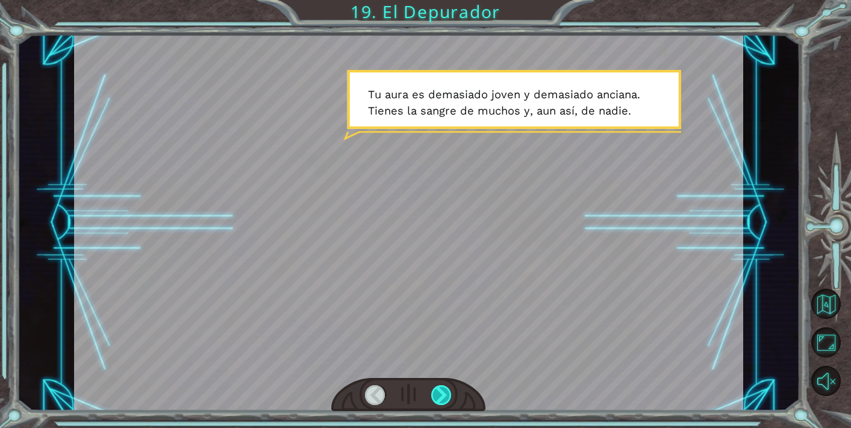
click at [447, 386] on div at bounding box center [441, 395] width 21 height 20
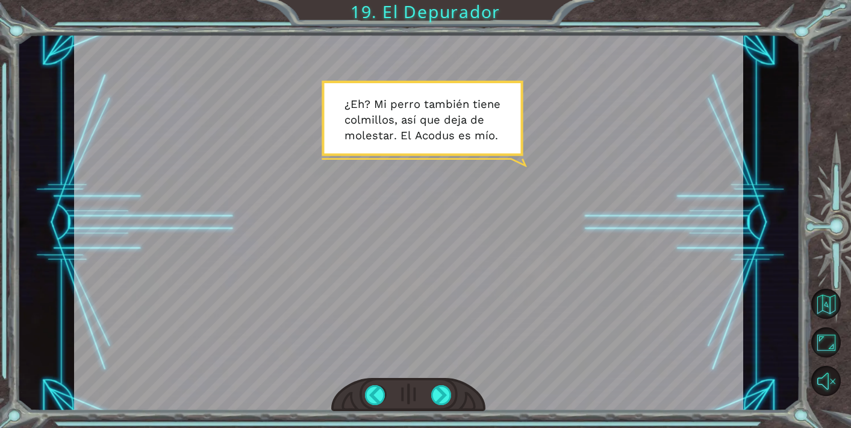
click at [443, 382] on div at bounding box center [408, 395] width 154 height 34
click at [443, 392] on div at bounding box center [441, 395] width 21 height 20
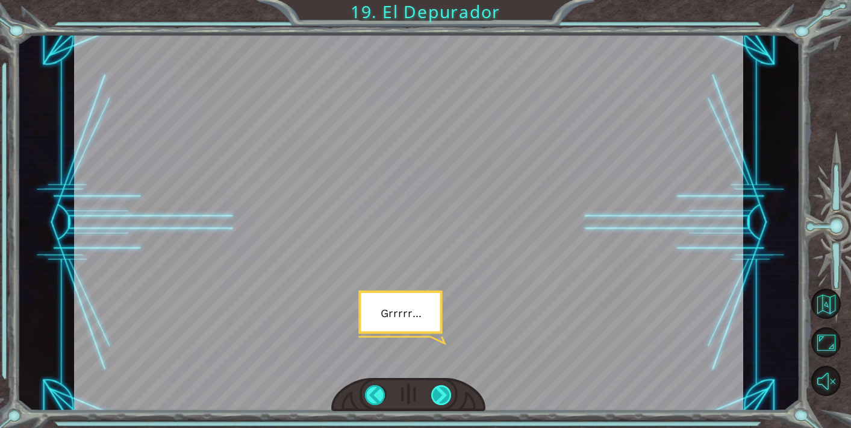
click at [442, 387] on div at bounding box center [441, 395] width 21 height 20
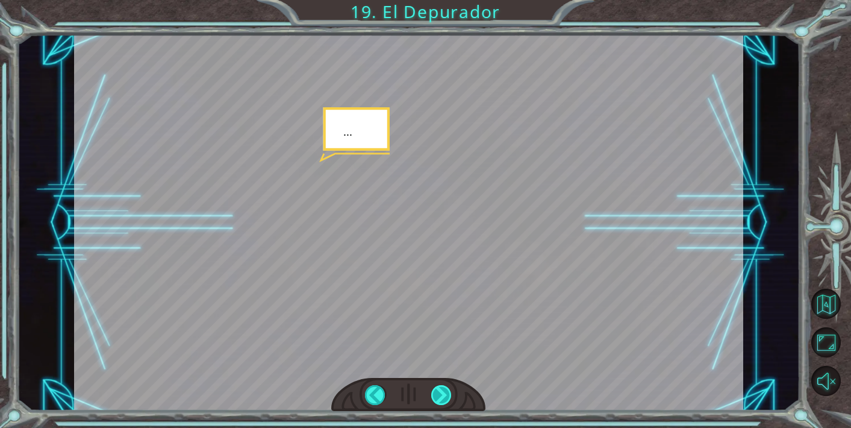
click at [442, 387] on div at bounding box center [441, 395] width 21 height 20
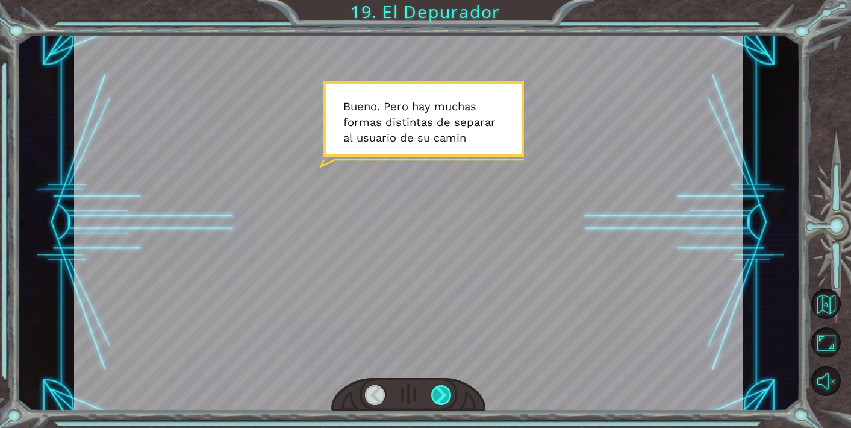
click at [447, 398] on div at bounding box center [441, 395] width 21 height 20
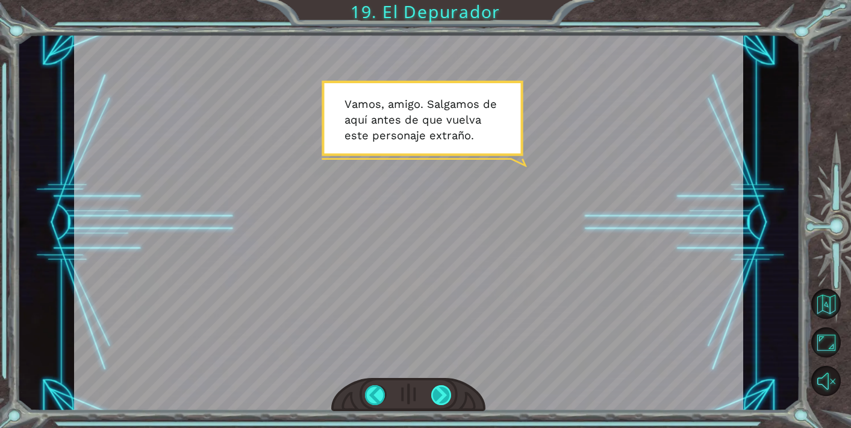
click at [449, 398] on div at bounding box center [441, 395] width 21 height 20
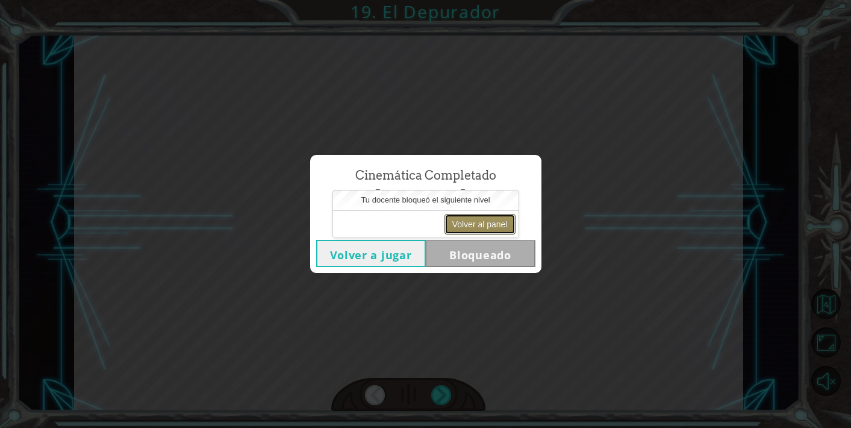
click at [471, 228] on button "Volver al panel" at bounding box center [480, 224] width 71 height 20
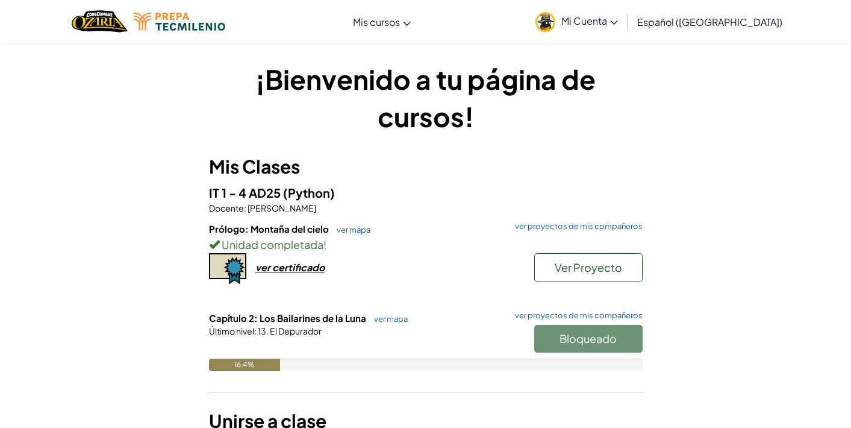
click at [616, 33] on link "Mi Cuenta" at bounding box center [577, 21] width 95 height 38
